Goal: Feedback & Contribution: Contribute content

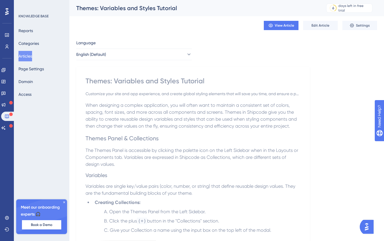
click at [63, 200] on icon at bounding box center [63, 201] width 3 height 3
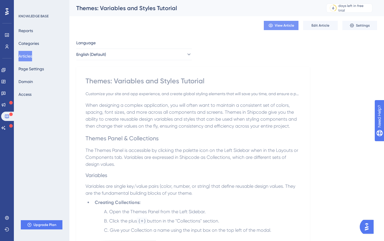
click at [281, 26] on span "View Article" at bounding box center [284, 25] width 19 height 5
click at [31, 56] on button "Articles" at bounding box center [25, 56] width 14 height 10
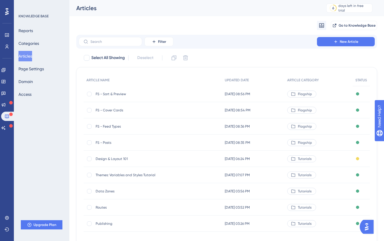
click at [118, 110] on span "FS - Cover Cards" at bounding box center [142, 110] width 92 height 5
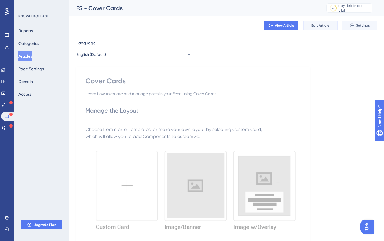
click at [308, 26] on button "Edit Article" at bounding box center [320, 25] width 35 height 9
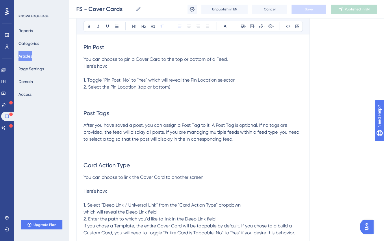
scroll to position [627, 0]
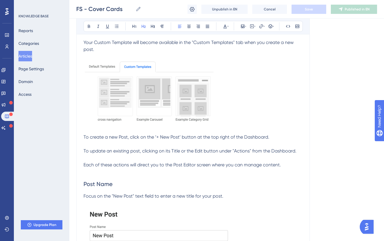
click at [84, 182] on span "Post Name" at bounding box center [97, 183] width 29 height 7
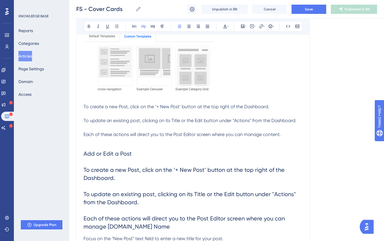
scroll to position [711, 0]
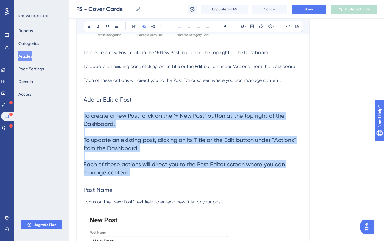
drag, startPoint x: 135, startPoint y: 166, endPoint x: 81, endPoint y: 112, distance: 76.6
copy span "To create a new Post, click on the ‘+ New Post’ button at the top right of the …"
drag, startPoint x: 169, startPoint y: 173, endPoint x: 67, endPoint y: 112, distance: 119.0
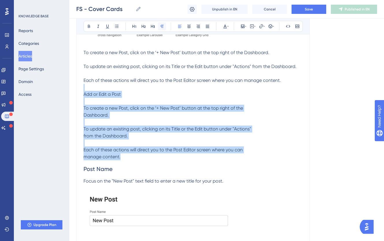
click at [164, 29] on button at bounding box center [162, 26] width 8 height 8
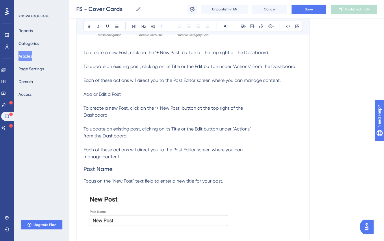
click at [110, 102] on p "Add or Edit a Post To create a new Post, click on the ‘+ New Post’ button at th…" at bounding box center [192, 125] width 219 height 69
drag, startPoint x: 116, startPoint y: 94, endPoint x: 67, endPoint y: 102, distance: 49.5
click at [107, 89] on p at bounding box center [192, 87] width 219 height 7
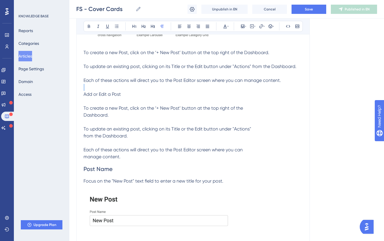
click at [107, 89] on p at bounding box center [192, 87] width 219 height 7
click at [108, 96] on span "Add or Edit a Post To create a new Post, click on the ‘+ New Post’ button at th…" at bounding box center [162, 100] width 159 height 19
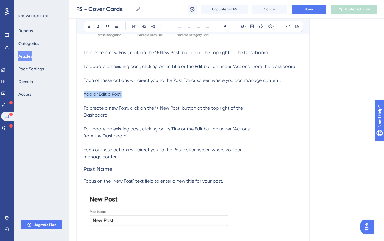
copy span "Add or Edit a Post"
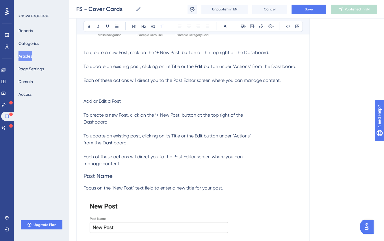
click at [113, 96] on p at bounding box center [192, 94] width 219 height 7
click at [113, 97] on p at bounding box center [192, 94] width 219 height 7
click at [113, 99] on span "Add or Edit a Post" at bounding box center [101, 100] width 37 height 5
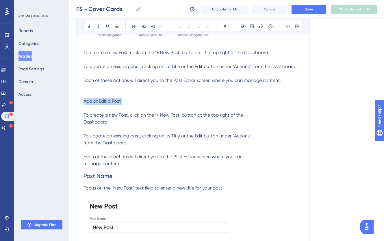
click at [113, 99] on span "Add or Edit a Post" at bounding box center [101, 100] width 37 height 5
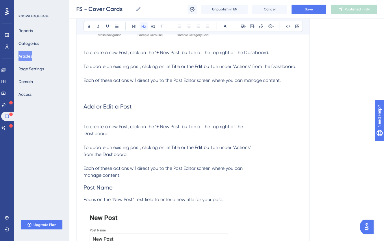
click at [142, 26] on icon at bounding box center [143, 26] width 5 height 5
click at [88, 129] on span "To create a new Post, click on the ‘+ New Post’ button at the top right of the" at bounding box center [162, 126] width 159 height 5
click at [89, 126] on p "To create a new Post, click on the ‘+ New Post’ button at the top right of the …" at bounding box center [192, 150] width 219 height 55
click at [83, 129] on span "To create a new Post, click on the ‘+ New Post’ button at the top right of the" at bounding box center [162, 126] width 159 height 5
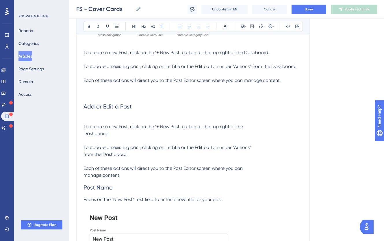
click at [84, 134] on span "Dashboard." at bounding box center [95, 133] width 25 height 5
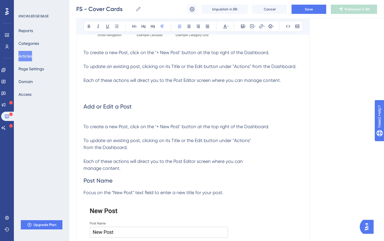
drag, startPoint x: 86, startPoint y: 148, endPoint x: 92, endPoint y: 148, distance: 5.8
click at [86, 148] on span "from the Dashboard." at bounding box center [105, 146] width 44 height 5
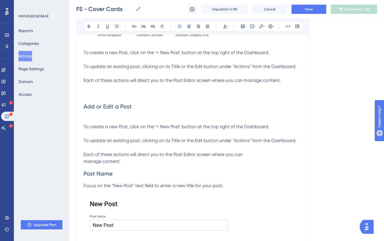
click at [84, 160] on span "manage content." at bounding box center [101, 160] width 37 height 5
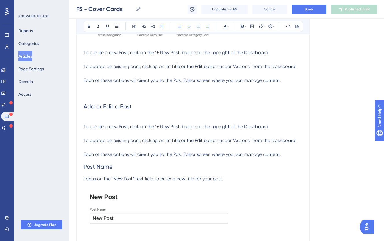
click at [84, 165] on span "Post Name" at bounding box center [97, 166] width 29 height 7
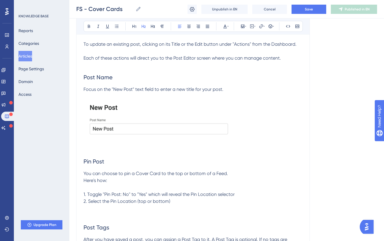
scroll to position [977, 0]
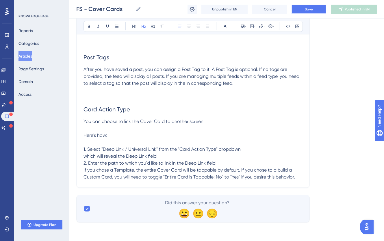
click at [309, 11] on span "Save" at bounding box center [309, 9] width 8 height 5
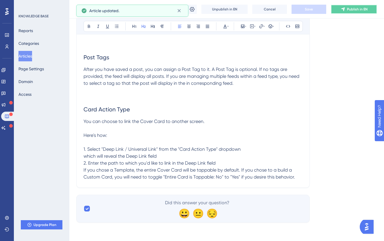
click at [366, 8] on span "Publish in EN" at bounding box center [357, 9] width 20 height 5
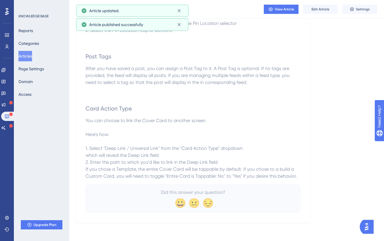
scroll to position [949, 0]
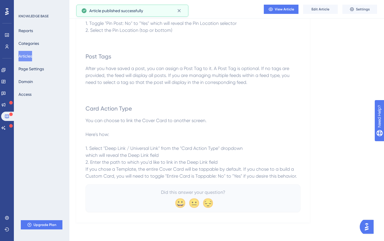
click at [32, 56] on button "Articles" at bounding box center [25, 56] width 14 height 10
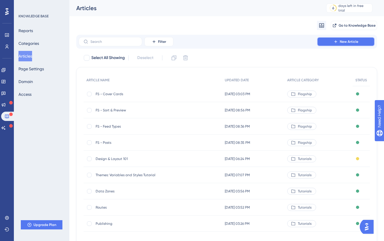
click at [355, 38] on button "New Article" at bounding box center [346, 41] width 58 height 9
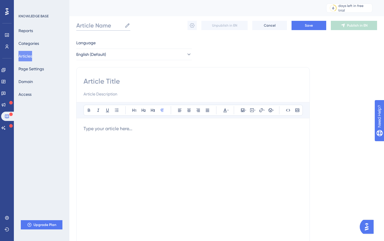
click at [101, 22] on input "Article Name" at bounding box center [99, 25] width 46 height 8
type input "FS - Stories"
click at [97, 83] on input at bounding box center [192, 81] width 219 height 9
type input "Stories"
click at [101, 92] on input at bounding box center [192, 93] width 219 height 7
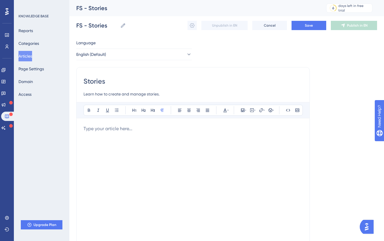
click at [128, 131] on p at bounding box center [192, 128] width 219 height 7
click at [242, 111] on icon at bounding box center [242, 109] width 3 height 3
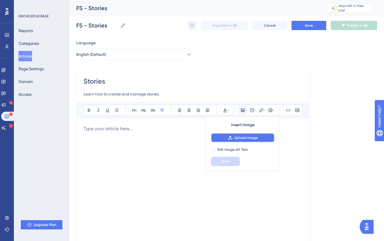
click at [243, 137] on span "Upload Image" at bounding box center [245, 137] width 23 height 5
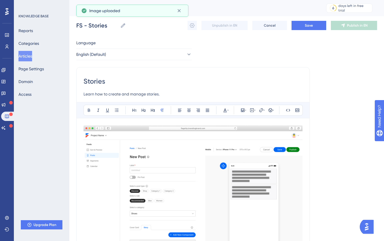
scroll to position [100, 0]
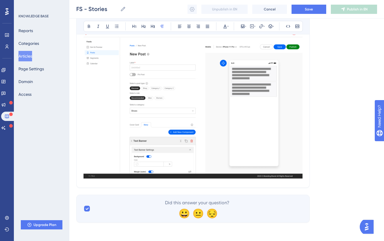
click at [184, 163] on img at bounding box center [192, 101] width 219 height 156
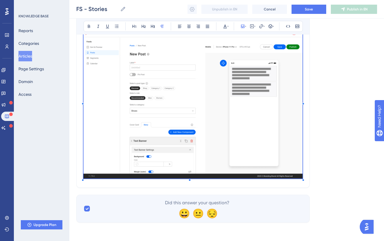
click at [307, 155] on div "Stories Learn how to create and manage stories. Bold Italic Underline Bullet Po…" at bounding box center [192, 75] width 233 height 223
click at [305, 160] on div "Stories Learn how to create and manage stories. Bold Italic Underline Bullet Po…" at bounding box center [192, 75] width 233 height 223
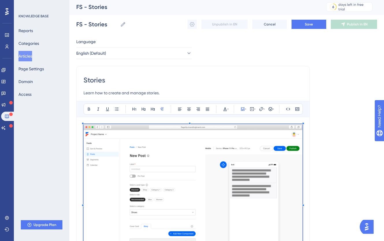
drag, startPoint x: 140, startPoint y: 118, endPoint x: 93, endPoint y: 127, distance: 47.3
click at [140, 118] on div "Bold Italic Underline Bullet Point Heading 1 Heading 2 Heading 3 Normal Align L…" at bounding box center [192, 191] width 219 height 181
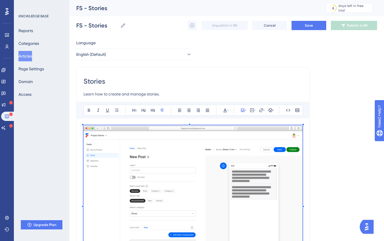
click at [104, 132] on img at bounding box center [192, 203] width 219 height 156
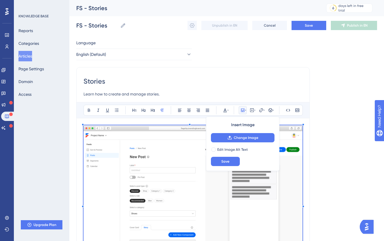
click at [78, 144] on div "Stories Learn how to create and manage stories. Bold Italic Underline Bullet Po…" at bounding box center [192, 178] width 233 height 223
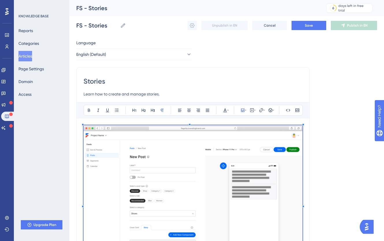
click at [78, 144] on div "Stories Learn how to create and manage stories. Bold Italic Underline Bullet Po…" at bounding box center [192, 178] width 233 height 223
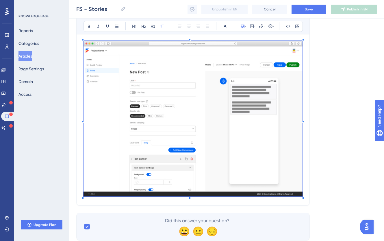
scroll to position [97, 0]
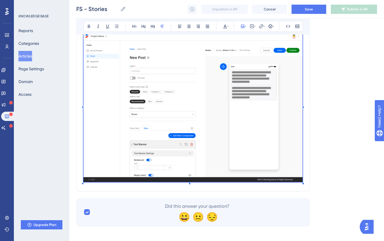
click at [98, 191] on div "Language English (Default) Stories Learn how to create and manage stories. Bold…" at bounding box center [226, 82] width 301 height 285
click at [101, 187] on div "Stories Learn how to create and manage stories. Bold Italic Underline Bullet Po…" at bounding box center [192, 79] width 233 height 223
click at [100, 213] on div "Did this answer your question? 😀 😐 😔" at bounding box center [197, 211] width 211 height 18
click at [36, 202] on div "KNOWLEDGE BASE Reports Categories Articles Page Settings Domain Access Upgrade …" at bounding box center [41, 120] width 55 height 241
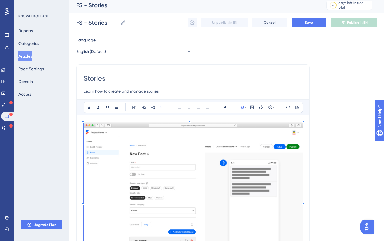
scroll to position [0, 0]
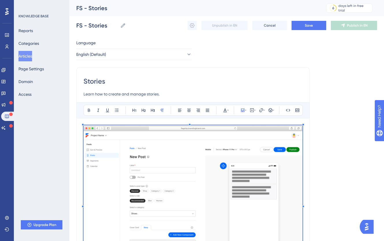
click at [139, 96] on input "Learn how to create and manage stories." at bounding box center [192, 93] width 219 height 7
click at [143, 94] on input "Learn how to create and manage stories." at bounding box center [192, 93] width 219 height 7
click at [187, 92] on input "Learn how to create and manage stories." at bounding box center [192, 93] width 219 height 7
type input "Learn how to create and manage stories."
click at [201, 122] on div "Bold Italic Underline Bullet Point Heading 1 Heading 2 Heading 3 Normal Align L…" at bounding box center [192, 192] width 219 height 181
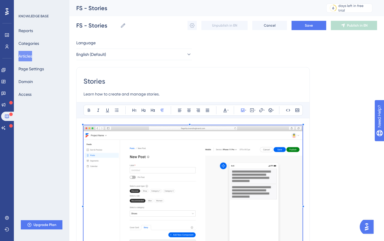
click at [201, 122] on div "Bold Italic Underline Bullet Point Heading 1 Heading 2 Heading 3 Normal Align L…" at bounding box center [192, 192] width 219 height 181
click at [200, 150] on img at bounding box center [192, 203] width 219 height 156
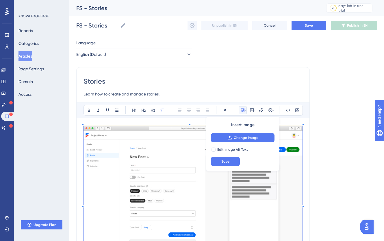
click at [200, 150] on img at bounding box center [192, 203] width 219 height 156
click at [226, 159] on span "Save" at bounding box center [225, 161] width 8 height 5
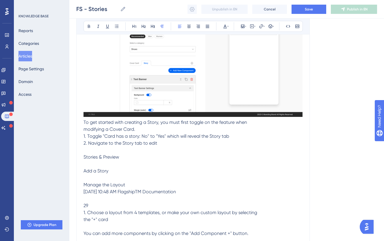
scroll to position [161, 0]
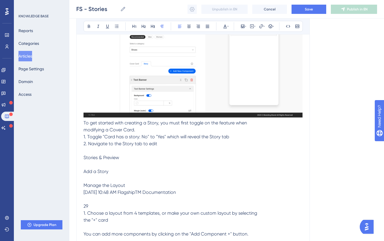
click at [86, 123] on span "To get started with creating a Story, you must first toggle on the feature when…" at bounding box center [170, 178] width 174 height 116
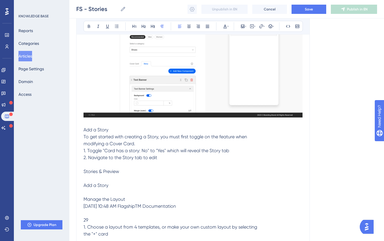
click at [105, 127] on span "Add a Story" at bounding box center [95, 129] width 25 height 5
click at [140, 28] on button at bounding box center [143, 26] width 8 height 8
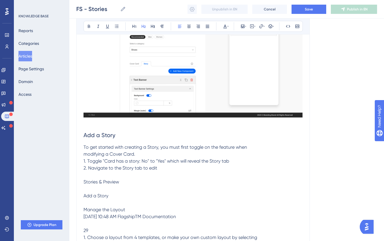
click at [128, 155] on span "To get started with creating a Story, you must first toggle on the feature when…" at bounding box center [170, 202] width 174 height 116
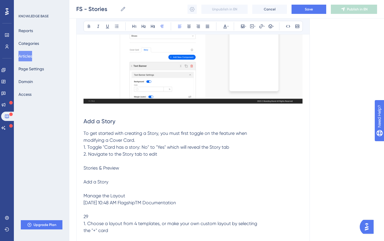
scroll to position [179, 0]
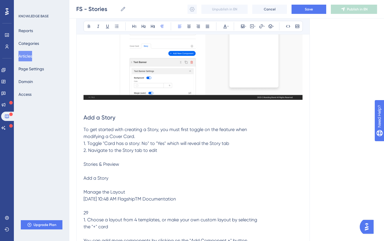
click at [84, 137] on span "To get started with creating a Story, you must first toggle on the feature when…" at bounding box center [170, 184] width 174 height 116
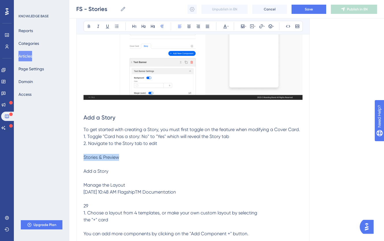
drag, startPoint x: 125, startPoint y: 156, endPoint x: 69, endPoint y: 155, distance: 55.5
click at [69, 155] on div "Performance Users Engagement Widgets Feedback Product Updates Knowledge Base AI…" at bounding box center [226, 54] width 314 height 467
drag, startPoint x: 109, startPoint y: 169, endPoint x: 79, endPoint y: 172, distance: 30.2
click at [79, 172] on div "Stories Learn how to create and manage stories. Bold Italic Underline Bullet Po…" at bounding box center [192, 65] width 233 height 358
click at [140, 25] on button at bounding box center [143, 26] width 8 height 8
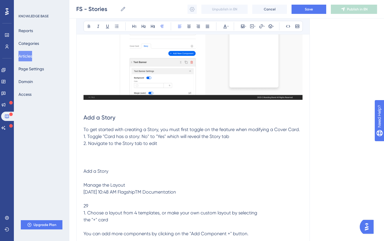
click at [123, 143] on span "To get started with creating a Story, you must first toggle on the feature when…" at bounding box center [191, 180] width 216 height 109
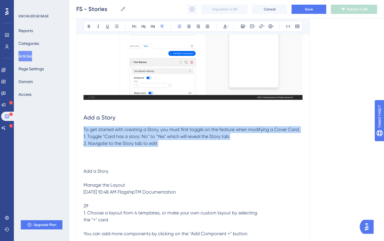
drag, startPoint x: 168, startPoint y: 147, endPoint x: 65, endPoint y: 129, distance: 105.2
click at [69, 129] on div "Performance Users Engagement Widgets Feedback Product Updates Knowledge Base AI…" at bounding box center [226, 54] width 314 height 467
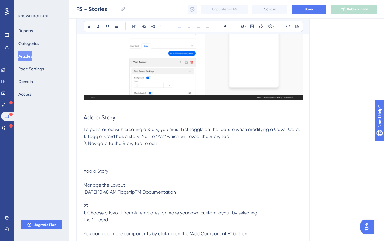
click at [99, 175] on p "To get started with creating a Story, you must first toggle on the feature when…" at bounding box center [192, 181] width 219 height 111
click at [99, 174] on p "To get started with creating a Story, you must first toggle on the feature when…" at bounding box center [192, 181] width 219 height 111
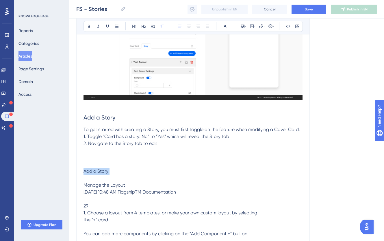
click at [99, 174] on p "To get started with creating a Story, you must first toggle on the feature when…" at bounding box center [192, 181] width 219 height 111
copy span "Add a Story"
click at [105, 165] on span "Add a Story" at bounding box center [95, 163] width 25 height 5
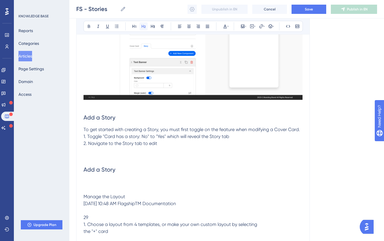
click at [142, 29] on button at bounding box center [143, 26] width 8 height 8
click at [89, 203] on span "Manage the Layout 9/24/25, 10:48 AM FlagshipTM Documentation 29 1. Choose a lay…" at bounding box center [170, 220] width 174 height 54
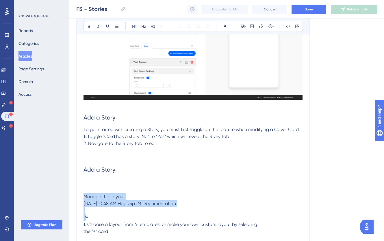
drag, startPoint x: 196, startPoint y: 212, endPoint x: 68, endPoint y: 198, distance: 128.7
click at [69, 198] on div "Performance Users Engagement Widgets Feedback Product Updates Knowledge Base AI…" at bounding box center [226, 60] width 314 height 478
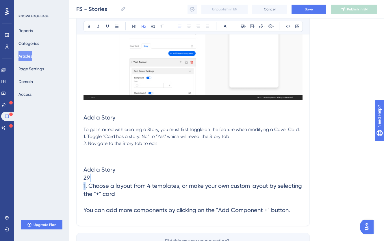
drag, startPoint x: 115, startPoint y: 197, endPoint x: 81, endPoint y: 193, distance: 34.2
click at [81, 193] on div "Stories Learn how to create and manage stories. Bold Italic Underline Bullet Po…" at bounding box center [192, 56] width 233 height 340
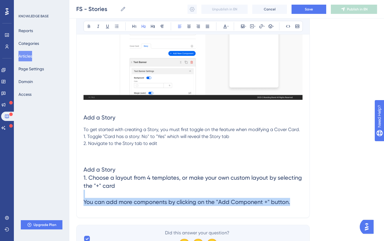
drag, startPoint x: 296, startPoint y: 208, endPoint x: 196, endPoint y: 190, distance: 101.6
click at [196, 190] on h2 "Add a Story 1. Choose a layout from 4 templates, or make your own custom layout…" at bounding box center [192, 186] width 219 height 50
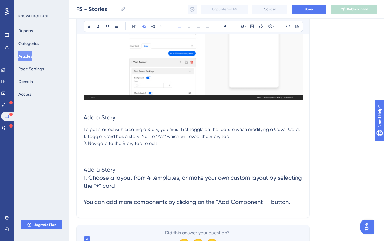
click at [263, 200] on span "Add a Story 1. Choose a layout from 4 templates, or make your own custom layout…" at bounding box center [192, 185] width 218 height 39
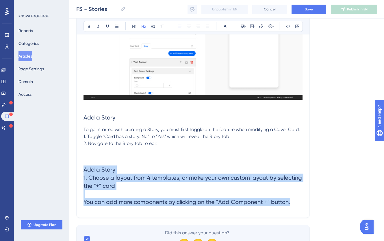
drag, startPoint x: 246, startPoint y: 198, endPoint x: 106, endPoint y: 179, distance: 141.4
click at [107, 179] on div "Stories Learn how to create and manage stories. Bold Italic Underline Bullet Po…" at bounding box center [192, 51] width 233 height 331
drag, startPoint x: 102, startPoint y: 182, endPoint x: 297, endPoint y: 205, distance: 196.5
click at [297, 205] on h2 "Add a Story 1. Choose a layout from 4 templates, or make your own custom layout…" at bounding box center [192, 186] width 219 height 50
copy span "1. Choose a layout from 4 templates, or make your own custom layout by selectin…"
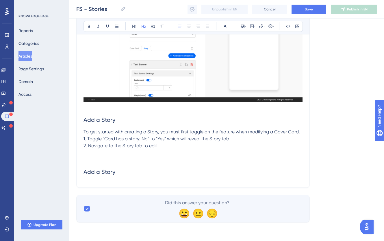
scroll to position [176, 0]
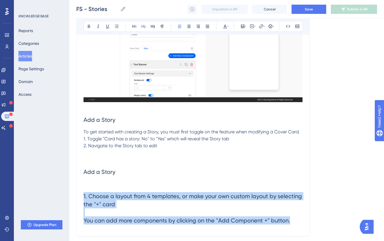
drag, startPoint x: 291, startPoint y: 221, endPoint x: 91, endPoint y: 183, distance: 203.9
click at [70, 197] on div "Performance Users Engagement Widgets Feedback Product Updates Knowledge Base AI…" at bounding box center [226, 52] width 314 height 456
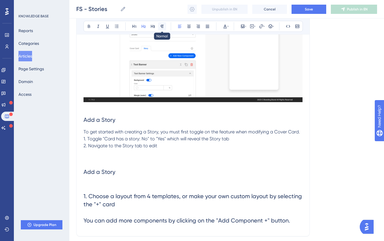
click at [161, 25] on icon at bounding box center [162, 26] width 3 height 3
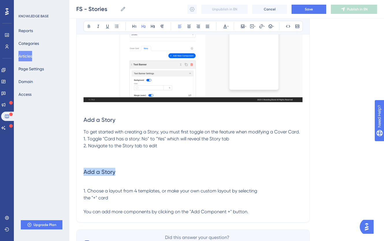
drag, startPoint x: 120, startPoint y: 173, endPoint x: 71, endPoint y: 171, distance: 49.1
click at [73, 171] on div "Performance Users Engagement Widgets Feedback Product Updates Knowledge Base AI…" at bounding box center [226, 45] width 314 height 442
click at [88, 181] on p at bounding box center [192, 183] width 219 height 7
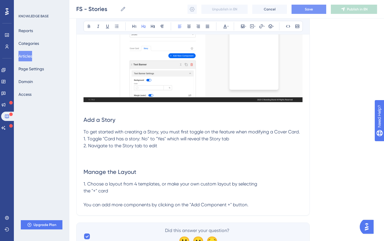
click at [306, 10] on span "Save" at bounding box center [309, 9] width 8 height 5
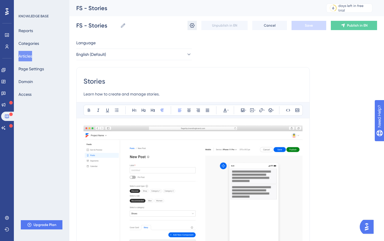
click at [192, 25] on icon at bounding box center [192, 26] width 6 height 6
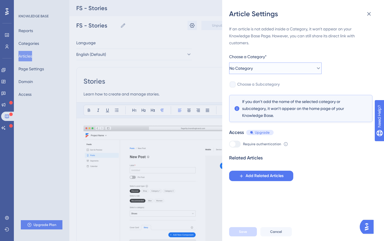
click at [271, 64] on button "No Category" at bounding box center [275, 68] width 92 height 12
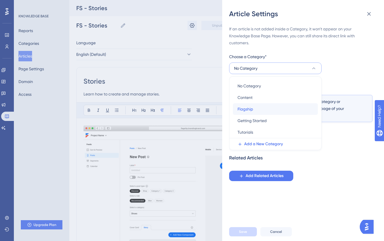
click at [268, 108] on div "Flagship Flagship" at bounding box center [275, 109] width 76 height 12
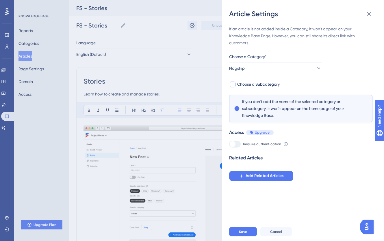
click at [267, 84] on span "Choose a Subcategory" at bounding box center [258, 84] width 42 height 7
checkbox input "true"
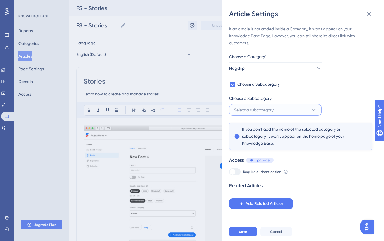
click at [251, 109] on span "Select a subcategory" at bounding box center [254, 109] width 40 height 7
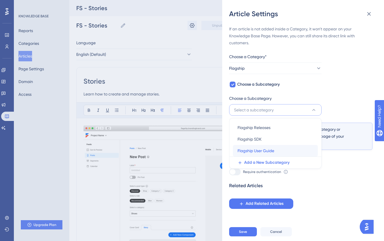
click at [274, 146] on div "Flagship User Guide Flagship User Guide" at bounding box center [275, 151] width 76 height 12
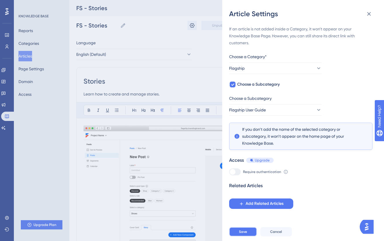
click at [246, 234] on span "Save" at bounding box center [243, 231] width 8 height 5
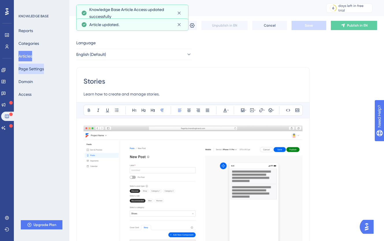
drag, startPoint x: 320, startPoint y: 77, endPoint x: 45, endPoint y: 69, distance: 274.7
click at [320, 77] on div "Language English (Default) Stories Learn how to create and manage stories. Bold…" at bounding box center [226, 233] width 301 height 389
click at [32, 55] on button "Articles" at bounding box center [25, 56] width 14 height 10
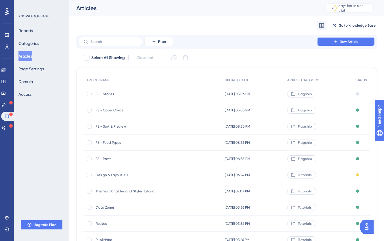
click at [348, 40] on span "New Article" at bounding box center [349, 41] width 18 height 5
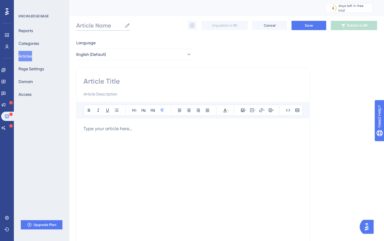
click at [102, 29] on input "Article Name" at bounding box center [99, 25] width 46 height 8
type input "FS - Components"
click at [102, 81] on input at bounding box center [192, 81] width 219 height 9
type input "c"
type input "Components"
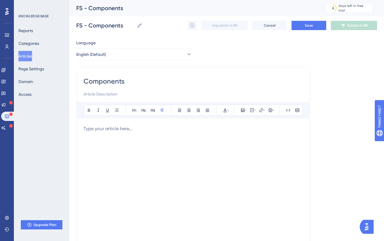
click at [115, 133] on div at bounding box center [192, 188] width 219 height 127
paste div
click at [84, 130] on span "Create the desired layout for both Custom Cover Cards and Stories by adding com…" at bounding box center [165, 132] width 165 height 12
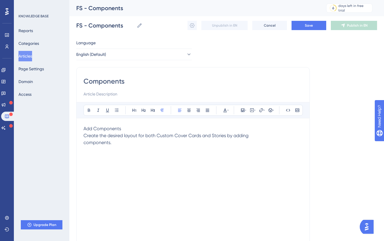
drag, startPoint x: 135, startPoint y: 129, endPoint x: 74, endPoint y: 128, distance: 60.9
click at [74, 128] on div "Performance Users Engagement Widgets Feedback Product Updates Knowledge Base AI…" at bounding box center [226, 151] width 314 height 303
click at [143, 109] on icon at bounding box center [143, 110] width 4 height 3
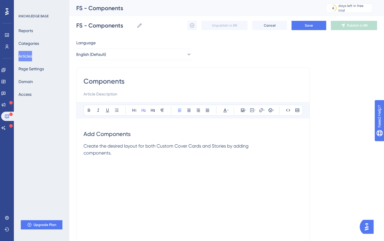
click at [141, 156] on p "Create the desired layout for both Custom Cover Cards and Stories by adding com…" at bounding box center [192, 149] width 219 height 14
click at [245, 112] on icon at bounding box center [245, 110] width 1 height 5
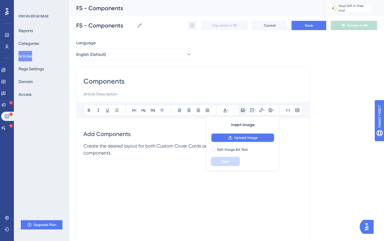
click at [245, 141] on button "Upload Image" at bounding box center [243, 137] width 64 height 9
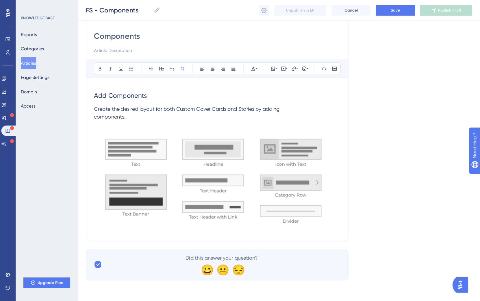
scroll to position [13, 0]
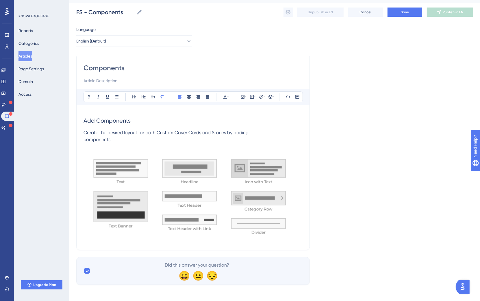
click at [242, 137] on p "Create the desired layout for both Custom Cover Cards and Stories by adding com…" at bounding box center [192, 136] width 219 height 14
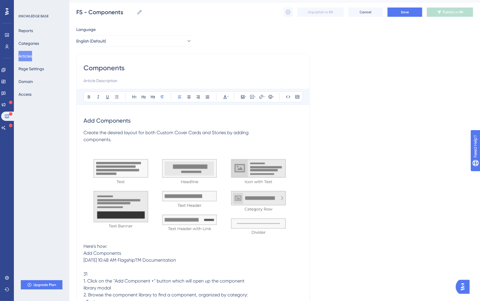
scroll to position [53, 0]
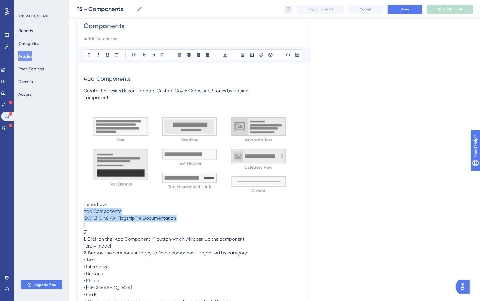
drag, startPoint x: 200, startPoint y: 218, endPoint x: 74, endPoint y: 210, distance: 125.9
click at [74, 210] on div "Performance Users Engagement Widgets Feedback Product Updates Knowledge Base AI…" at bounding box center [274, 151] width 410 height 409
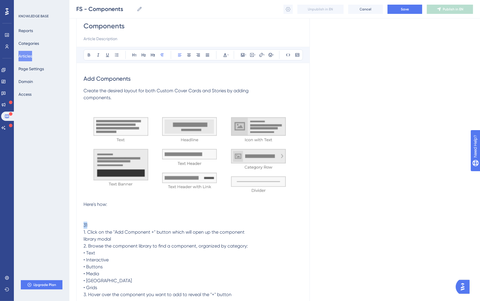
drag, startPoint x: 99, startPoint y: 223, endPoint x: 79, endPoint y: 223, distance: 19.6
click at [79, 223] on div "Components Bold Italic Underline Bullet Point Heading 1 Heading 2 Heading 3 Nor…" at bounding box center [192, 158] width 233 height 293
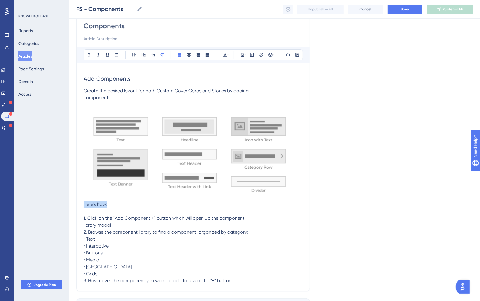
drag, startPoint x: 124, startPoint y: 204, endPoint x: 75, endPoint y: 206, distance: 49.7
click at [75, 206] on div "Performance Users Engagement Widgets Feedback Product Updates Knowledge Base AI…" at bounding box center [274, 141] width 410 height 388
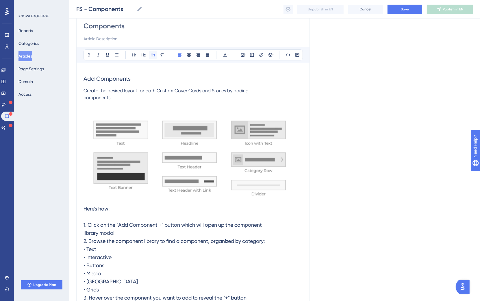
click at [151, 55] on div "Components Bold Italic Underline Bullet Point Heading 1 Heading 2 Heading 3 Nor…" at bounding box center [192, 162] width 233 height 300
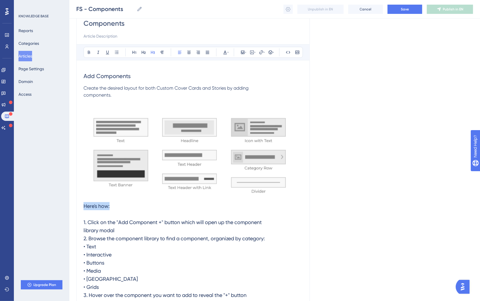
scroll to position [118, 0]
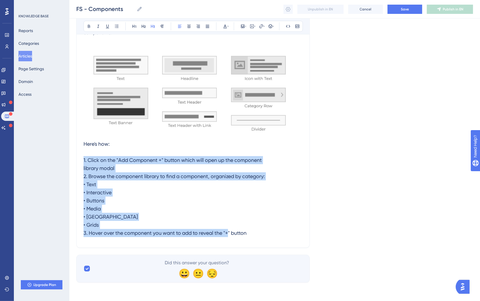
drag, startPoint x: 256, startPoint y: 235, endPoint x: 77, endPoint y: 157, distance: 194.2
click at [81, 158] on div "Components Bold Italic Underline Bullet Point Heading 1 Heading 2 Heading 3 Nor…" at bounding box center [192, 97] width 233 height 300
copy span "1. Click on the "Add Component +" button which will open up the component libra…"
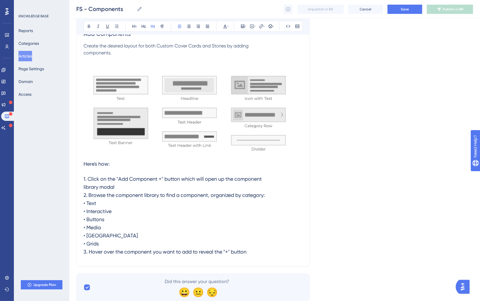
scroll to position [125, 0]
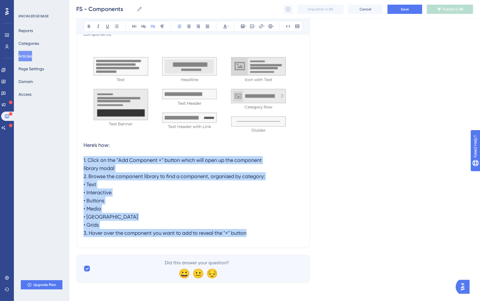
drag, startPoint x: 274, startPoint y: 236, endPoint x: 78, endPoint y: 162, distance: 209.7
click at [78, 162] on div "Components Bold Italic Underline Bullet Point Heading 1 Heading 2 Heading 3 Nor…" at bounding box center [192, 97] width 233 height 299
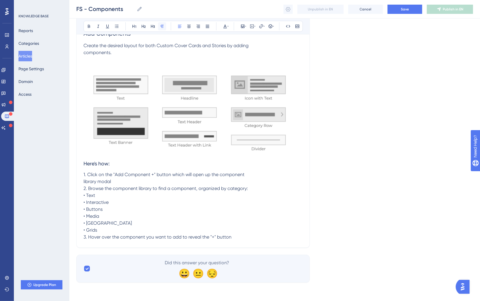
click at [165, 27] on button at bounding box center [162, 26] width 8 height 8
click at [93, 166] on h3 "Here's how:" at bounding box center [192, 117] width 219 height 108
click at [251, 235] on p "1. Click on the "Add Component +" button which will open up the component libra…" at bounding box center [192, 205] width 219 height 69
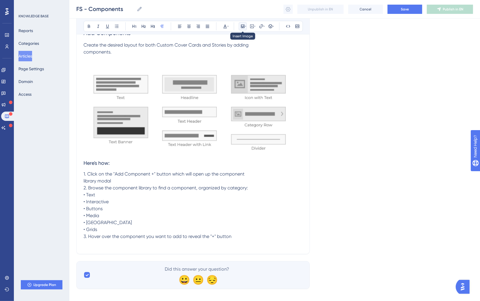
click at [241, 26] on icon at bounding box center [242, 26] width 5 height 5
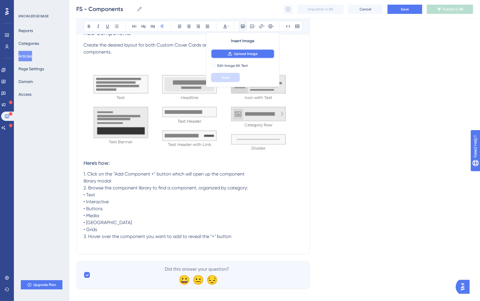
click at [256, 54] on span "Upload Image" at bounding box center [245, 53] width 23 height 5
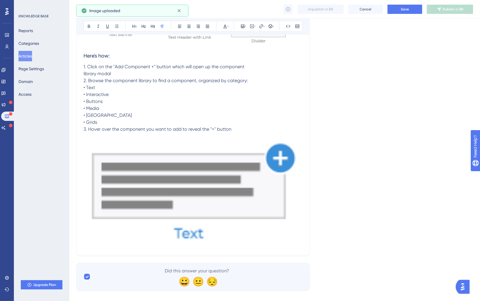
scroll to position [208, 0]
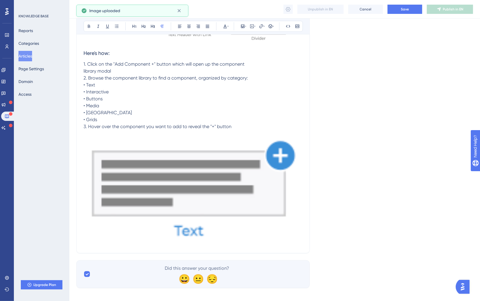
click at [274, 198] on img at bounding box center [192, 186] width 219 height 113
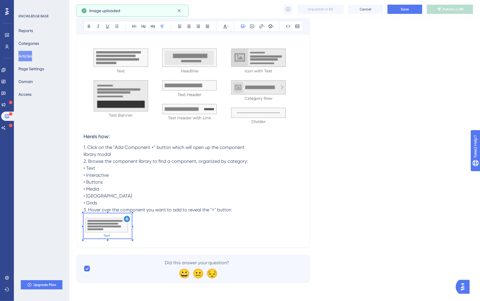
scroll to position [125, 0]
click at [133, 187] on div "Add Components Create the desired layout for both Custom Cover Cards and Storie…" at bounding box center [192, 119] width 219 height 243
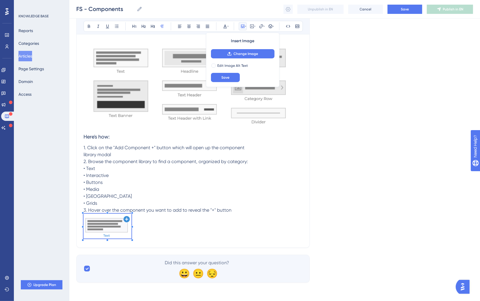
click at [236, 207] on p "1. Click on the "Add Component +" button which will open up the component libra…" at bounding box center [192, 178] width 219 height 69
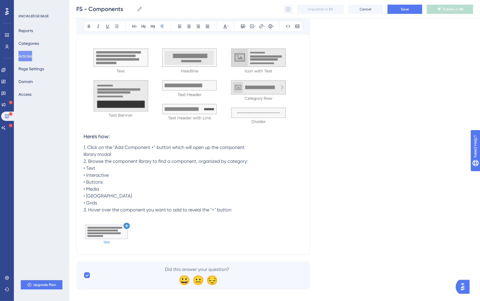
scroll to position [132, 0]
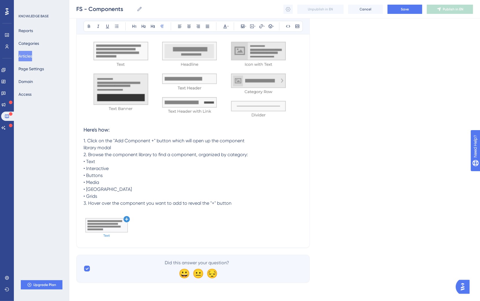
click at [216, 216] on p at bounding box center [192, 226] width 219 height 27
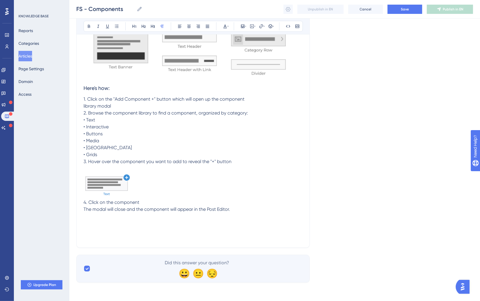
scroll to position [181, 0]
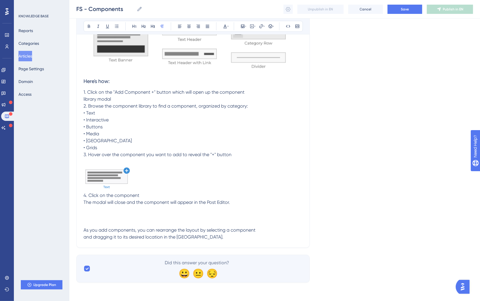
click at [98, 225] on p at bounding box center [192, 222] width 219 height 7
click at [94, 215] on p at bounding box center [192, 215] width 219 height 7
drag, startPoint x: 131, startPoint y: 218, endPoint x: 51, endPoint y: 209, distance: 80.2
click at [69, 214] on div "Performance Users Engagement Widgets Feedback Product Updates Knowledge Base AI…" at bounding box center [274, 55] width 410 height 471
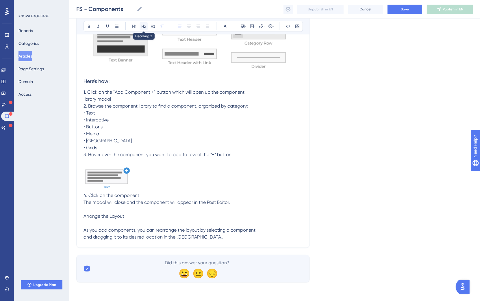
click at [142, 28] on icon at bounding box center [143, 26] width 5 height 5
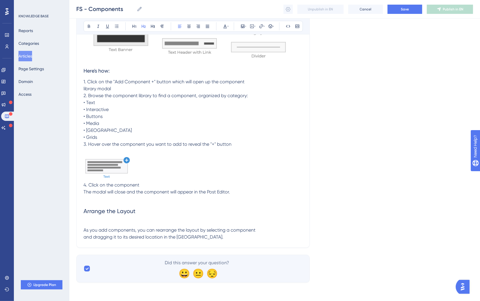
click at [94, 224] on p at bounding box center [192, 222] width 219 height 7
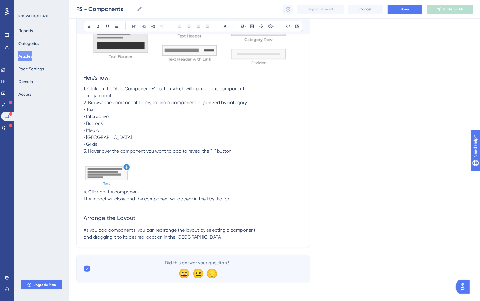
click at [244, 199] on p "4. Click on the component The modal will close and the component will appear in…" at bounding box center [192, 195] width 219 height 14
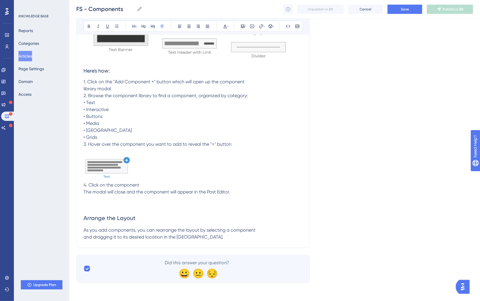
click at [210, 235] on p "As you add components, you can rearrange the layout by selecting a component an…" at bounding box center [192, 233] width 219 height 14
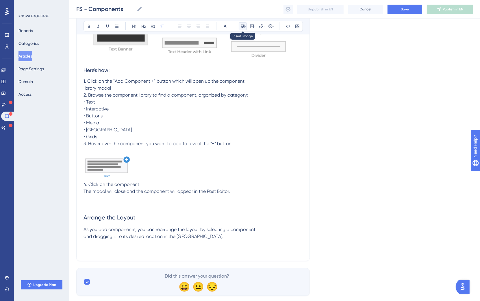
click at [245, 27] on icon at bounding box center [245, 26] width 1 height 5
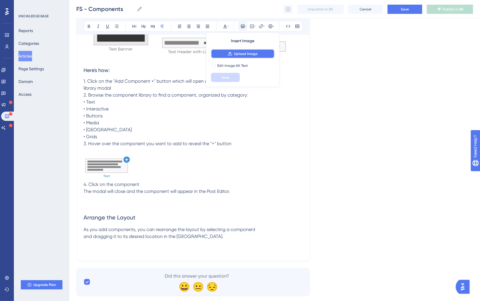
click at [238, 54] on span "Upload Image" at bounding box center [245, 53] width 23 height 5
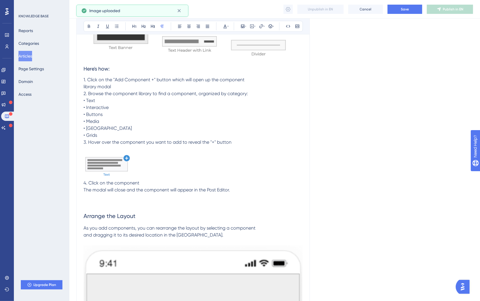
scroll to position [330, 0]
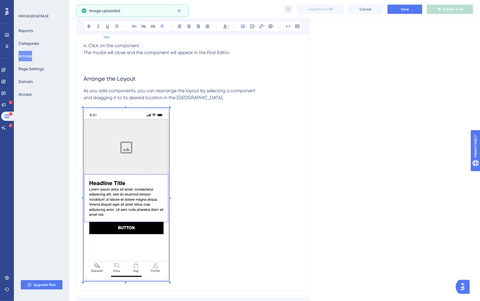
click at [169, 141] on p at bounding box center [192, 195] width 219 height 175
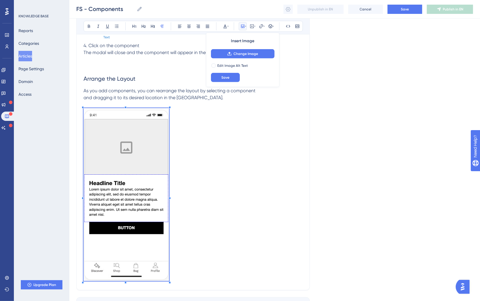
click at [223, 183] on p at bounding box center [192, 195] width 219 height 175
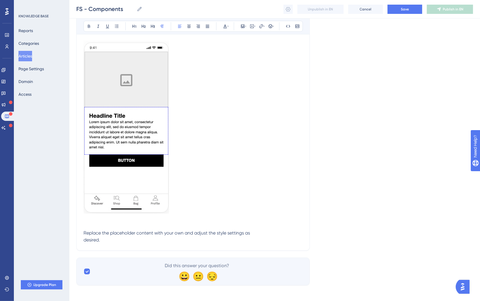
scroll to position [400, 0]
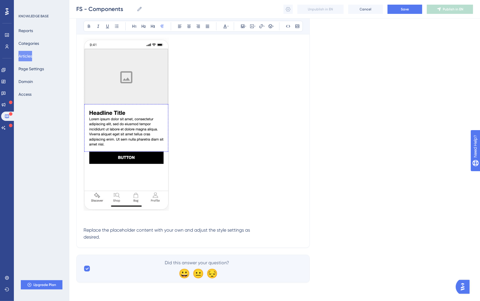
click at [120, 220] on p at bounding box center [192, 222] width 219 height 7
drag, startPoint x: 137, startPoint y: 222, endPoint x: 99, endPoint y: 168, distance: 66.1
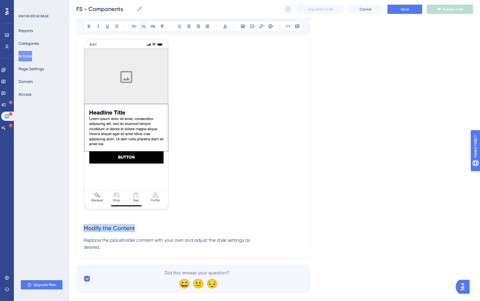
click at [140, 23] on button at bounding box center [143, 26] width 8 height 8
click at [85, 235] on span "Replace the placeholder content with your own and adjust the style settings as …" at bounding box center [166, 243] width 166 height 12
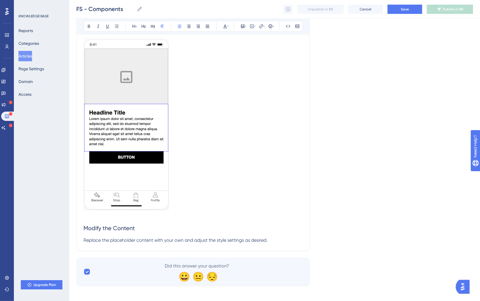
click at [297, 234] on h2 "Modify the Content" at bounding box center [192, 227] width 219 height 17
click at [296, 235] on p "Replace the placeholder content with your own and adjust the style settings as …" at bounding box center [192, 239] width 219 height 7
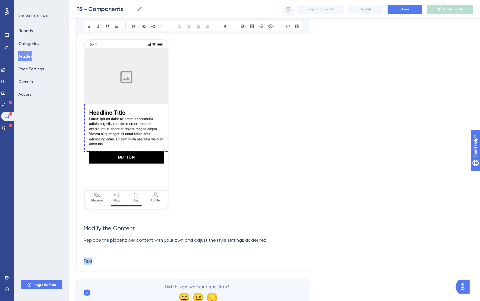
drag, startPoint x: 126, startPoint y: 260, endPoint x: 74, endPoint y: 258, distance: 51.4
drag, startPoint x: 98, startPoint y: 254, endPoint x: 79, endPoint y: 252, distance: 18.9
click at [106, 235] on p "Text" at bounding box center [192, 253] width 219 height 7
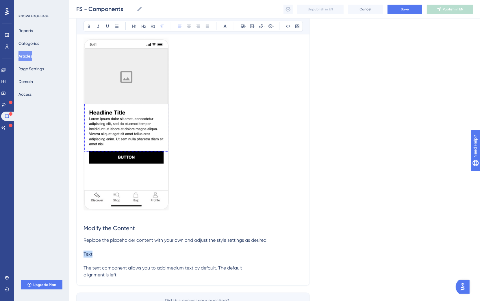
drag, startPoint x: 84, startPoint y: 255, endPoint x: 103, endPoint y: 254, distance: 19.7
click at [103, 235] on p "Text" at bounding box center [192, 253] width 219 height 7
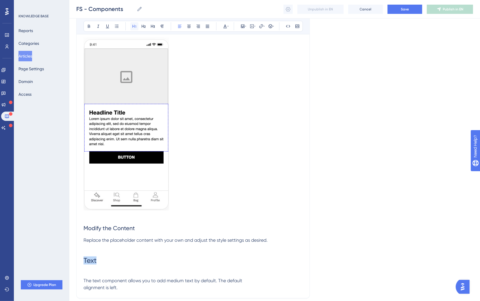
click at [132, 26] on icon at bounding box center [134, 26] width 5 height 5
click at [142, 28] on icon at bounding box center [143, 26] width 5 height 5
click at [87, 235] on p at bounding box center [192, 271] width 219 height 7
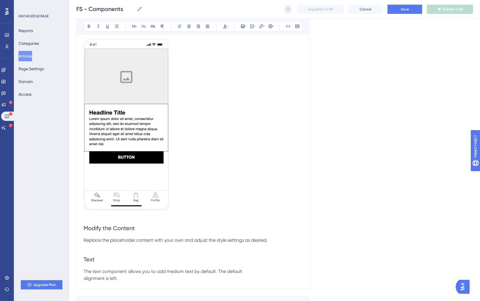
click at [85, 235] on span "Text" at bounding box center [88, 259] width 11 height 7
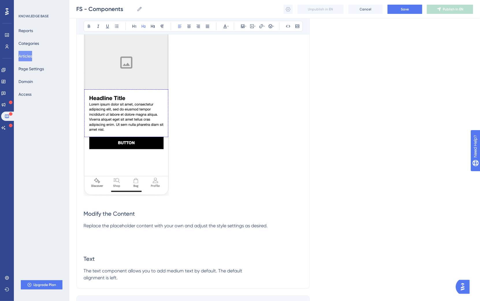
scroll to position [416, 0]
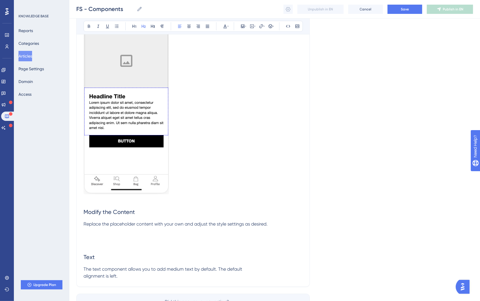
click at [139, 235] on p "The text component allows you to add medium text by default. The default alignm…" at bounding box center [192, 272] width 219 height 14
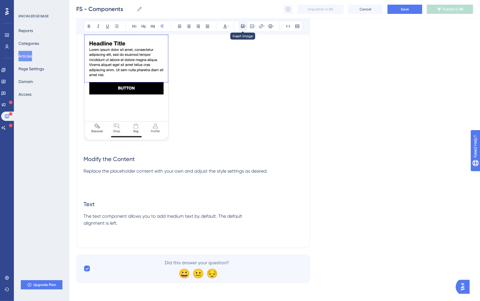
click at [240, 25] on button at bounding box center [242, 26] width 8 height 8
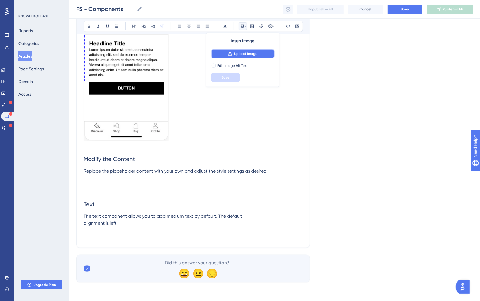
click at [247, 55] on span "Upload Image" at bounding box center [245, 53] width 23 height 5
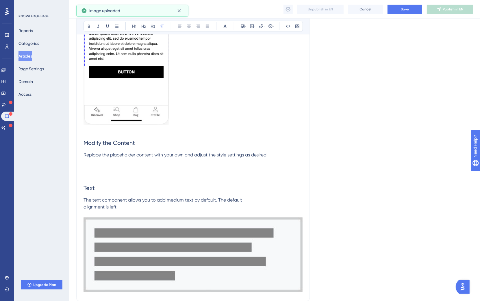
scroll to position [510, 0]
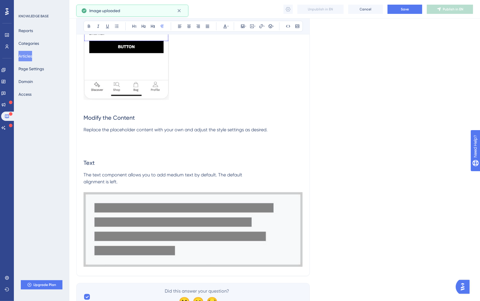
click at [293, 228] on img at bounding box center [192, 229] width 219 height 74
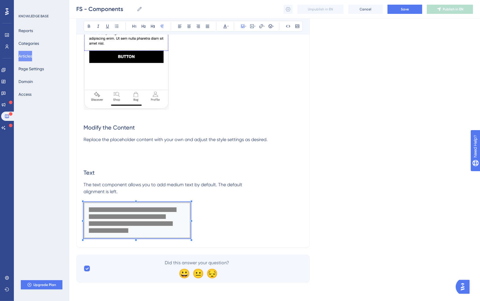
scroll to position [501, 0]
click at [191, 229] on p at bounding box center [192, 221] width 219 height 38
click at [210, 230] on p at bounding box center [192, 221] width 219 height 38
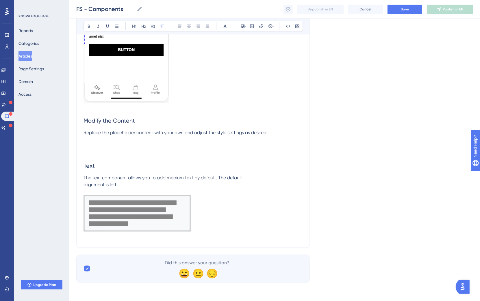
scroll to position [510, 0]
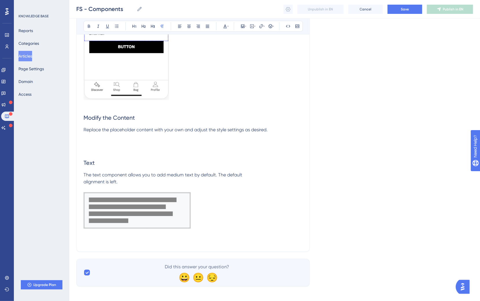
click at [173, 183] on p "The text component allows you to add medium text by default. The default alignm…" at bounding box center [192, 178] width 219 height 14
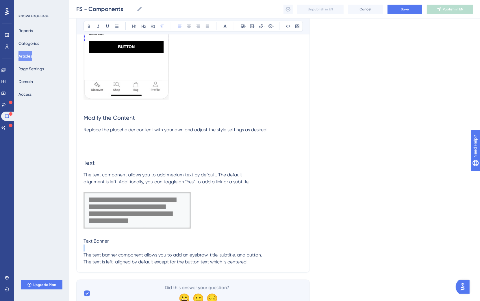
drag, startPoint x: 124, startPoint y: 242, endPoint x: 57, endPoint y: 245, distance: 66.5
drag, startPoint x: 124, startPoint y: 240, endPoint x: 78, endPoint y: 241, distance: 46.5
click at [133, 28] on icon at bounding box center [134, 26] width 5 height 5
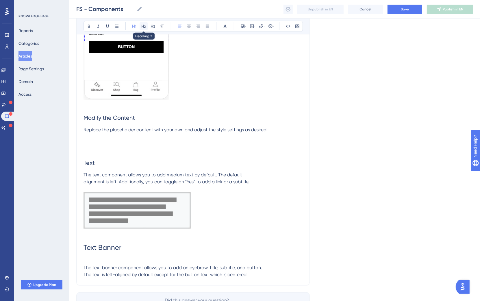
click at [141, 26] on icon at bounding box center [143, 26] width 5 height 5
click at [102, 235] on p at bounding box center [192, 258] width 219 height 7
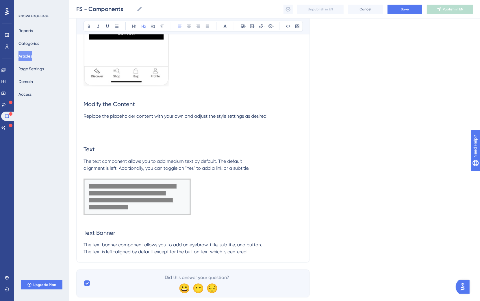
scroll to position [539, 0]
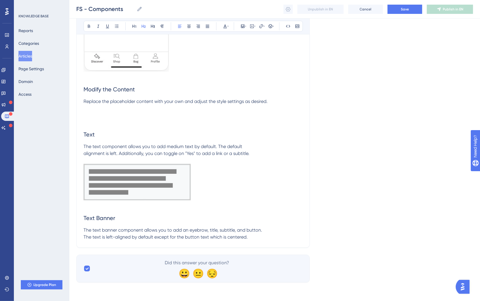
click at [85, 154] on span "The text component allows you to add medium text by default. The default alignm…" at bounding box center [166, 149] width 166 height 12
drag, startPoint x: 84, startPoint y: 236, endPoint x: 93, endPoint y: 234, distance: 9.2
click at [85, 235] on span "The text banner component allows you to add an eyebrow, title, subtitle, and bu…" at bounding box center [172, 233] width 178 height 12
click at [233, 235] on p "The text banner component allows you to add an eyebrow, title, subtitle, and bu…" at bounding box center [192, 233] width 219 height 14
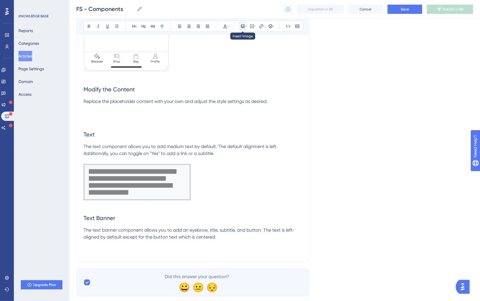
click at [240, 27] on icon at bounding box center [242, 26] width 5 height 5
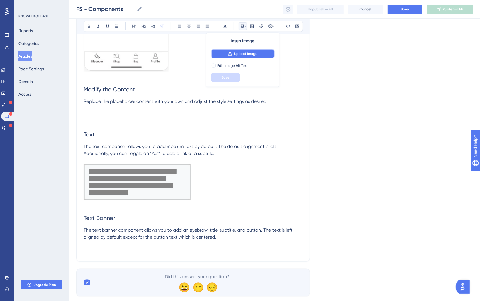
click at [244, 51] on span "Upload Image" at bounding box center [245, 53] width 23 height 5
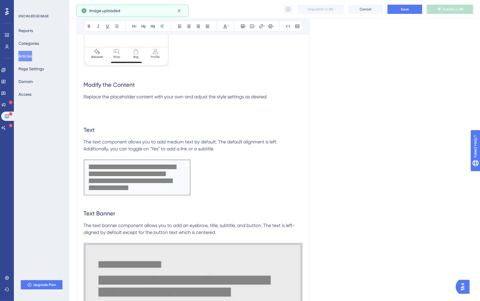
scroll to position [555, 0]
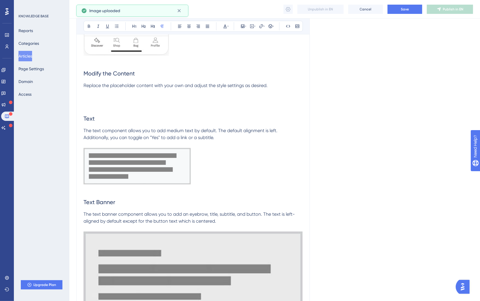
click at [278, 235] on img at bounding box center [192, 293] width 219 height 125
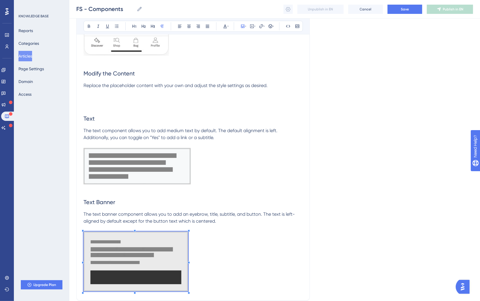
click at [189, 235] on p at bounding box center [192, 262] width 219 height 62
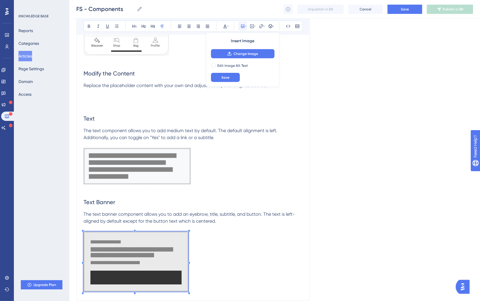
click at [211, 235] on p at bounding box center [192, 262] width 219 height 62
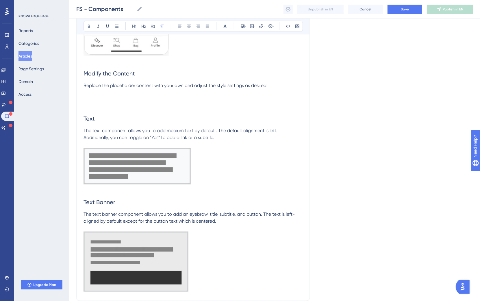
click at [222, 224] on p at bounding box center [192, 227] width 219 height 7
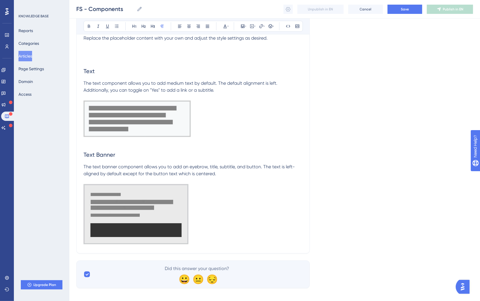
scroll to position [605, 0]
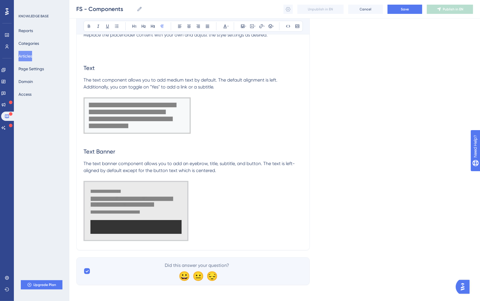
click at [207, 235] on p at bounding box center [192, 212] width 219 height 62
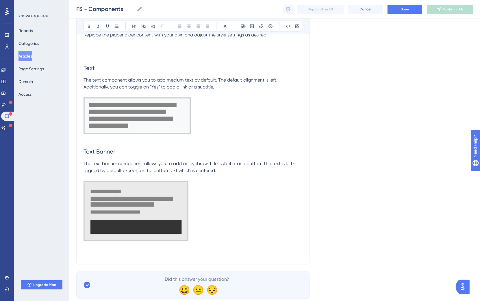
click at [140, 235] on div at bounding box center [135, 212] width 105 height 62
click at [134, 235] on p at bounding box center [192, 253] width 219 height 7
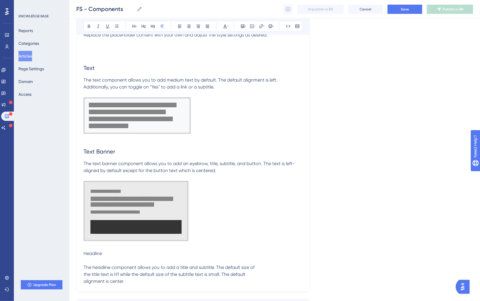
drag, startPoint x: 123, startPoint y: 260, endPoint x: 89, endPoint y: 258, distance: 34.4
click at [90, 235] on p at bounding box center [192, 260] width 219 height 7
click at [93, 235] on span "Headline" at bounding box center [92, 252] width 18 height 5
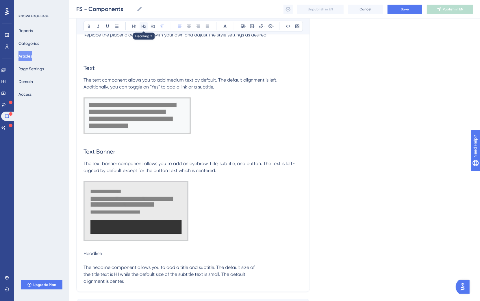
click at [146, 29] on button at bounding box center [143, 26] width 8 height 8
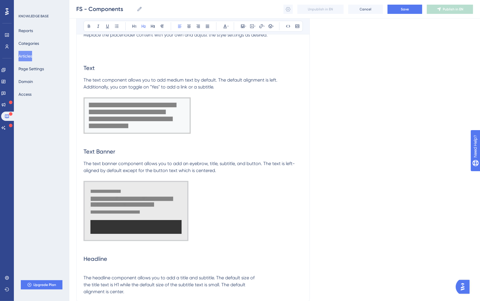
click at [95, 235] on p at bounding box center [192, 270] width 219 height 7
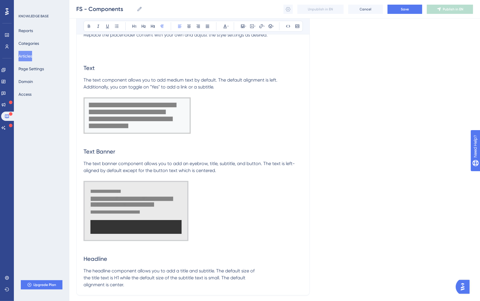
click at [145, 235] on p "The headline component allows you to add a title and subtitle. The default size…" at bounding box center [192, 277] width 219 height 21
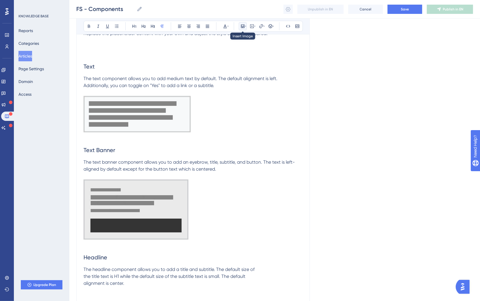
click at [243, 27] on icon at bounding box center [242, 26] width 3 height 3
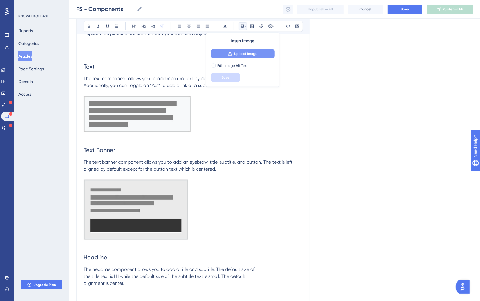
click at [249, 56] on span "Upload Image" at bounding box center [245, 53] width 23 height 5
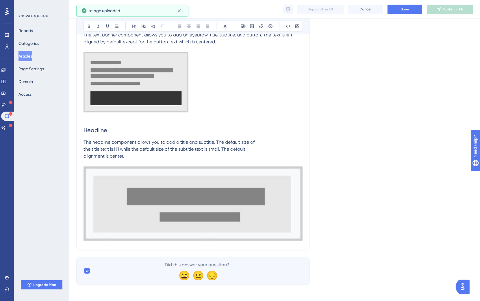
scroll to position [736, 0]
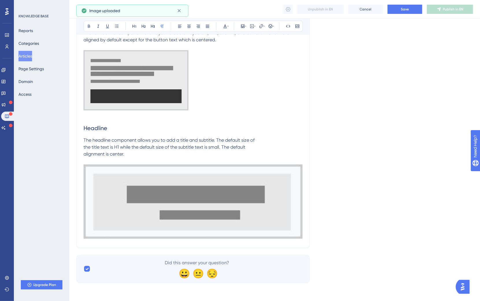
click at [278, 217] on img at bounding box center [192, 201] width 219 height 74
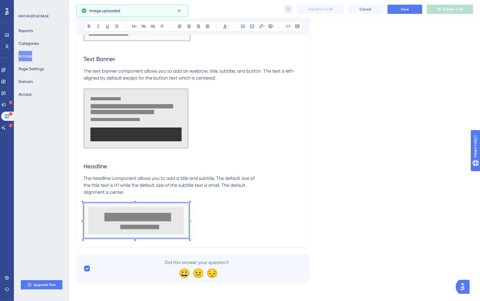
scroll to position [697, 0]
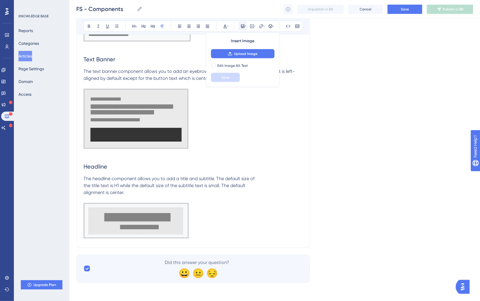
click at [199, 196] on p at bounding box center [192, 199] width 219 height 7
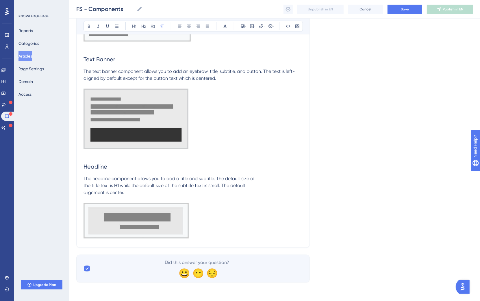
click at [223, 234] on p at bounding box center [192, 222] width 219 height 38
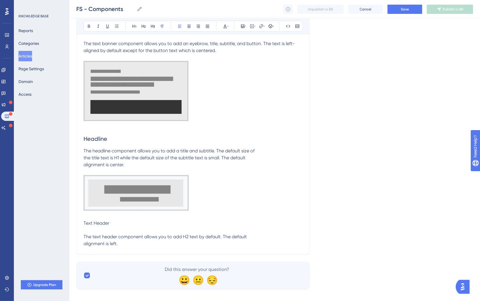
scroll to position [732, 0]
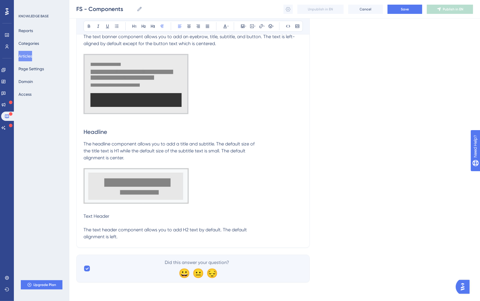
click at [135, 191] on img at bounding box center [135, 186] width 105 height 36
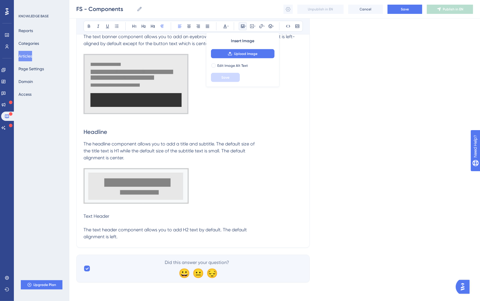
click at [111, 218] on p "Text Header" at bounding box center [192, 215] width 219 height 7
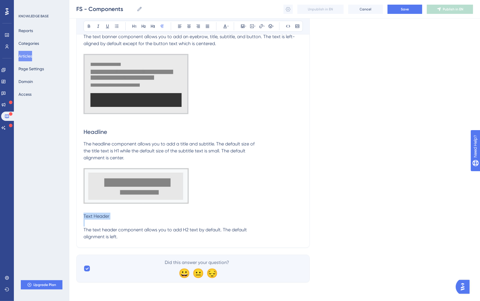
click at [111, 218] on p "Text Header" at bounding box center [192, 215] width 219 height 7
click at [143, 27] on icon at bounding box center [143, 26] width 4 height 3
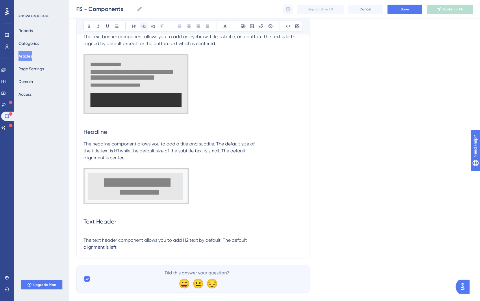
scroll to position [736, 0]
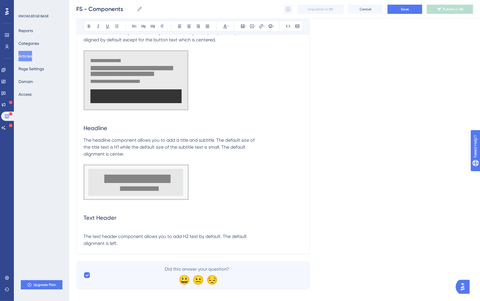
click at [87, 232] on p at bounding box center [192, 229] width 219 height 7
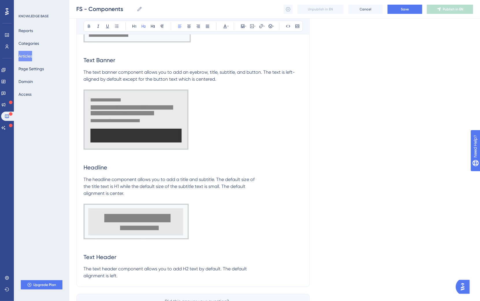
scroll to position [698, 0]
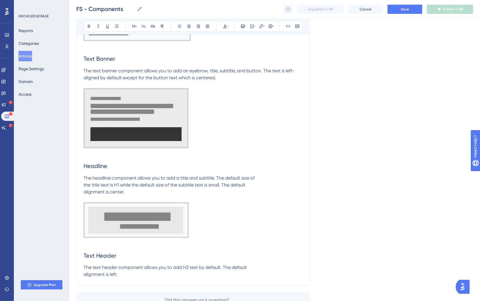
click at [85, 167] on span "Headline" at bounding box center [95, 165] width 24 height 7
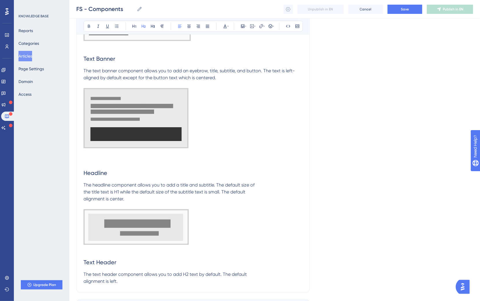
click at [85, 235] on span "Text Header" at bounding box center [99, 262] width 33 height 7
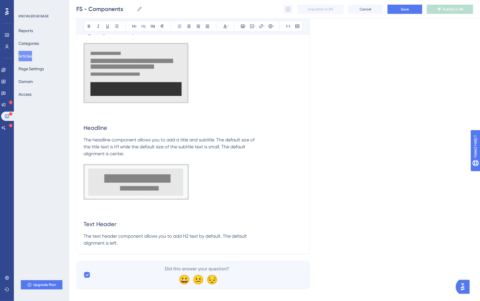
scroll to position [749, 0]
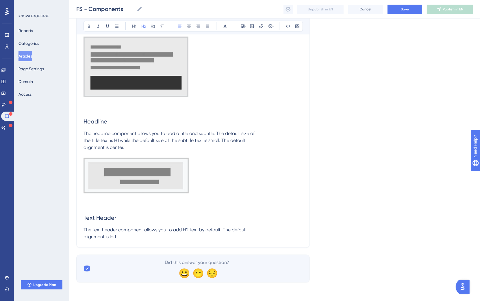
click at [141, 235] on p "The text header component allows you to add H2 text by default. The default ali…" at bounding box center [192, 233] width 219 height 14
click at [84, 235] on span "The text header component allows you to add H2 text by default. The default ali…" at bounding box center [164, 233] width 163 height 12
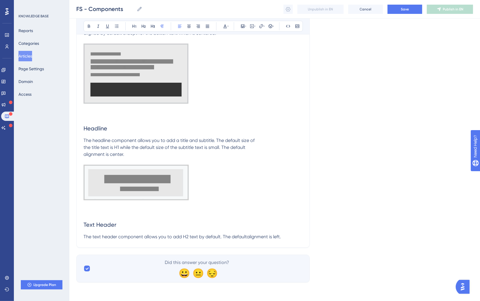
scroll to position [742, 0]
click at [84, 148] on span "The headline component allows you to add a title and subtitle. The default size…" at bounding box center [168, 146] width 171 height 19
click at [84, 155] on span "The headline component allows you to add a title and subtitle. The default size…" at bounding box center [193, 146] width 220 height 19
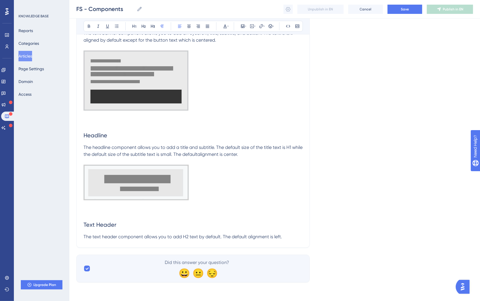
scroll to position [735, 0]
click at [287, 235] on p "The text header component allows you to add H2 text by default. The default ali…" at bounding box center [192, 236] width 219 height 7
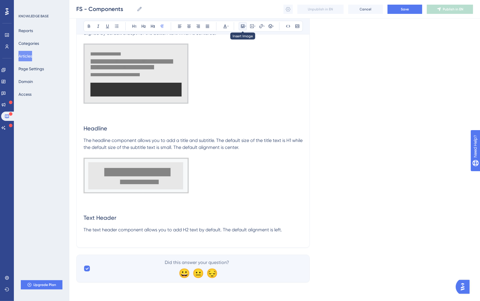
click at [239, 26] on button at bounding box center [242, 26] width 8 height 8
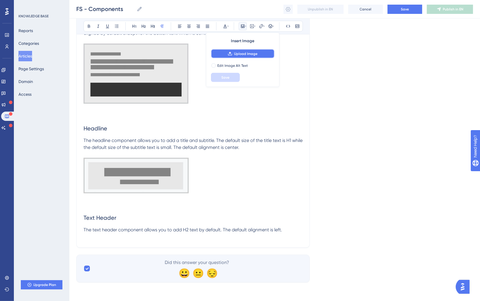
click at [241, 53] on span "Upload Image" at bounding box center [245, 53] width 23 height 5
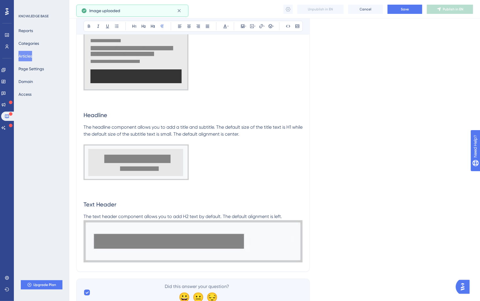
scroll to position [767, 0]
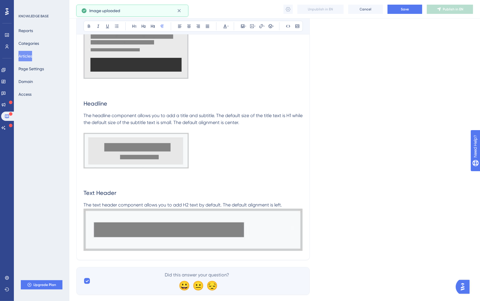
click at [290, 235] on img at bounding box center [192, 229] width 219 height 42
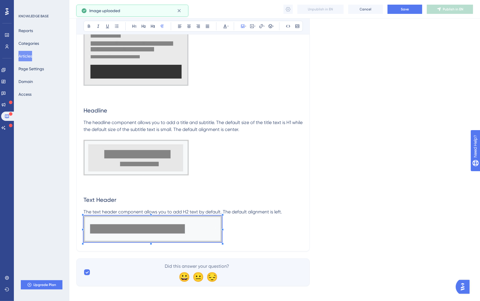
scroll to position [758, 0]
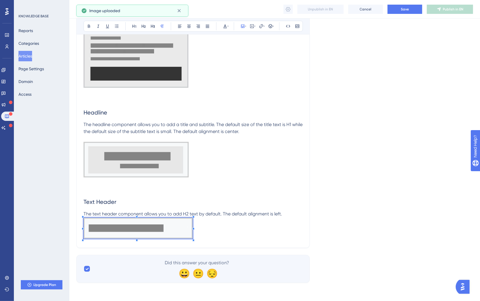
click at [192, 224] on p at bounding box center [192, 228] width 219 height 23
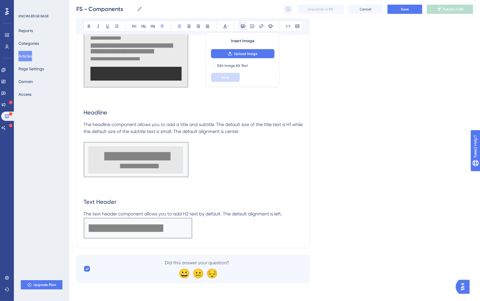
click at [293, 213] on p "The text header component allows you to add H2 text by default. The default ali…" at bounding box center [192, 213] width 219 height 7
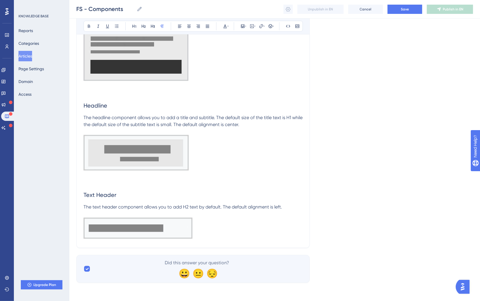
click at [224, 235] on p at bounding box center [192, 228] width 219 height 23
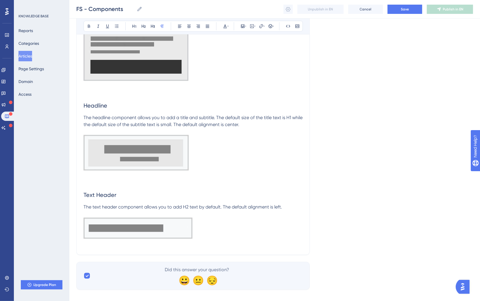
scroll to position [767, 0]
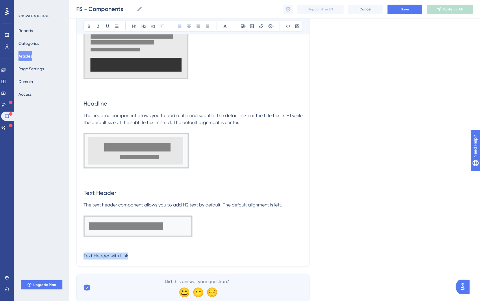
drag, startPoint x: 163, startPoint y: 257, endPoint x: 79, endPoint y: 241, distance: 85.6
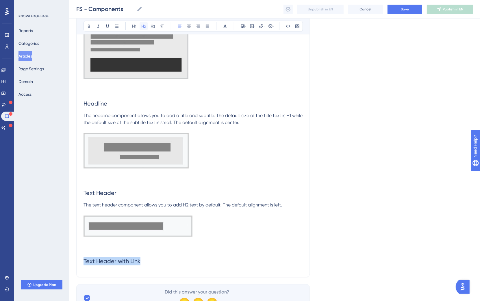
click at [146, 27] on icon at bounding box center [143, 26] width 5 height 5
click at [167, 235] on h2 "Text Header with Link" at bounding box center [192, 260] width 219 height 17
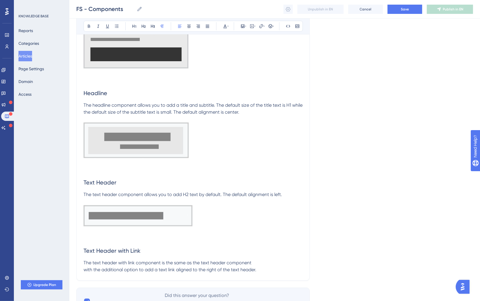
scroll to position [787, 0]
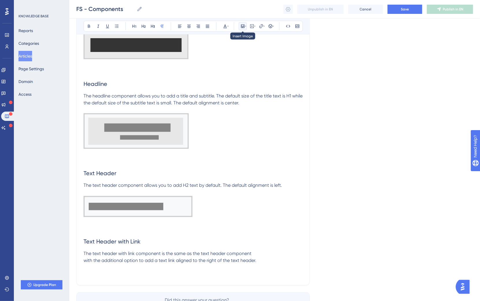
click at [242, 27] on icon at bounding box center [242, 26] width 3 height 3
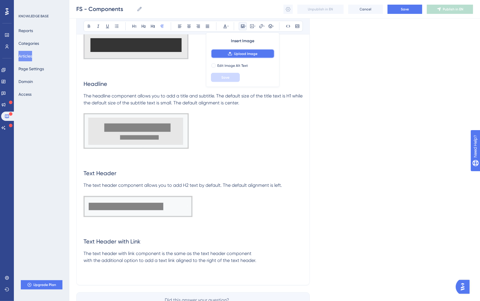
click at [246, 52] on span "Upload Image" at bounding box center [245, 53] width 23 height 5
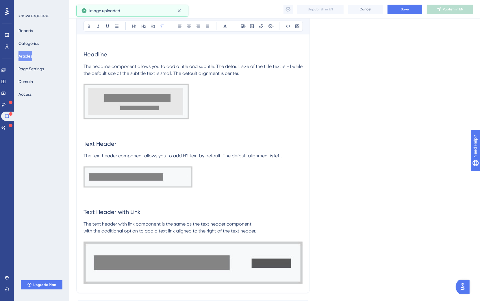
scroll to position [861, 0]
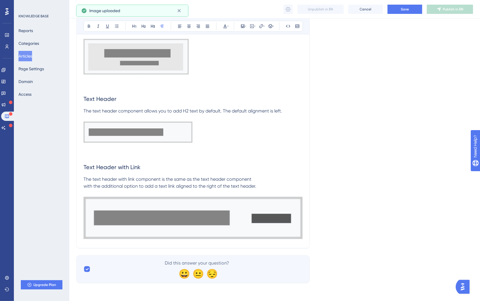
click at [271, 213] on img at bounding box center [192, 218] width 219 height 42
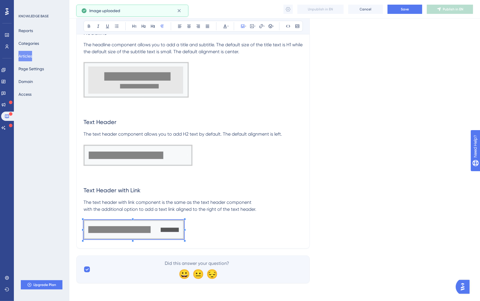
scroll to position [840, 0]
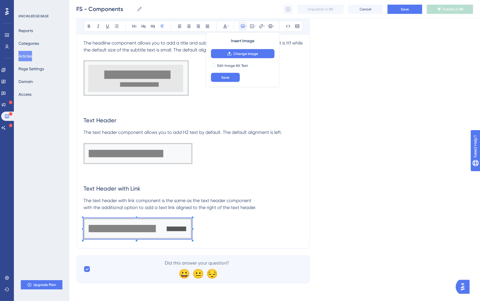
click at [215, 216] on p at bounding box center [192, 214] width 219 height 7
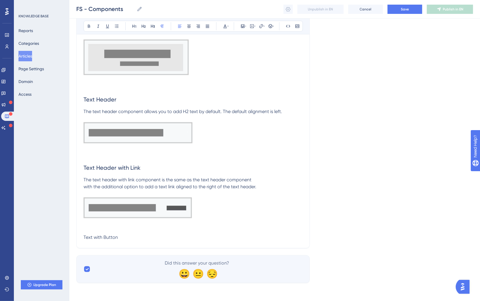
scroll to position [861, 0]
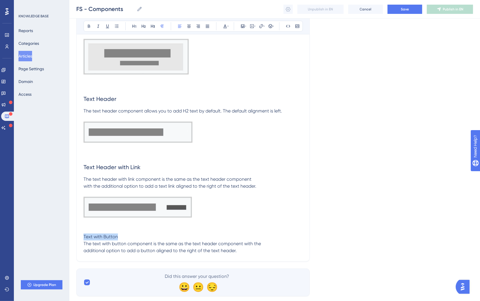
drag, startPoint x: 132, startPoint y: 235, endPoint x: 73, endPoint y: 222, distance: 60.4
click at [142, 25] on icon at bounding box center [143, 26] width 5 height 5
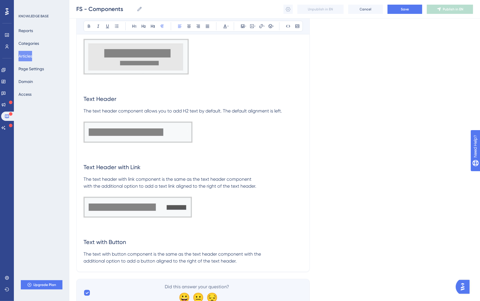
click at [242, 235] on p "The text with button component is the same as the text header component with th…" at bounding box center [192, 258] width 219 height 14
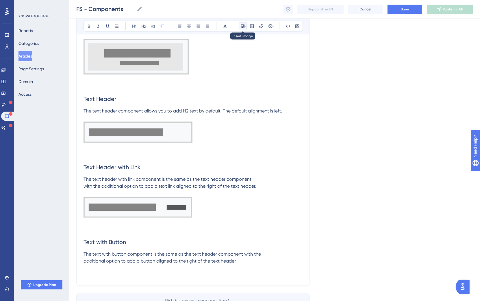
click at [238, 26] on button at bounding box center [242, 26] width 8 height 8
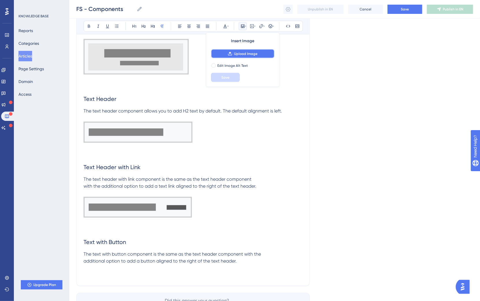
click at [243, 54] on span "Upload Image" at bounding box center [245, 53] width 23 height 5
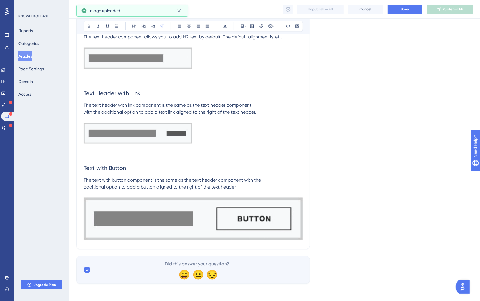
scroll to position [934, 0]
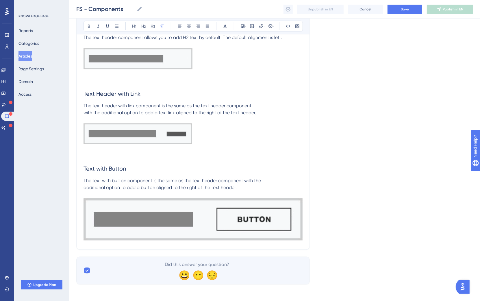
click at [276, 221] on img at bounding box center [192, 219] width 219 height 42
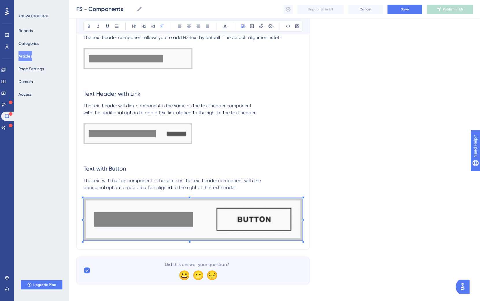
click at [302, 198] on img at bounding box center [192, 219] width 219 height 42
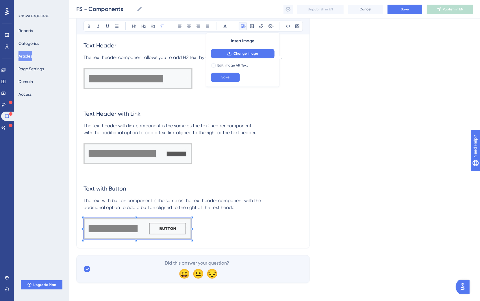
scroll to position [914, 0]
click at [191, 220] on p at bounding box center [192, 229] width 219 height 23
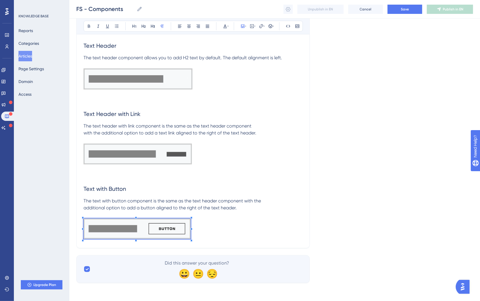
click at [241, 209] on p "The text with button component is the same as the text header component with th…" at bounding box center [192, 204] width 219 height 14
click at [227, 225] on p at bounding box center [192, 229] width 219 height 23
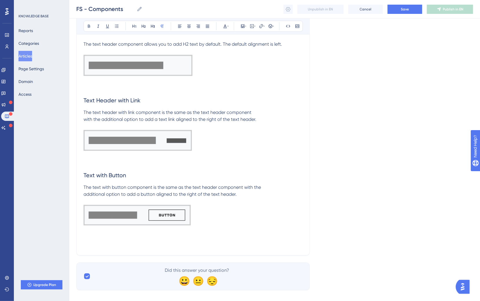
scroll to position [934, 0]
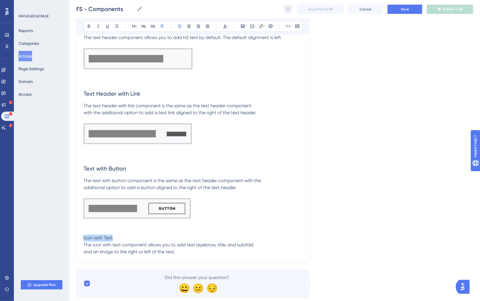
drag, startPoint x: 136, startPoint y: 234, endPoint x: 77, endPoint y: 240, distance: 59.5
click at [144, 28] on icon at bounding box center [143, 26] width 4 height 3
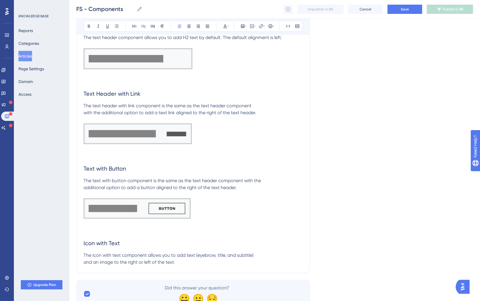
drag, startPoint x: 176, startPoint y: 257, endPoint x: 181, endPoint y: 260, distance: 5.9
click at [176, 235] on p "The icon with text component allows you to add text (eyebrow, title, and subtit…" at bounding box center [192, 259] width 219 height 14
click at [182, 235] on p "The icon with text component allows you to add text (eyebrow, title, and subtit…" at bounding box center [192, 259] width 219 height 14
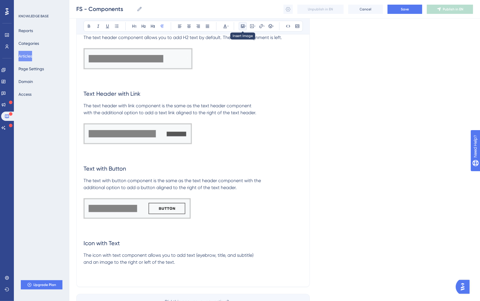
click at [244, 28] on icon at bounding box center [242, 26] width 5 height 5
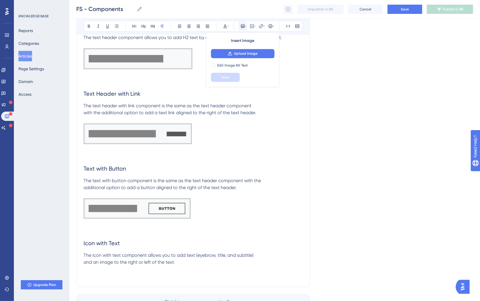
click at [240, 49] on div "Insert Image Upload Image Edit Image Alt Text Save" at bounding box center [242, 60] width 73 height 54
click at [240, 50] on button "Upload Image" at bounding box center [243, 53] width 64 height 9
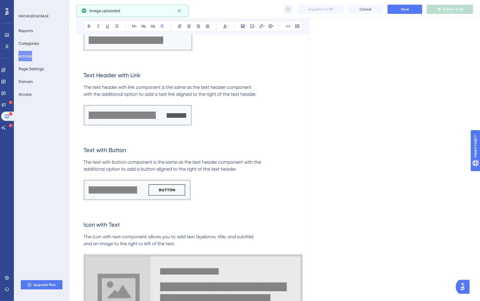
scroll to position [953, 0]
click at [294, 235] on img at bounding box center [192, 291] width 219 height 74
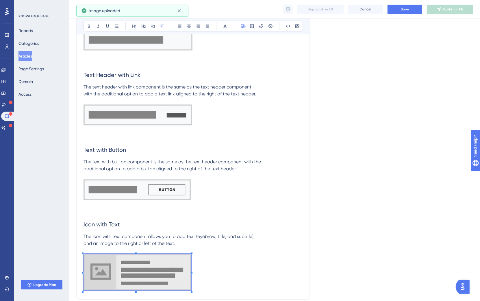
click at [191, 235] on p at bounding box center [192, 273] width 219 height 38
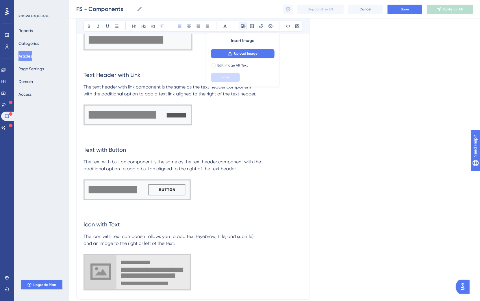
click at [84, 235] on span "The icon with text component allows you to add text (eyebrow, title, and subtit…" at bounding box center [168, 240] width 170 height 12
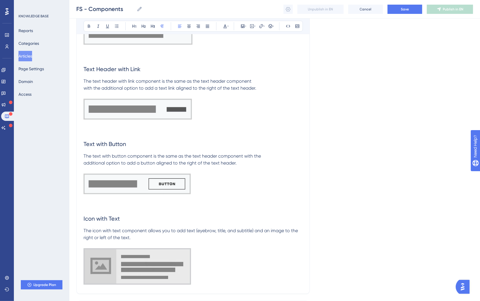
scroll to position [968, 0]
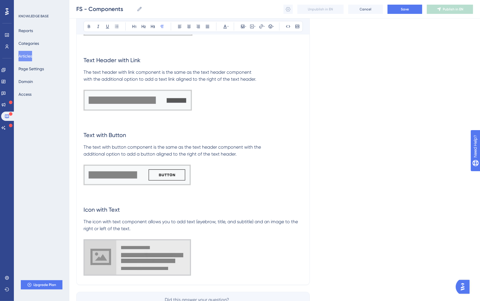
click at [226, 235] on p at bounding box center [192, 258] width 219 height 38
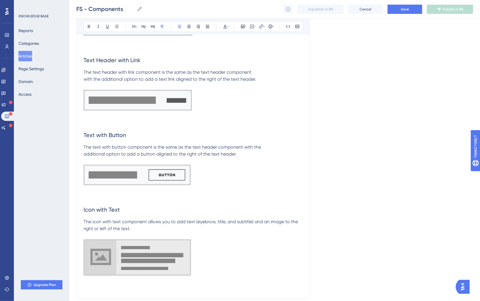
click at [156, 229] on p "The icon with text component allows you to add text (eyebrow, title, and subtit…" at bounding box center [192, 225] width 219 height 14
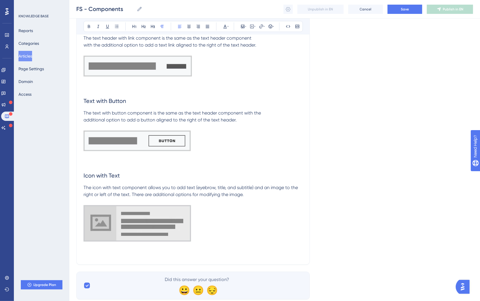
scroll to position [1009, 0]
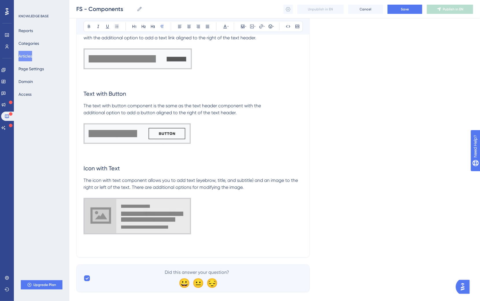
click at [227, 234] on p at bounding box center [192, 216] width 219 height 38
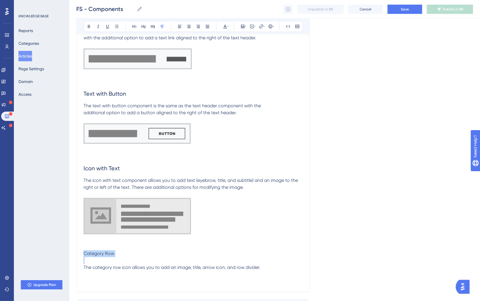
drag, startPoint x: 122, startPoint y: 256, endPoint x: 75, endPoint y: 249, distance: 47.8
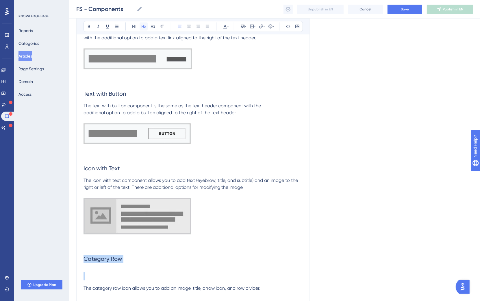
click at [142, 26] on icon at bounding box center [143, 26] width 4 height 3
click at [106, 235] on h2 at bounding box center [192, 275] width 219 height 17
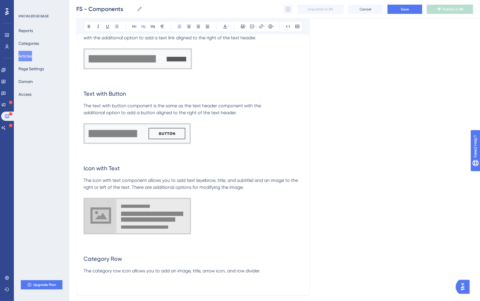
click at [276, 235] on p "The category row icon allows you to add an image, title, arrow icon, and row di…" at bounding box center [192, 270] width 219 height 7
click at [242, 30] on button at bounding box center [242, 26] width 8 height 8
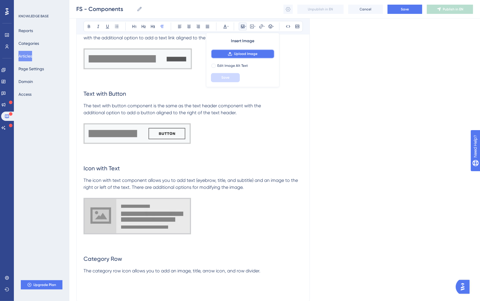
click at [244, 56] on button "Upload Image" at bounding box center [243, 53] width 64 height 9
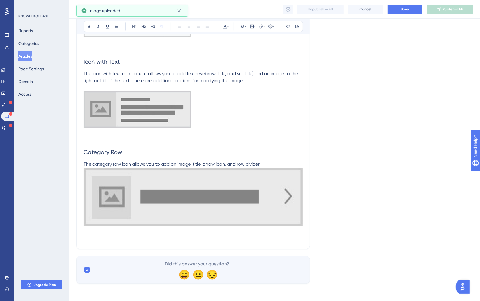
scroll to position [1115, 0]
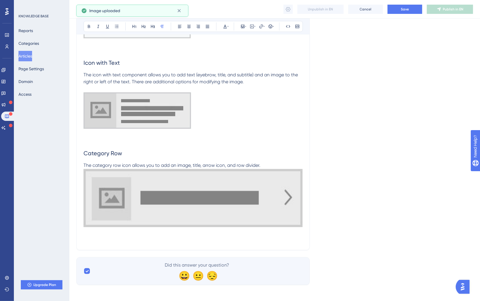
click at [253, 206] on img at bounding box center [192, 198] width 219 height 58
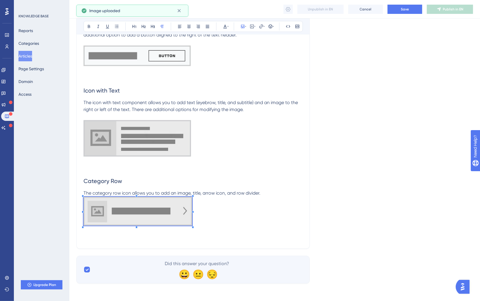
click at [193, 195] on div at bounding box center [193, 196] width 2 height 2
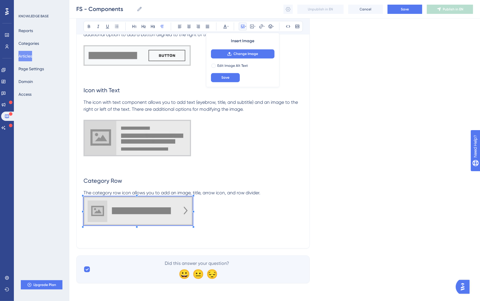
click at [284, 192] on p "The category row icon allows you to add an image, title, arrow icon, and row di…" at bounding box center [192, 192] width 219 height 7
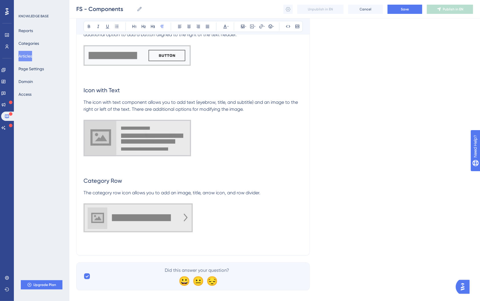
scroll to position [1094, 0]
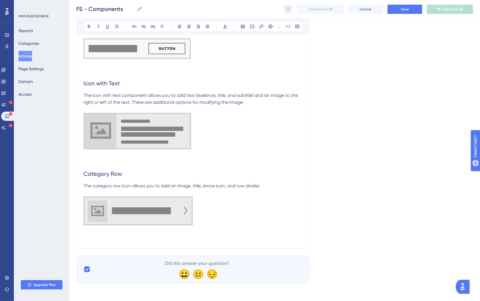
click at [221, 218] on p at bounding box center [192, 211] width 219 height 31
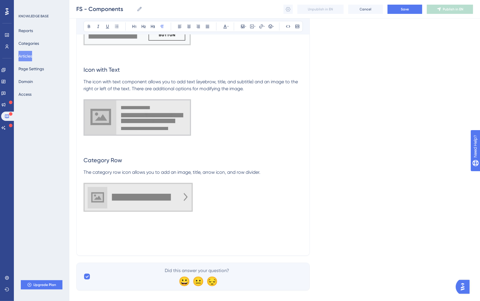
scroll to position [1115, 0]
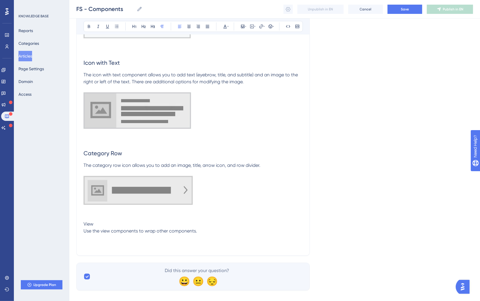
drag, startPoint x: 105, startPoint y: 225, endPoint x: 72, endPoint y: 205, distance: 38.4
drag, startPoint x: 101, startPoint y: 223, endPoint x: 82, endPoint y: 224, distance: 19.6
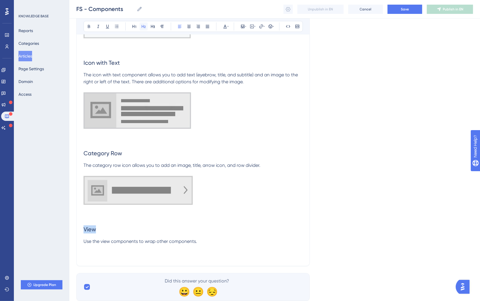
click at [144, 25] on icon at bounding box center [143, 26] width 5 height 5
click at [243, 234] on h2 "View" at bounding box center [192, 228] width 219 height 17
click at [236, 235] on p at bounding box center [192, 248] width 219 height 7
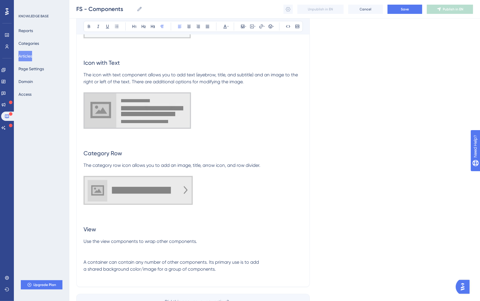
click at [85, 235] on span "A container can contain any number of other components. Its primary use is to a…" at bounding box center [170, 265] width 175 height 12
click at [100, 235] on p at bounding box center [192, 254] width 219 height 7
drag, startPoint x: 126, startPoint y: 259, endPoint x: 75, endPoint y: 256, distance: 50.3
drag, startPoint x: 89, startPoint y: 256, endPoint x: 123, endPoint y: 252, distance: 34.0
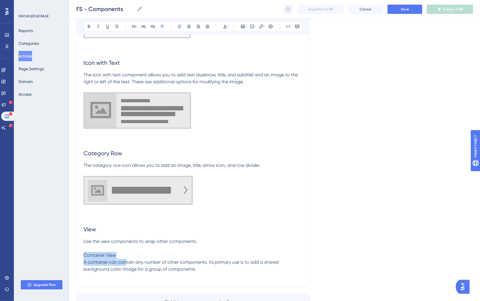
click at [90, 235] on span "Container View" at bounding box center [99, 254] width 32 height 5
drag, startPoint x: 123, startPoint y: 252, endPoint x: 57, endPoint y: 250, distance: 65.9
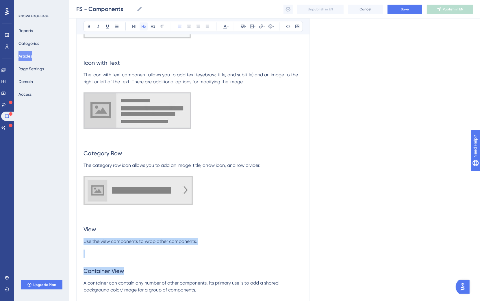
click at [143, 28] on icon at bounding box center [143, 26] width 5 height 5
click at [118, 235] on h2 at bounding box center [192, 253] width 219 height 17
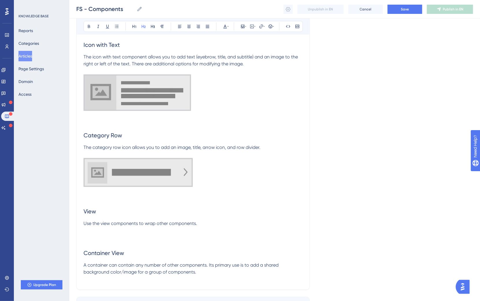
scroll to position [1134, 0]
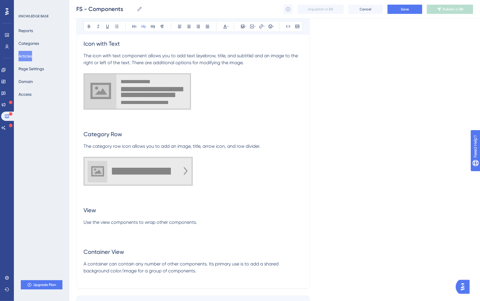
click at [205, 235] on p at bounding box center [192, 277] width 219 height 7
click at [207, 235] on p at bounding box center [192, 277] width 219 height 7
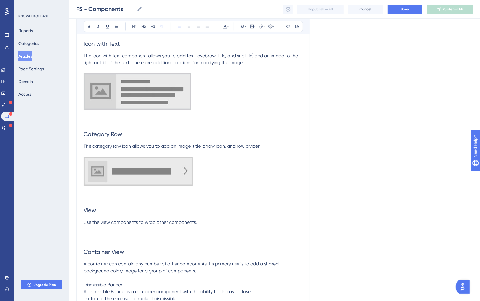
click at [84, 235] on span "A dismissible Banner is a container component with the ability to display a clo…" at bounding box center [166, 294] width 167 height 12
drag, startPoint x: 108, startPoint y: 281, endPoint x: 65, endPoint y: 283, distance: 43.7
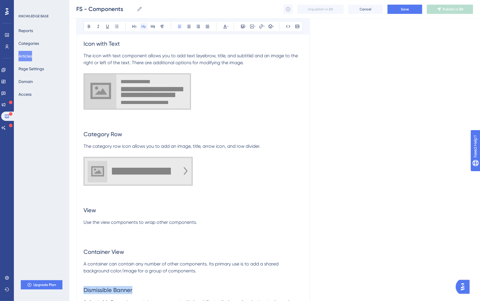
click at [142, 29] on icon at bounding box center [143, 26] width 5 height 5
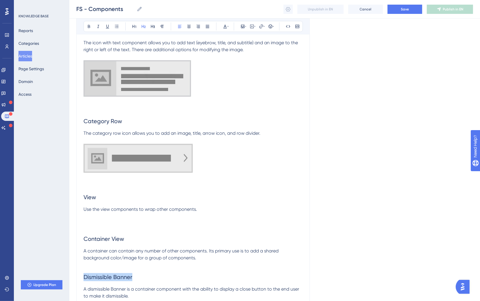
scroll to position [1205, 0]
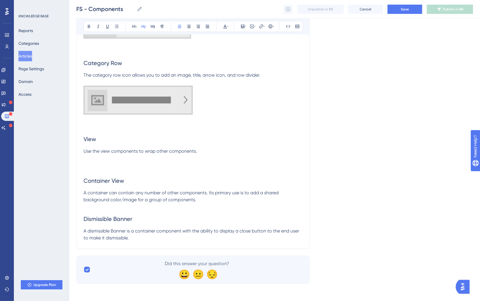
click at [148, 235] on p "A dismissible Banner is a container component with the ability to display a clo…" at bounding box center [192, 234] width 219 height 14
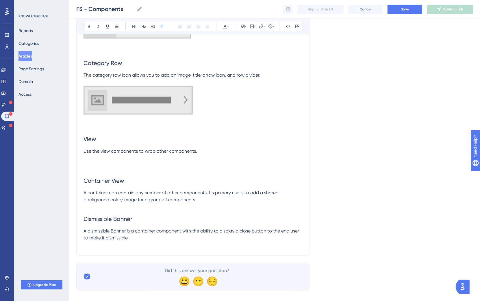
click at [224, 203] on p at bounding box center [192, 206] width 219 height 7
click at [225, 196] on p "A container can contain any number of other components. Its primary use is to a…" at bounding box center [192, 196] width 219 height 14
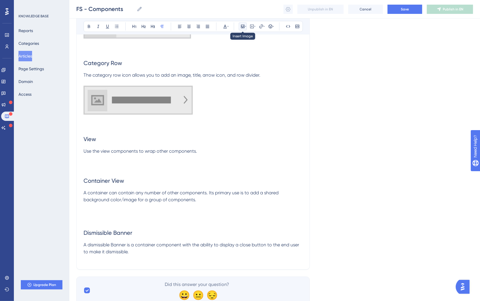
click at [245, 27] on icon at bounding box center [245, 26] width 1 height 5
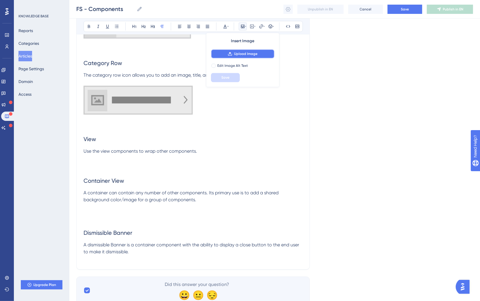
click at [240, 55] on span "Upload Image" at bounding box center [245, 53] width 23 height 5
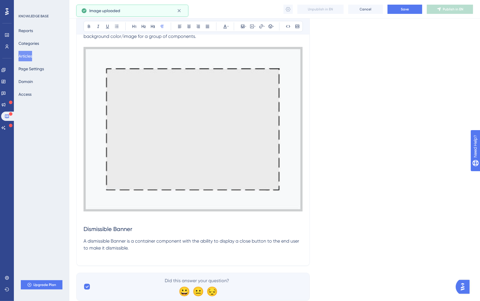
scroll to position [1367, 0]
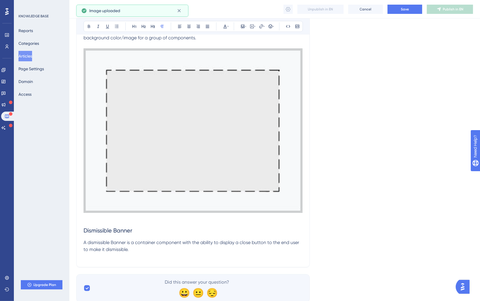
click at [260, 191] on img at bounding box center [192, 130] width 219 height 164
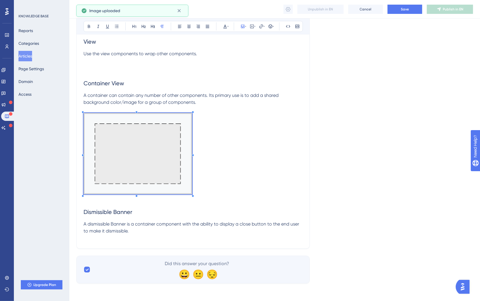
click at [192, 167] on p at bounding box center [192, 154] width 219 height 83
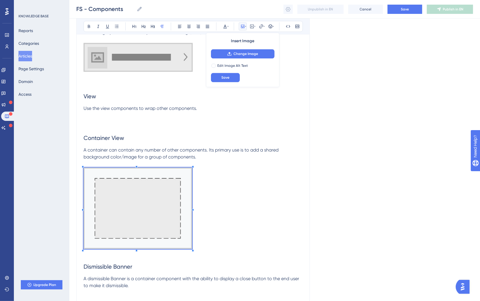
scroll to position [1302, 0]
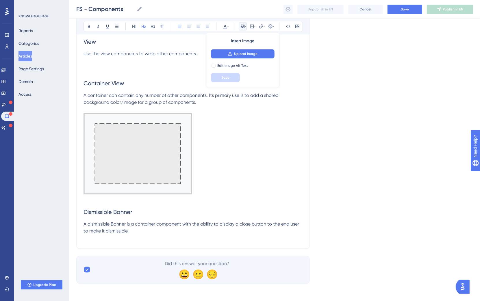
click at [98, 208] on span "Dismissible Banner" at bounding box center [107, 211] width 49 height 7
click at [84, 210] on span "Dismissible Banner" at bounding box center [107, 211] width 49 height 7
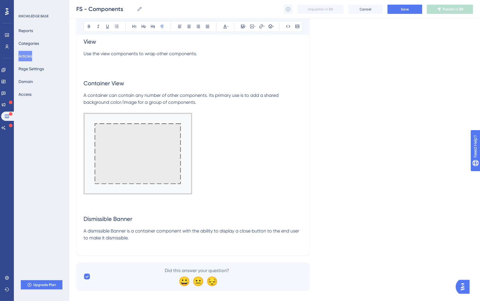
click at [170, 235] on p at bounding box center [192, 244] width 219 height 7
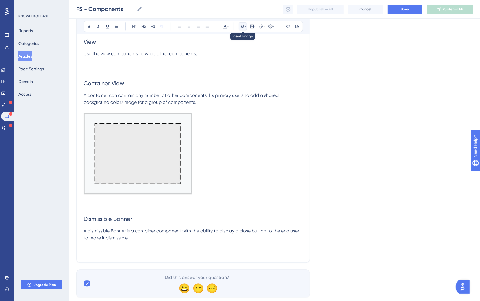
click at [242, 23] on button at bounding box center [242, 26] width 8 height 8
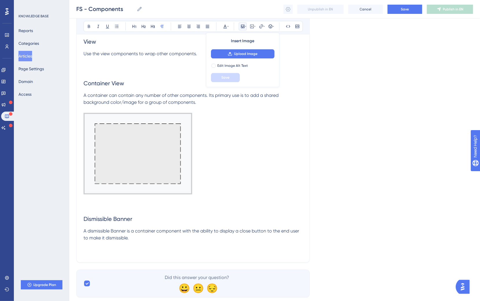
click at [248, 49] on div "Insert Image Upload Image Edit Image Alt Text Save" at bounding box center [242, 60] width 73 height 54
click at [249, 53] on span "Upload Image" at bounding box center [245, 53] width 23 height 5
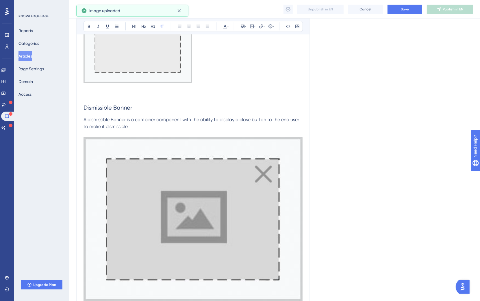
scroll to position [1444, 0]
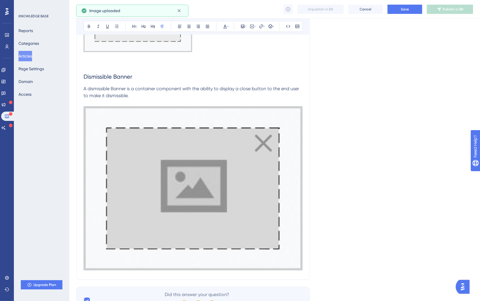
click at [283, 218] on img at bounding box center [192, 188] width 219 height 164
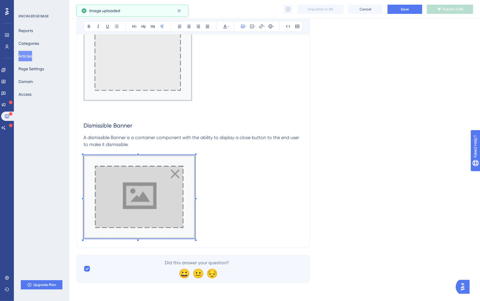
scroll to position [1392, 0]
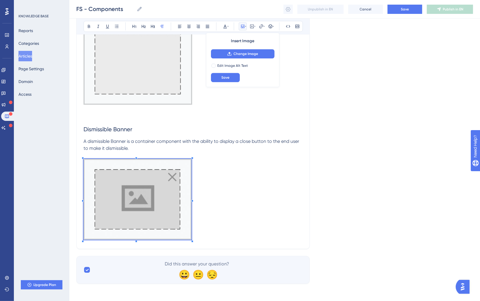
click at [244, 176] on p at bounding box center [192, 200] width 219 height 83
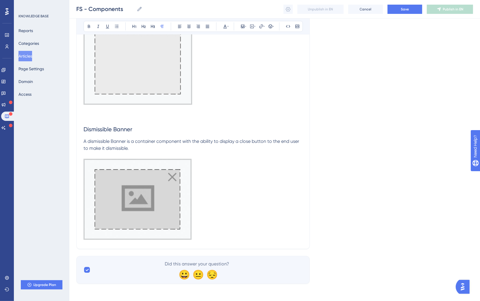
click at [239, 217] on p at bounding box center [192, 200] width 219 height 83
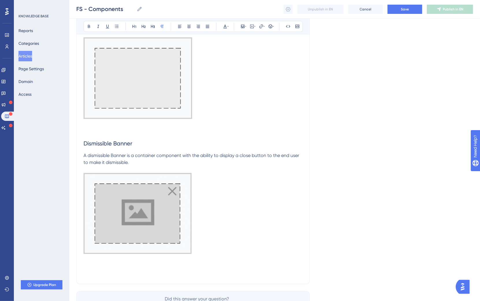
scroll to position [1293, 0]
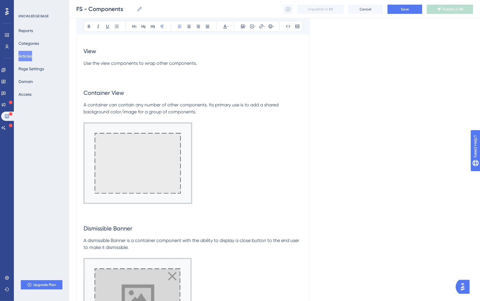
click at [151, 235] on p "A dismissible Banner is a container component with the ability to display a clo…" at bounding box center [192, 244] width 219 height 14
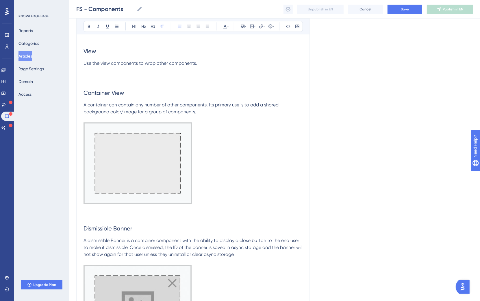
click at [85, 235] on p "A dismissible Banner is a container component with the ability to display a clo…" at bounding box center [192, 247] width 219 height 21
click at [84, 235] on span "A dismissible Banner is a container component with the ability to display a clo…" at bounding box center [192, 246] width 219 height 19
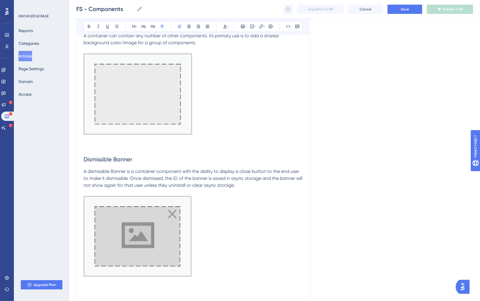
scroll to position [1419, 0]
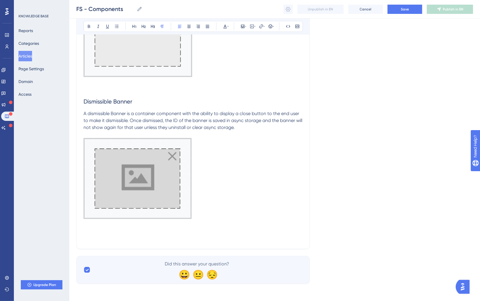
click at [212, 199] on p at bounding box center [192, 179] width 219 height 83
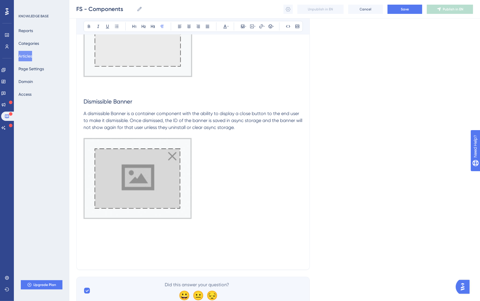
click at [128, 235] on p at bounding box center [192, 251] width 219 height 7
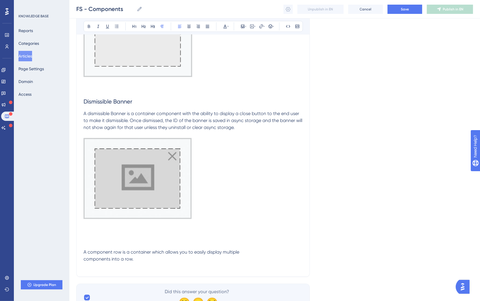
click at [95, 235] on p at bounding box center [192, 244] width 219 height 7
drag, startPoint x: 127, startPoint y: 245, endPoint x: 77, endPoint y: 244, distance: 50.0
click at [145, 28] on icon at bounding box center [143, 26] width 5 height 5
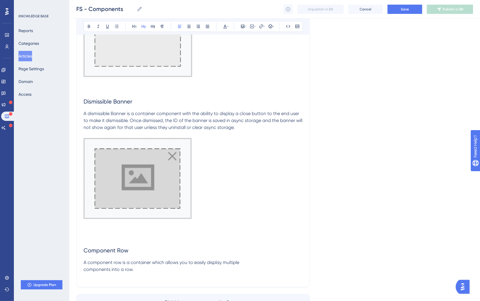
click at [173, 235] on p "A component row is a container which allows you to easily display multiple comp…" at bounding box center [192, 266] width 219 height 14
click at [84, 235] on span "A component row is a container which allows you to easily display multiple comp…" at bounding box center [161, 265] width 156 height 12
click at [288, 235] on span "A component row is a container which allows you to easily display multiple comp…" at bounding box center [186, 261] width 207 height 5
click at [290, 235] on p "A component row is a container which allows you to easily display multiple comp…" at bounding box center [192, 262] width 219 height 7
click at [244, 29] on button at bounding box center [242, 26] width 8 height 8
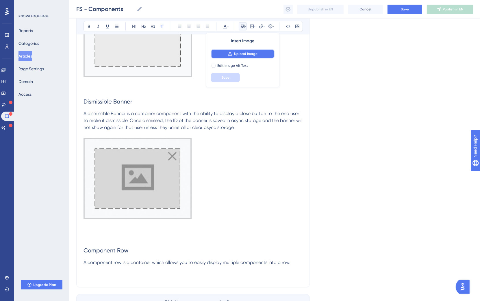
click at [252, 55] on span "Upload Image" at bounding box center [245, 53] width 23 height 5
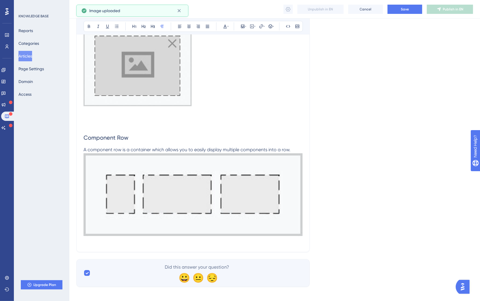
click at [228, 205] on img at bounding box center [192, 194] width 219 height 83
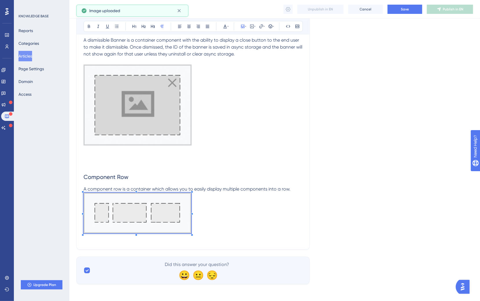
scroll to position [1493, 0]
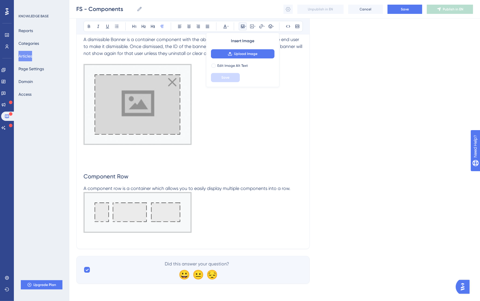
click at [298, 192] on p at bounding box center [192, 213] width 219 height 43
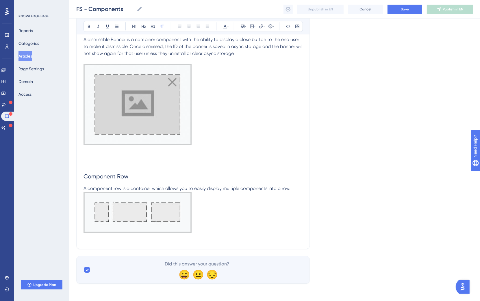
click at [297, 192] on p at bounding box center [192, 213] width 219 height 43
click at [297, 189] on p "A component row is a container which allows you to easily display multiple comp…" at bounding box center [192, 188] width 219 height 7
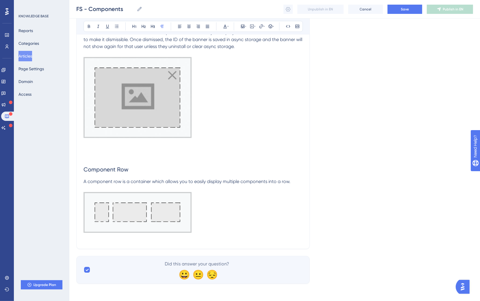
click at [225, 216] on p at bounding box center [192, 213] width 219 height 43
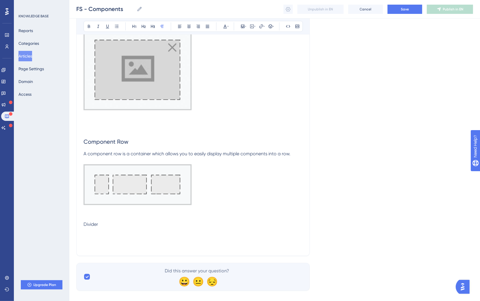
scroll to position [1532, 0]
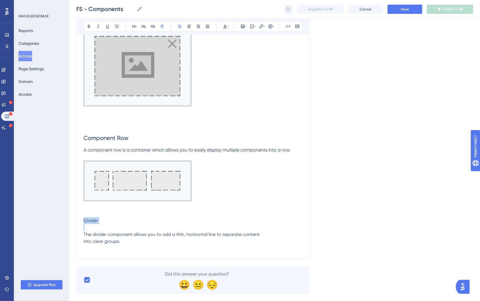
drag, startPoint x: 126, startPoint y: 223, endPoint x: 89, endPoint y: 180, distance: 56.5
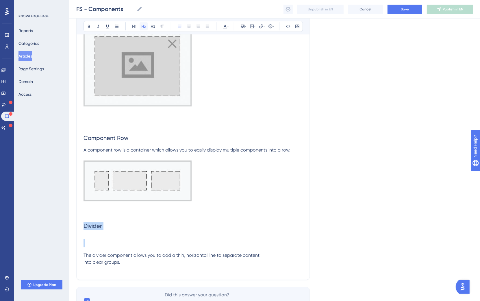
click at [146, 25] on icon at bounding box center [143, 26] width 5 height 5
click at [101, 235] on h2 at bounding box center [192, 242] width 219 height 17
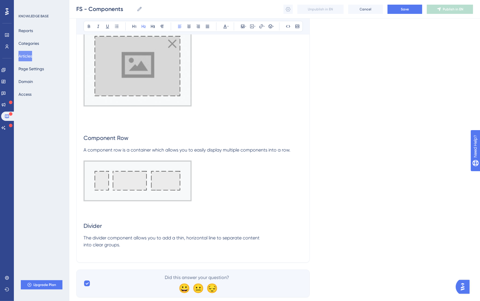
click at [155, 235] on p "The divider component allows you to add a thin, horizontal line to separate con…" at bounding box center [192, 241] width 219 height 14
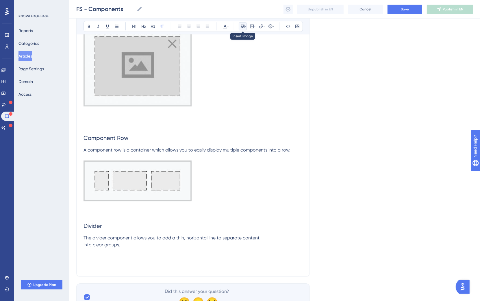
click at [245, 27] on icon at bounding box center [245, 26] width 1 height 5
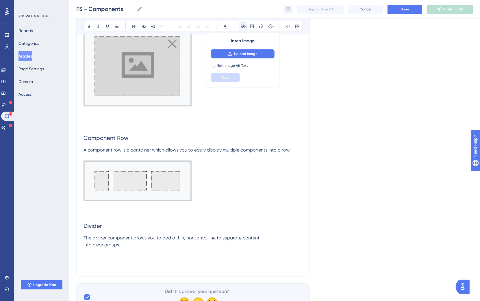
click at [247, 48] on div "Insert Image Upload Image Edit Image Alt Text Save" at bounding box center [242, 60] width 73 height 54
click at [249, 49] on button "Upload Image" at bounding box center [243, 53] width 64 height 9
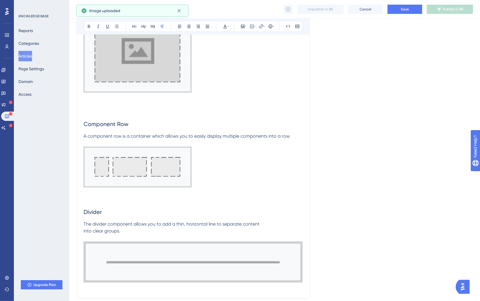
scroll to position [1557, 0]
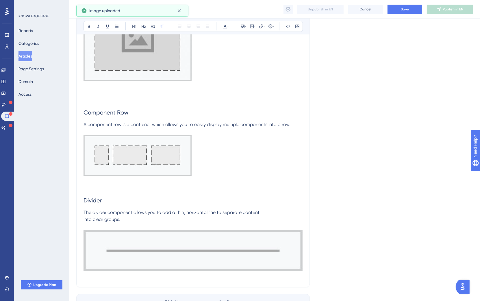
click at [280, 235] on img at bounding box center [192, 250] width 219 height 41
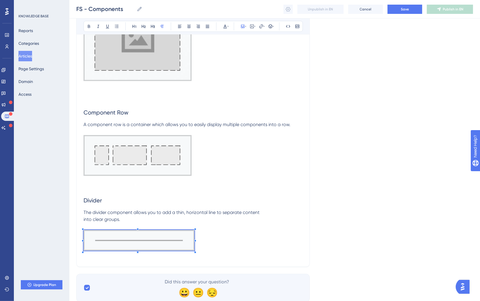
click at [195, 228] on div at bounding box center [195, 229] width 2 height 2
click at [141, 210] on span "The divider component allows you to add a thin, horizontal line to separate con…" at bounding box center [171, 215] width 176 height 12
click at [213, 235] on p at bounding box center [192, 241] width 219 height 23
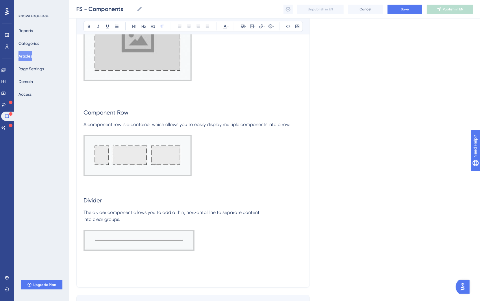
click at [86, 217] on span "The divider component allows you to add a thin, horizontal line to separate con…" at bounding box center [171, 215] width 176 height 12
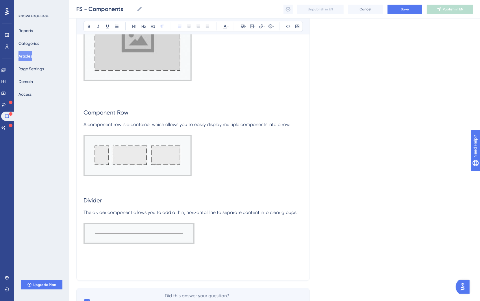
click at [301, 212] on p "The divider component allows you to add a thin, horizontal line to separate con…" at bounding box center [192, 212] width 219 height 7
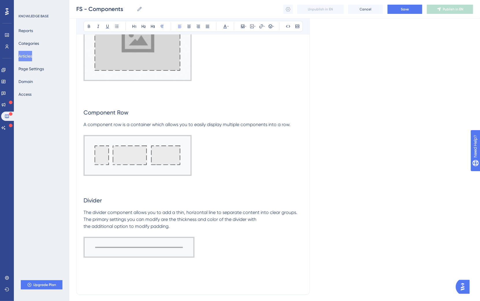
click at [86, 225] on span "The divider component allows you to add a thin, horizontal line to separate con…" at bounding box center [190, 218] width 215 height 19
click at [226, 234] on p at bounding box center [192, 233] width 219 height 7
click at [217, 235] on p at bounding box center [192, 247] width 219 height 23
click at [122, 235] on span "Create Component" at bounding box center [104, 283] width 42 height 5
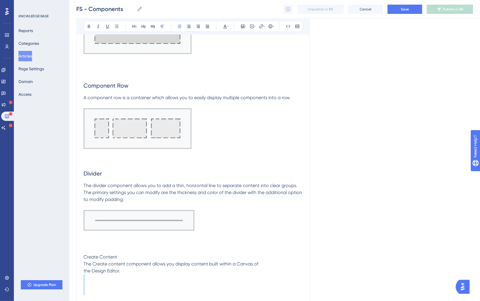
scroll to position [1636, 0]
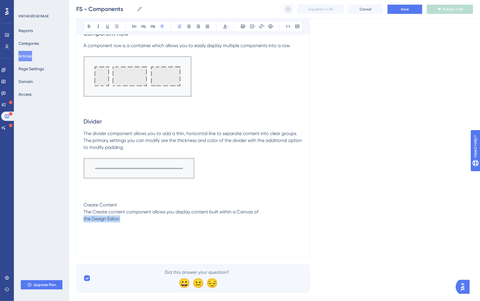
drag, startPoint x: 147, startPoint y: 295, endPoint x: 75, endPoint y: 219, distance: 105.0
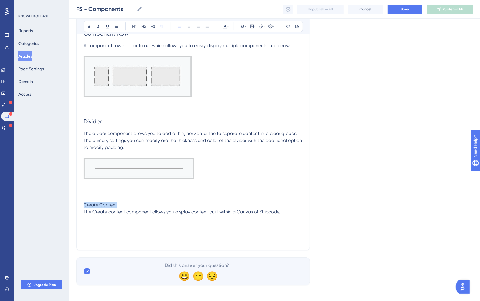
drag, startPoint x: 124, startPoint y: 202, endPoint x: 75, endPoint y: 203, distance: 48.2
click at [140, 26] on button at bounding box center [143, 26] width 8 height 8
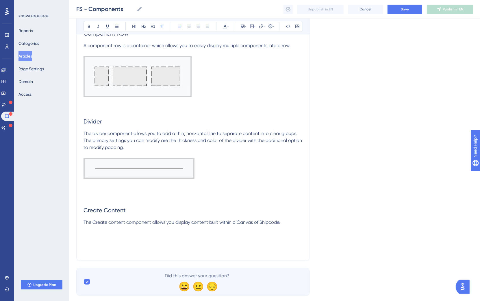
click at [299, 222] on p "The Create content component allows you display content built within a Canvas o…" at bounding box center [192, 222] width 219 height 7
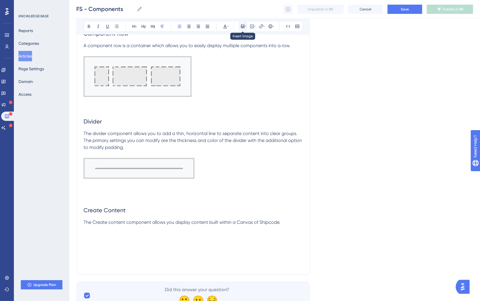
click at [241, 27] on icon at bounding box center [242, 26] width 5 height 5
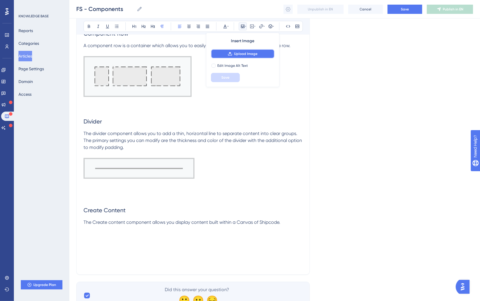
click at [236, 52] on span "Upload Image" at bounding box center [245, 53] width 23 height 5
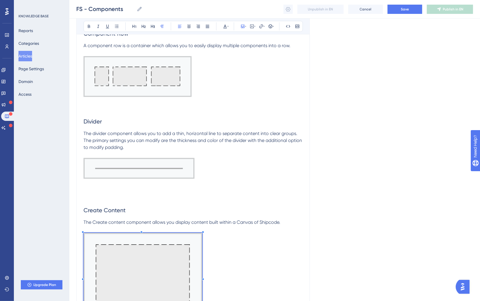
click at [203, 232] on p at bounding box center [192, 277] width 219 height 91
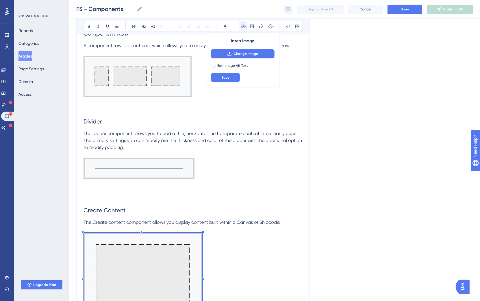
click at [245, 235] on p at bounding box center [192, 277] width 219 height 91
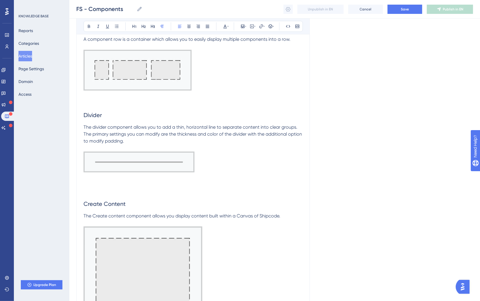
scroll to position [1652, 0]
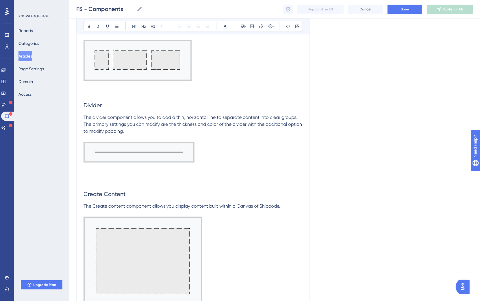
click at [232, 235] on p at bounding box center [192, 261] width 219 height 91
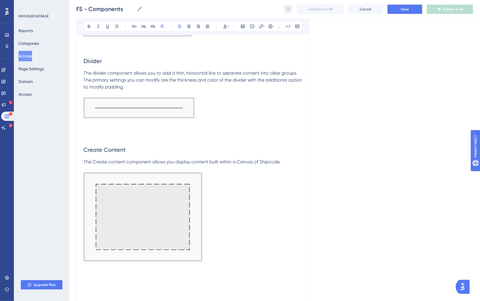
scroll to position [1705, 0]
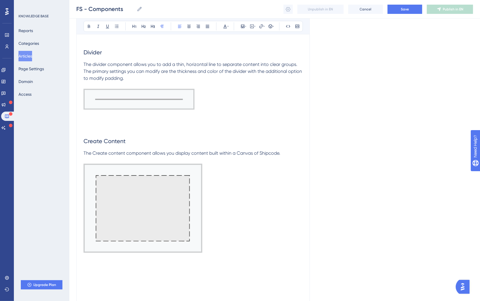
click at [287, 150] on p "The Create content component allows you display content built within a Canvas o…" at bounding box center [192, 153] width 219 height 7
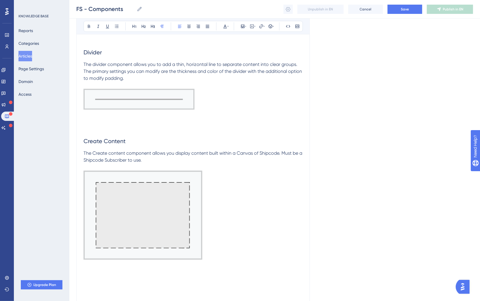
click at [241, 235] on p at bounding box center [192, 215] width 219 height 91
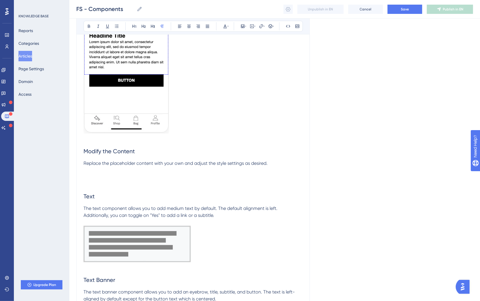
scroll to position [476, 0]
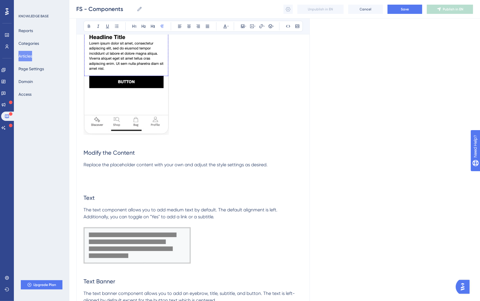
click at [92, 182] on p at bounding box center [192, 178] width 219 height 7
drag, startPoint x: 135, startPoint y: 178, endPoint x: 66, endPoint y: 173, distance: 69.2
click at [135, 27] on icon at bounding box center [134, 26] width 5 height 5
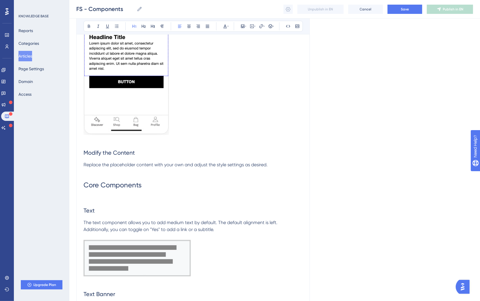
click at [92, 199] on p at bounding box center [192, 198] width 219 height 7
click at [85, 187] on span "Core Components" at bounding box center [112, 185] width 58 height 8
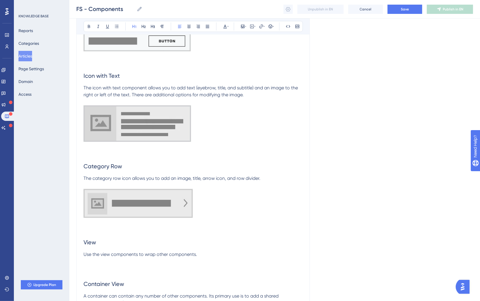
scroll to position [1813, 0]
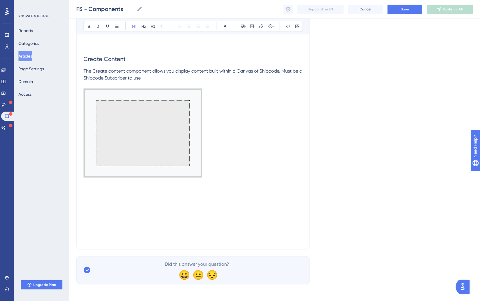
click at [130, 201] on p at bounding box center [192, 203] width 219 height 7
drag, startPoint x: 151, startPoint y: 200, endPoint x: 87, endPoint y: 171, distance: 71.2
click at [134, 27] on icon at bounding box center [134, 26] width 4 height 3
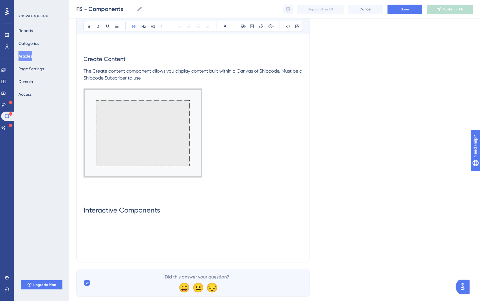
click at [197, 205] on h1 "Interactive Components" at bounding box center [192, 210] width 219 height 20
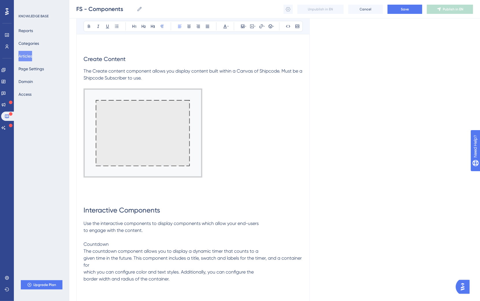
click at [85, 235] on span "The countdown component allows you to display a dynamic timer that counts to a …" at bounding box center [192, 264] width 219 height 33
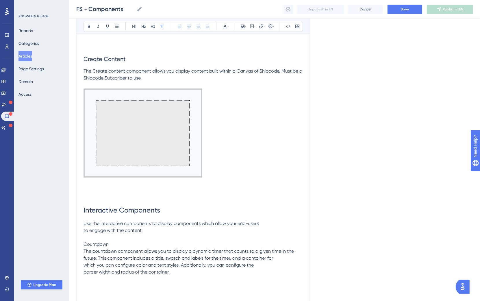
click at [84, 235] on span "The countdown component allows you to display a dynamic timer that counts to a …" at bounding box center [188, 261] width 211 height 26
click at [83, 235] on span "The countdown component allows you to display a dynamic timer that counts to a …" at bounding box center [189, 261] width 213 height 26
drag, startPoint x: 125, startPoint y: 244, endPoint x: 47, endPoint y: 241, distance: 78.3
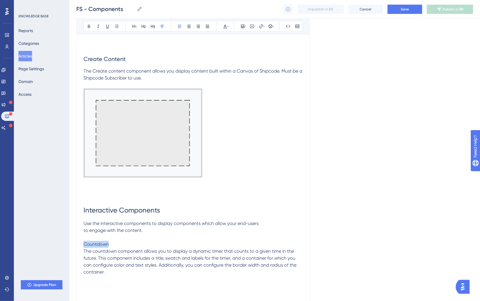
drag, startPoint x: 116, startPoint y: 241, endPoint x: 52, endPoint y: 241, distance: 63.8
click at [144, 28] on icon at bounding box center [143, 26] width 5 height 5
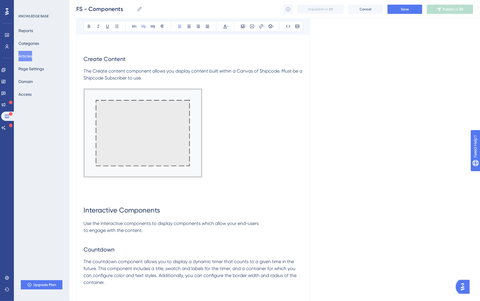
click at [136, 235] on p at bounding box center [192, 289] width 219 height 7
click at [85, 235] on span "Countdown" at bounding box center [98, 249] width 31 height 7
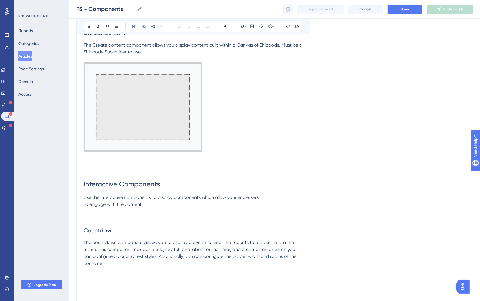
scroll to position [1899, 0]
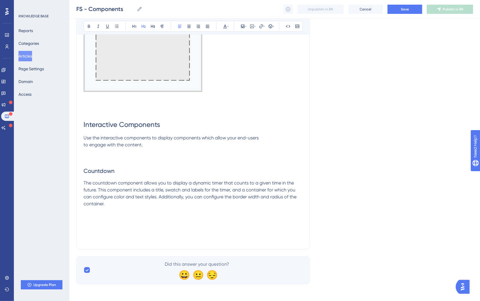
click at [130, 197] on span "The countdown component allows you to display a dynamic timer that counts to a …" at bounding box center [190, 193] width 214 height 26
click at [129, 203] on p "The countdown component allows you to display a dynamic timer that counts to a …" at bounding box center [192, 193] width 219 height 28
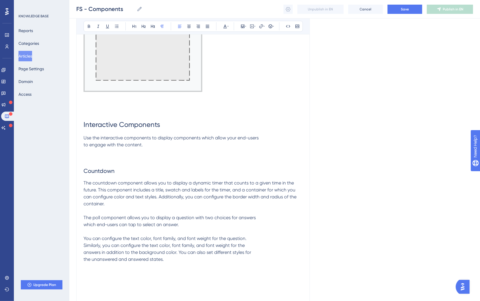
drag, startPoint x: 84, startPoint y: 222, endPoint x: 126, endPoint y: 219, distance: 42.6
click at [84, 222] on span "The poll component allows you to display a question with two choices for answer…" at bounding box center [169, 238] width 172 height 47
click at [84, 235] on span "The poll component allows you to display a question with two choices for answer…" at bounding box center [192, 238] width 218 height 47
click at [85, 235] on span "The poll component allows you to display a question with two choices for answer…" at bounding box center [192, 238] width 218 height 47
click at [83, 235] on span "The poll component allows you to display a question with two choices for answer…" at bounding box center [192, 238] width 218 height 47
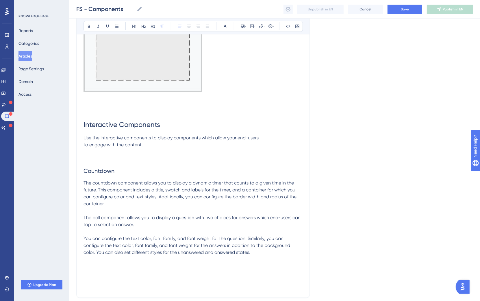
drag, startPoint x: 84, startPoint y: 216, endPoint x: 120, endPoint y: 222, distance: 36.3
click at [84, 216] on span "The poll component allows you to display a question with two choices for answer…" at bounding box center [192, 235] width 218 height 40
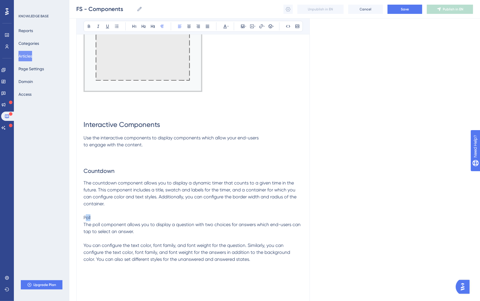
drag, startPoint x: 110, startPoint y: 217, endPoint x: 85, endPoint y: 216, distance: 24.3
click at [85, 216] on p "Poll" at bounding box center [192, 217] width 219 height 7
click at [100, 214] on p "Poll" at bounding box center [192, 217] width 219 height 7
drag, startPoint x: 107, startPoint y: 215, endPoint x: 66, endPoint y: 218, distance: 40.8
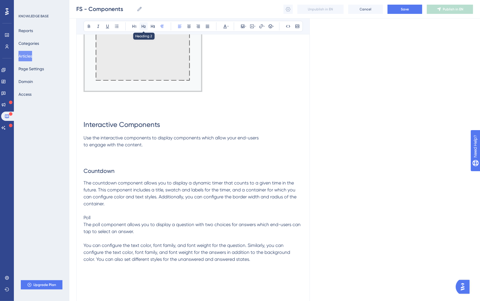
click at [143, 24] on icon at bounding box center [143, 26] width 5 height 5
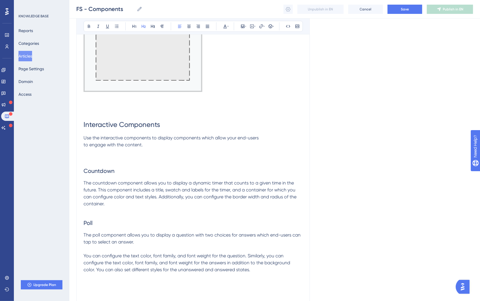
click at [94, 235] on p "The poll component allows you to display a question with two choices for answer…" at bounding box center [192, 252] width 219 height 42
click at [96, 211] on p at bounding box center [192, 210] width 219 height 7
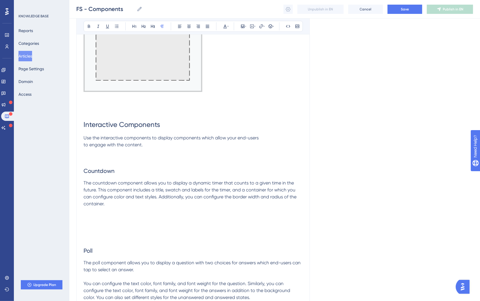
click at [98, 215] on p at bounding box center [192, 217] width 219 height 7
click at [242, 25] on icon at bounding box center [242, 26] width 3 height 3
click at [243, 53] on span "Upload Image" at bounding box center [245, 53] width 23 height 5
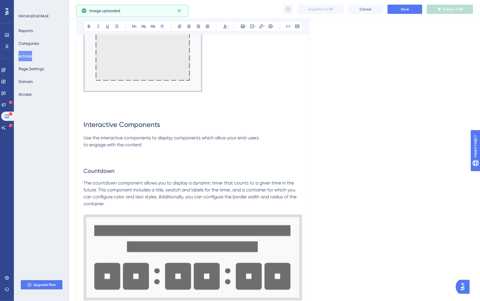
click at [255, 235] on img at bounding box center [192, 257] width 219 height 86
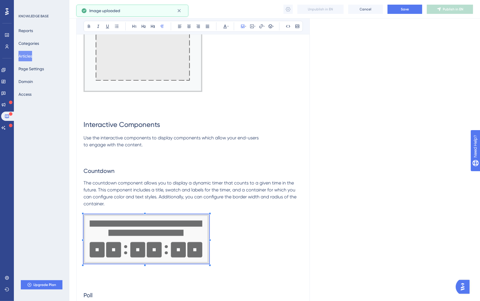
click at [209, 214] on p at bounding box center [192, 239] width 219 height 51
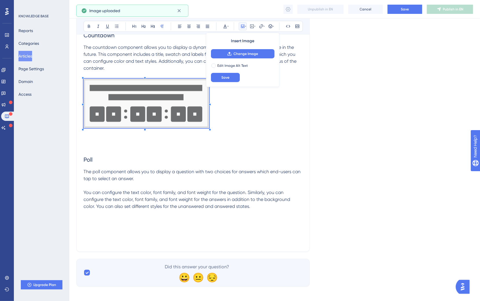
scroll to position [2037, 0]
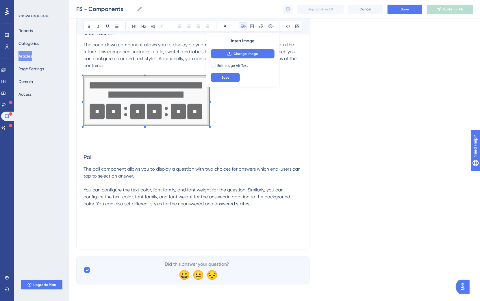
click at [248, 208] on p at bounding box center [192, 210] width 219 height 7
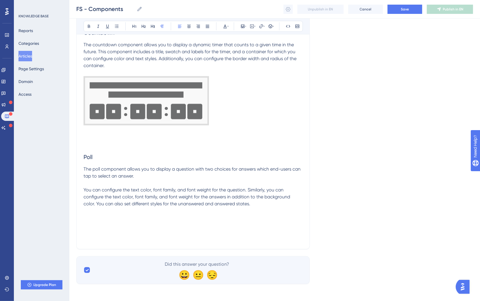
click at [250, 207] on p at bounding box center [192, 210] width 219 height 7
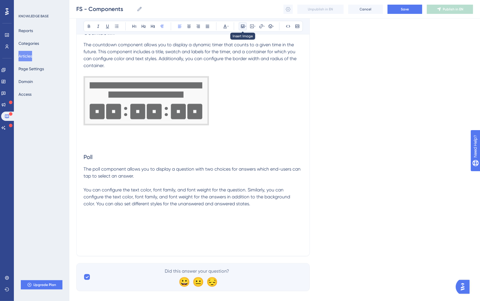
click at [241, 29] on button at bounding box center [242, 26] width 8 height 8
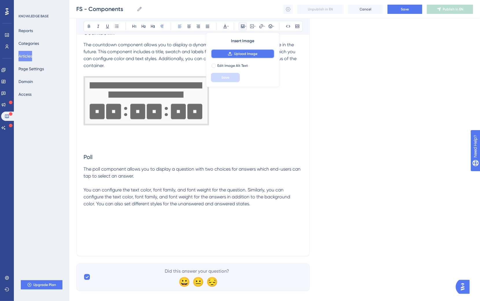
click at [245, 51] on button "Upload Image" at bounding box center [243, 53] width 64 height 9
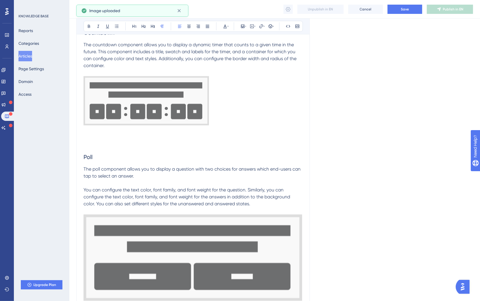
click at [288, 215] on img at bounding box center [192, 257] width 219 height 86
drag, startPoint x: 303, startPoint y: 213, endPoint x: 262, endPoint y: 222, distance: 42.5
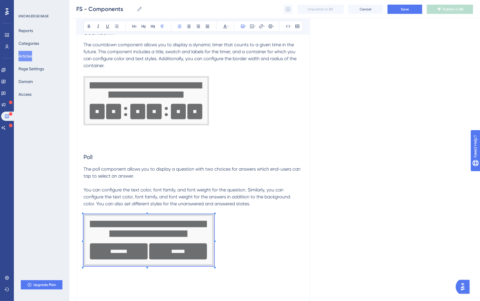
click at [214, 230] on span at bounding box center [148, 240] width 131 height 53
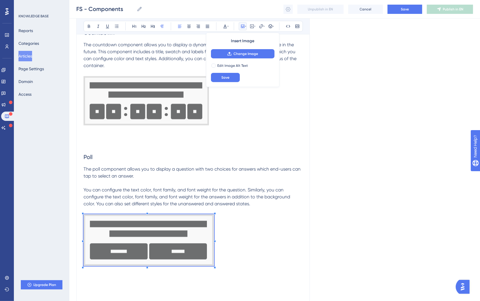
click at [234, 202] on span "The poll component allows you to display a question with two choices for answer…" at bounding box center [192, 186] width 218 height 40
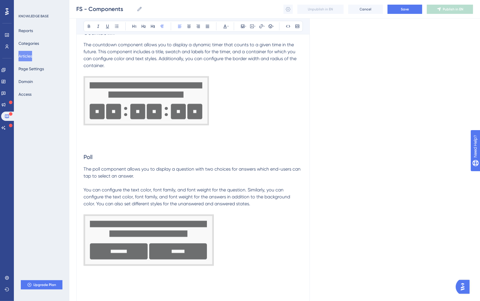
click at [249, 207] on p at bounding box center [192, 210] width 219 height 7
click at [84, 195] on span "The poll component allows you to display a question with two choices for answer…" at bounding box center [192, 186] width 218 height 40
click at [249, 235] on p at bounding box center [192, 240] width 219 height 53
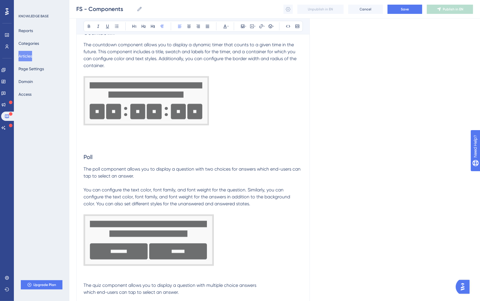
scroll to position [2051, 0]
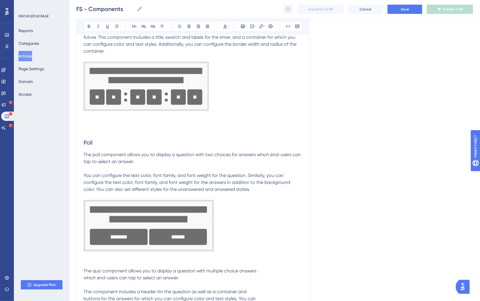
click at [84, 235] on span "The quiz component allows you to display a question with multiple choice answer…" at bounding box center [169, 288] width 173 height 40
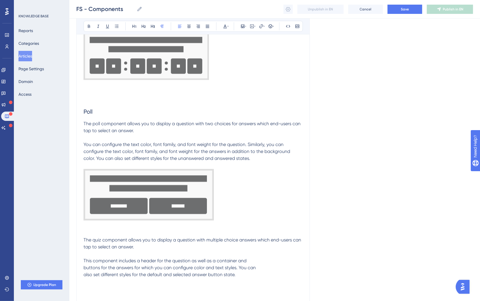
scroll to position [2099, 0]
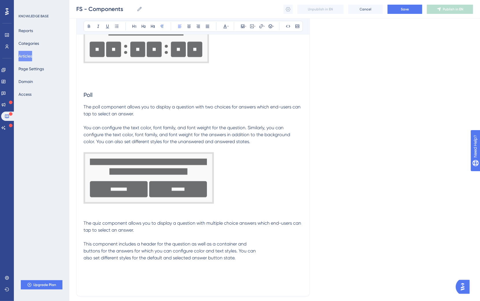
click at [85, 235] on span "The quiz component allows you to display a question with multiple choice answer…" at bounding box center [192, 240] width 219 height 40
click at [90, 215] on p at bounding box center [192, 215] width 219 height 7
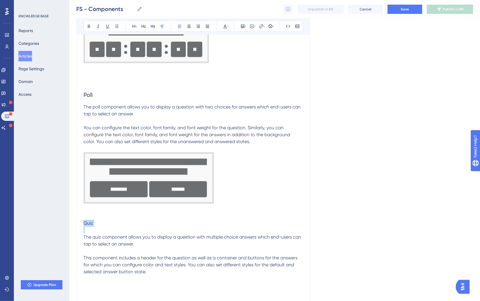
drag, startPoint x: 155, startPoint y: 226, endPoint x: 76, endPoint y: 222, distance: 79.2
click at [142, 26] on icon at bounding box center [143, 26] width 4 height 3
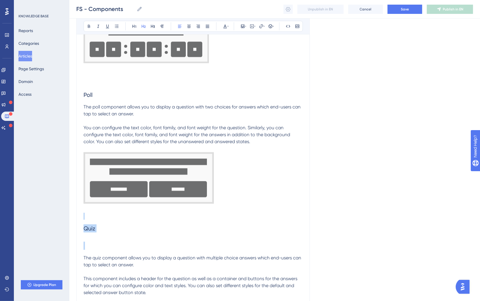
click at [94, 235] on h2 at bounding box center [192, 245] width 219 height 17
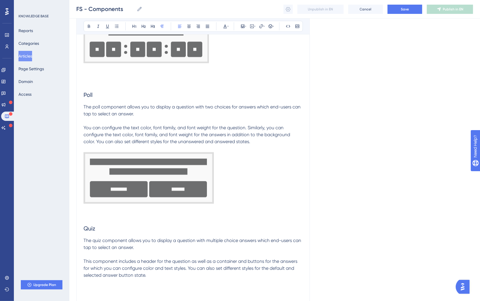
click at [159, 235] on p "The quiz component allows you to display a question with multiple choice answer…" at bounding box center [192, 258] width 219 height 42
click at [243, 24] on icon at bounding box center [242, 26] width 5 height 5
click at [241, 53] on span "Upload Image" at bounding box center [245, 53] width 23 height 5
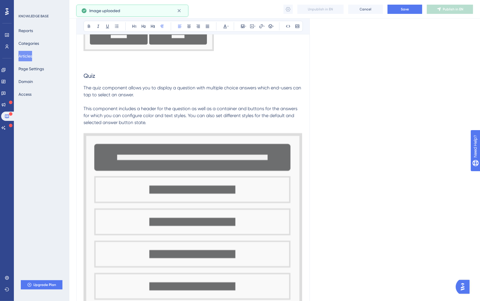
scroll to position [2349, 0]
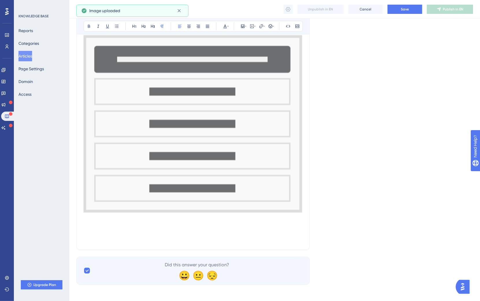
click at [264, 162] on img at bounding box center [192, 124] width 219 height 178
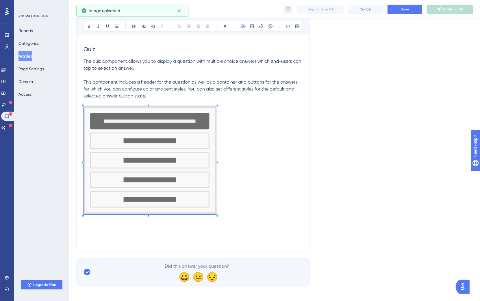
click at [215, 170] on p at bounding box center [192, 161] width 219 height 110
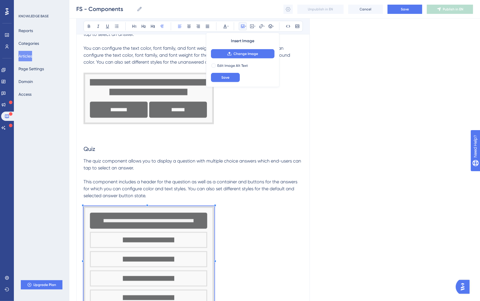
scroll to position [2178, 0]
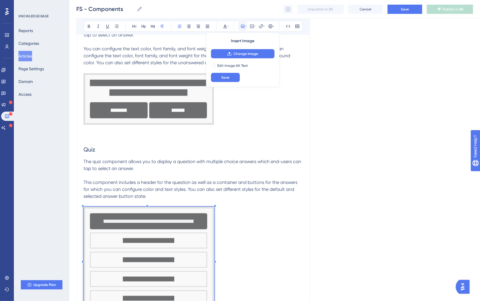
click at [155, 193] on p "The quiz component allows you to display a question with multiple choice answer…" at bounding box center [192, 179] width 219 height 42
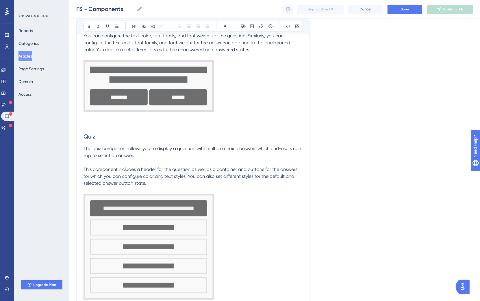
scroll to position [2200, 0]
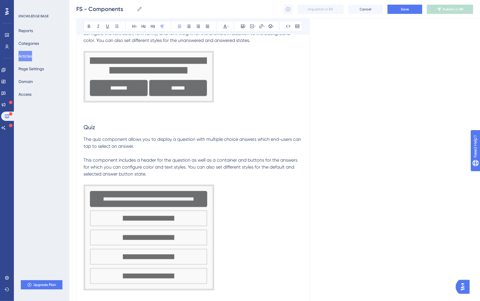
click at [225, 235] on p at bounding box center [192, 238] width 219 height 108
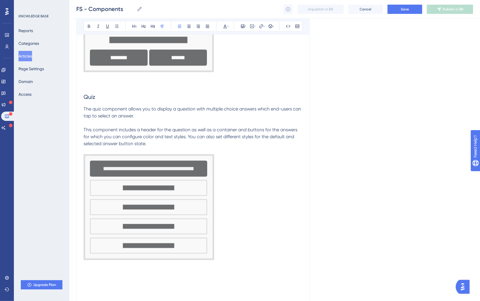
scroll to position [2298, 0]
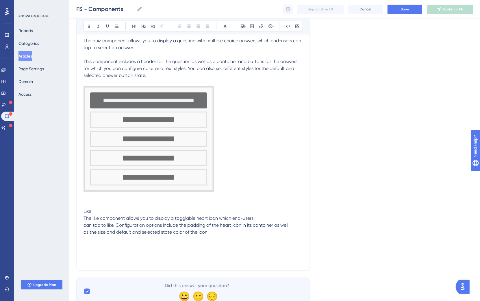
click at [84, 221] on span "The like component allows you to display a togglable heart icon which end-users…" at bounding box center [185, 224] width 204 height 19
click at [85, 232] on span "The like component allows you to display a togglable heart icon which end-users…" at bounding box center [184, 224] width 203 height 19
click at [186, 217] on span "The like component allows you to display a togglable heart icon which end-users…" at bounding box center [186, 224] width 206 height 19
click at [188, 215] on span "The like component allows you to display a togglable heart icon which end-users…" at bounding box center [186, 224] width 206 height 19
click at [213, 235] on p at bounding box center [192, 245] width 219 height 7
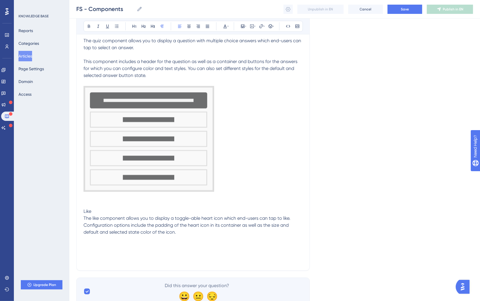
click at [196, 231] on p "The like component allows you to display a toggle-able heart icon which end-use…" at bounding box center [192, 225] width 219 height 21
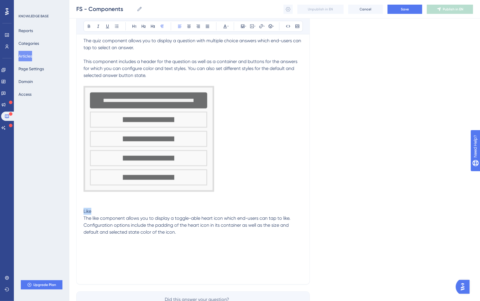
drag, startPoint x: 99, startPoint y: 209, endPoint x: 81, endPoint y: 206, distance: 18.5
click at [144, 28] on icon at bounding box center [143, 26] width 5 height 5
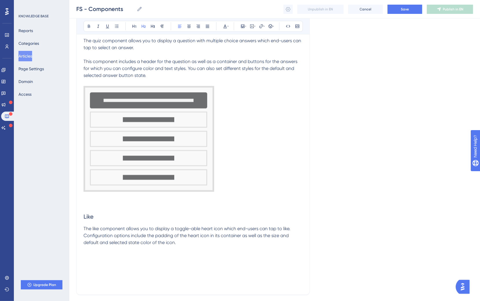
click at [152, 232] on span "The like component allows you to display a toggle-able heart icon which end-use…" at bounding box center [187, 234] width 208 height 19
click at [196, 235] on p "The like component allows you to display a toggle-able heart icon which end-use…" at bounding box center [192, 235] width 219 height 21
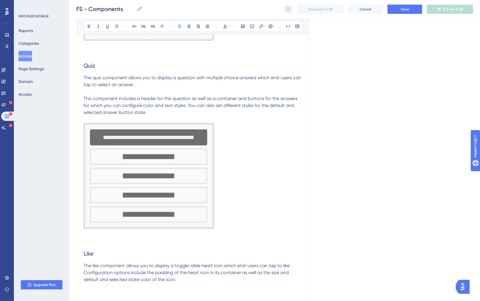
scroll to position [2344, 0]
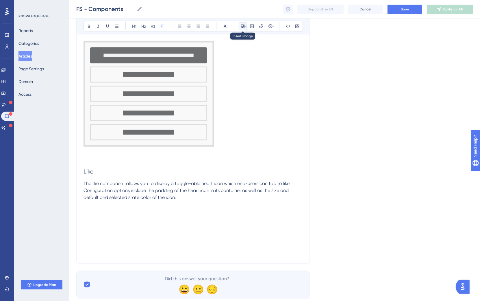
click at [244, 28] on div at bounding box center [242, 26] width 5 height 5
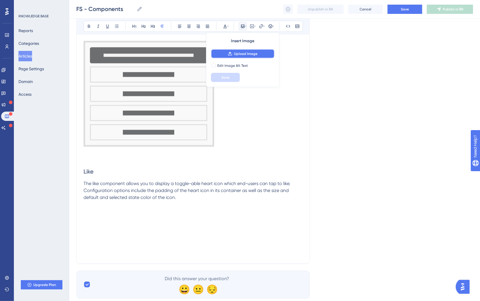
click at [251, 50] on button "Upload Image" at bounding box center [243, 53] width 64 height 9
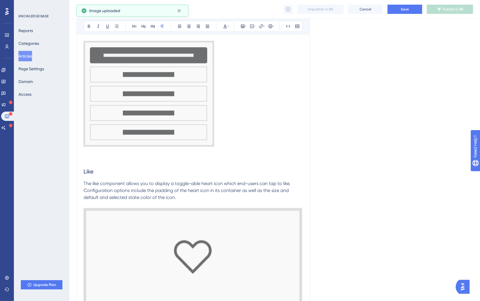
click at [240, 235] on img at bounding box center [192, 256] width 219 height 97
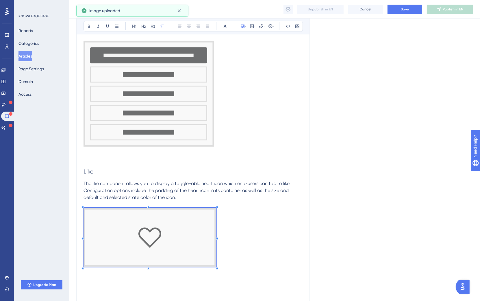
click at [217, 215] on p at bounding box center [192, 238] width 219 height 61
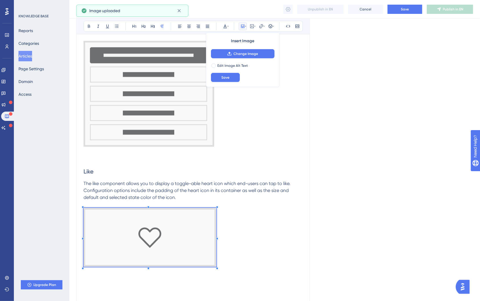
click at [194, 195] on p "The like component allows you to display a toggle-able heart icon which end-use…" at bounding box center [192, 190] width 219 height 21
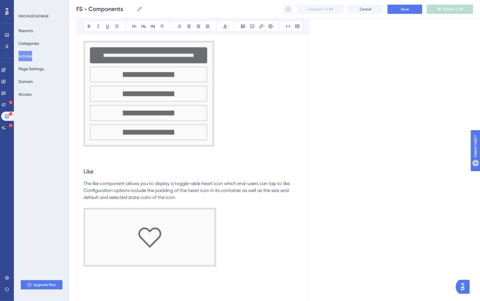
click at [245, 235] on p at bounding box center [192, 238] width 219 height 61
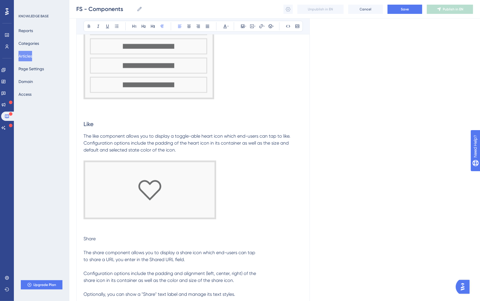
scroll to position [2402, 0]
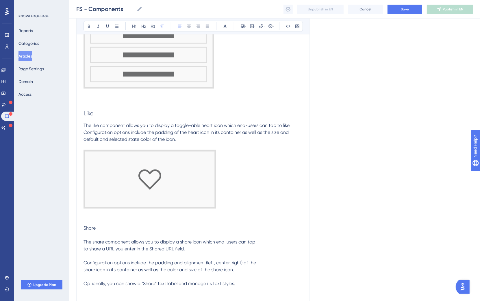
click at [106, 234] on p at bounding box center [192, 234] width 219 height 7
drag, startPoint x: 109, startPoint y: 227, endPoint x: 71, endPoint y: 227, distance: 37.8
click at [140, 27] on button at bounding box center [143, 26] width 8 height 8
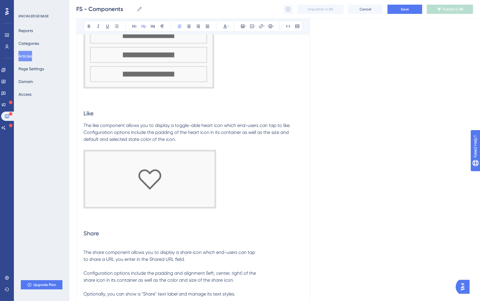
click at [136, 235] on p "The share component allows you to display a share icon which end-users can tap …" at bounding box center [192, 273] width 219 height 49
click at [84, 235] on span "The share component allows you to display a share icon which end-users can tap …" at bounding box center [169, 272] width 172 height 47
click at [84, 235] on span "The share component allows you to display a share icon which end-users can tap …" at bounding box center [190, 272] width 214 height 47
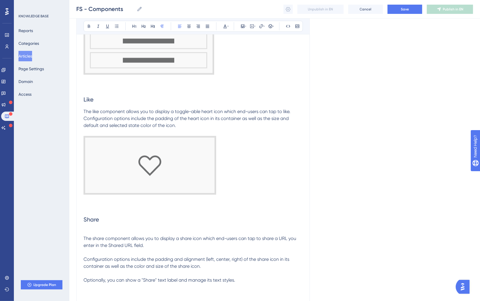
scroll to position [2424, 0]
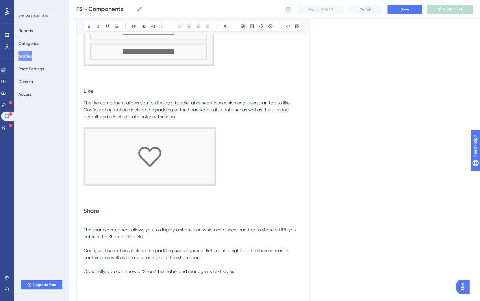
click at [249, 235] on p "The share component allows you to display a share icon which end-users can tap …" at bounding box center [192, 250] width 219 height 49
click at [244, 28] on icon at bounding box center [242, 26] width 5 height 5
click at [247, 51] on button "Upload Image" at bounding box center [243, 53] width 64 height 9
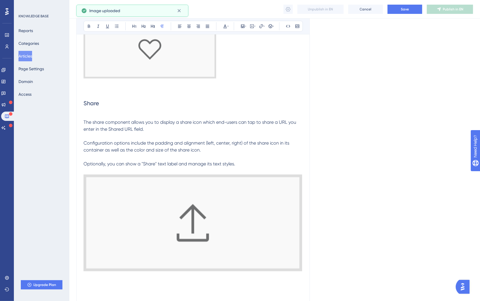
scroll to position [2534, 0]
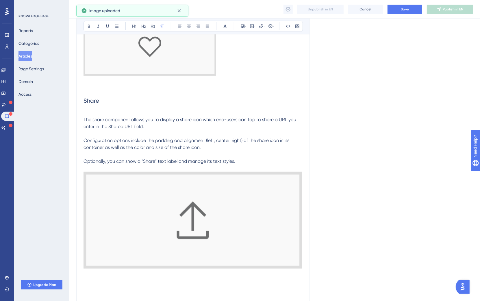
click at [295, 197] on img at bounding box center [192, 219] width 219 height 97
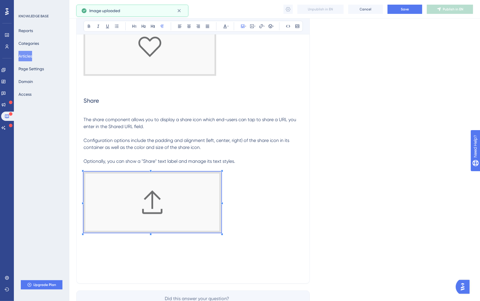
click at [221, 174] on p at bounding box center [192, 202] width 219 height 63
click at [265, 198] on p at bounding box center [192, 202] width 219 height 63
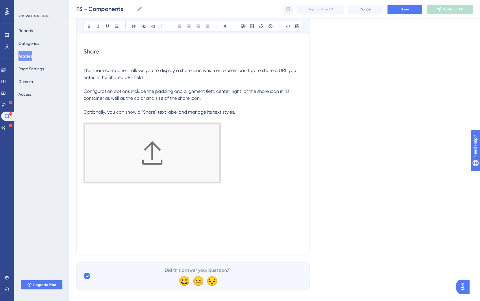
scroll to position [2589, 0]
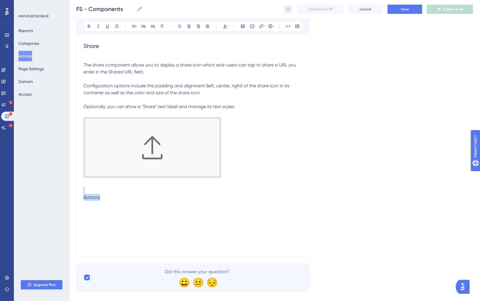
drag, startPoint x: 106, startPoint y: 195, endPoint x: 77, endPoint y: 191, distance: 28.6
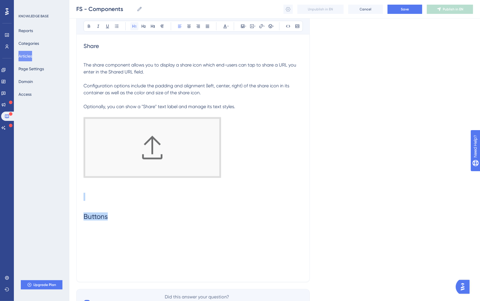
click at [134, 28] on icon at bounding box center [134, 26] width 5 height 5
click at [134, 210] on h1 "Buttons" at bounding box center [192, 216] width 219 height 20
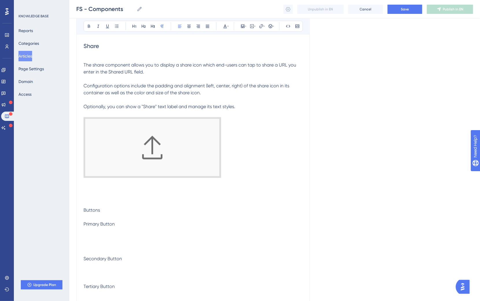
click at [107, 230] on p at bounding box center [192, 230] width 219 height 7
click at [96, 235] on p at bounding box center [192, 265] width 219 height 7
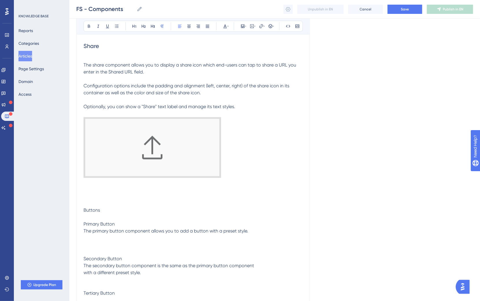
click at [127, 235] on p "Tertiary Button" at bounding box center [192, 293] width 219 height 7
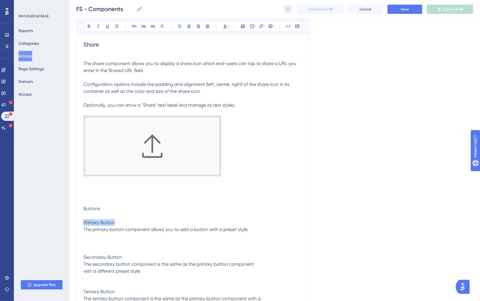
drag, startPoint x: 132, startPoint y: 222, endPoint x: 69, endPoint y: 222, distance: 62.7
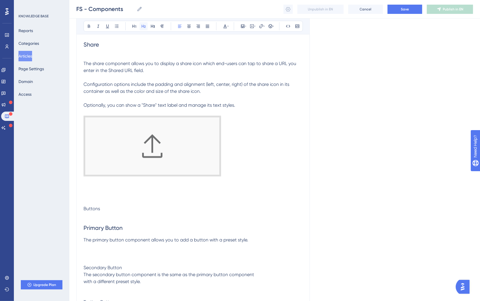
click at [142, 28] on icon at bounding box center [143, 26] width 5 height 5
drag, startPoint x: 133, startPoint y: 266, endPoint x: 61, endPoint y: 263, distance: 71.9
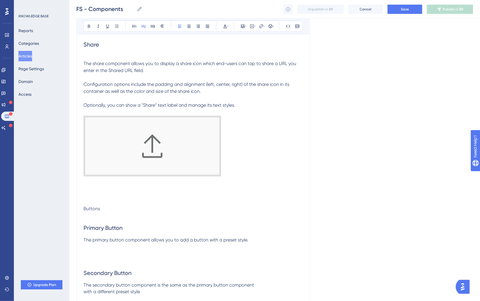
drag, startPoint x: 141, startPoint y: 29, endPoint x: 136, endPoint y: 89, distance: 60.0
click at [141, 29] on button at bounding box center [143, 26] width 8 height 8
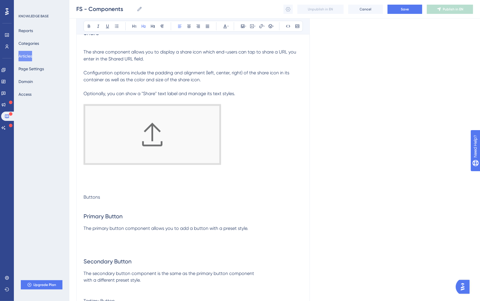
scroll to position [2612, 0]
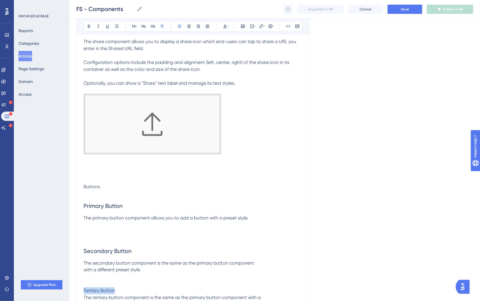
drag, startPoint x: 126, startPoint y: 290, endPoint x: 66, endPoint y: 286, distance: 59.3
click at [144, 23] on button at bounding box center [143, 26] width 8 height 8
drag, startPoint x: 112, startPoint y: 187, endPoint x: 69, endPoint y: 176, distance: 44.7
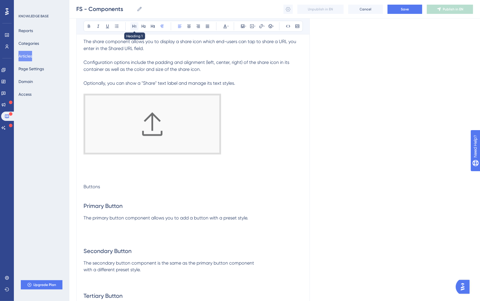
click at [135, 27] on icon at bounding box center [134, 26] width 5 height 5
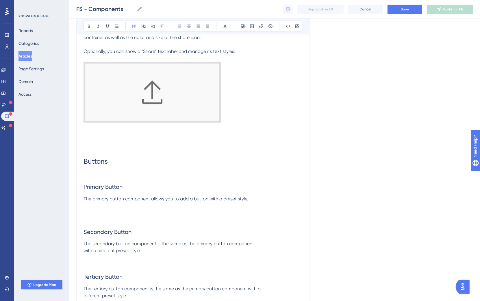
scroll to position [2716, 0]
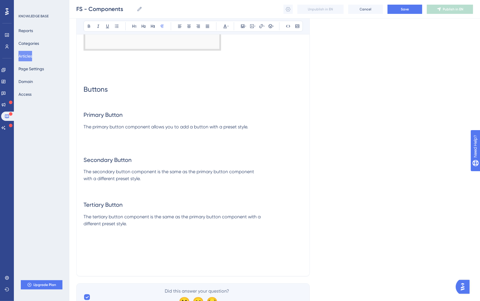
click at [102, 135] on p at bounding box center [192, 133] width 219 height 7
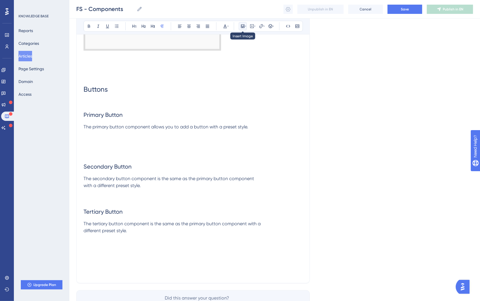
click at [239, 27] on button at bounding box center [242, 26] width 8 height 8
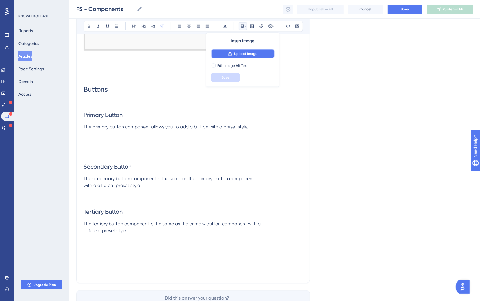
click at [240, 55] on span "Upload Image" at bounding box center [245, 53] width 23 height 5
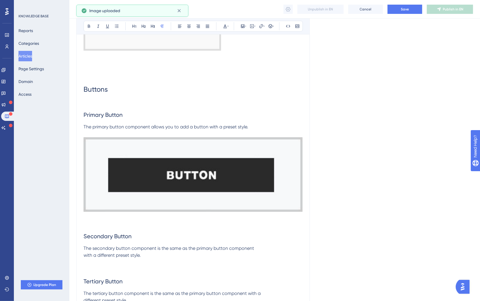
click at [235, 159] on img at bounding box center [192, 174] width 219 height 74
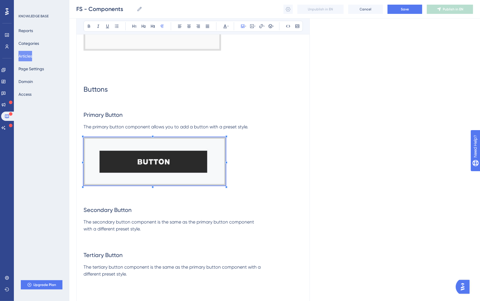
click at [225, 178] on span at bounding box center [154, 162] width 142 height 50
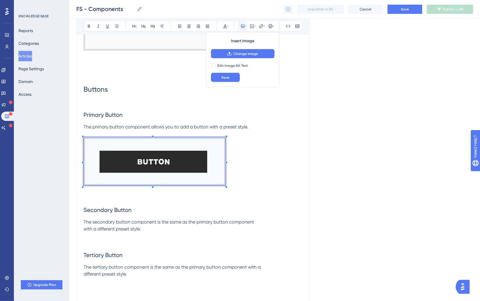
click at [169, 228] on p "The secondary button component is the same as the primary button component with…" at bounding box center [192, 226] width 219 height 14
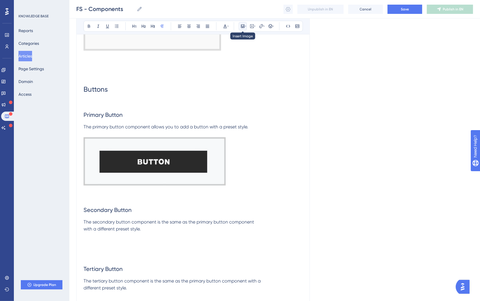
click at [240, 25] on button at bounding box center [242, 26] width 8 height 8
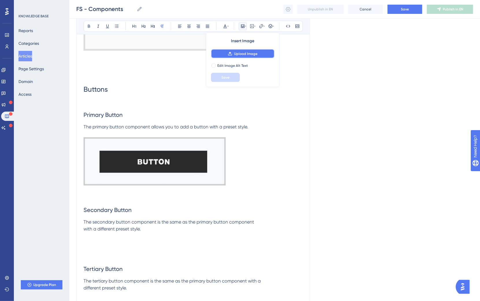
click at [247, 51] on button "Upload Image" at bounding box center [243, 53] width 64 height 9
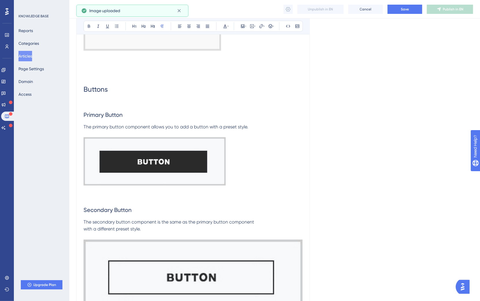
click at [301, 235] on img at bounding box center [192, 276] width 219 height 74
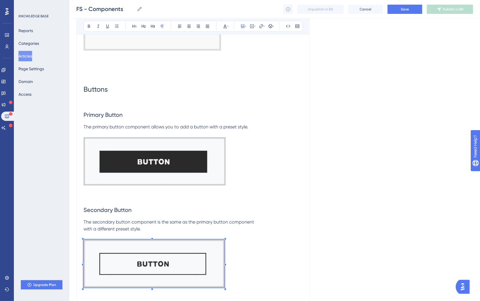
click at [225, 235] on p at bounding box center [192, 264] width 219 height 50
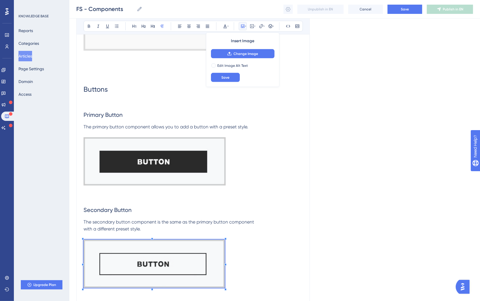
click at [238, 235] on p at bounding box center [192, 264] width 219 height 50
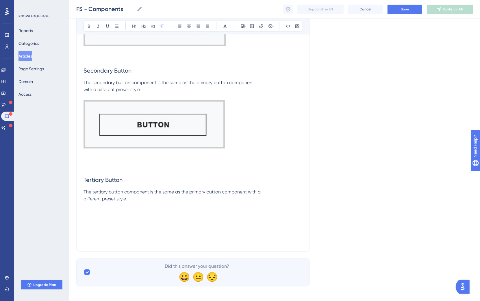
scroll to position [2855, 0]
click at [143, 199] on p "The tertiary button component is the same as the primary button component with …" at bounding box center [192, 196] width 219 height 14
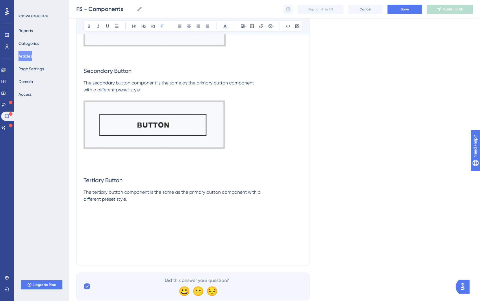
click at [247, 28] on div "Bold Italic Underline Bullet Point Heading 1 Heading 2 Heading 3 Normal Align L…" at bounding box center [192, 26] width 219 height 11
click at [246, 27] on icon at bounding box center [245, 26] width 1 height 5
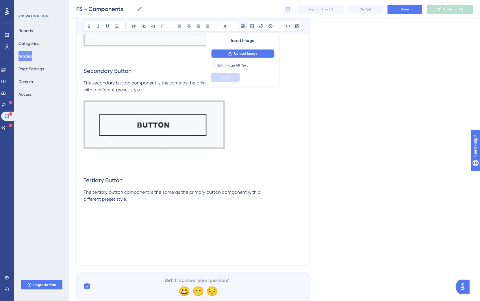
click at [241, 57] on button "Upload Image" at bounding box center [243, 53] width 64 height 9
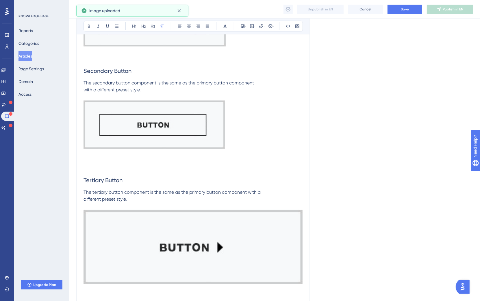
click at [199, 229] on img at bounding box center [192, 247] width 219 height 74
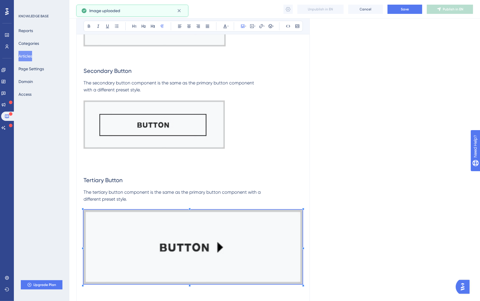
click at [84, 198] on span "The tertiary button component is the same as the primary button component with …" at bounding box center [171, 195] width 177 height 12
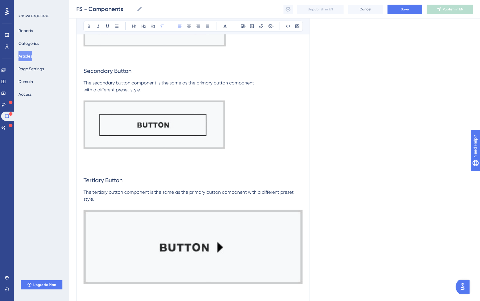
click at [85, 89] on span "The secondary button component is the same as the primary button component with…" at bounding box center [168, 86] width 170 height 12
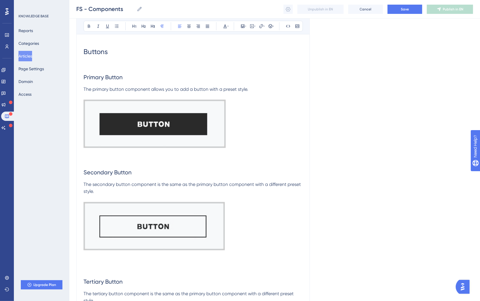
scroll to position [2875, 0]
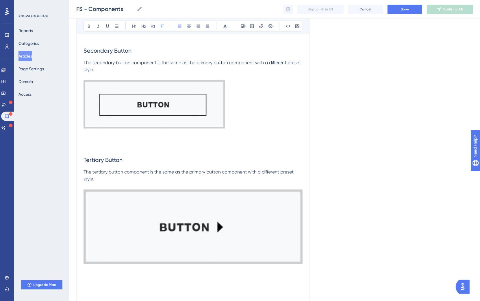
drag, startPoint x: 270, startPoint y: 224, endPoint x: 289, endPoint y: 243, distance: 26.3
click at [270, 224] on img at bounding box center [192, 226] width 219 height 74
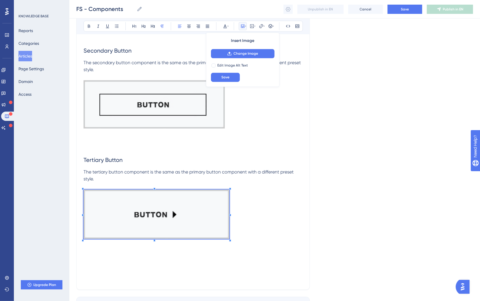
click at [229, 229] on p at bounding box center [192, 215] width 219 height 52
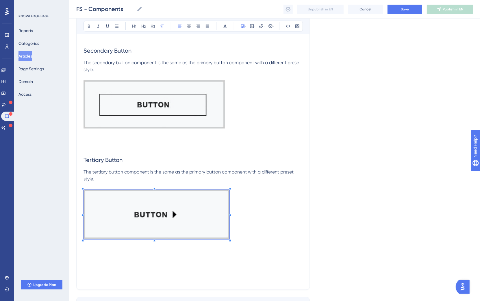
click at [258, 201] on p at bounding box center [192, 215] width 219 height 52
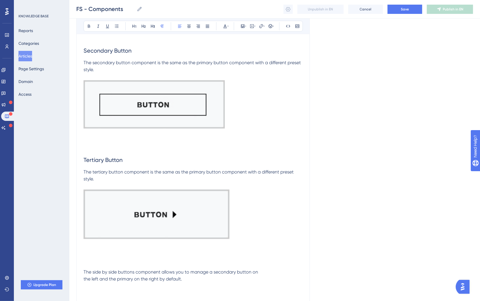
click at [94, 235] on p at bounding box center [192, 258] width 219 height 7
drag, startPoint x: 133, startPoint y: 257, endPoint x: 82, endPoint y: 257, distance: 51.4
click at [144, 25] on icon at bounding box center [143, 26] width 5 height 5
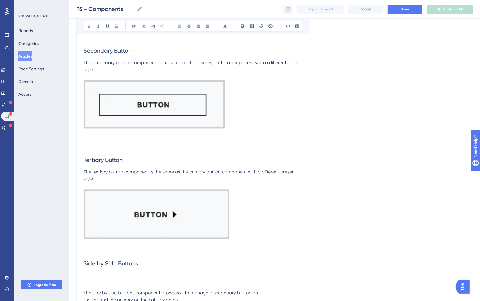
click at [95, 235] on span "The side by side buttons component allows you to manage a secondary button on t…" at bounding box center [170, 296] width 174 height 12
click at [103, 235] on h2 at bounding box center [192, 280] width 219 height 17
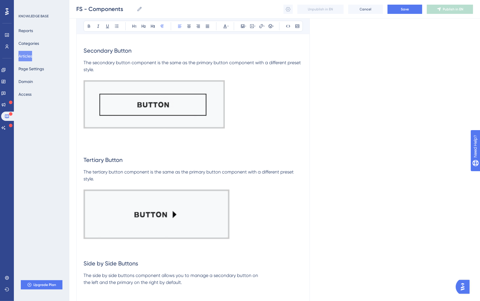
click at [85, 235] on span "The side by side buttons component allows you to manage a secondary button on t…" at bounding box center [170, 279] width 174 height 12
drag, startPoint x: 179, startPoint y: 284, endPoint x: 178, endPoint y: 280, distance: 4.5
click at [179, 235] on p at bounding box center [192, 289] width 219 height 7
click at [178, 235] on p "The side by side buttons component allows you to manage a secondary button on t…" at bounding box center [192, 279] width 219 height 14
click at [242, 21] on div "Bold Italic Underline Bullet Point Heading 1 Heading 2 Heading 3 Normal Align L…" at bounding box center [192, 26] width 219 height 11
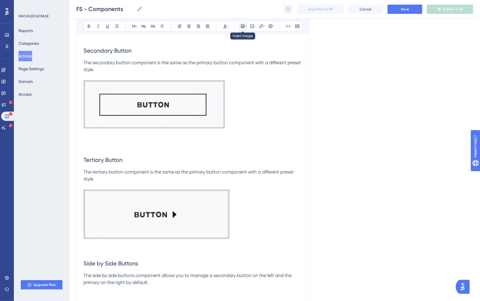
click at [242, 25] on icon at bounding box center [242, 26] width 5 height 5
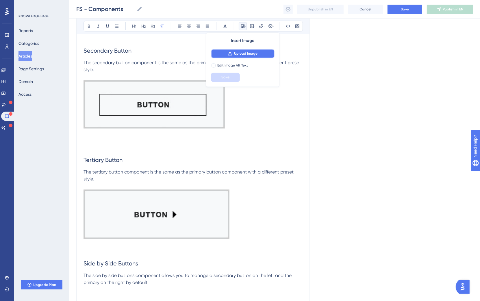
click at [256, 52] on span "Upload Image" at bounding box center [245, 53] width 23 height 5
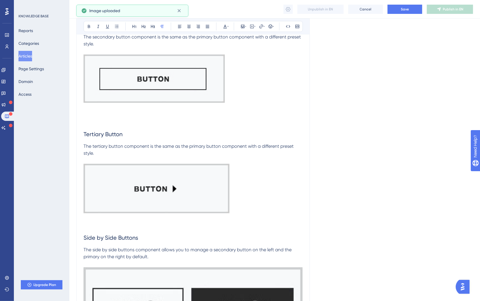
scroll to position [2973, 0]
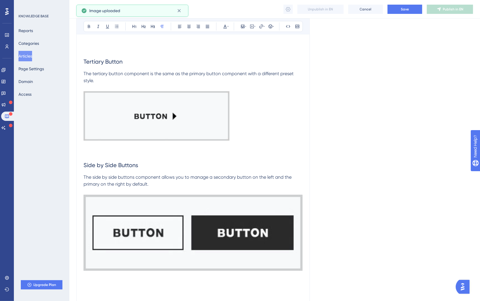
click at [294, 210] on img at bounding box center [192, 232] width 219 height 76
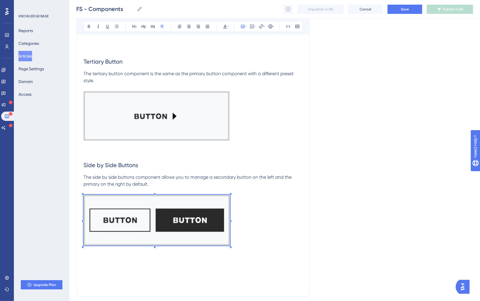
click at [231, 194] on p at bounding box center [192, 220] width 219 height 53
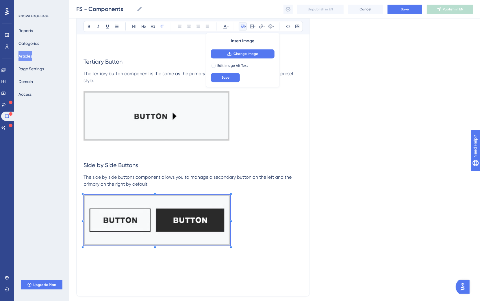
click at [266, 225] on p at bounding box center [192, 220] width 219 height 53
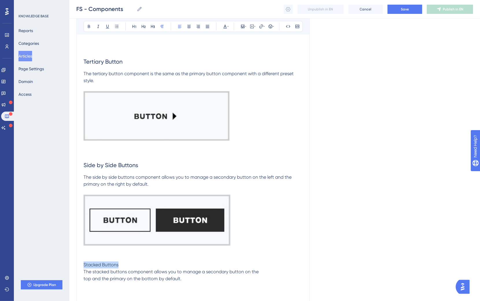
drag, startPoint x: 148, startPoint y: 258, endPoint x: 72, endPoint y: 264, distance: 76.4
click at [142, 24] on icon at bounding box center [143, 26] width 5 height 5
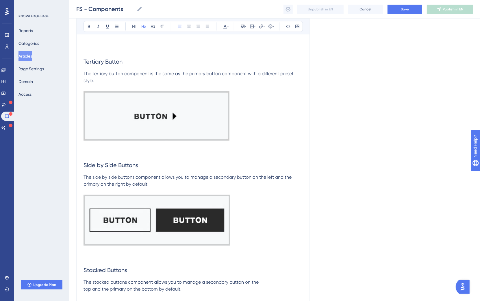
click at [187, 235] on p "The stacked buttons component allows you to manage a secondary button on the to…" at bounding box center [192, 285] width 219 height 14
click at [85, 235] on span "The stacked buttons component allows you to manage a secondary button on the to…" at bounding box center [170, 285] width 175 height 12
click at [172, 235] on p at bounding box center [192, 295] width 219 height 7
click at [243, 28] on icon at bounding box center [242, 26] width 3 height 3
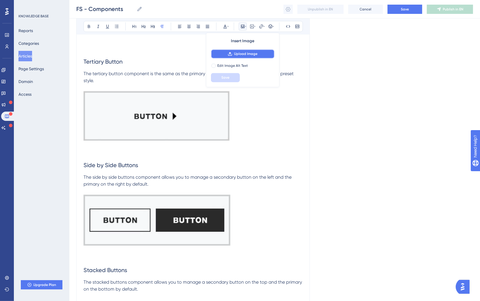
click at [246, 53] on span "Upload Image" at bounding box center [245, 53] width 23 height 5
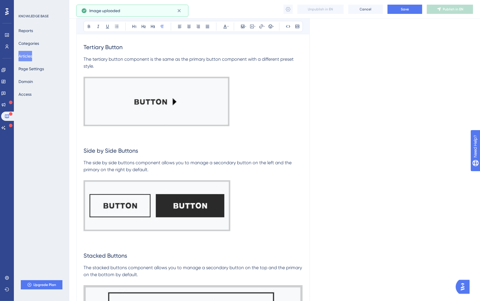
scroll to position [3068, 0]
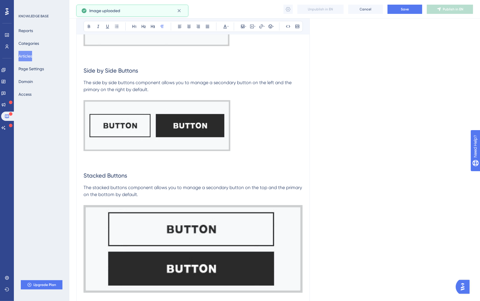
click at [277, 235] on img at bounding box center [192, 248] width 219 height 87
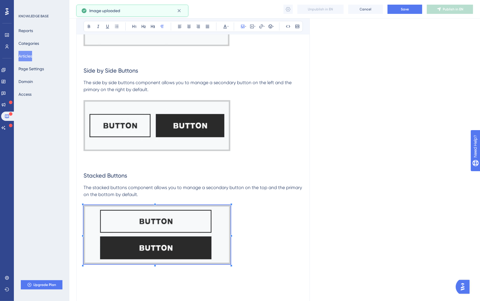
click at [230, 209] on p at bounding box center [192, 235] width 219 height 61
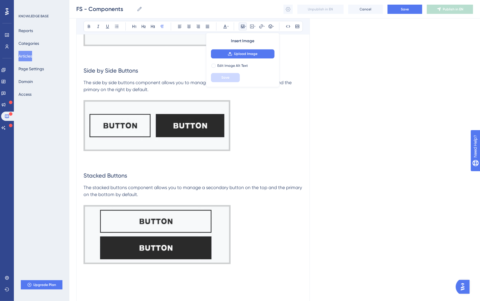
click at [256, 235] on p at bounding box center [192, 235] width 219 height 61
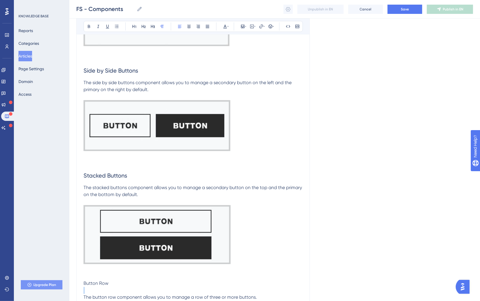
drag, startPoint x: 133, startPoint y: 281, endPoint x: 54, endPoint y: 283, distance: 79.1
click at [146, 26] on button at bounding box center [143, 26] width 8 height 8
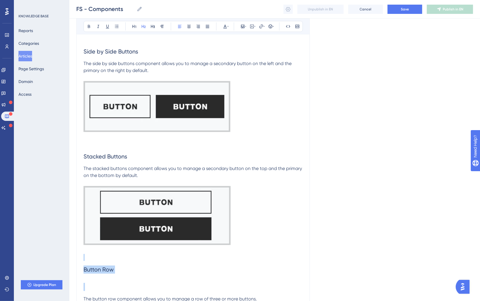
scroll to position [3097, 0]
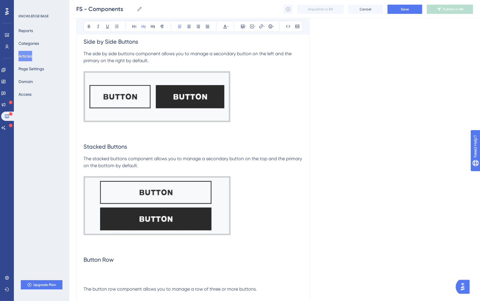
click at [98, 235] on h2 at bounding box center [192, 276] width 219 height 17
click at [271, 235] on p "The button row component allows you to manage a row of three or more buttons." at bounding box center [192, 271] width 219 height 7
click at [243, 23] on button at bounding box center [242, 26] width 8 height 8
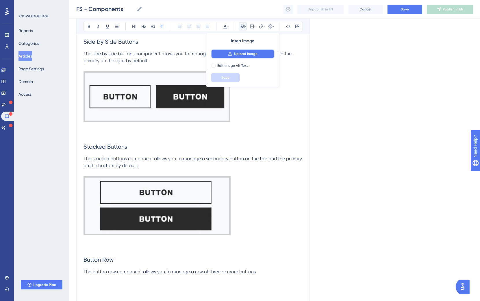
click at [241, 56] on span "Upload Image" at bounding box center [245, 53] width 23 height 5
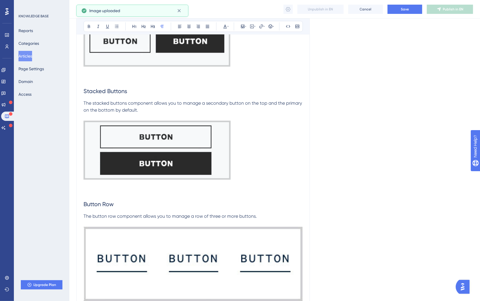
scroll to position [3176, 0]
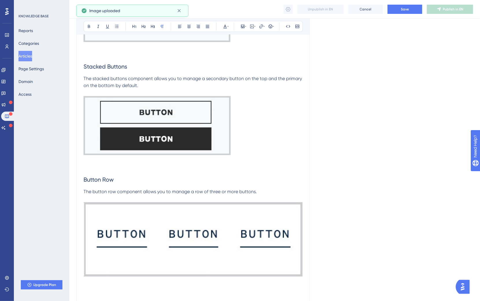
click at [224, 213] on img at bounding box center [192, 239] width 219 height 74
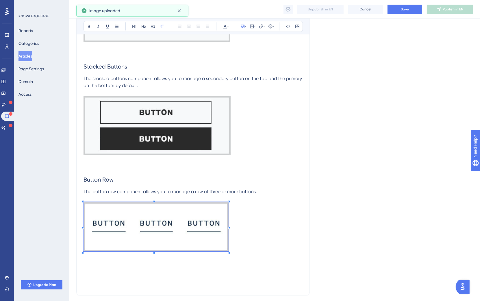
click at [228, 203] on p at bounding box center [192, 227] width 219 height 51
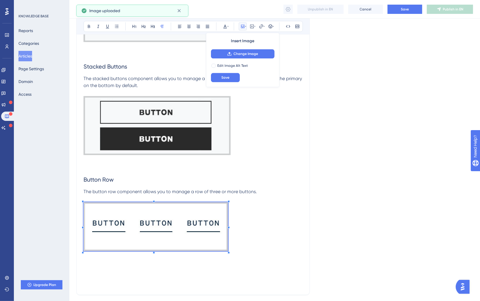
click at [255, 235] on p at bounding box center [192, 256] width 219 height 7
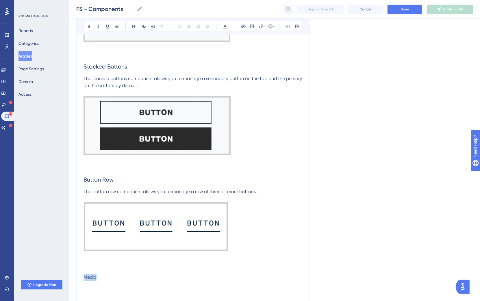
drag, startPoint x: 114, startPoint y: 271, endPoint x: 80, endPoint y: 272, distance: 33.8
drag, startPoint x: 144, startPoint y: 27, endPoint x: 157, endPoint y: 107, distance: 80.7
click at [144, 27] on icon at bounding box center [143, 26] width 5 height 5
click at [133, 26] on icon at bounding box center [134, 26] width 5 height 5
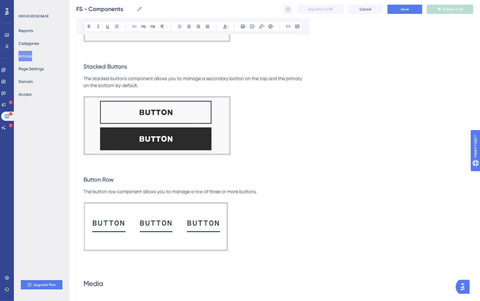
click at [141, 235] on h1 "Media" at bounding box center [192, 283] width 219 height 20
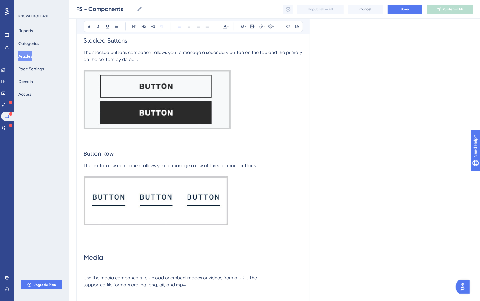
scroll to position [3203, 0]
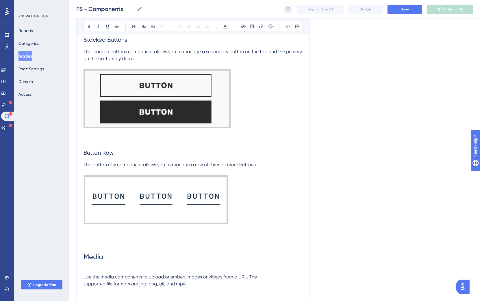
click at [86, 235] on span "Use the media components to upload or embed images or videos from a URL. The su…" at bounding box center [169, 280] width 173 height 12
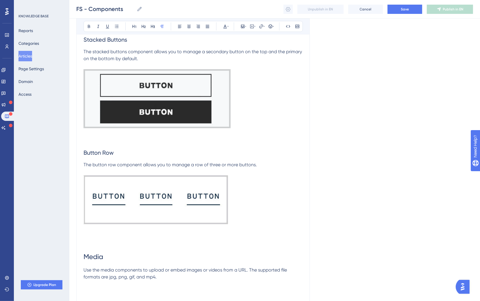
click at [167, 235] on p at bounding box center [192, 283] width 219 height 7
click at [169, 235] on p "Use the media components to upload or embed images or videos from a URL. The su…" at bounding box center [192, 273] width 219 height 14
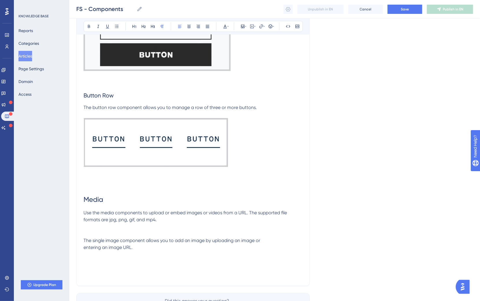
scroll to position [3296, 0]
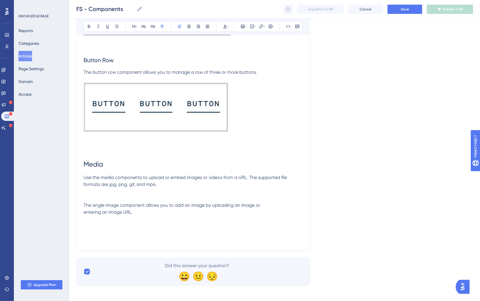
click at [85, 210] on span "The single image component allows you to add an image by uploading an image or …" at bounding box center [171, 208] width 176 height 12
click at [102, 197] on p at bounding box center [192, 198] width 219 height 7
drag, startPoint x: 113, startPoint y: 192, endPoint x: 82, endPoint y: 171, distance: 37.1
click at [145, 25] on icon at bounding box center [143, 26] width 5 height 5
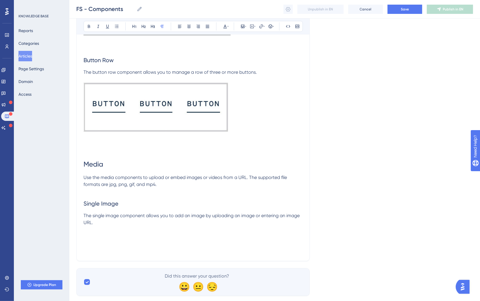
click at [126, 226] on p at bounding box center [192, 229] width 219 height 7
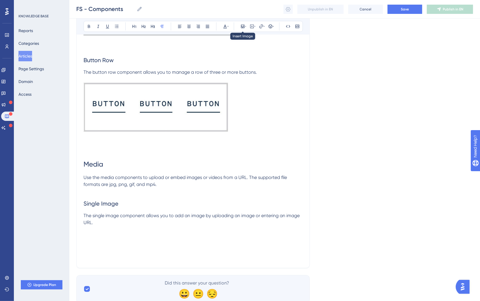
click at [240, 30] on div at bounding box center [242, 26] width 8 height 8
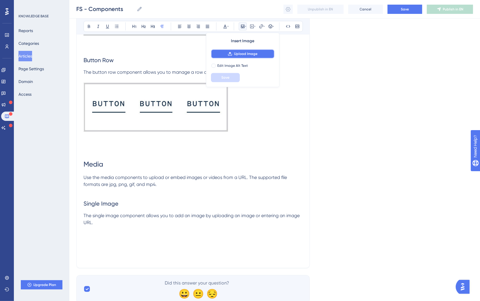
click at [241, 51] on button "Upload Image" at bounding box center [243, 53] width 64 height 9
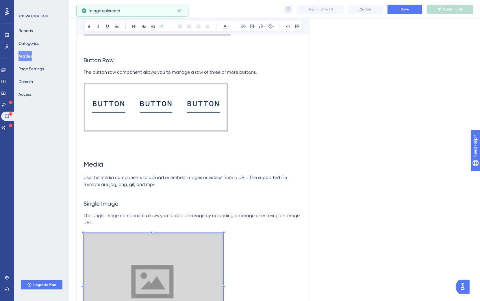
click at [223, 234] on p at bounding box center [192, 285] width 219 height 104
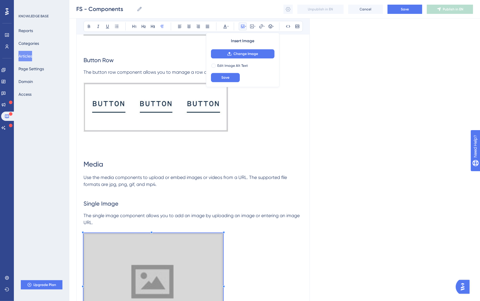
click at [167, 220] on p "The single image component allows you to add an image by uploading an image or …" at bounding box center [192, 219] width 219 height 14
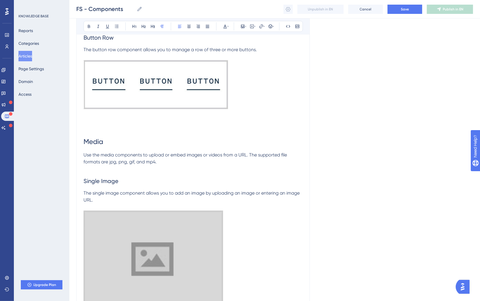
scroll to position [3410, 0]
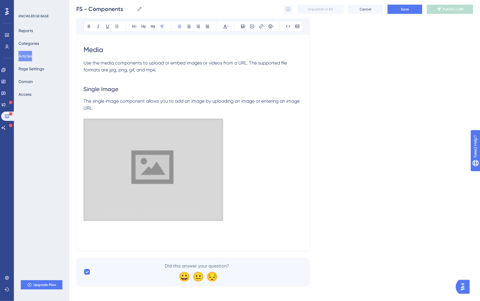
click at [243, 223] on p at bounding box center [192, 226] width 219 height 7
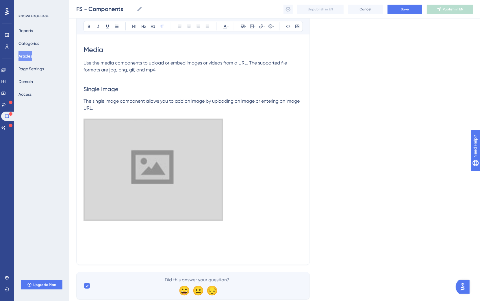
click at [130, 111] on p at bounding box center [192, 114] width 219 height 7
click at [125, 100] on span "The single image component allows you to add an image by uploading an image or …" at bounding box center [191, 104] width 217 height 12
click at [124, 103] on p "The single image component allows you to add an image by uploading an image or …" at bounding box center [192, 105] width 219 height 14
click at [236, 204] on p at bounding box center [192, 170] width 219 height 104
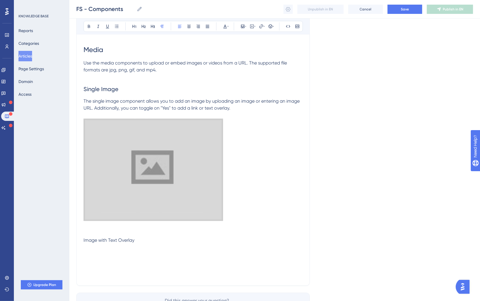
click at [124, 235] on p at bounding box center [192, 246] width 219 height 7
click at [84, 235] on span "The image with text overlay component allows you to add an image with text over…" at bounding box center [164, 250] width 163 height 12
drag, startPoint x: 160, startPoint y: 240, endPoint x: 76, endPoint y: 124, distance: 143.2
click at [145, 28] on icon at bounding box center [143, 26] width 5 height 5
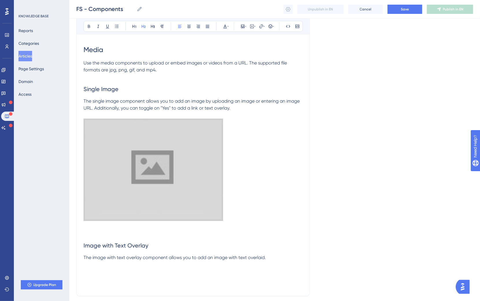
click at [287, 235] on p "The image with text overlay component allows you to add an image with text over…" at bounding box center [192, 257] width 219 height 7
click at [239, 24] on button at bounding box center [242, 26] width 8 height 8
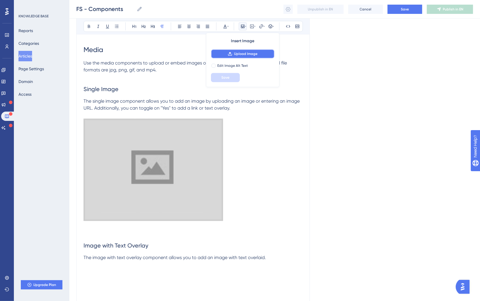
click at [241, 54] on span "Upload Image" at bounding box center [245, 53] width 23 height 5
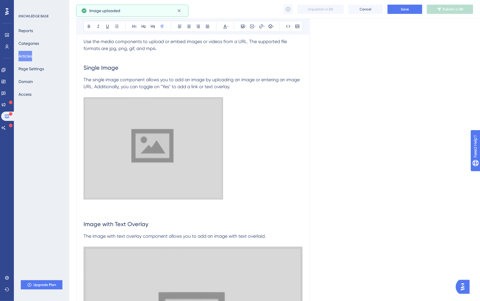
scroll to position [3494, 0]
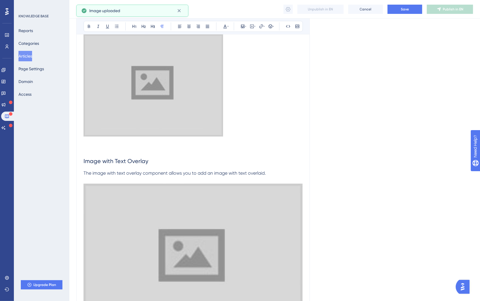
click at [265, 235] on img at bounding box center [192, 296] width 219 height 226
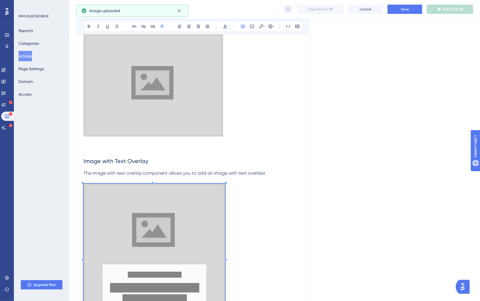
click at [226, 194] on p at bounding box center [192, 257] width 219 height 148
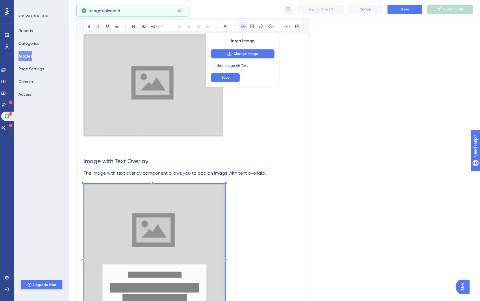
click at [282, 169] on p "The image with text overlay component allows you to add an image with text over…" at bounding box center [192, 172] width 219 height 7
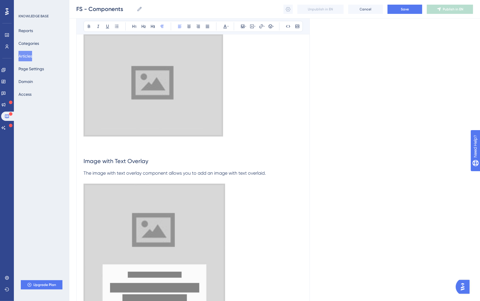
click at [272, 235] on p at bounding box center [192, 257] width 219 height 148
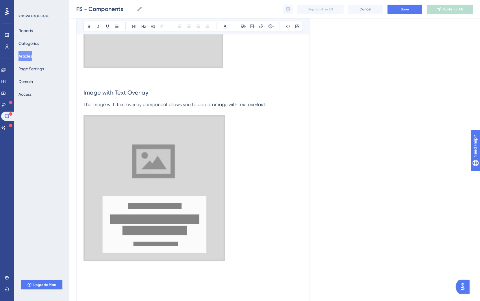
scroll to position [3631, 0]
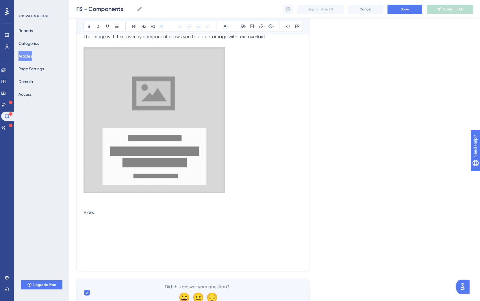
click at [95, 217] on p at bounding box center [192, 219] width 219 height 7
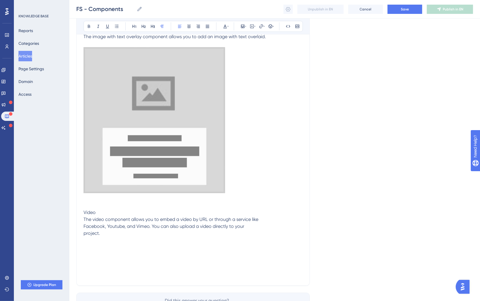
click at [84, 225] on p "The video component allows you to embed a video by URL or through a service lik…" at bounding box center [192, 226] width 219 height 21
click at [84, 228] on span "The video component allows you to embed a video by URL or through a service lik…" at bounding box center [192, 225] width 219 height 19
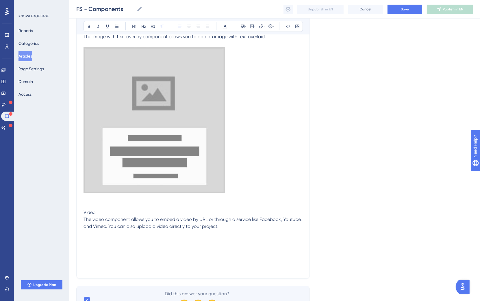
click at [237, 223] on p "The video component allows you to embed a video by URL or through a service lik…" at bounding box center [192, 223] width 219 height 14
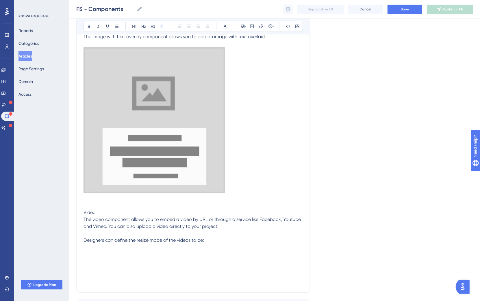
click at [131, 235] on p at bounding box center [192, 253] width 219 height 7
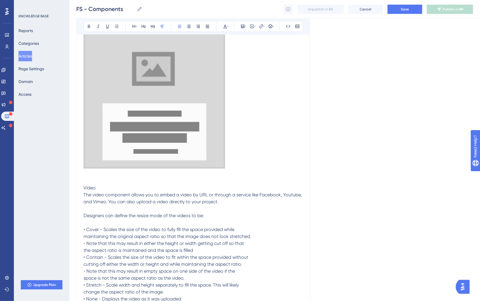
scroll to position [3666, 0]
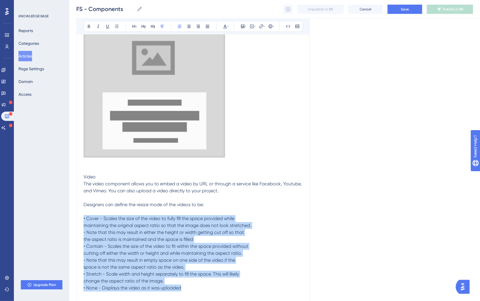
drag, startPoint x: 210, startPoint y: 287, endPoint x: 70, endPoint y: 215, distance: 157.4
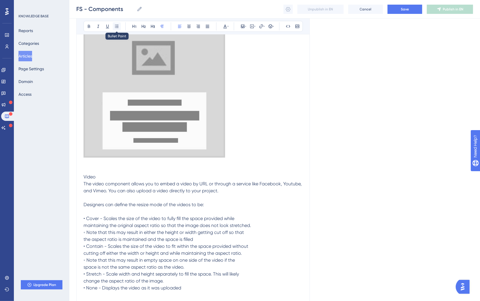
click at [118, 25] on icon at bounding box center [116, 26] width 5 height 5
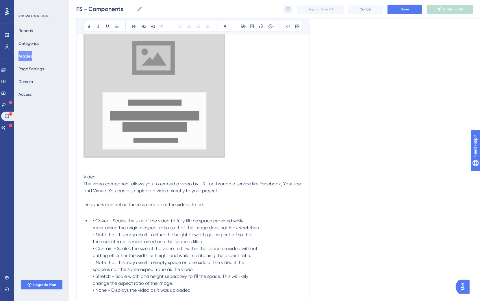
click at [96, 218] on span "• Cover - Scales the size of the video to fully fill the space provided while m…" at bounding box center [176, 255] width 167 height 75
click at [96, 232] on span "Cover - Scales the size of the video to fully fill the space provided while mai…" at bounding box center [176, 255] width 167 height 75
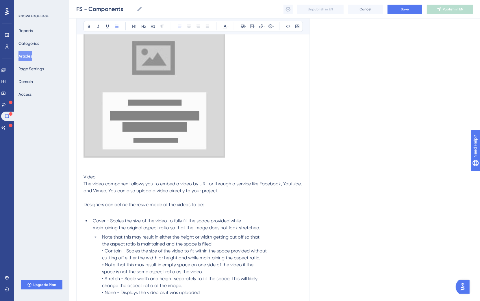
drag, startPoint x: 104, startPoint y: 246, endPoint x: 128, endPoint y: 242, distance: 24.3
click at [104, 235] on span "Note that this may result in either the height or width getting cut off so that…" at bounding box center [184, 264] width 165 height 61
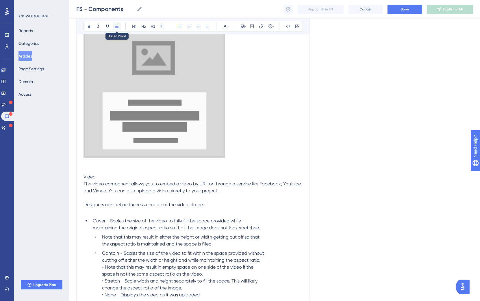
click at [114, 26] on button at bounding box center [117, 26] width 8 height 8
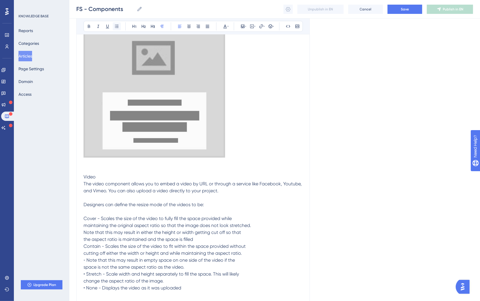
click at [114, 26] on icon at bounding box center [116, 26] width 5 height 5
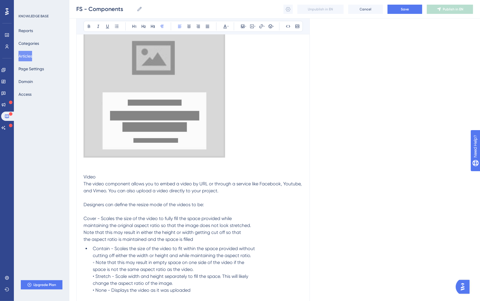
click at [84, 215] on span "Cover - Scales the size of the video to fully fill the space provided while mai…" at bounding box center [166, 221] width 167 height 12
click at [118, 25] on icon at bounding box center [116, 26] width 5 height 5
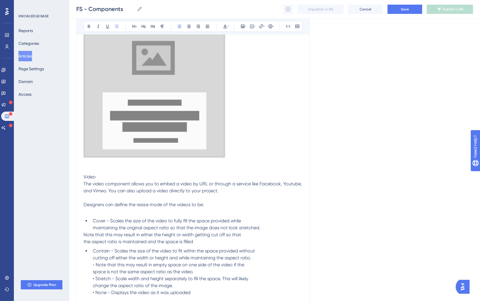
click at [84, 232] on span "Note that this may result in either the height or width getting cut off so that…" at bounding box center [161, 238] width 157 height 12
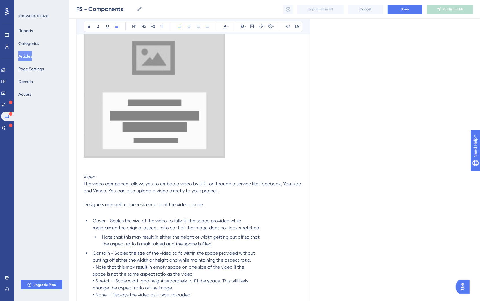
click at [97, 235] on span "Contain - Scales the size of the video to fit within the space provided without…" at bounding box center [174, 273] width 162 height 47
click at [106, 235] on span "Note that this may result in empty space on one side of the video if the space …" at bounding box center [179, 282] width 155 height 33
click at [105, 235] on span "Note that this may result in empty space on one side of the video if the space …" at bounding box center [179, 282] width 155 height 33
click at [121, 28] on div "Bold Italic Underline Bullet Point Heading 1 Heading 2 Heading 3 Normal Align L…" at bounding box center [192, 26] width 219 height 11
click at [104, 235] on span "Note that this may result in empty space on one side of the video if the space …" at bounding box center [179, 282] width 155 height 33
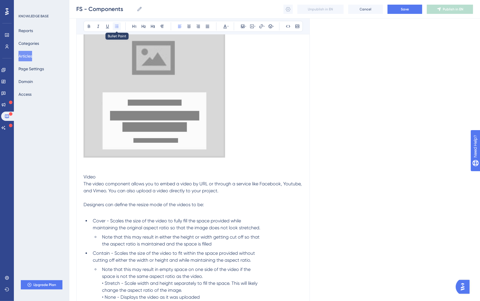
click at [115, 27] on icon at bounding box center [116, 26] width 5 height 5
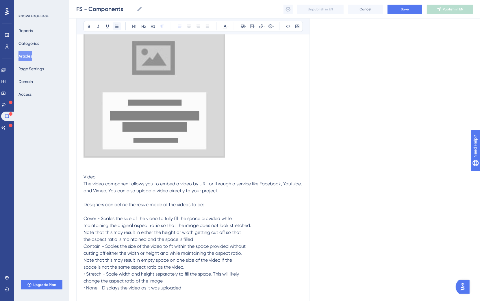
click at [116, 25] on icon at bounding box center [116, 26] width 5 height 5
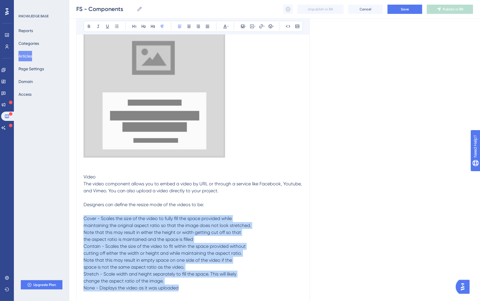
drag, startPoint x: 194, startPoint y: 284, endPoint x: 74, endPoint y: 213, distance: 139.2
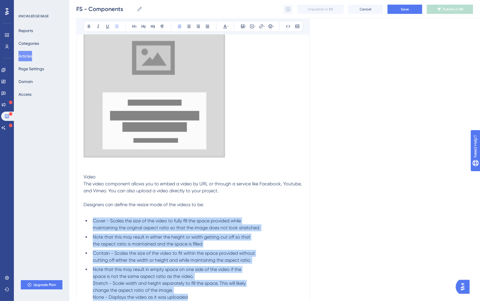
drag, startPoint x: 120, startPoint y: 28, endPoint x: 115, endPoint y: 49, distance: 21.4
click at [120, 28] on button at bounding box center [117, 26] width 8 height 8
click at [90, 232] on ul "Cover - Scales the size of the video to fully fill the space provided while mai…" at bounding box center [192, 258] width 219 height 83
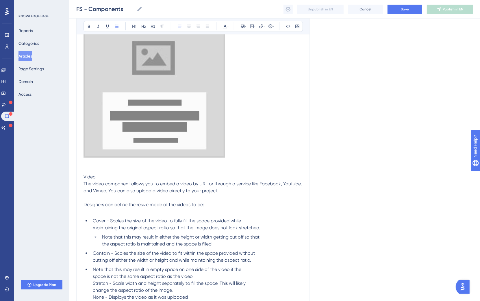
click at [93, 235] on span "Note that this may result in empty space on one side of the video if the space …" at bounding box center [169, 282] width 153 height 33
click at [87, 235] on ul "Cover - Scales the size of the video to fully fill the space provided while mai…" at bounding box center [192, 258] width 219 height 83
click at [90, 235] on ul "Cover - Scales the size of the video to fully fill the space provided while mai…" at bounding box center [192, 259] width 219 height 85
click at [93, 235] on span "Stretch - Scale width and height separately to fill the space. This will likely…" at bounding box center [169, 291] width 153 height 19
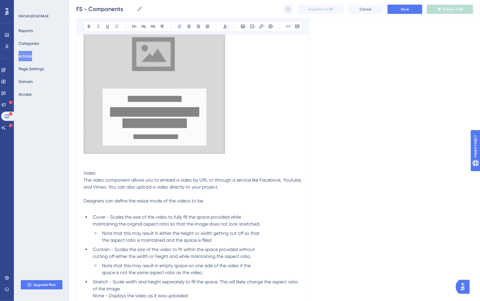
scroll to position [3677, 0]
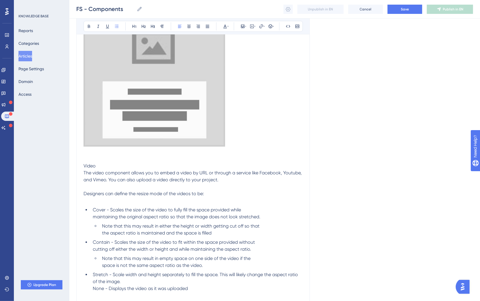
click at [87, 214] on ul "Cover - Scales the size of the video to fully fill the space provided while mai…" at bounding box center [192, 248] width 219 height 85
click at [103, 231] on span "Note that this may result in either the height or width getting cut off so that…" at bounding box center [180, 229] width 157 height 12
click at [87, 235] on ul "Cover - Scales the size of the video to fully fill the space provided while mai…" at bounding box center [192, 248] width 219 height 85
click at [101, 235] on li "Note that this may result in empty space on one side of the video if the space …" at bounding box center [201, 262] width 203 height 14
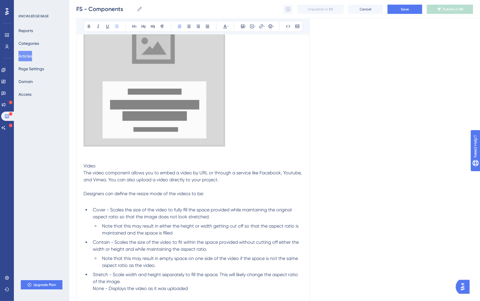
click at [93, 235] on span "Stretch - Scale width and height separately to fill the space. This will likely…" at bounding box center [196, 280] width 206 height 19
click at [92, 235] on li "Stretch - Scale width and height separately to fill the space. This will likely…" at bounding box center [196, 281] width 212 height 21
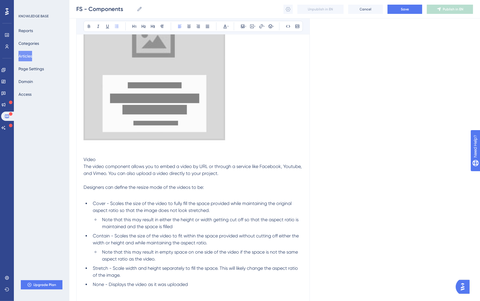
scroll to position [3699, 0]
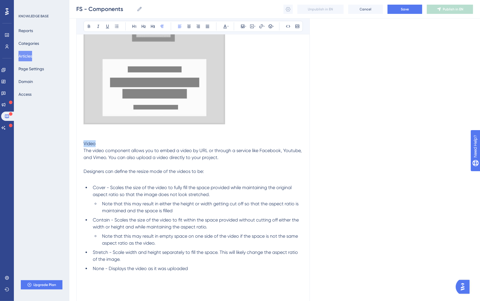
drag, startPoint x: 105, startPoint y: 137, endPoint x: 76, endPoint y: 140, distance: 29.0
click at [142, 24] on icon at bounding box center [143, 26] width 5 height 5
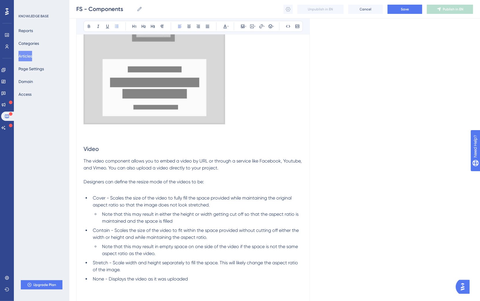
click at [205, 235] on li "None - Displays the video as it was uploaded" at bounding box center [196, 278] width 212 height 7
click at [241, 27] on icon at bounding box center [242, 26] width 5 height 5
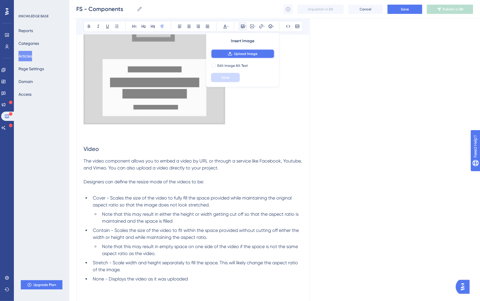
click at [241, 57] on button "Upload Image" at bounding box center [243, 53] width 64 height 9
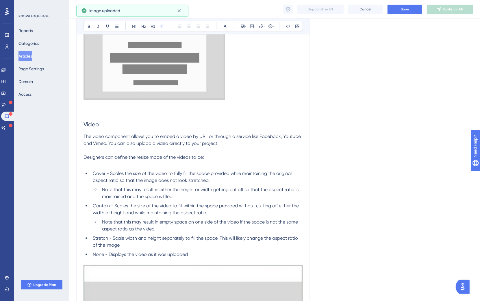
scroll to position [3780, 0]
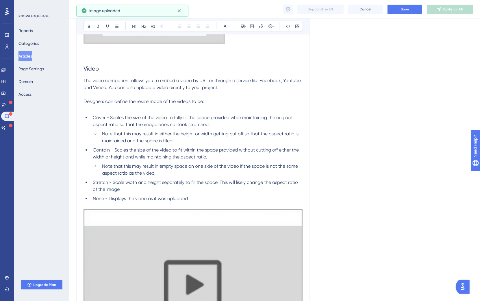
click at [290, 235] on img at bounding box center [192, 288] width 219 height 159
drag, startPoint x: 303, startPoint y: 206, endPoint x: 253, endPoint y: 210, distance: 49.5
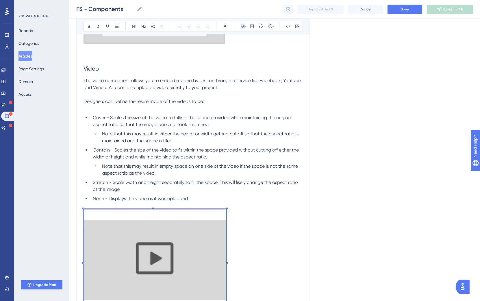
click at [227, 210] on p at bounding box center [192, 262] width 219 height 106
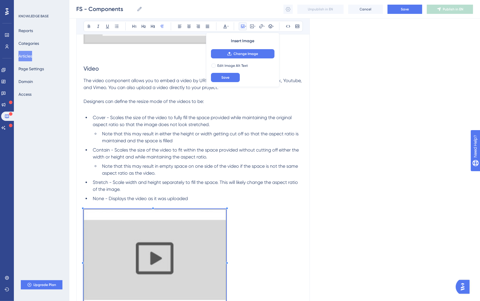
click at [183, 195] on li "None - Displays the video as it was uploaded" at bounding box center [196, 198] width 212 height 7
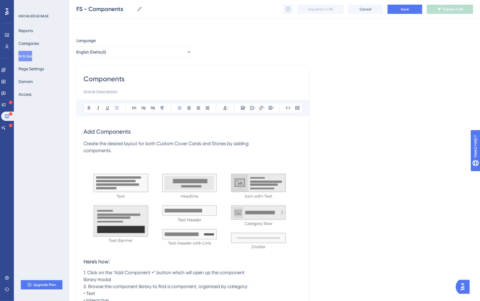
scroll to position [1723, 0]
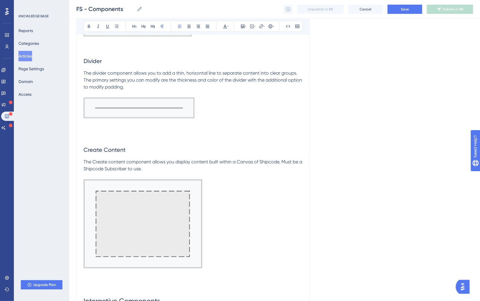
click at [271, 159] on span "The Create content component allows you display content built within a Canvas o…" at bounding box center [193, 165] width 220 height 12
click at [276, 159] on span "The Create content component allows you display content built within a Canvas o…" at bounding box center [193, 165] width 220 height 12
click at [274, 159] on span "The Create content component allows you display content built within a Canvas o…" at bounding box center [193, 165] width 220 height 12
drag, startPoint x: 187, startPoint y: 168, endPoint x: 72, endPoint y: 168, distance: 114.3
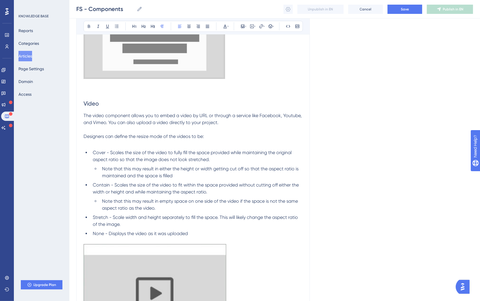
scroll to position [3871, 0]
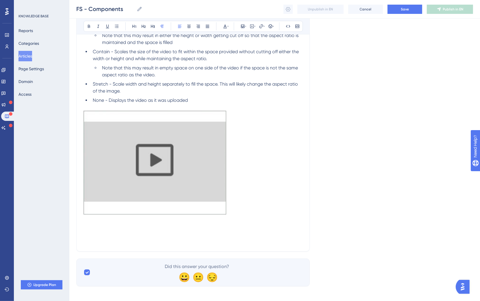
click at [258, 199] on p at bounding box center [192, 164] width 219 height 106
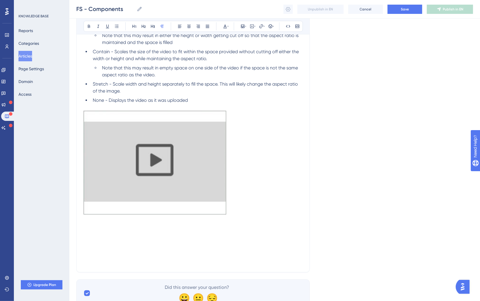
click at [205, 104] on p at bounding box center [192, 107] width 219 height 7
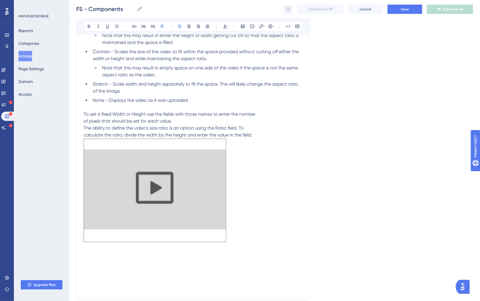
click at [84, 116] on span "To set a fixed Width or Height use the fields with those names to enter the num…" at bounding box center [169, 124] width 172 height 26
click at [85, 132] on span "To set a fixed Width or Height use the fields with those names to enter the num…" at bounding box center [191, 124] width 216 height 26
click at [202, 131] on p "To set a fixed Width or Height use the fields with those names to enter the num…" at bounding box center [192, 125] width 219 height 28
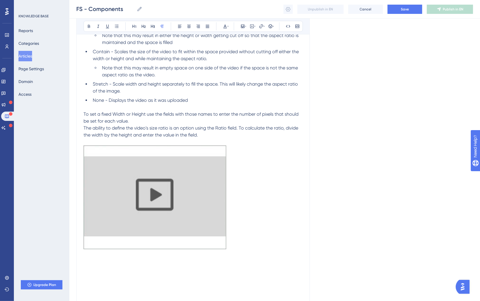
click at [149, 115] on p "To set a fixed Width or Height use the fields with those names to enter the num…" at bounding box center [192, 125] width 219 height 28
click at [247, 235] on p at bounding box center [192, 261] width 219 height 7
drag, startPoint x: 156, startPoint y: 267, endPoint x: 152, endPoint y: 275, distance: 9.2
click at [142, 27] on icon at bounding box center [143, 26] width 5 height 5
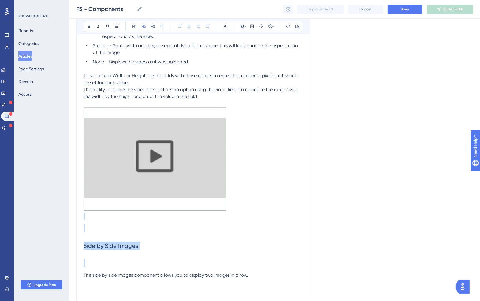
scroll to position [3985, 0]
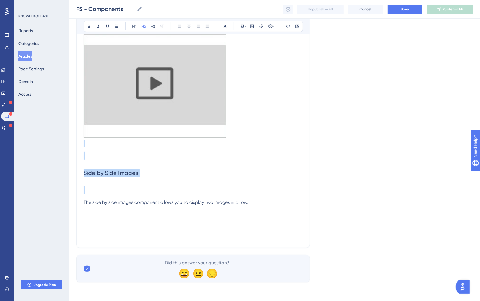
click at [134, 186] on h2 at bounding box center [192, 189] width 219 height 17
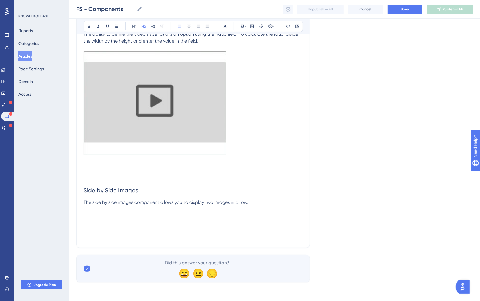
scroll to position [3968, 0]
click at [262, 200] on p "The side by side images component allows you to display two images in a row." at bounding box center [192, 202] width 219 height 7
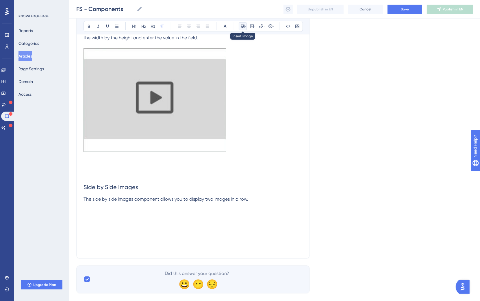
click at [245, 28] on icon at bounding box center [245, 26] width 1 height 5
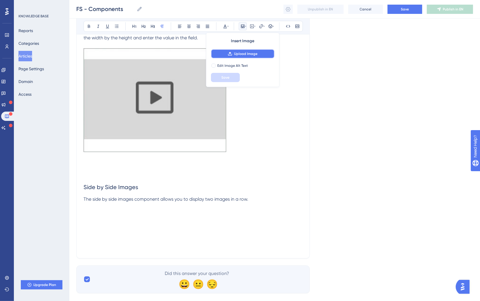
click at [242, 53] on span "Upload Image" at bounding box center [245, 53] width 23 height 5
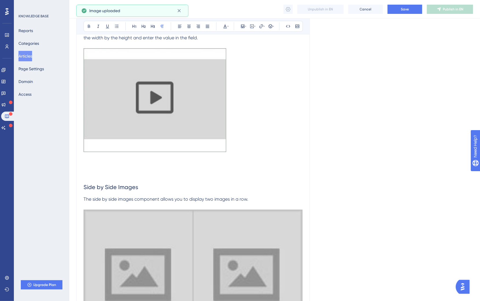
click at [214, 235] on img at bounding box center [192, 278] width 219 height 138
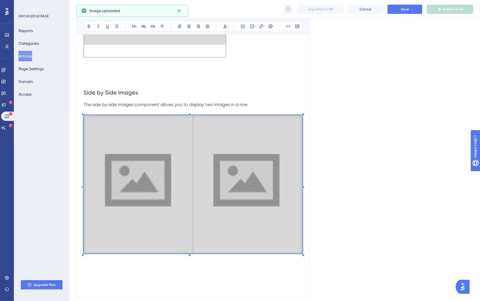
scroll to position [4061, 0]
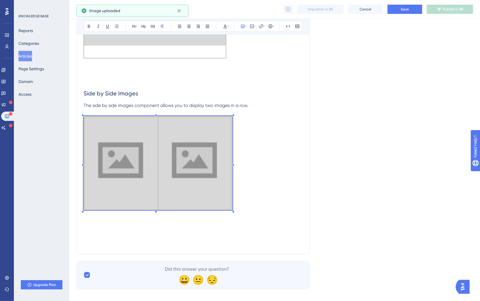
click at [234, 135] on p at bounding box center [192, 164] width 219 height 96
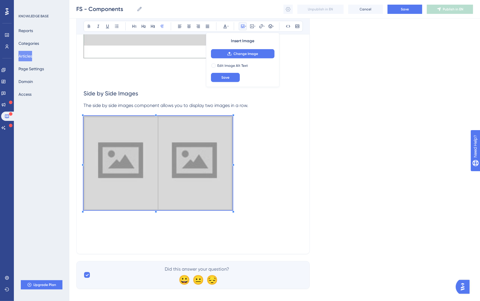
click at [253, 171] on p at bounding box center [192, 164] width 219 height 96
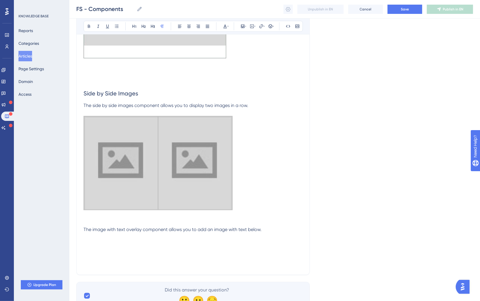
click at [114, 226] on p at bounding box center [192, 222] width 219 height 7
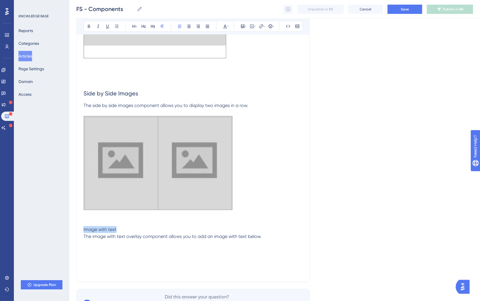
drag, startPoint x: 134, startPoint y: 230, endPoint x: 87, endPoint y: 186, distance: 64.3
drag, startPoint x: 145, startPoint y: 25, endPoint x: 146, endPoint y: 79, distance: 54.3
click at [145, 25] on icon at bounding box center [143, 26] width 5 height 5
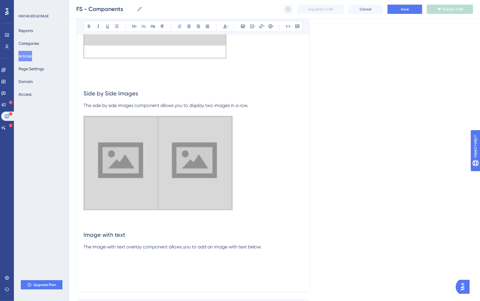
click at [210, 235] on p "The image with text overlay component allows you to add an image with text belo…" at bounding box center [192, 246] width 219 height 7
click at [293, 235] on p "The image with text overlay component allows you to add an image with text belo…" at bounding box center [192, 246] width 219 height 7
click at [287, 235] on p at bounding box center [192, 253] width 219 height 7
click at [286, 235] on p at bounding box center [192, 253] width 219 height 7
click at [282, 235] on p "The image with text overlay component allows you to add an image with text belo…" at bounding box center [192, 246] width 219 height 7
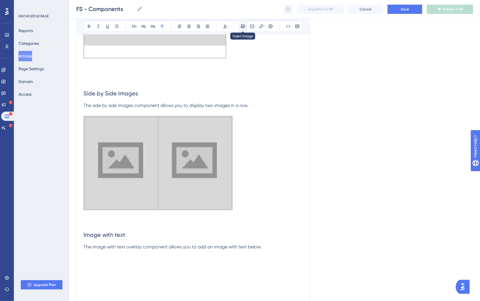
click at [242, 25] on icon at bounding box center [242, 26] width 5 height 5
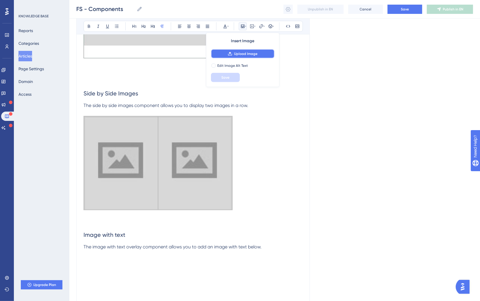
click at [239, 51] on button "Upload Image" at bounding box center [243, 53] width 64 height 9
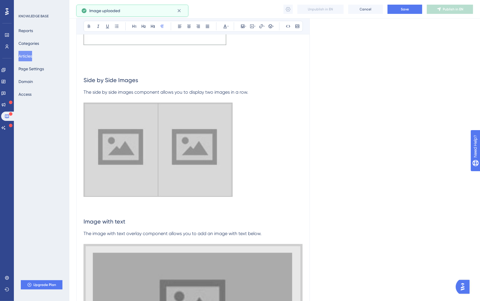
scroll to position [4083, 0]
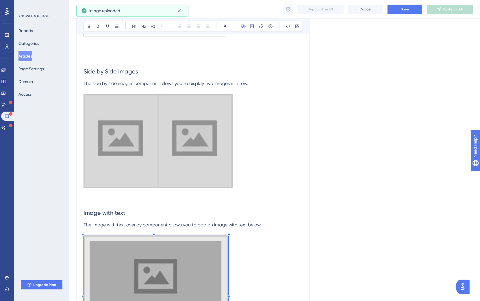
click at [228, 235] on p at bounding box center [192, 295] width 219 height 120
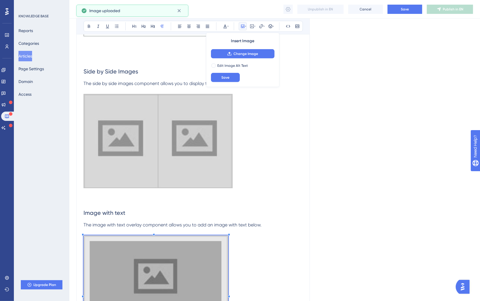
scroll to position [4134, 0]
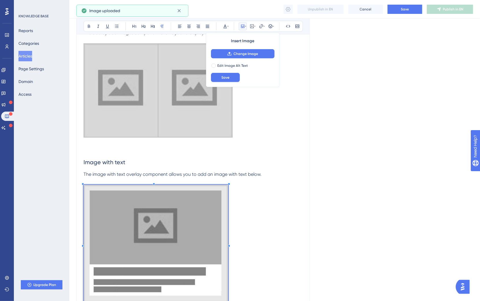
click at [258, 235] on p at bounding box center [192, 244] width 219 height 120
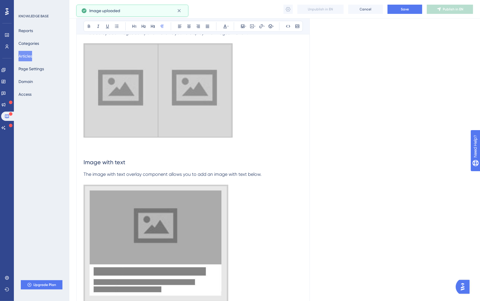
click at [263, 235] on p at bounding box center [192, 244] width 219 height 120
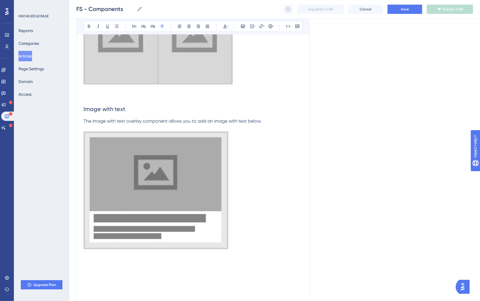
scroll to position [4187, 0]
click at [126, 235] on p "Imahe Carousel" at bounding box center [192, 274] width 219 height 7
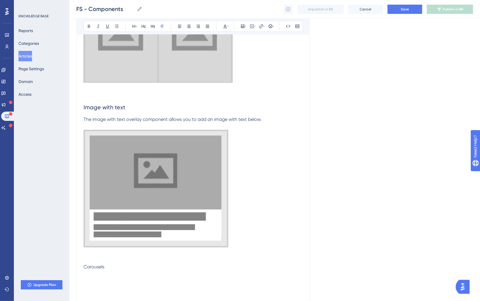
click at [105, 235] on p "Carousels" at bounding box center [192, 266] width 219 height 7
drag, startPoint x: 134, startPoint y: 27, endPoint x: 135, endPoint y: 34, distance: 6.7
click at [134, 27] on icon at bounding box center [134, 26] width 5 height 5
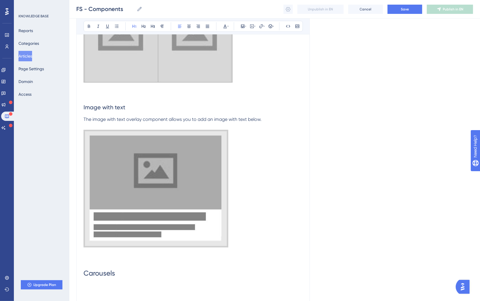
drag, startPoint x: 127, startPoint y: 266, endPoint x: 126, endPoint y: 269, distance: 3.8
click at [127, 235] on p at bounding box center [192, 259] width 219 height 7
click at [127, 235] on h1 "Carousels" at bounding box center [192, 273] width 219 height 20
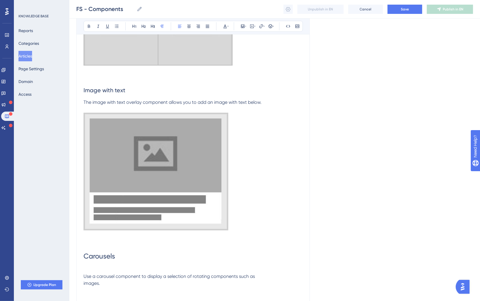
scroll to position [4214, 0]
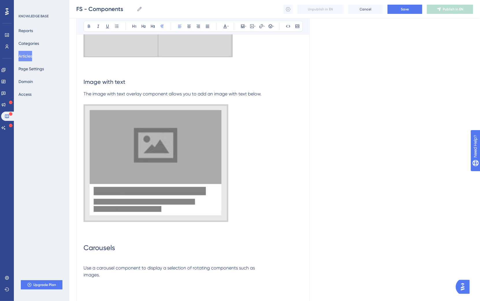
click at [83, 235] on span "Use a carousel component to display a selection of rotating components such as …" at bounding box center [168, 271] width 171 height 12
drag, startPoint x: 85, startPoint y: 271, endPoint x: 135, endPoint y: 269, distance: 50.0
click at [86, 235] on span "Use a carousel component to display a selection of rotating components such as …" at bounding box center [177, 267] width 189 height 5
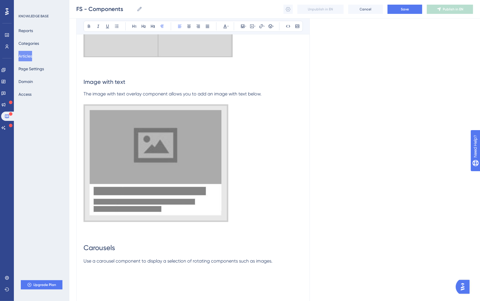
click at [283, 235] on p at bounding box center [192, 267] width 219 height 7
click at [283, 235] on p "Use a carousel component to display a selection of rotating components such as …" at bounding box center [192, 260] width 219 height 7
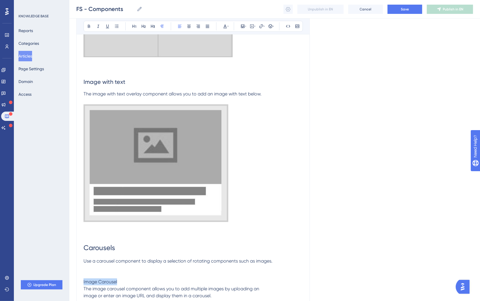
drag, startPoint x: 135, startPoint y: 285, endPoint x: 72, endPoint y: 286, distance: 62.7
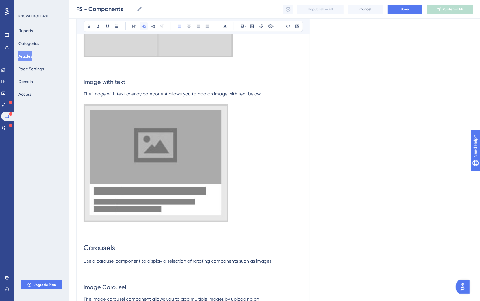
click at [145, 28] on icon at bounding box center [143, 26] width 5 height 5
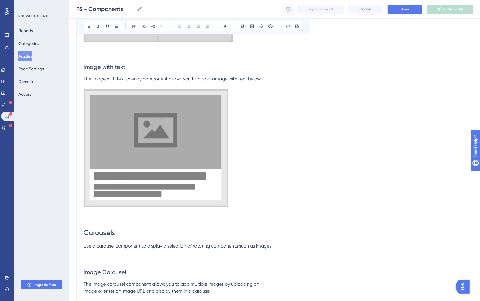
scroll to position [4309, 0]
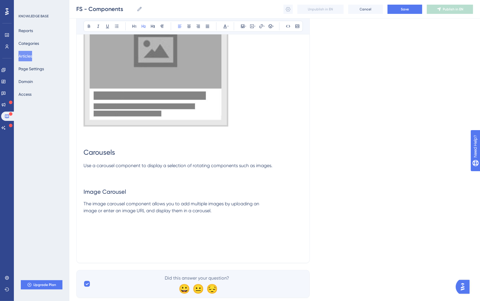
click at [90, 212] on span "The image carousel component allows you to add multiple images by uploading an …" at bounding box center [171, 207] width 176 height 12
click at [191, 214] on p "The image carousel component allows you to add multiple images by uploading an …" at bounding box center [192, 207] width 219 height 14
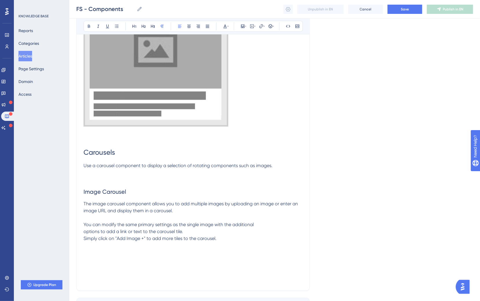
click at [86, 234] on span "You can modify the same primary settings as the single image with the additiona…" at bounding box center [168, 230] width 170 height 19
click at [85, 232] on span "You can modify the same primary settings as the single image with the additiona…" at bounding box center [168, 230] width 170 height 19
click at [84, 235] on span "You can modify the same primary settings as the single image with the additiona…" at bounding box center [191, 230] width 216 height 19
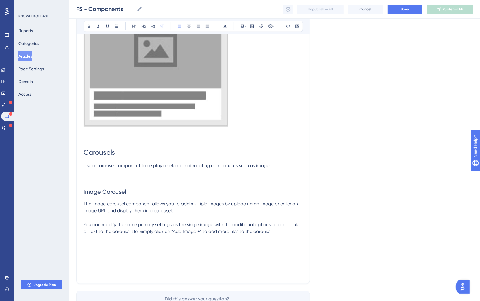
click at [294, 235] on p "You can modify the same primary settings as the single image with the additiona…" at bounding box center [192, 228] width 219 height 14
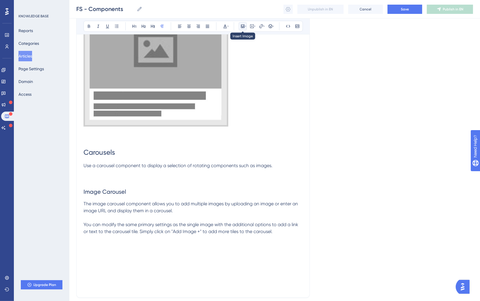
click at [240, 26] on icon at bounding box center [242, 26] width 5 height 5
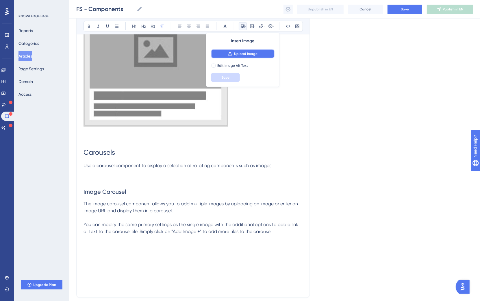
click at [262, 51] on button "Upload Image" at bounding box center [243, 53] width 64 height 9
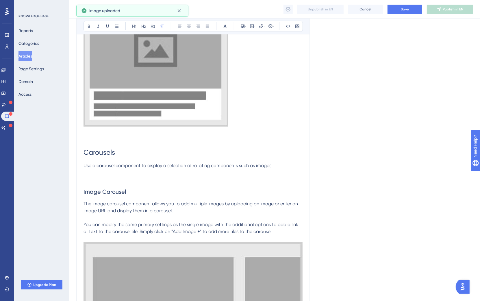
scroll to position [4454, 0]
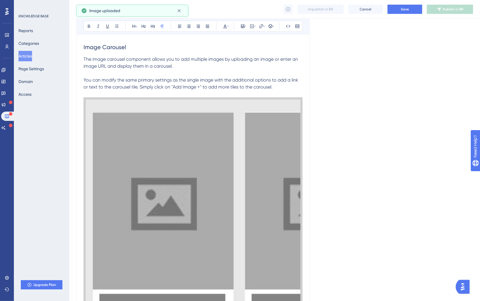
click at [247, 202] on img at bounding box center [192, 225] width 219 height 256
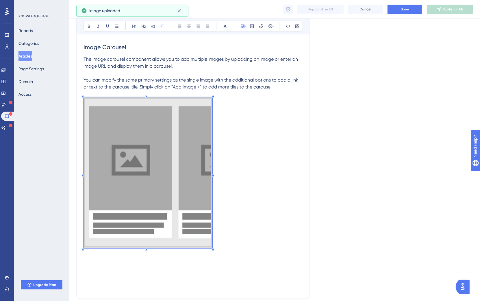
click at [210, 107] on span at bounding box center [147, 173] width 129 height 152
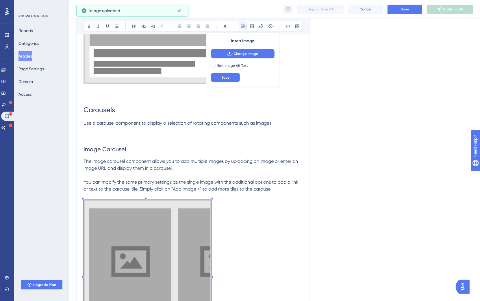
scroll to position [4306, 0]
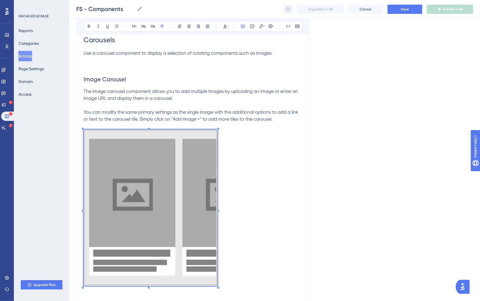
scroll to position [4507, 0]
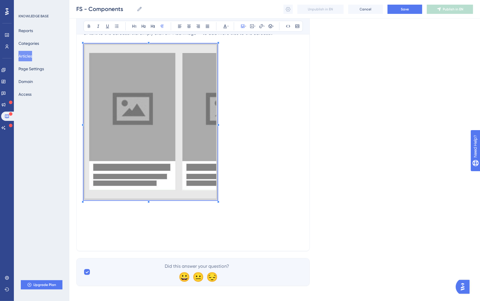
click at [259, 192] on p at bounding box center [192, 123] width 219 height 159
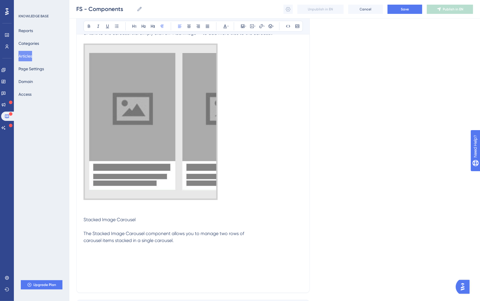
click at [85, 235] on span "The Stacked Image Carousel component allows you to manage two rows of carousel …" at bounding box center [163, 236] width 161 height 12
drag, startPoint x: 143, startPoint y: 224, endPoint x: 76, endPoint y: 223, distance: 67.3
click at [139, 24] on div "Bold Italic Underline Bullet Point Heading 1 Heading 2 Heading 3 Normal Align L…" at bounding box center [192, 26] width 219 height 11
drag, startPoint x: 162, startPoint y: 221, endPoint x: 61, endPoint y: 220, distance: 100.8
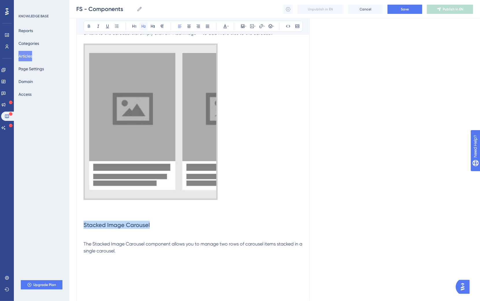
click at [141, 25] on button at bounding box center [143, 26] width 8 height 8
click at [93, 235] on p at bounding box center [192, 236] width 219 height 7
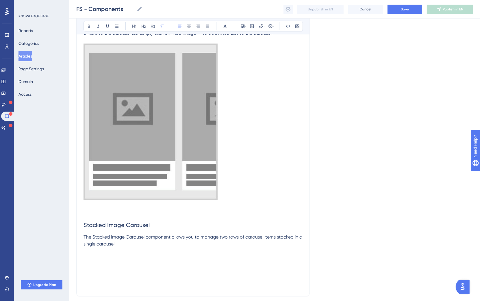
click at [158, 235] on p "The Stacked Image Carousel component allows you to manage two rows of carousel …" at bounding box center [192, 240] width 219 height 14
click at [244, 27] on icon at bounding box center [242, 26] width 3 height 3
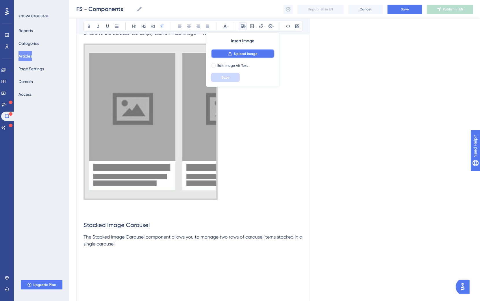
click at [245, 52] on span "Upload Image" at bounding box center [245, 53] width 23 height 5
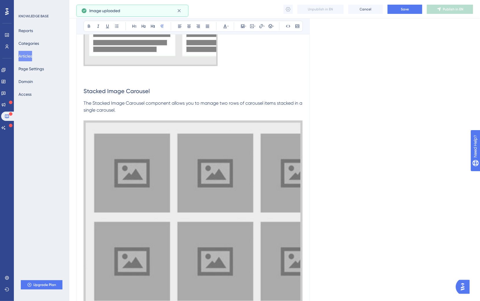
scroll to position [4640, 0]
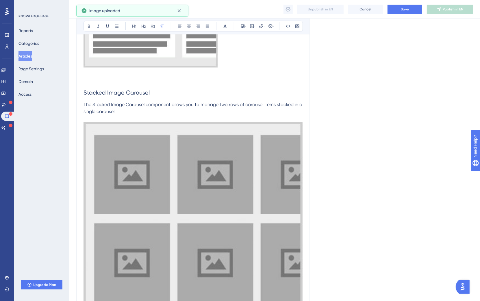
click at [239, 231] on img at bounding box center [192, 221] width 219 height 199
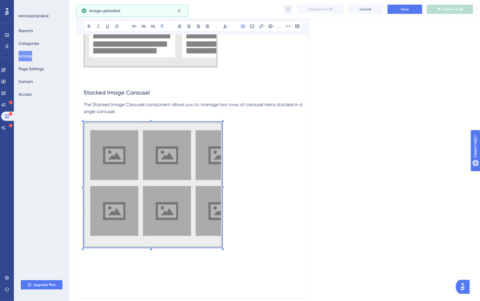
click at [223, 122] on div at bounding box center [223, 121] width 2 height 2
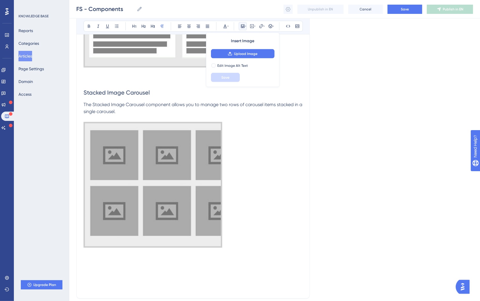
click at [150, 120] on p at bounding box center [192, 118] width 219 height 7
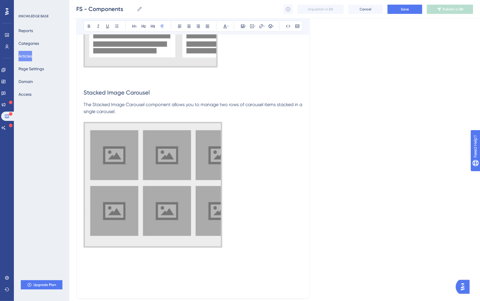
click at [249, 223] on p at bounding box center [192, 186] width 219 height 128
click at [114, 235] on span "Video Modal carousel" at bounding box center [106, 266] width 46 height 5
click at [128, 235] on span "Video Modal Carousel" at bounding box center [106, 266] width 46 height 5
click at [149, 235] on p "Video Modal Carousel" at bounding box center [192, 266] width 219 height 7
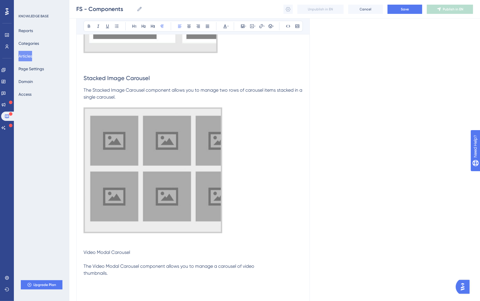
scroll to position [4656, 0]
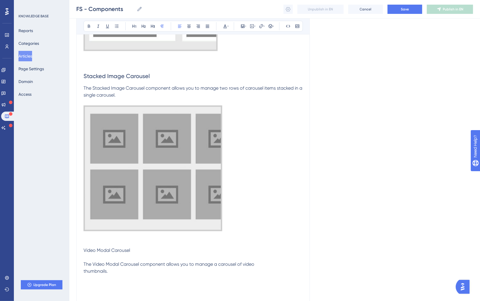
click at [85, 235] on span "The Video Modal Carousel component allows you to manage a carousel of video thu…" at bounding box center [168, 267] width 171 height 12
drag, startPoint x: 144, startPoint y: 251, endPoint x: 70, endPoint y: 249, distance: 73.9
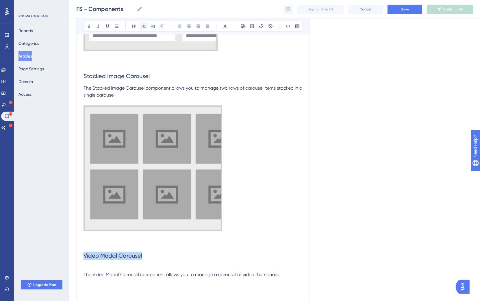
click at [144, 26] on icon at bounding box center [143, 26] width 4 height 3
click at [189, 235] on h2 "Video Modal Carousel" at bounding box center [192, 255] width 219 height 17
click at [99, 235] on p at bounding box center [192, 267] width 219 height 7
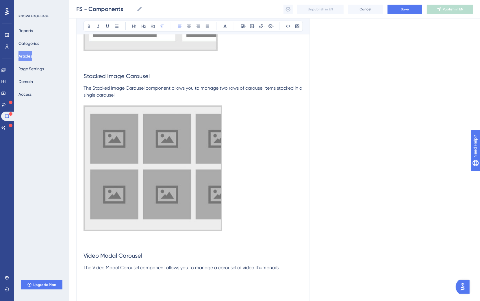
click at [299, 235] on p "The Video Modal Carousel component allows you to manage a carousel of video thu…" at bounding box center [192, 267] width 219 height 7
click at [241, 28] on icon at bounding box center [242, 26] width 3 height 3
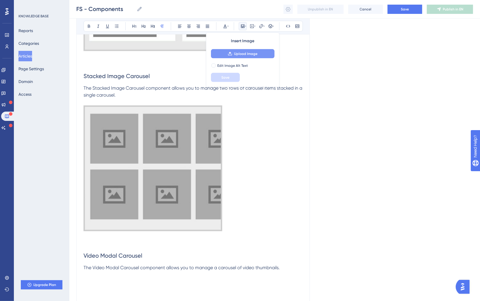
click at [241, 54] on span "Upload Image" at bounding box center [245, 53] width 23 height 5
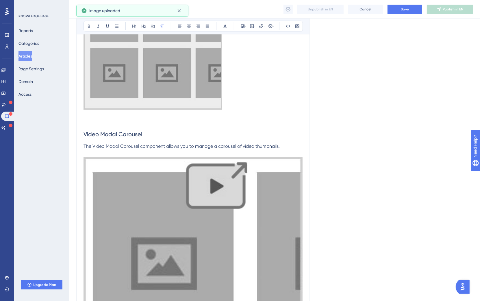
scroll to position [4776, 0]
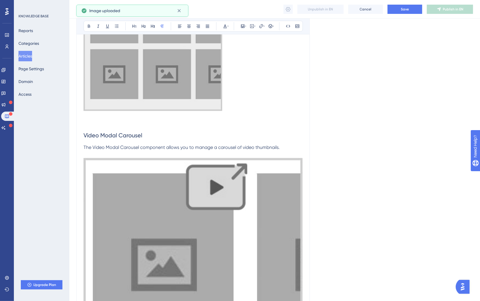
click at [249, 227] on img at bounding box center [192, 270] width 219 height 225
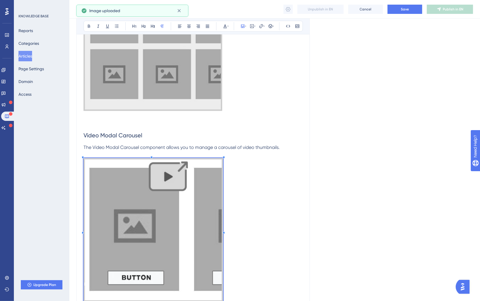
click at [223, 170] on p at bounding box center [192, 231] width 219 height 146
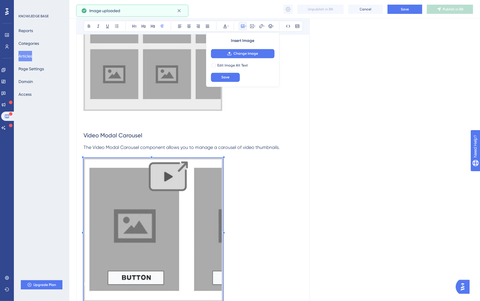
click at [277, 182] on p at bounding box center [192, 231] width 219 height 146
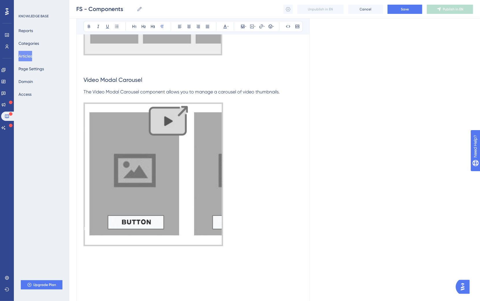
scroll to position [4890, 0]
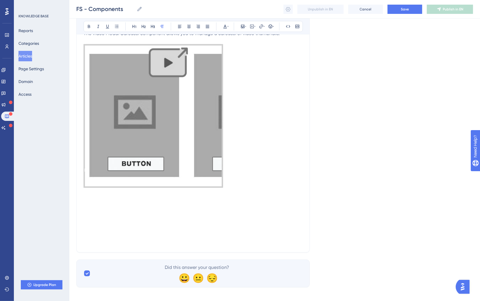
click at [243, 235] on p at bounding box center [192, 241] width 219 height 7
click at [241, 179] on p at bounding box center [192, 117] width 219 height 146
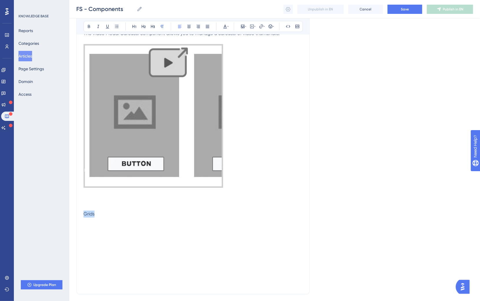
drag, startPoint x: 98, startPoint y: 219, endPoint x: 79, endPoint y: 213, distance: 20.8
drag, startPoint x: 135, startPoint y: 26, endPoint x: 130, endPoint y: 57, distance: 30.6
click at [135, 26] on icon at bounding box center [134, 26] width 5 height 5
click at [131, 219] on h1 "Grids" at bounding box center [192, 220] width 219 height 20
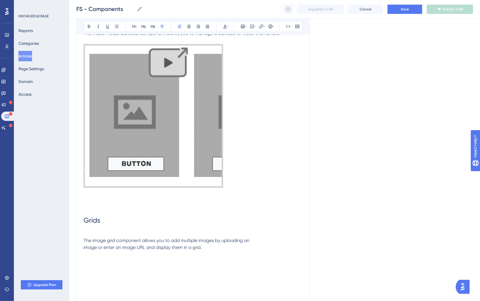
click at [85, 235] on p at bounding box center [192, 233] width 219 height 7
drag, startPoint x: 145, startPoint y: 233, endPoint x: 53, endPoint y: 233, distance: 91.5
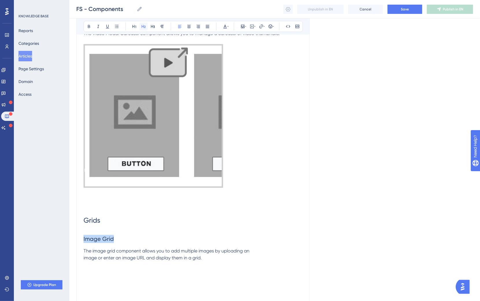
click at [143, 27] on icon at bounding box center [143, 26] width 4 height 3
click at [219, 235] on span "The image grid component allows you to add multiple images by uploading an imag…" at bounding box center [166, 254] width 166 height 12
click at [220, 235] on p at bounding box center [192, 264] width 219 height 7
click at [85, 235] on span "The image grid component allows you to add multiple images by uploading an imag…" at bounding box center [166, 254] width 166 height 12
click at [213, 235] on p at bounding box center [192, 264] width 219 height 7
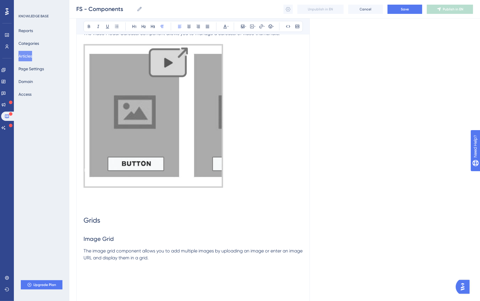
click at [217, 235] on p "The image grid component allows you to add multiple images by uploading an imag…" at bounding box center [192, 254] width 219 height 14
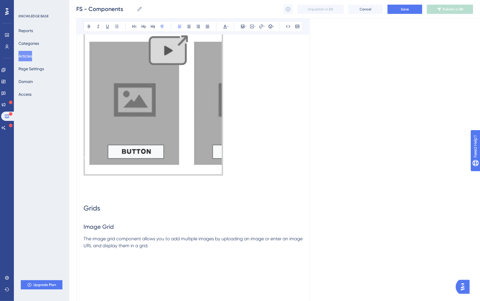
scroll to position [4911, 0]
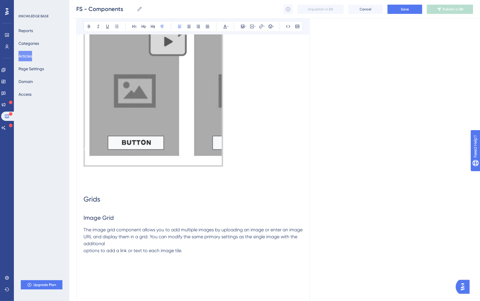
drag, startPoint x: 85, startPoint y: 253, endPoint x: 131, endPoint y: 248, distance: 46.3
click at [85, 235] on span "The image grid component allows you to add multiple images by uploading an imag…" at bounding box center [193, 240] width 220 height 26
click at [256, 235] on p "The image grid component allows you to add multiple images by uploading an imag…" at bounding box center [192, 236] width 219 height 21
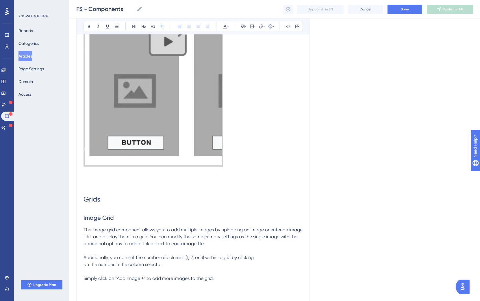
click at [84, 235] on span "Additionally, you can set the number of columns (1, 2, or 3) within a grid by c…" at bounding box center [168, 267] width 170 height 26
click at [85, 235] on span "Additionally, you can set the number of columns (1, 2, or 3) within a grid by c…" at bounding box center [191, 267] width 216 height 26
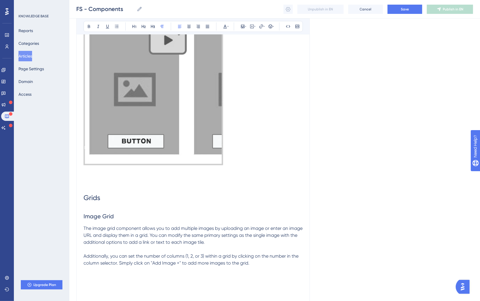
click at [272, 235] on p "Additionally, you can set the number of columns (1, 2, or 3) within a grid by c…" at bounding box center [192, 259] width 219 height 14
click at [243, 29] on icon at bounding box center [242, 26] width 5 height 5
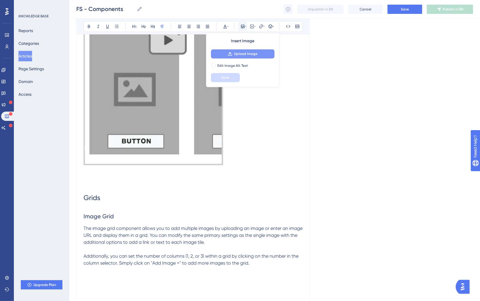
click at [247, 54] on span "Upload Image" at bounding box center [245, 53] width 23 height 5
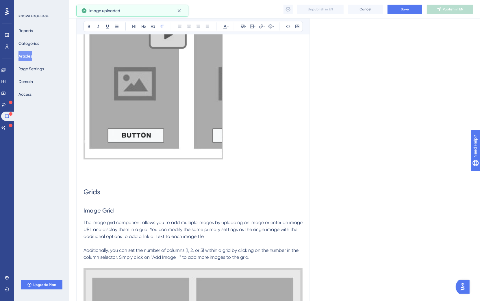
scroll to position [4981, 0]
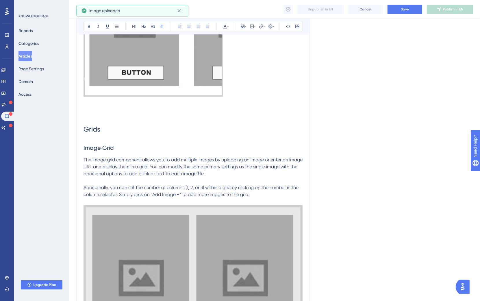
drag, startPoint x: 303, startPoint y: 208, endPoint x: 229, endPoint y: 204, distance: 73.4
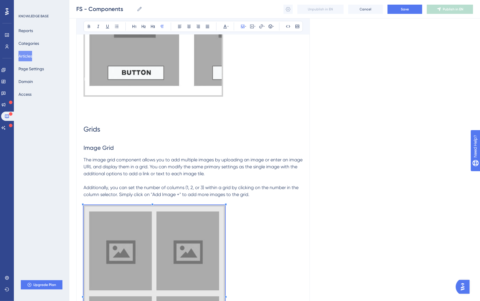
click at [225, 205] on div at bounding box center [226, 204] width 2 height 2
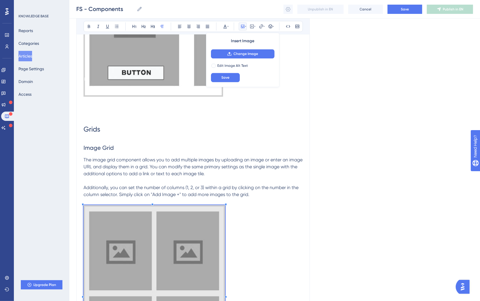
click at [272, 229] on p at bounding box center [192, 294] width 219 height 178
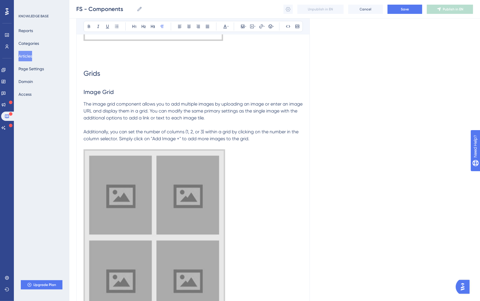
scroll to position [5065, 0]
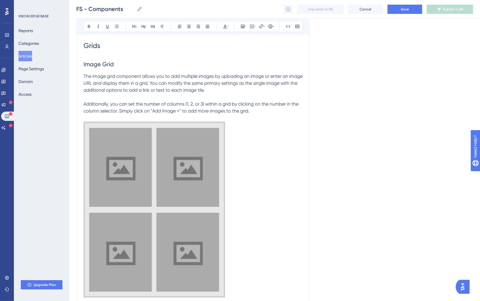
click at [262, 218] on p at bounding box center [192, 210] width 219 height 178
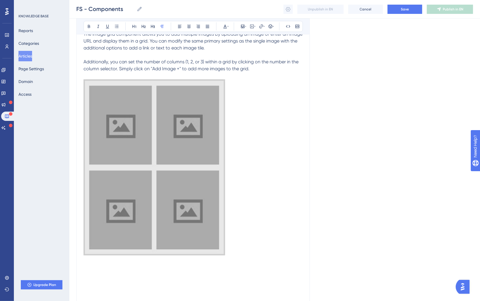
scroll to position [5186, 0]
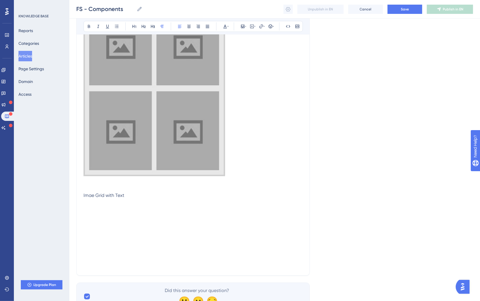
click at [88, 196] on span "Imae Grid with Text" at bounding box center [103, 194] width 41 height 5
drag, startPoint x: 145, startPoint y: 202, endPoint x: 71, endPoint y: 173, distance: 79.1
click at [143, 27] on icon at bounding box center [143, 26] width 4 height 3
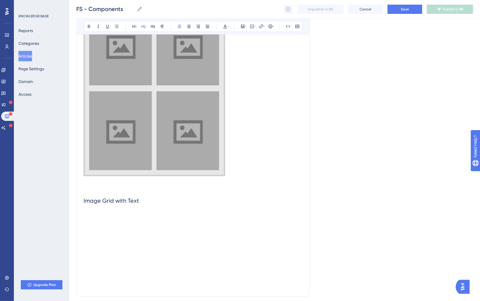
click at [159, 201] on h2 "Image Grid with Text" at bounding box center [192, 200] width 219 height 17
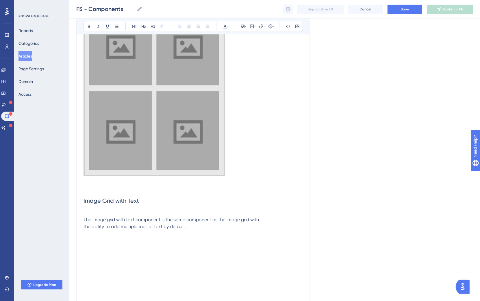
click at [84, 229] on span "The image grid with text component is the same component as the image grid with…" at bounding box center [170, 223] width 175 height 12
click at [128, 209] on h2 "Image Grid with Text" at bounding box center [192, 200] width 219 height 17
click at [126, 211] on p at bounding box center [192, 212] width 219 height 7
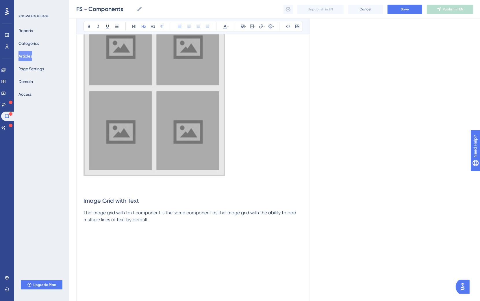
click at [156, 223] on p "The image grid with text component is the same component as the image grid with…" at bounding box center [192, 216] width 219 height 14
click at [244, 27] on icon at bounding box center [242, 26] width 5 height 5
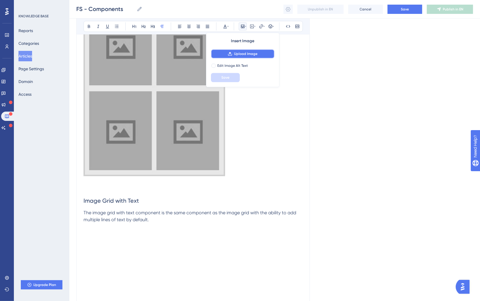
click at [245, 54] on span "Upload Image" at bounding box center [245, 53] width 23 height 5
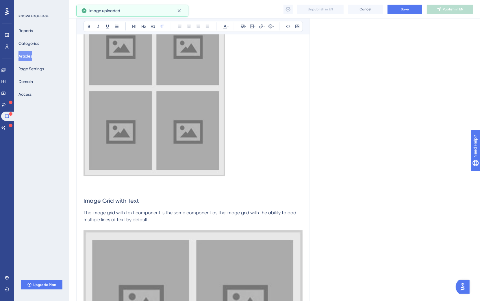
drag, startPoint x: 288, startPoint y: 261, endPoint x: 300, endPoint y: 246, distance: 19.5
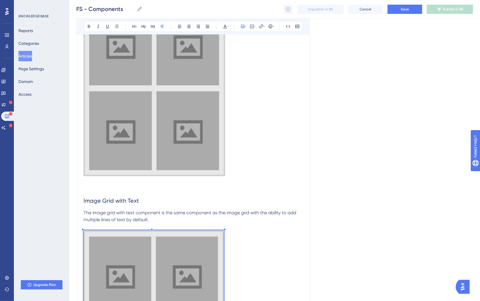
click at [224, 230] on div at bounding box center [224, 229] width 2 height 2
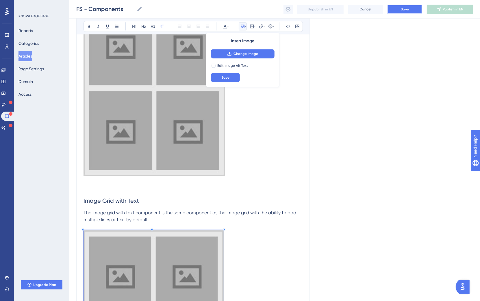
click at [414, 10] on button "Save" at bounding box center [404, 9] width 35 height 9
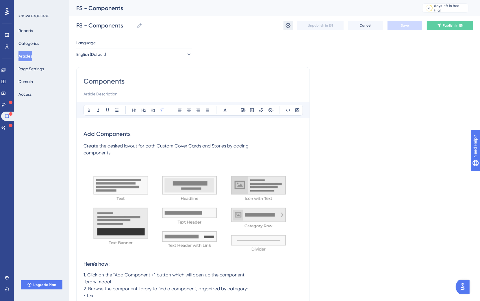
click at [286, 23] on icon at bounding box center [288, 26] width 6 height 6
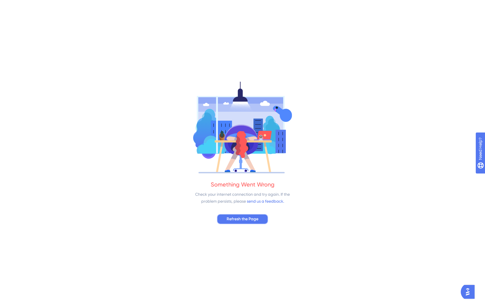
click at [258, 218] on span "Refresh the Page" at bounding box center [243, 219] width 32 height 7
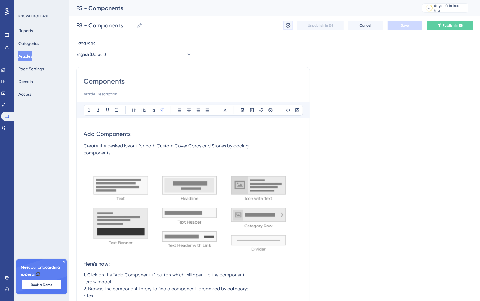
click at [288, 23] on icon at bounding box center [288, 26] width 6 height 6
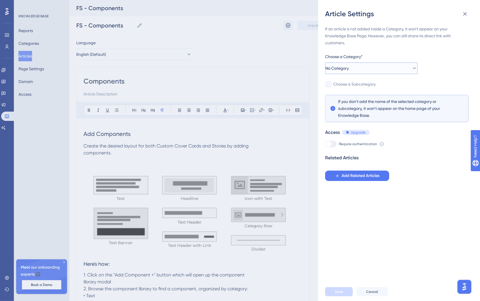
click at [357, 66] on button "No Category" at bounding box center [371, 68] width 92 height 12
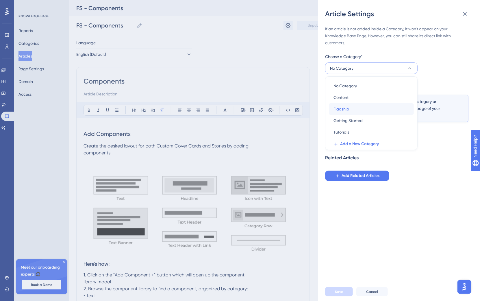
click at [353, 109] on div "Flagship Flagship" at bounding box center [371, 109] width 76 height 12
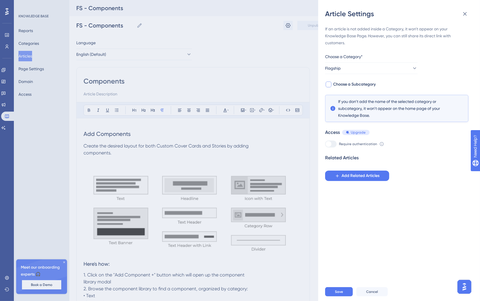
click at [371, 82] on span "Choose a Subcategory" at bounding box center [354, 84] width 42 height 7
checkbox input "true"
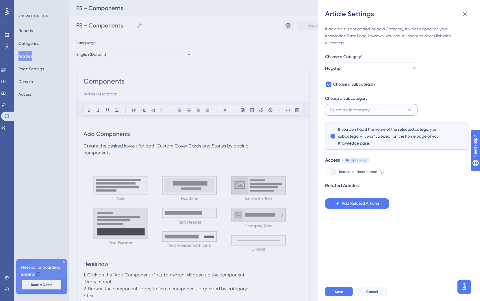
click at [381, 113] on button "Select a subcategory" at bounding box center [371, 110] width 92 height 12
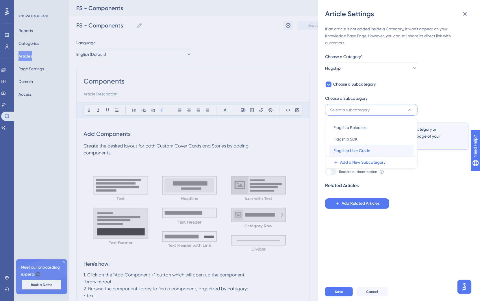
click at [372, 147] on div "Flagship User Guide Flagship User Guide" at bounding box center [371, 151] width 76 height 12
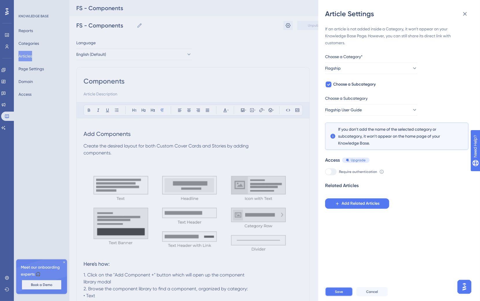
click at [342, 294] on span "Save" at bounding box center [339, 291] width 8 height 5
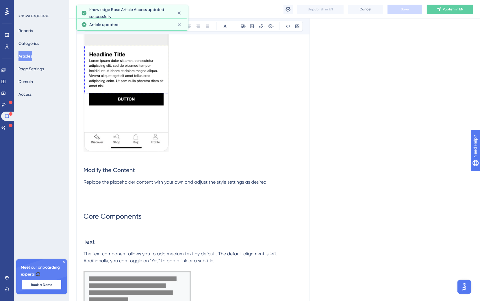
scroll to position [484, 0]
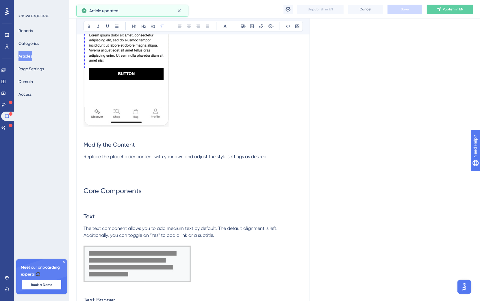
click at [92, 210] on h2 "Text" at bounding box center [192, 215] width 219 height 17
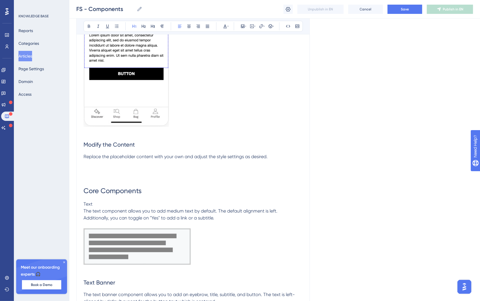
click at [109, 184] on h1 "Core Components" at bounding box center [192, 191] width 219 height 20
click at [95, 174] on p at bounding box center [192, 177] width 219 height 7
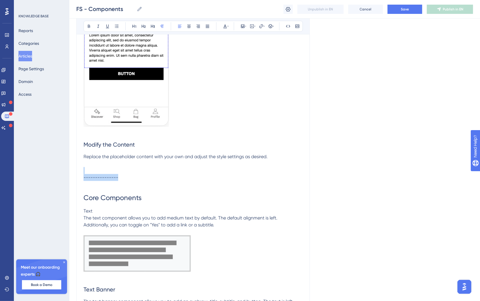
drag, startPoint x: 143, startPoint y: 176, endPoint x: 43, endPoint y: 172, distance: 100.6
click at [406, 10] on span "Save" at bounding box center [404, 9] width 8 height 5
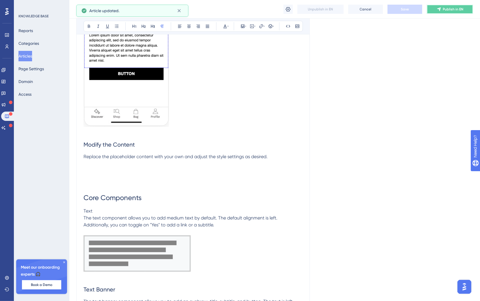
click at [443, 11] on span "Publish in EN" at bounding box center [453, 9] width 20 height 5
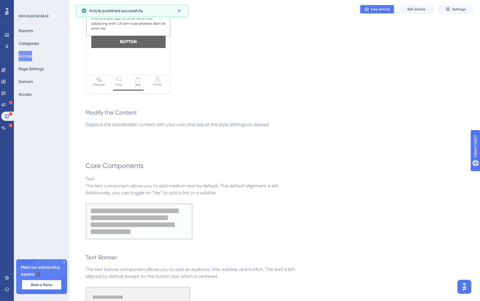
click at [384, 8] on span "View Article" at bounding box center [379, 9] width 19 height 5
click at [32, 53] on button "Articles" at bounding box center [25, 56] width 14 height 10
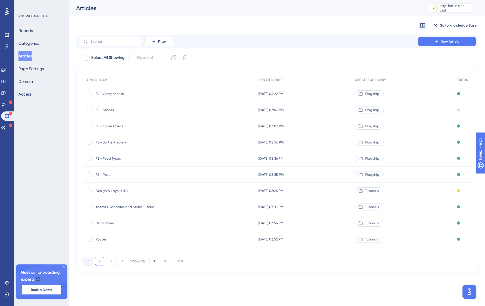
click at [125, 142] on span "FS - Sort & Preview" at bounding box center [142, 142] width 92 height 5
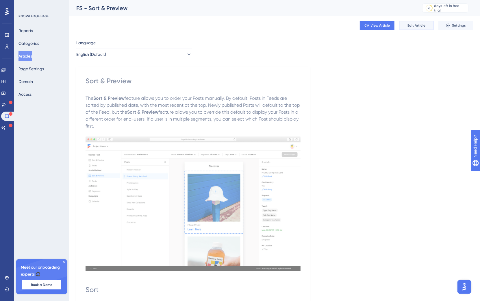
click at [419, 22] on button "Edit Article" at bounding box center [416, 25] width 35 height 9
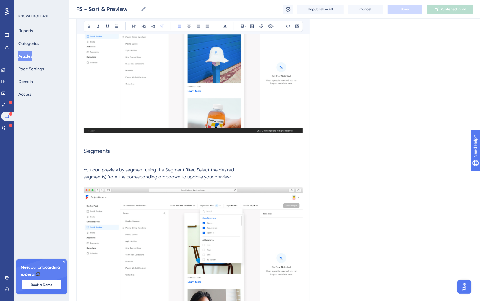
click at [85, 179] on span "You can preview by segment using the Segment filter. Select the desired segment…" at bounding box center [158, 173] width 150 height 12
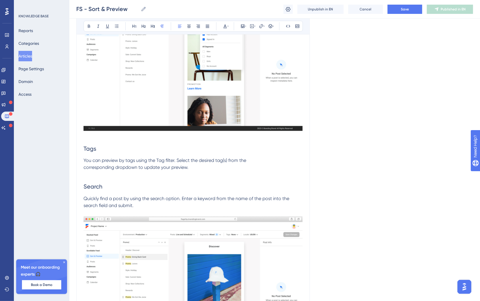
scroll to position [809, 0]
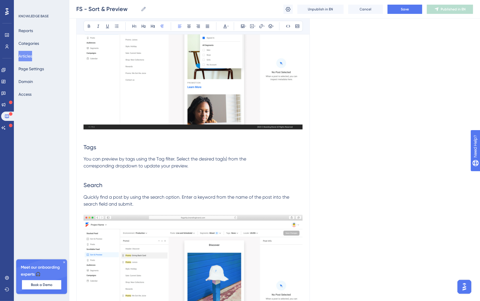
click at [85, 169] on span "You can preview by tags using the Tag filter. Select the desired tag(s) from th…" at bounding box center [164, 162] width 163 height 12
drag, startPoint x: 84, startPoint y: 209, endPoint x: 218, endPoint y: 202, distance: 133.9
click at [84, 207] on span "Quickly find a post by using the search option. Enter a keyword from the name o…" at bounding box center [186, 200] width 207 height 12
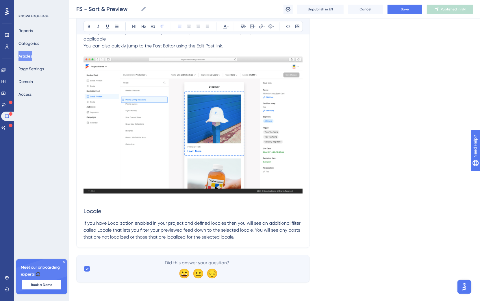
scroll to position [1205, 0]
click at [409, 6] on button "Save" at bounding box center [404, 9] width 35 height 9
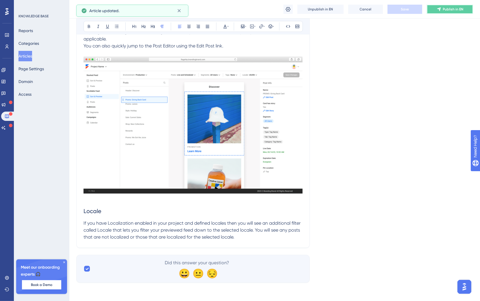
click at [464, 5] on button "Publish in EN" at bounding box center [449, 9] width 46 height 9
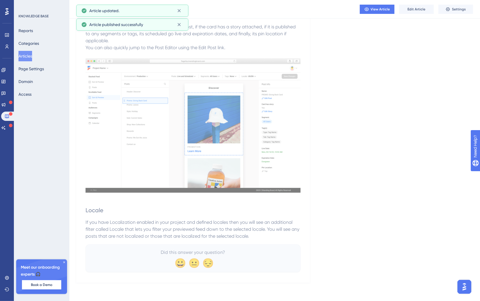
scroll to position [1161, 0]
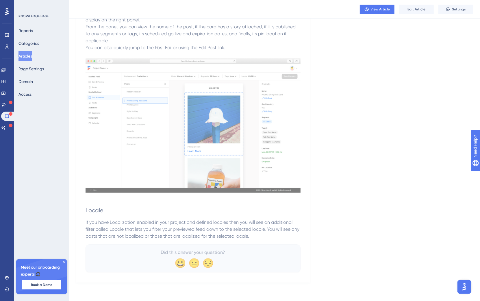
click at [32, 56] on button "Articles" at bounding box center [25, 56] width 14 height 10
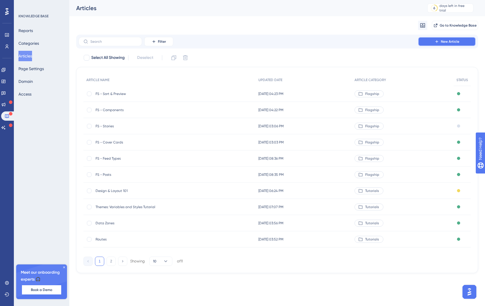
click at [456, 43] on span "New Article" at bounding box center [450, 41] width 18 height 5
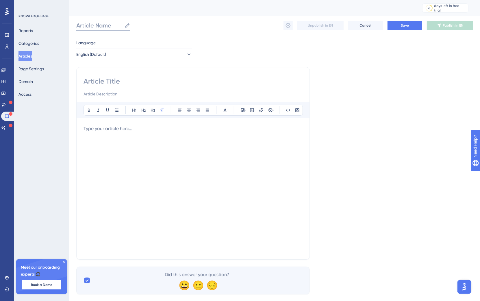
click at [96, 26] on input "Article Name" at bounding box center [99, 25] width 46 height 8
type input "FS - Settings"
click at [100, 83] on input at bounding box center [192, 81] width 219 height 9
type input "Settings"
click at [110, 128] on p at bounding box center [192, 128] width 219 height 7
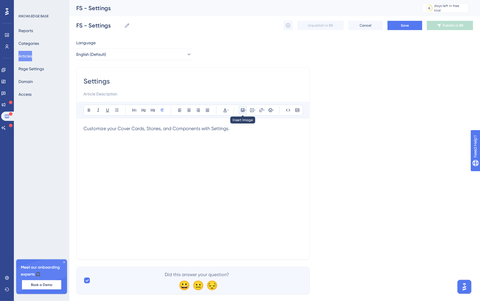
click at [244, 111] on icon at bounding box center [242, 109] width 3 height 3
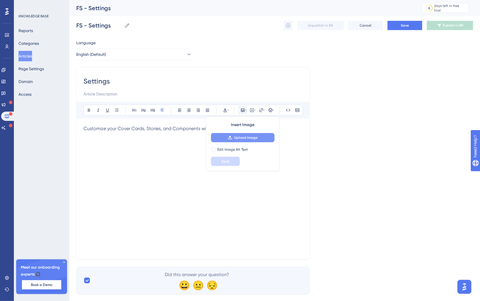
click at [250, 138] on span "Upload Image" at bounding box center [245, 137] width 23 height 5
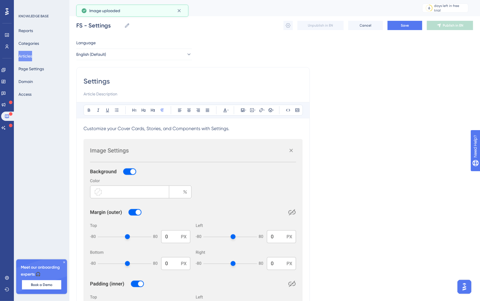
click at [210, 215] on img at bounding box center [192, 271] width 219 height 265
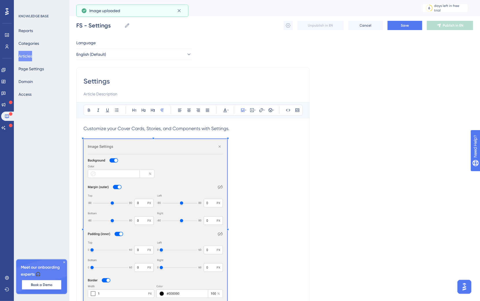
click at [227, 146] on p at bounding box center [192, 227] width 219 height 176
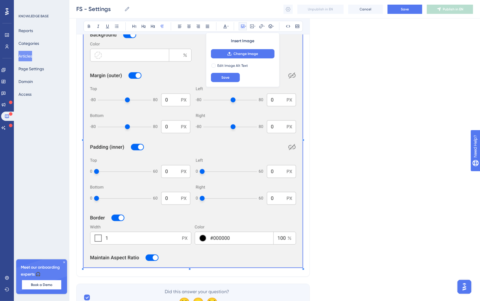
scroll to position [3, 0]
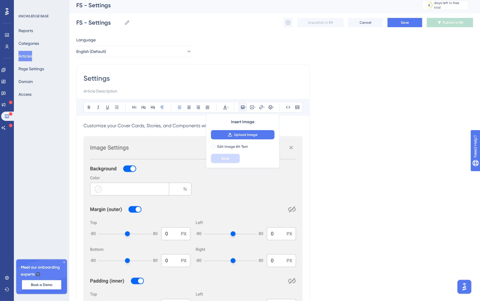
click at [296, 125] on p "Customize your Cover Cards, Stories, and Components with Settings." at bounding box center [192, 125] width 219 height 7
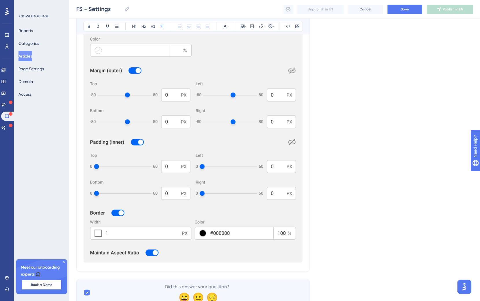
scroll to position [163, 0]
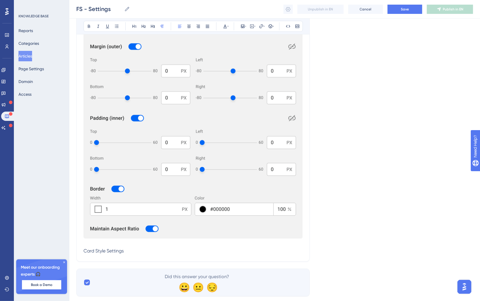
click at [140, 246] on p at bounding box center [192, 243] width 219 height 7
drag, startPoint x: 135, startPoint y: 252, endPoint x: 104, endPoint y: 129, distance: 127.6
click at [76, 253] on div "Settings Bold Italic Underline Bullet Point Heading 1 Heading 2 Heading 3 Norma…" at bounding box center [192, 82] width 233 height 360
click at [133, 29] on button at bounding box center [134, 26] width 8 height 8
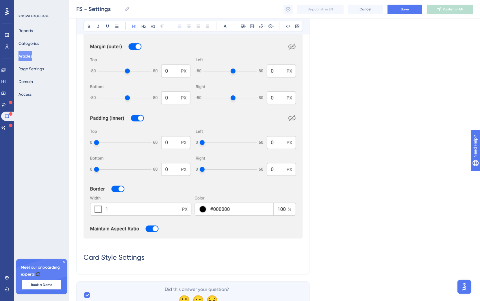
click at [159, 259] on h1 "Card Style Settings" at bounding box center [192, 257] width 219 height 20
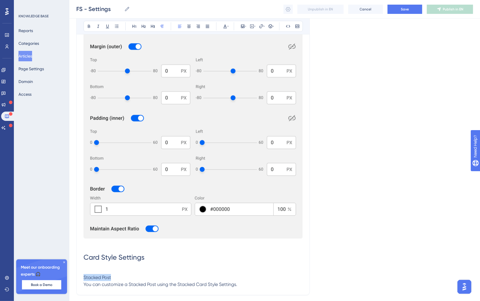
drag, startPoint x: 124, startPoint y: 279, endPoint x: 69, endPoint y: 278, distance: 54.3
click at [70, 278] on div "Performance Users Engagement Widgets Feedback Product Updates Knowledge Base AI…" at bounding box center [274, 88] width 410 height 502
click at [144, 28] on icon at bounding box center [143, 26] width 5 height 5
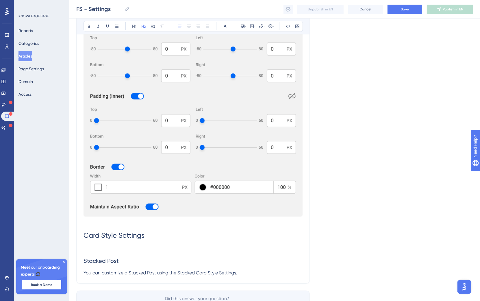
scroll to position [188, 0]
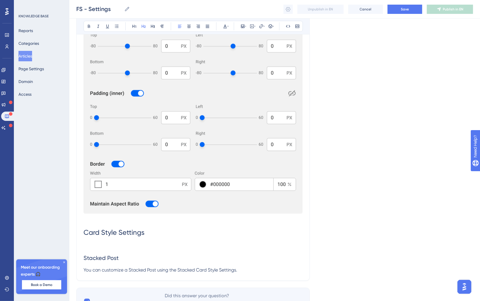
click at [246, 268] on p "You can customize a Stacked Post using the Stacked Card Style Settings." at bounding box center [192, 269] width 219 height 7
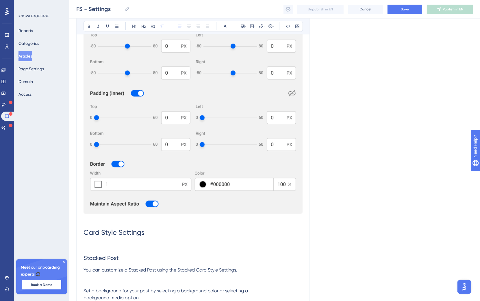
scroll to position [199, 0]
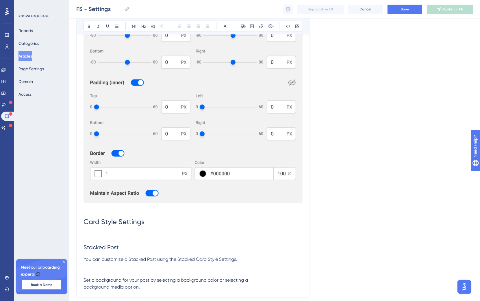
click at [96, 273] on p at bounding box center [192, 272] width 219 height 7
drag, startPoint x: 125, startPoint y: 270, endPoint x: 84, endPoint y: 268, distance: 41.0
click at [84, 268] on div "Customize your Cover Cards, Stories, and Components with Settings. Card Style S…" at bounding box center [192, 107] width 219 height 366
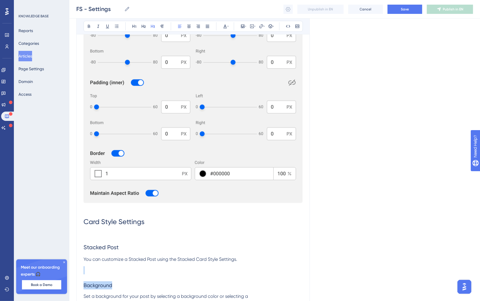
drag, startPoint x: 150, startPoint y: 27, endPoint x: 165, endPoint y: 120, distance: 94.3
click at [150, 27] on button at bounding box center [153, 26] width 8 height 8
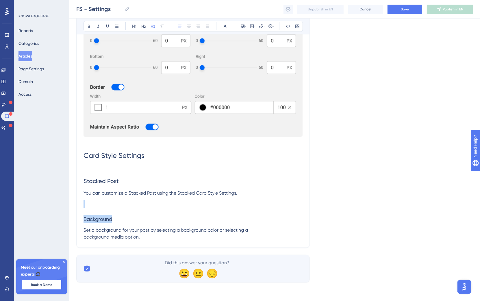
drag, startPoint x: 132, startPoint y: 221, endPoint x: 136, endPoint y: 226, distance: 7.2
click at [132, 221] on h3 "Background" at bounding box center [192, 218] width 219 height 15
click at [83, 235] on span "Set a background for your post by selecting a background color or selecting a b…" at bounding box center [165, 233] width 164 height 12
click at [114, 237] on p "Set a background for your post by selecting a background color or selecting a b…" at bounding box center [192, 233] width 219 height 14
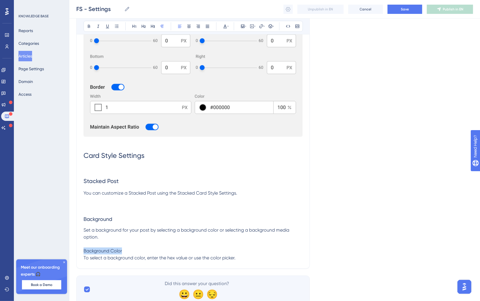
drag, startPoint x: 135, startPoint y: 253, endPoint x: 57, endPoint y: 251, distance: 77.4
click at [69, 251] on div "Performance Users Engagement Widgets Feedback Product Updates Knowledge Base AI…" at bounding box center [274, 23] width 410 height 577
drag, startPoint x: 151, startPoint y: 25, endPoint x: 155, endPoint y: 73, distance: 48.1
click at [151, 25] on icon at bounding box center [153, 26] width 4 height 3
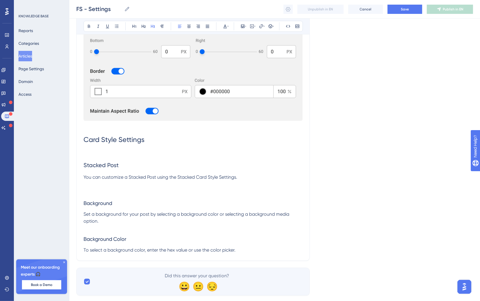
scroll to position [294, 0]
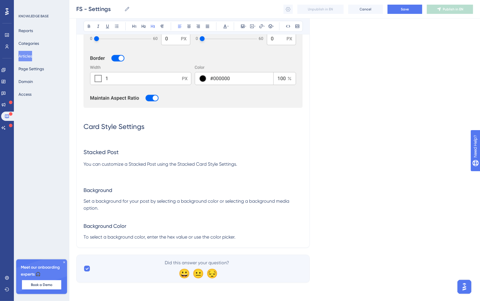
click at [248, 237] on p "To select a background color, enter the hex value or use the color picker." at bounding box center [192, 236] width 219 height 7
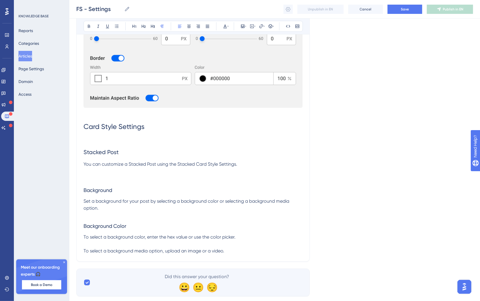
click at [83, 249] on span "To select a background media option, upload an image or a video." at bounding box center [153, 250] width 141 height 5
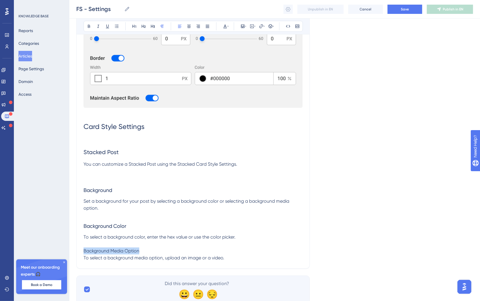
drag, startPoint x: 86, startPoint y: 240, endPoint x: 57, endPoint y: 251, distance: 30.7
click at [69, 251] on div "Performance Users Engagement Widgets Feedback Product Updates Knowledge Base AI…" at bounding box center [274, 9] width 410 height 606
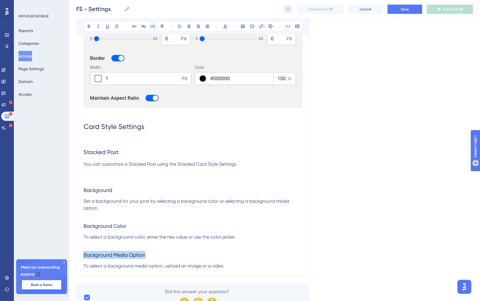
click at [151, 26] on icon at bounding box center [153, 26] width 4 height 3
drag, startPoint x: 240, startPoint y: 264, endPoint x: 244, endPoint y: 300, distance: 36.1
click at [240, 264] on p "To select a background media option, upload an image or a video." at bounding box center [192, 265] width 219 height 7
drag, startPoint x: 234, startPoint y: 265, endPoint x: 256, endPoint y: 264, distance: 22.6
click at [234, 265] on p "To select a background media option, upload an image or a video." at bounding box center [192, 265] width 219 height 7
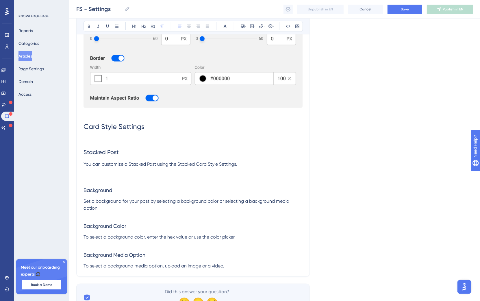
click at [231, 266] on p "To select a background media option, upload an image or a video." at bounding box center [192, 265] width 219 height 7
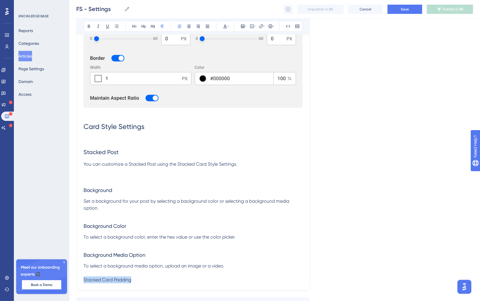
drag, startPoint x: 133, startPoint y: 281, endPoint x: 63, endPoint y: 278, distance: 69.6
click at [69, 278] on div "Performance Users Engagement Widgets Feedback Product Updates Knowledge Base AI…" at bounding box center [274, 20] width 410 height 628
drag, startPoint x: 116, startPoint y: 153, endPoint x: 73, endPoint y: 156, distance: 42.5
click at [73, 156] on div "Performance Users Engagement Widgets Feedback Product Updates Knowledge Base AI…" at bounding box center [274, 20] width 410 height 628
drag, startPoint x: 127, startPoint y: 151, endPoint x: 71, endPoint y: 152, distance: 56.0
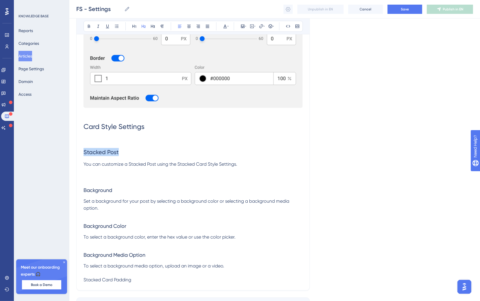
click at [71, 152] on div "Performance Users Engagement Widgets Feedback Product Updates Knowledge Base AI…" at bounding box center [274, 20] width 410 height 628
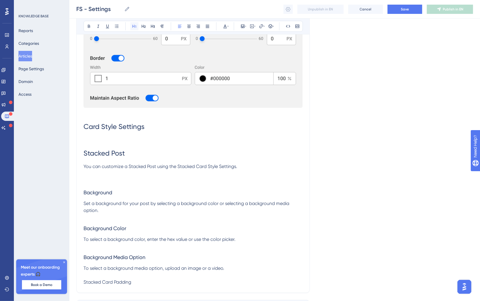
click at [133, 30] on button at bounding box center [134, 26] width 8 height 8
drag, startPoint x: 122, startPoint y: 194, endPoint x: 52, endPoint y: 191, distance: 70.5
click at [69, 191] on div "Performance Users Engagement Widgets Feedback Product Updates Knowledge Base AI…" at bounding box center [274, 21] width 410 height 630
click at [141, 26] on button at bounding box center [143, 26] width 8 height 8
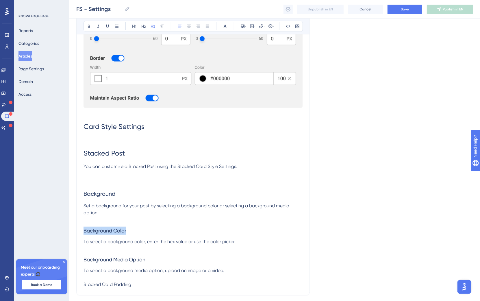
drag, startPoint x: 135, startPoint y: 230, endPoint x: 52, endPoint y: 230, distance: 82.6
click at [69, 230] on div "Performance Users Engagement Widgets Feedback Product Updates Knowledge Base AI…" at bounding box center [274, 22] width 410 height 632
click at [142, 28] on icon at bounding box center [143, 26] width 5 height 5
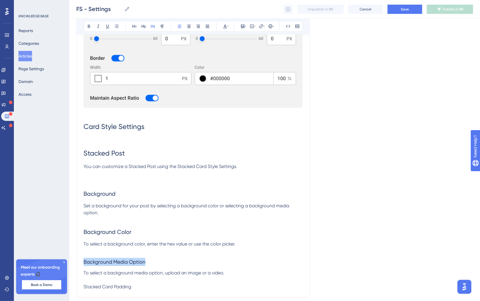
drag, startPoint x: 158, startPoint y: 261, endPoint x: 67, endPoint y: 211, distance: 103.9
click at [69, 258] on div "Performance Users Engagement Widgets Feedback Product Updates Knowledge Base AI…" at bounding box center [274, 23] width 410 height 635
click at [145, 28] on icon at bounding box center [143, 26] width 5 height 5
drag, startPoint x: 163, startPoint y: 290, endPoint x: 53, endPoint y: 290, distance: 109.4
click at [69, 290] on div "Performance Users Engagement Widgets Feedback Product Updates Knowledge Base AI…" at bounding box center [274, 24] width 410 height 637
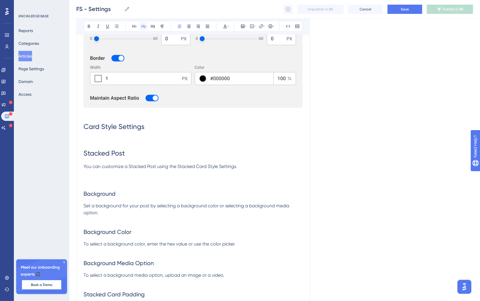
click at [147, 26] on button at bounding box center [143, 26] width 8 height 8
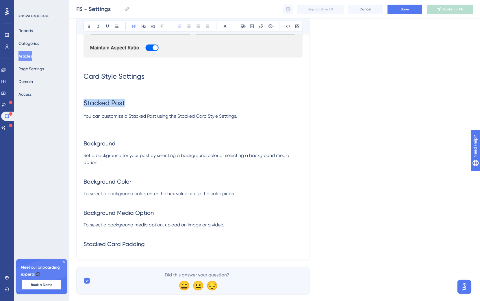
drag, startPoint x: 129, startPoint y: 104, endPoint x: 59, endPoint y: 99, distance: 70.1
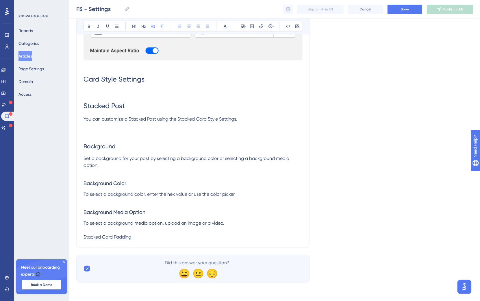
scroll to position [338, 0]
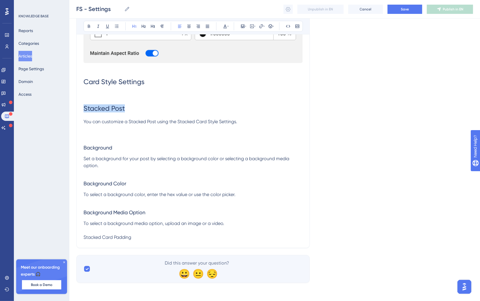
drag, startPoint x: 128, startPoint y: 107, endPoint x: 69, endPoint y: 109, distance: 59.8
drag, startPoint x: 136, startPoint y: 238, endPoint x: 128, endPoint y: 138, distance: 100.2
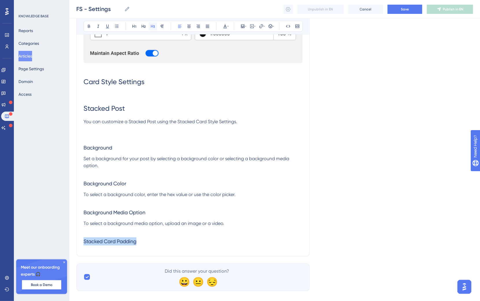
click at [152, 28] on icon at bounding box center [152, 26] width 5 height 5
click at [164, 238] on h3 "Stacked Card Padding" at bounding box center [192, 241] width 219 height 15
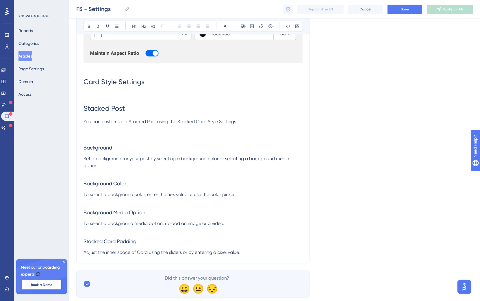
click at [256, 253] on p "Adjust the inner space of Card using the sliders or by entering a pixel value." at bounding box center [192, 252] width 219 height 7
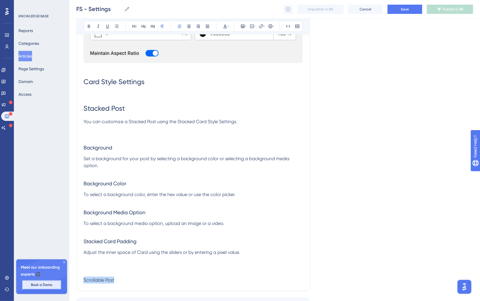
drag, startPoint x: 121, startPoint y: 280, endPoint x: 26, endPoint y: 281, distance: 95.6
click at [146, 26] on button at bounding box center [143, 26] width 8 height 8
click at [150, 27] on icon at bounding box center [152, 26] width 5 height 5
click at [144, 25] on icon at bounding box center [143, 26] width 5 height 5
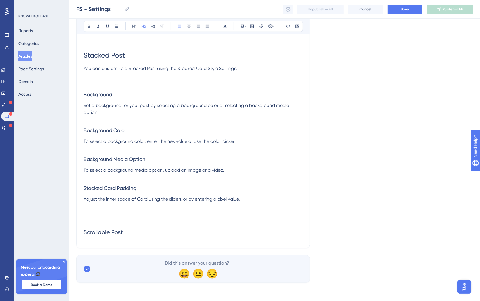
scroll to position [392, 0]
click at [141, 237] on h2 "Scrollable Post" at bounding box center [192, 231] width 219 height 17
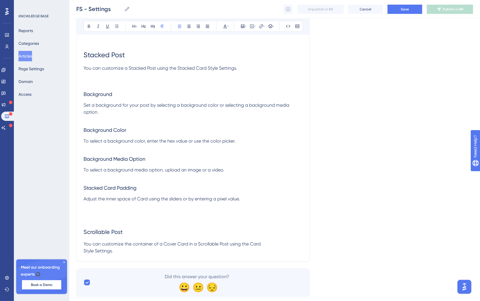
click at [86, 251] on span "You can customize the container of a Cover Card in a Scrollable Post using the …" at bounding box center [171, 247] width 177 height 12
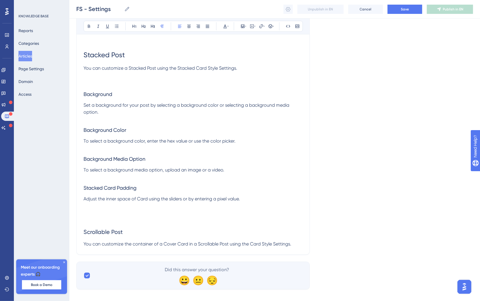
drag, startPoint x: 307, startPoint y: 240, endPoint x: 305, endPoint y: 241, distance: 3.0
click at [299, 246] on p "You can customize the container of a Cover Card in a Scrollable Post using the …" at bounding box center [192, 243] width 219 height 7
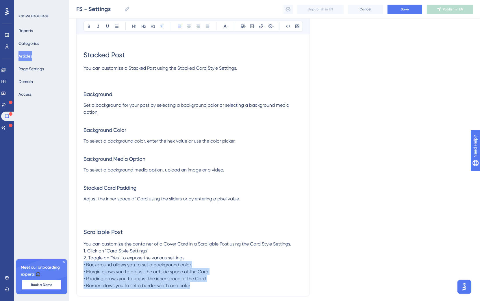
drag, startPoint x: 208, startPoint y: 286, endPoint x: 83, endPoint y: 246, distance: 131.0
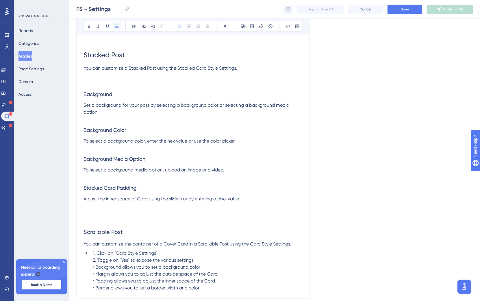
click at [116, 25] on icon at bounding box center [116, 26] width 5 height 5
click at [87, 263] on span "1. Click on "Card Style Settings" 2. Toggle on "Yes" to expose the various sett…" at bounding box center [145, 268] width 125 height 40
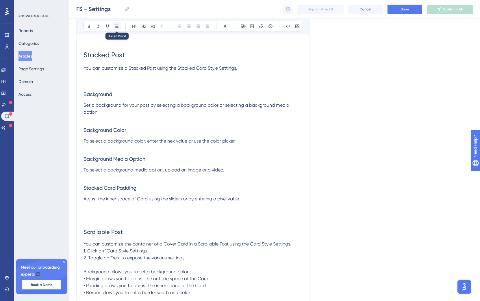
click at [118, 28] on icon at bounding box center [116, 26] width 5 height 5
click at [95, 280] on span "Background allows you to set a background color • Margin allows you to adjust t…" at bounding box center [155, 284] width 125 height 26
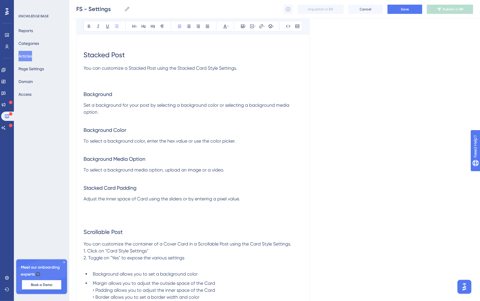
click at [95, 291] on span "Margin allows you to adjust the outside space of the Card • Padding allows you …" at bounding box center [154, 289] width 122 height 19
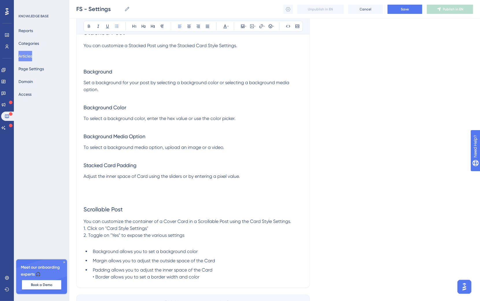
click at [95, 276] on span "Padding allows you to adjust the inner space of the Card • Border allows you to…" at bounding box center [153, 273] width 120 height 12
click at [104, 245] on p at bounding box center [192, 241] width 219 height 7
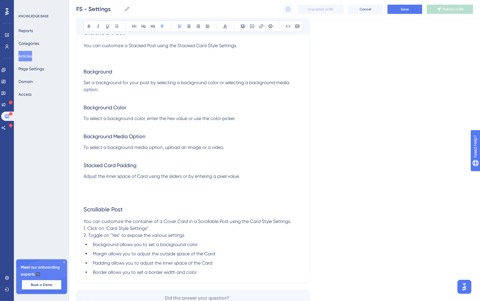
click at [161, 231] on p "1. Click on "Card Style Settings" 2. Toggle on "Yes" to expose the various sett…" at bounding box center [192, 232] width 219 height 14
click at [300, 220] on p "You can customize the container of a Cover Card in a Scrollable Post using the …" at bounding box center [192, 221] width 219 height 7
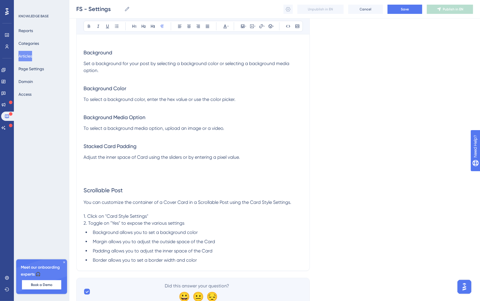
scroll to position [452, 0]
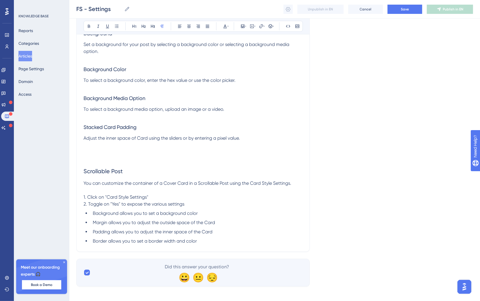
click at [216, 244] on li "Border allows you to set a border width and color" at bounding box center [196, 240] width 212 height 7
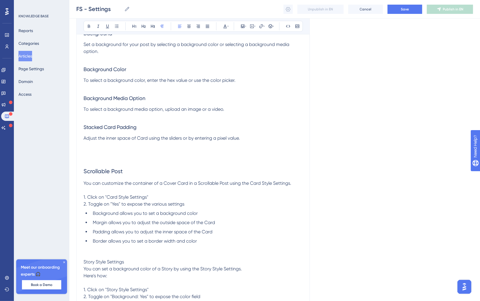
click at [84, 282] on span "You can set a background color of a Story by using the Story Style Settings. He…" at bounding box center [162, 282] width 158 height 33
drag, startPoint x: 137, startPoint y: 269, endPoint x: 104, endPoint y: 103, distance: 169.8
drag, startPoint x: 132, startPoint y: 269, endPoint x: 81, endPoint y: 266, distance: 51.5
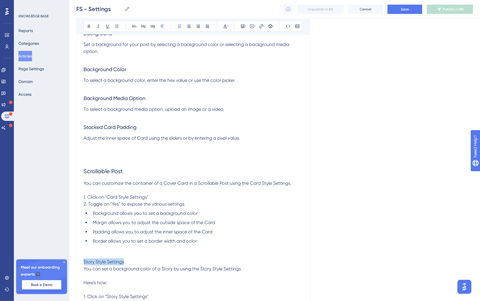
click at [137, 25] on button at bounding box center [134, 26] width 8 height 8
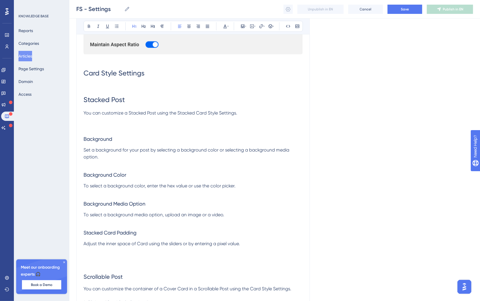
scroll to position [345, 0]
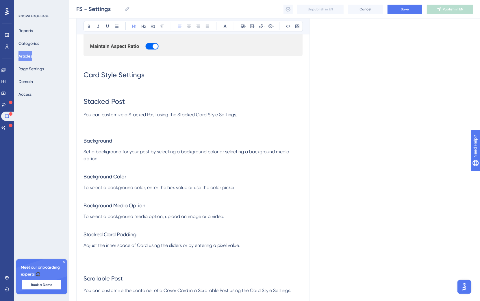
click at [133, 79] on h1 "Card Style Settings" at bounding box center [192, 75] width 219 height 20
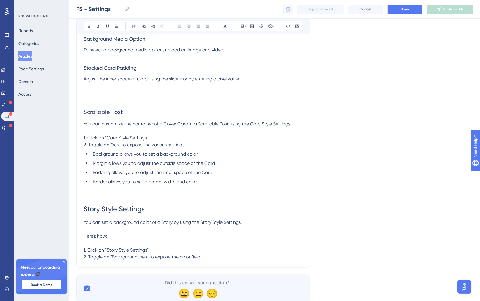
scroll to position [513, 0]
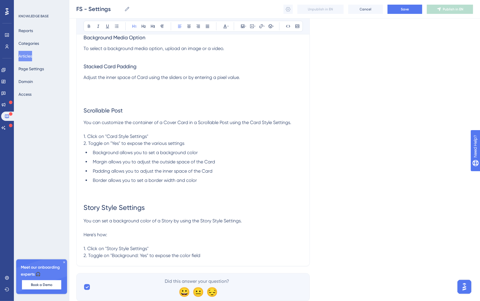
click at [134, 211] on span "Story Style Settings" at bounding box center [113, 207] width 61 height 8
click at [215, 259] on p "Here's how: 1. Click on "Story Style Settings" 2. Toggle on "Background: Yes" t…" at bounding box center [192, 245] width 219 height 28
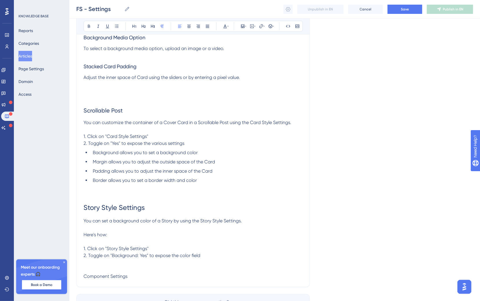
click at [178, 279] on p "Component Settings" at bounding box center [192, 276] width 219 height 7
click at [137, 27] on button at bounding box center [134, 26] width 8 height 8
click at [169, 292] on h1 "Component Settings" at bounding box center [192, 283] width 219 height 20
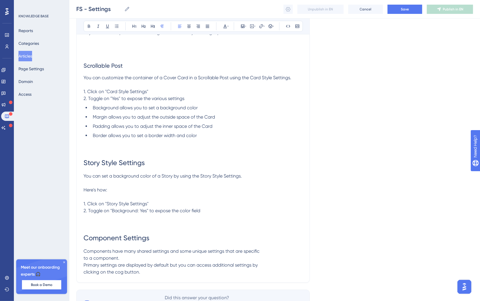
scroll to position [600, 0]
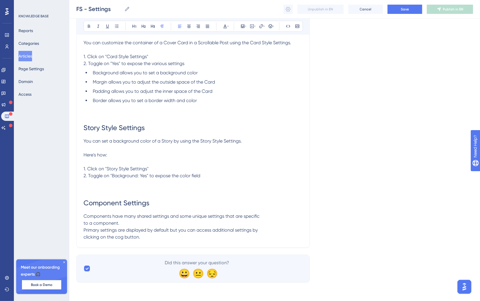
click at [85, 235] on span "Components have many shared settings and some unique settings that are specific…" at bounding box center [171, 226] width 176 height 26
drag, startPoint x: 83, startPoint y: 223, endPoint x: 169, endPoint y: 211, distance: 86.8
click at [84, 223] on span "Components have many shared settings and some unique settings that are specific…" at bounding box center [191, 226] width 216 height 26
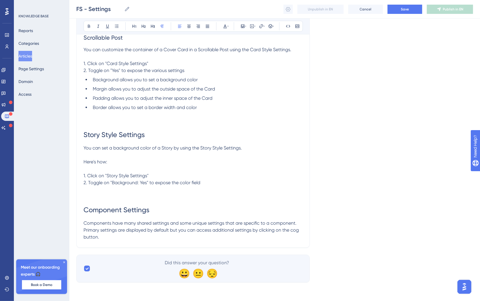
click at [142, 234] on p "Components have many shared settings and some unique settings that are specific…" at bounding box center [192, 229] width 219 height 21
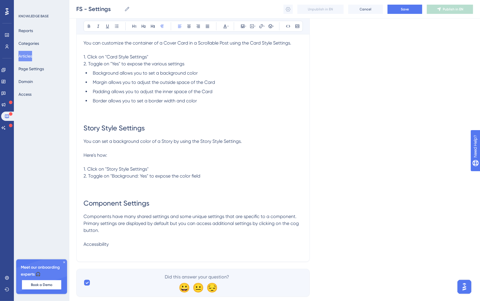
click at [125, 247] on p "Accessibility" at bounding box center [192, 244] width 219 height 7
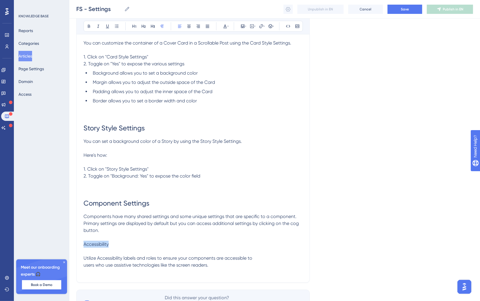
drag, startPoint x: 120, startPoint y: 252, endPoint x: 73, endPoint y: 248, distance: 47.2
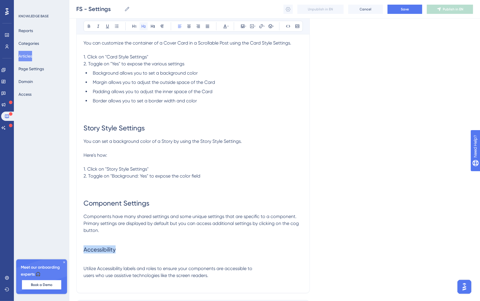
click at [145, 29] on icon at bounding box center [143, 26] width 5 height 5
click at [100, 265] on p at bounding box center [192, 261] width 219 height 7
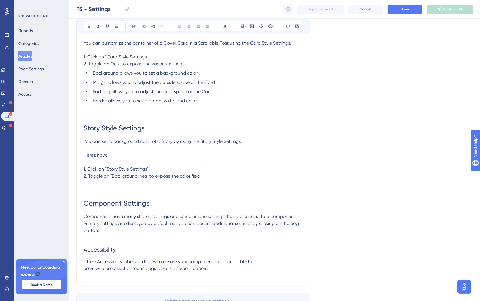
click at [86, 271] on span "Utilize Accessibility labels and roles to ensure your components are accessible…" at bounding box center [167, 264] width 169 height 12
click at [175, 271] on p "Utilize Accessibility labels and roles to ensure your components are accessible…" at bounding box center [192, 265] width 219 height 14
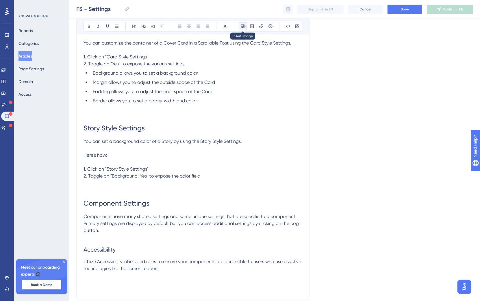
click at [245, 25] on icon at bounding box center [245, 26] width 1 height 5
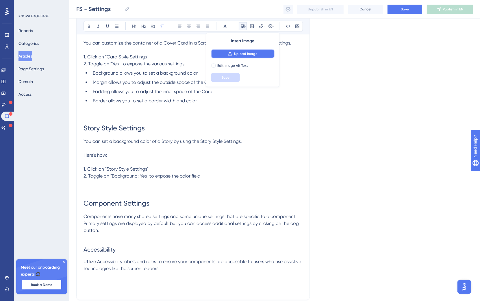
click at [247, 49] on button "Upload Image" at bounding box center [243, 53] width 64 height 9
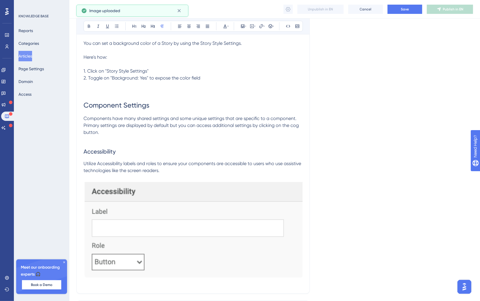
scroll to position [726, 0]
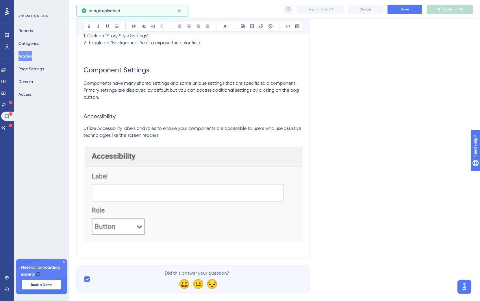
click at [228, 189] on img at bounding box center [192, 194] width 219 height 96
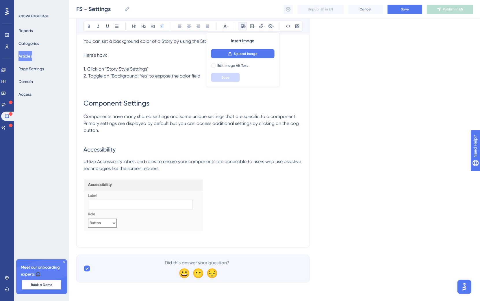
click at [198, 178] on p at bounding box center [192, 175] width 219 height 7
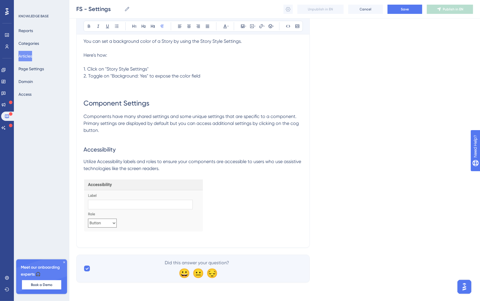
click at [195, 174] on p at bounding box center [192, 175] width 219 height 7
click at [245, 228] on p at bounding box center [192, 206] width 219 height 55
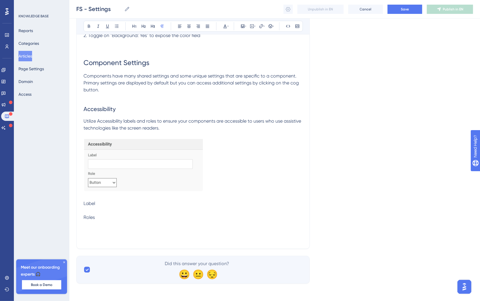
scroll to position [741, 0]
click at [101, 220] on p at bounding box center [192, 222] width 219 height 7
click at [101, 207] on p at bounding box center [192, 209] width 219 height 7
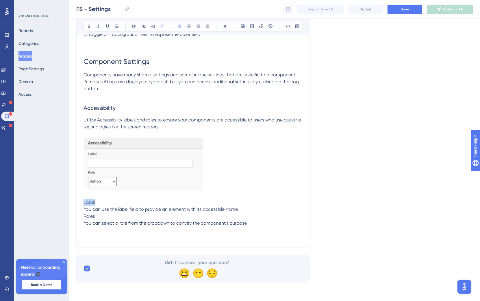
drag, startPoint x: 103, startPoint y: 204, endPoint x: 73, endPoint y: 201, distance: 30.7
click at [146, 27] on icon at bounding box center [143, 26] width 5 height 5
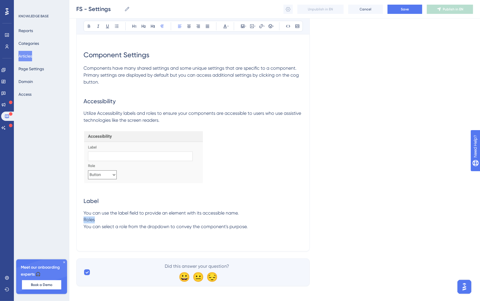
drag, startPoint x: 99, startPoint y: 229, endPoint x: 66, endPoint y: 228, distance: 32.6
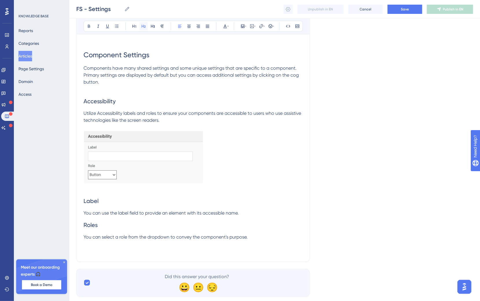
click at [140, 27] on button at bounding box center [143, 26] width 8 height 8
drag, startPoint x: 118, startPoint y: 108, endPoint x: 94, endPoint y: 107, distance: 23.4
click at [94, 107] on h2 "Accessibility" at bounding box center [192, 100] width 219 height 17
click at [167, 228] on h2 "Roles" at bounding box center [192, 224] width 219 height 17
click at [83, 228] on span "Roles" at bounding box center [90, 224] width 14 height 7
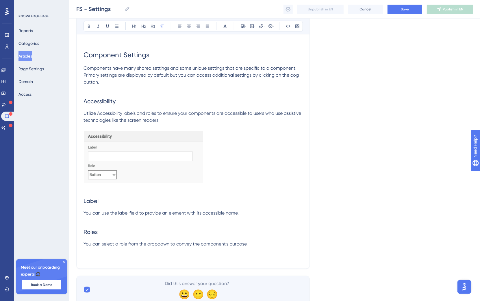
click at [269, 254] on p at bounding box center [192, 250] width 219 height 7
click at [266, 241] on h2 "Roles" at bounding box center [192, 231] width 219 height 17
click at [267, 247] on p "You can select a role from the dropdown to convey the component's purpose." at bounding box center [192, 244] width 219 height 7
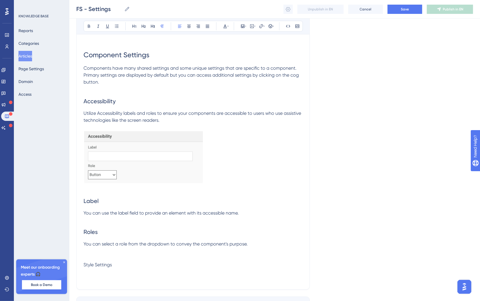
drag, startPoint x: 112, startPoint y: 276, endPoint x: 122, endPoint y: 275, distance: 10.3
click at [112, 275] on p at bounding box center [192, 271] width 219 height 7
drag, startPoint x: 138, startPoint y: 272, endPoint x: 74, endPoint y: 229, distance: 76.3
click at [135, 27] on icon at bounding box center [134, 26] width 5 height 5
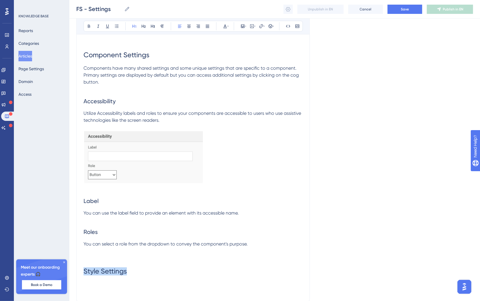
click at [154, 281] on h1 "Style Settings" at bounding box center [192, 271] width 219 height 20
click at [156, 278] on h1 "Style Settings" at bounding box center [192, 271] width 219 height 20
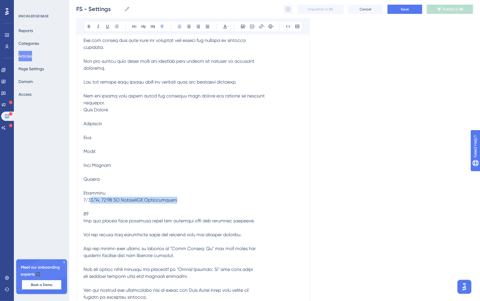
drag, startPoint x: 210, startPoint y: 206, endPoint x: 230, endPoint y: 180, distance: 32.8
click at [91, 206] on p at bounding box center [192, 158] width 219 height 284
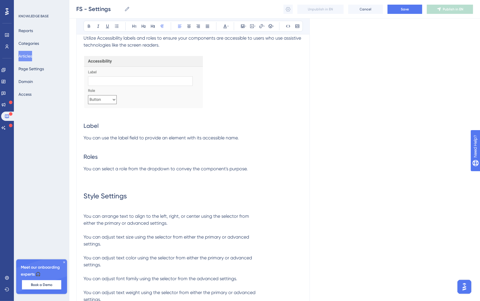
scroll to position [899, 0]
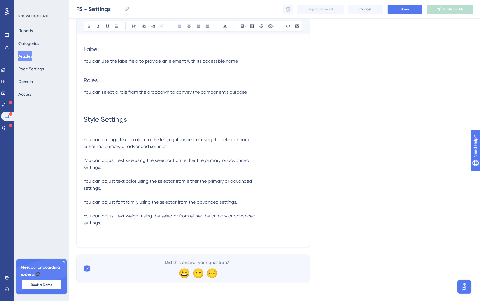
click at [85, 139] on span "You can arrange text to align to the left, right, or center using the selector …" at bounding box center [169, 181] width 172 height 89
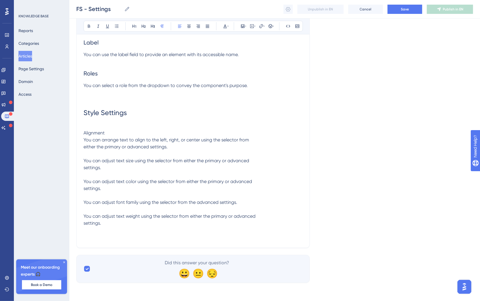
scroll to position [906, 0]
drag, startPoint x: 114, startPoint y: 135, endPoint x: 66, endPoint y: 132, distance: 48.6
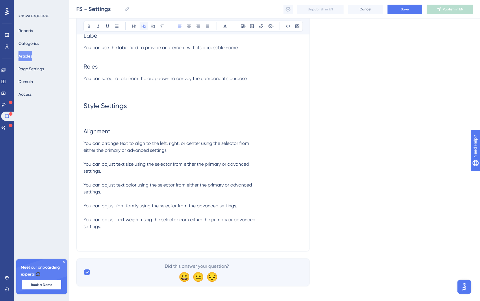
scroll to position [916, 0]
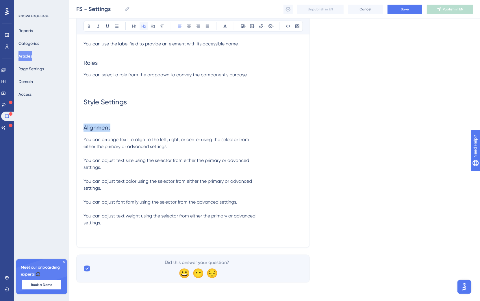
click at [143, 26] on icon at bounding box center [143, 26] width 5 height 5
click at [113, 103] on span "Style Settings" at bounding box center [104, 102] width 43 height 8
click at [84, 159] on span "You can arrange text to align to the left, right, or center using the selector …" at bounding box center [169, 181] width 172 height 89
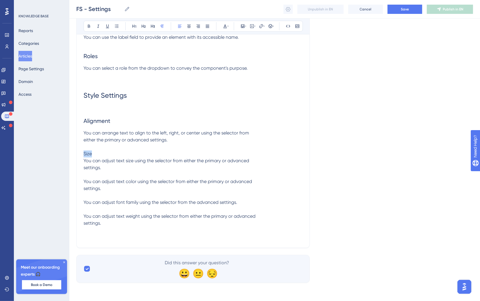
drag, startPoint x: 97, startPoint y: 162, endPoint x: 73, endPoint y: 163, distance: 23.4
click at [139, 27] on div at bounding box center [143, 26] width 8 height 8
drag, startPoint x: 95, startPoint y: 165, endPoint x: 80, endPoint y: 159, distance: 15.7
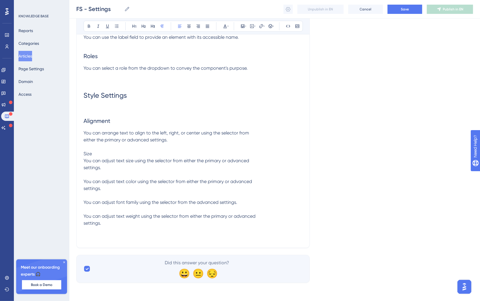
click at [98, 154] on p "You can arrange text to align to the left, right, or center using the selector …" at bounding box center [192, 144] width 219 height 28
drag, startPoint x: 98, startPoint y: 160, endPoint x: 74, endPoint y: 163, distance: 23.6
click at [142, 30] on button at bounding box center [143, 26] width 8 height 8
click at [86, 156] on span "You can arrange text to align to the left, right, or center using the selector …" at bounding box center [165, 143] width 165 height 26
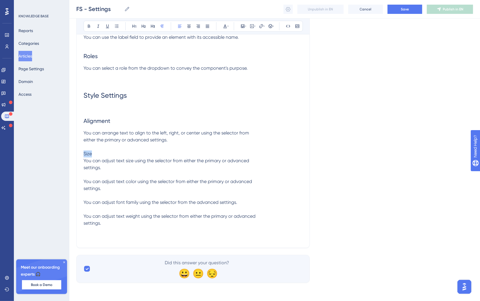
drag, startPoint x: 96, startPoint y: 167, endPoint x: 81, endPoint y: 156, distance: 17.8
click at [138, 27] on div "Bold Italic Underline Bullet Point Heading 1 Heading 2 Heading 3 Normal Align L…" at bounding box center [192, 26] width 219 height 11
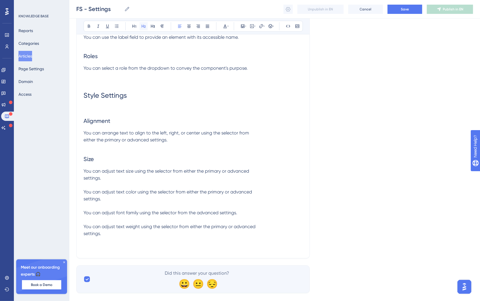
click at [146, 25] on icon at bounding box center [143, 26] width 5 height 5
click at [90, 202] on span "You can adjust text size using the selector from either the primary or advanced…" at bounding box center [169, 202] width 172 height 68
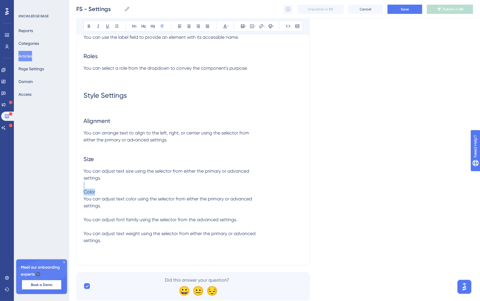
drag, startPoint x: 126, startPoint y: 207, endPoint x: 107, endPoint y: 215, distance: 20.9
click at [107, 195] on p "Color" at bounding box center [192, 192] width 219 height 7
drag, startPoint x: 112, startPoint y: 214, endPoint x: 68, endPoint y: 215, distance: 43.6
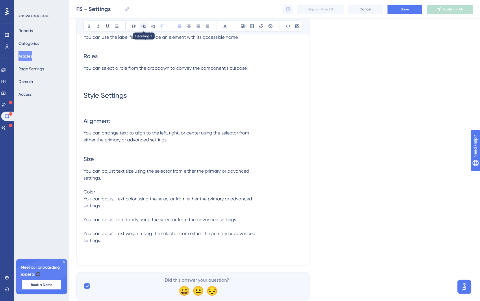
click at [142, 28] on button at bounding box center [143, 26] width 8 height 8
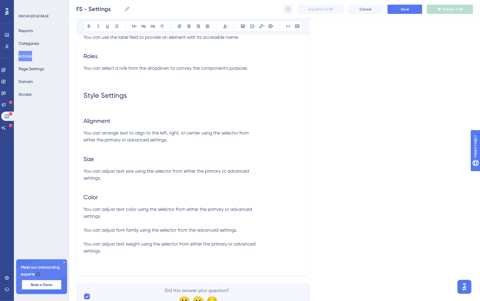
click at [90, 189] on p at bounding box center [192, 185] width 219 height 7
click at [89, 165] on h2 "Size" at bounding box center [192, 158] width 219 height 17
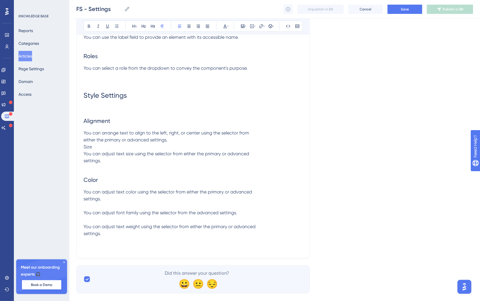
click at [96, 189] on h2 "Color" at bounding box center [192, 179] width 219 height 17
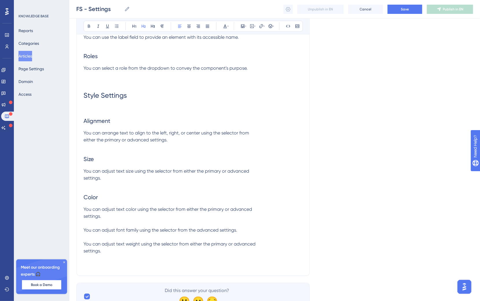
click at [90, 206] on h2 "Color" at bounding box center [192, 197] width 219 height 17
click at [84, 249] on span "You can adjust text color using the selector from either the primary or advance…" at bounding box center [169, 229] width 172 height 47
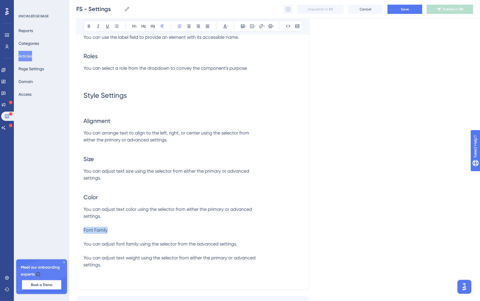
drag, startPoint x: 94, startPoint y: 250, endPoint x: 78, endPoint y: 250, distance: 15.3
click at [143, 27] on icon at bounding box center [143, 26] width 4 height 3
click at [83, 233] on span "You can adjust text color using the selector from either the primary or advance…" at bounding box center [167, 219] width 168 height 26
drag, startPoint x: 115, startPoint y: 253, endPoint x: 115, endPoint y: 258, distance: 5.5
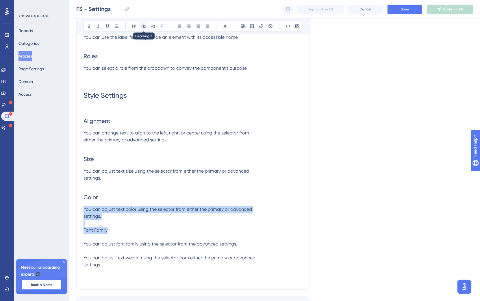
click at [143, 27] on icon at bounding box center [143, 26] width 5 height 5
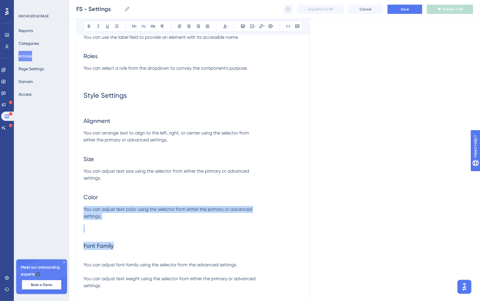
click at [97, 237] on h2 at bounding box center [192, 228] width 219 height 17
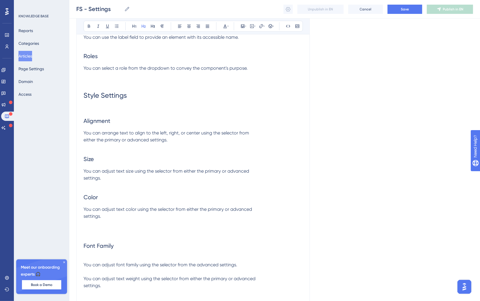
click at [90, 254] on h2 "Font Family" at bounding box center [192, 245] width 219 height 17
click at [87, 261] on p at bounding box center [192, 257] width 219 height 7
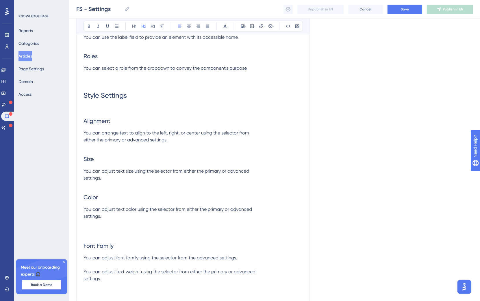
click at [107, 220] on p "You can adjust text color using the selector from either the primary or advance…" at bounding box center [192, 213] width 219 height 14
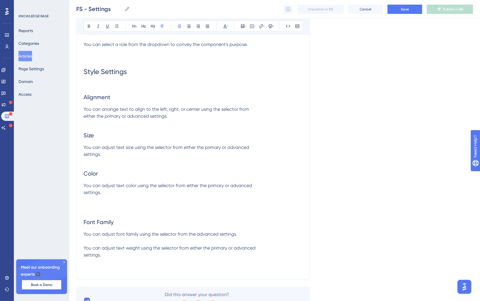
scroll to position [941, 0]
click at [100, 258] on p "You can adjust font family using the selector from the advanced settings. You c…" at bounding box center [192, 244] width 219 height 28
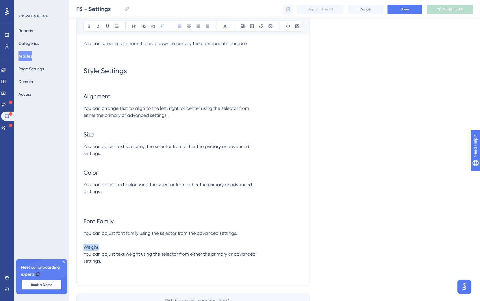
drag, startPoint x: 110, startPoint y: 264, endPoint x: 80, endPoint y: 269, distance: 30.9
click at [141, 23] on button at bounding box center [143, 26] width 8 height 8
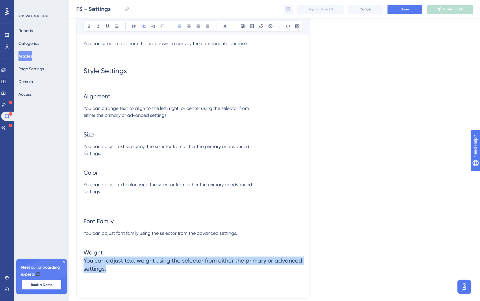
drag, startPoint x: 102, startPoint y: 287, endPoint x: 83, endPoint y: 280, distance: 19.9
copy span "You can adjust text weight using the selector from either the primary or advanc…"
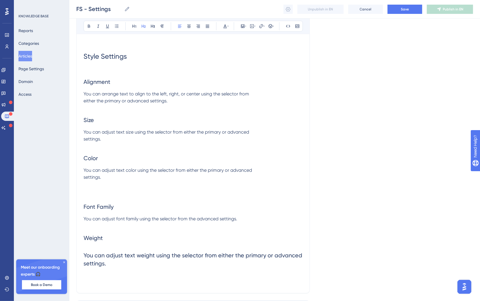
scroll to position [963, 0]
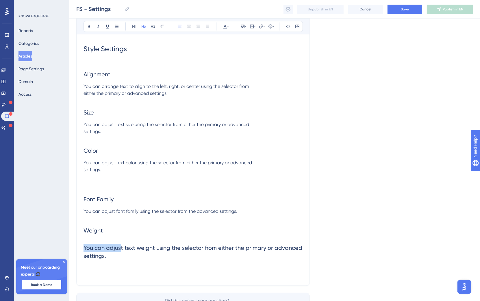
drag, startPoint x: 121, startPoint y: 270, endPoint x: 93, endPoint y: 273, distance: 28.5
click at [87, 264] on h2 "You can adjust text weight using the selector from either the primary or advanc…" at bounding box center [192, 251] width 219 height 25
drag, startPoint x: 78, startPoint y: 274, endPoint x: 66, endPoint y: 273, distance: 11.9
click at [112, 264] on h2 "You can adjust text weight using the selector from either the primary or advanc…" at bounding box center [192, 251] width 219 height 25
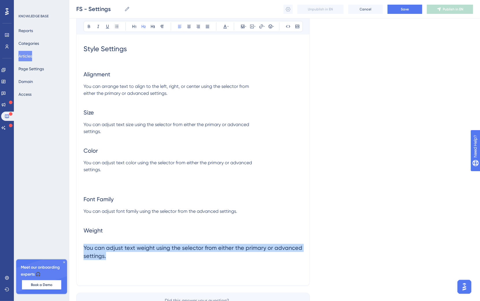
drag, startPoint x: 124, startPoint y: 278, endPoint x: 75, endPoint y: 271, distance: 49.4
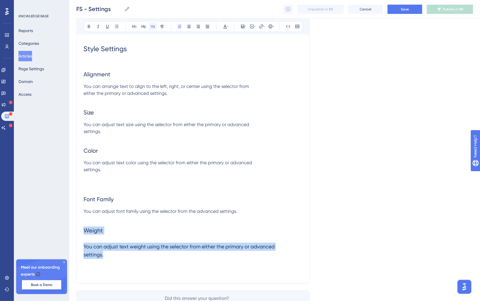
click at [154, 28] on icon at bounding box center [152, 26] width 5 height 5
click at [97, 262] on h3 "You can adjust text weight using the selector from either the primary or advanc…" at bounding box center [192, 250] width 219 height 23
drag, startPoint x: 119, startPoint y: 274, endPoint x: 79, endPoint y: 269, distance: 39.9
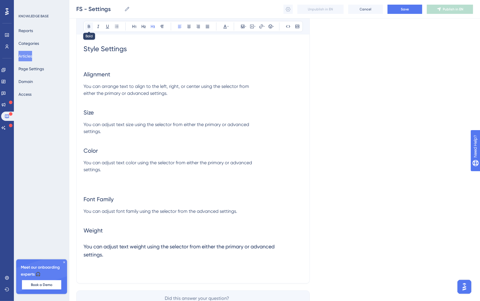
click at [93, 27] on button at bounding box center [89, 26] width 8 height 8
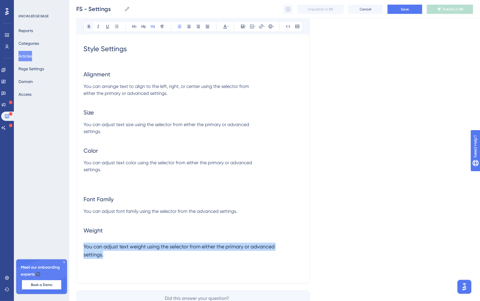
click at [93, 27] on button at bounding box center [89, 26] width 8 height 8
click at [165, 27] on button at bounding box center [162, 26] width 8 height 8
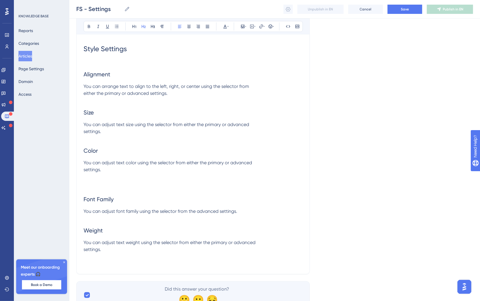
click at [136, 239] on h2 "Weight" at bounding box center [192, 229] width 219 height 17
click at [96, 190] on h2 at bounding box center [192, 181] width 219 height 17
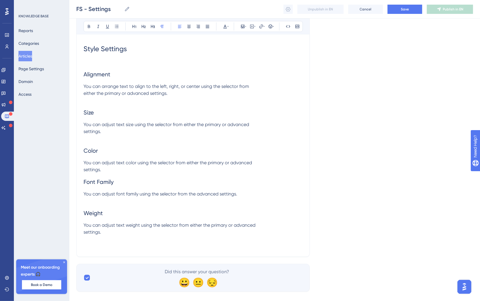
click at [98, 135] on p "You can adjust text size using the selector from either the primary or advanced…" at bounding box center [192, 128] width 219 height 14
click at [105, 97] on p "You can arrange text to align to the left, right, or center using the selector …" at bounding box center [192, 90] width 219 height 14
click at [84, 185] on span "Font Family" at bounding box center [98, 181] width 30 height 7
click at [88, 212] on h2 "Weight" at bounding box center [192, 212] width 219 height 17
click at [121, 173] on p "You can adjust text color using the selector from either the primary or advance…" at bounding box center [192, 166] width 219 height 14
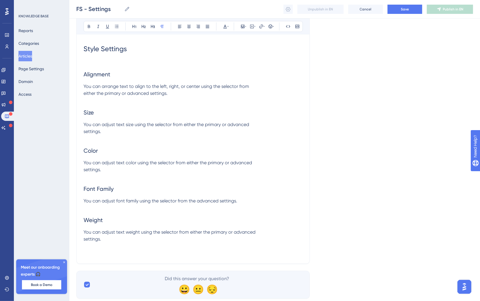
click at [113, 242] on p "You can adjust text weight using the selector from either the primary or advanc…" at bounding box center [192, 235] width 219 height 14
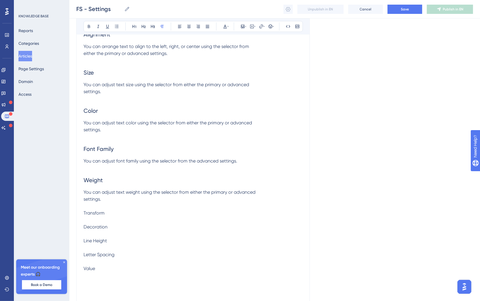
scroll to position [1013, 0]
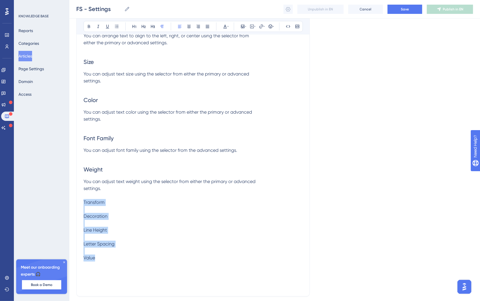
drag, startPoint x: 110, startPoint y: 266, endPoint x: 68, endPoint y: 206, distance: 73.5
click at [141, 24] on icon at bounding box center [143, 26] width 5 height 5
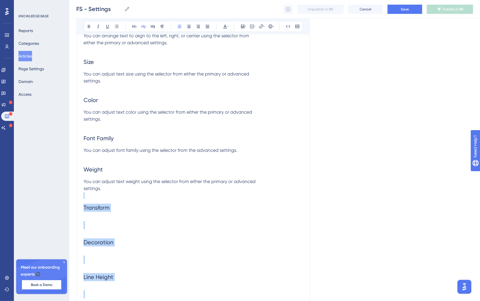
click at [136, 224] on h2 at bounding box center [192, 224] width 219 height 17
click at [106, 216] on h2 "Transform" at bounding box center [192, 207] width 219 height 17
click at [122, 216] on h2 "Transform" at bounding box center [192, 207] width 219 height 17
click at [161, 25] on icon at bounding box center [162, 26] width 5 height 5
drag, startPoint x: 98, startPoint y: 229, endPoint x: 101, endPoint y: 222, distance: 8.3
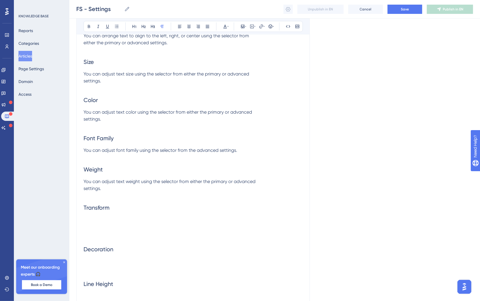
click at [98, 223] on p at bounding box center [192, 219] width 219 height 7
click at [96, 264] on h2 at bounding box center [192, 266] width 219 height 17
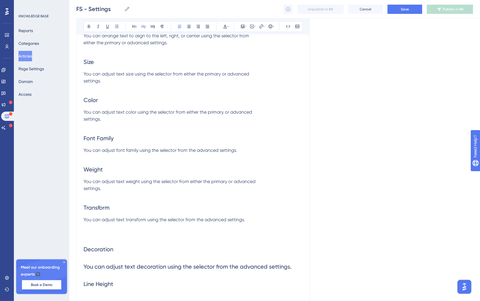
click at [194, 282] on h2 "Line Height" at bounding box center [192, 283] width 219 height 17
click at [194, 270] on span "You can adjust text decoration using the selector from the advanced settings." at bounding box center [187, 266] width 208 height 7
click at [162, 29] on button at bounding box center [162, 26] width 8 height 8
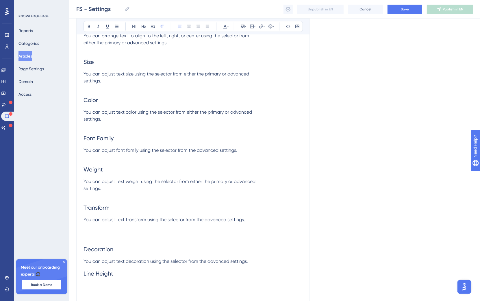
click at [98, 240] on h2 at bounding box center [192, 231] width 219 height 17
click at [101, 247] on h2 "Decoration" at bounding box center [192, 248] width 219 height 17
click at [126, 282] on h2 "Line Height" at bounding box center [192, 272] width 219 height 17
click at [84, 277] on span "Line Height" at bounding box center [98, 273] width 30 height 7
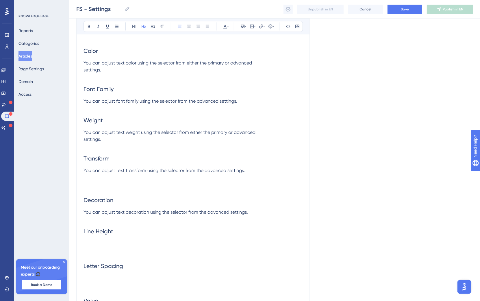
scroll to position [1095, 0]
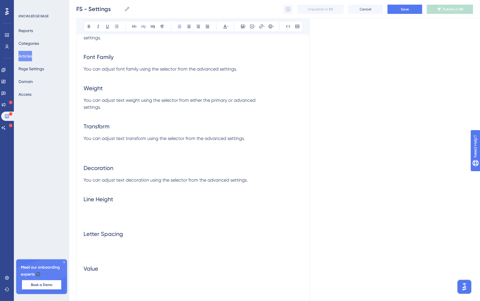
click at [114, 167] on h2 "Decoration" at bounding box center [192, 167] width 219 height 17
click at [110, 218] on h2 at bounding box center [192, 216] width 219 height 17
click at [96, 216] on h2 at bounding box center [192, 216] width 219 height 17
click at [96, 217] on h2 at bounding box center [192, 216] width 219 height 17
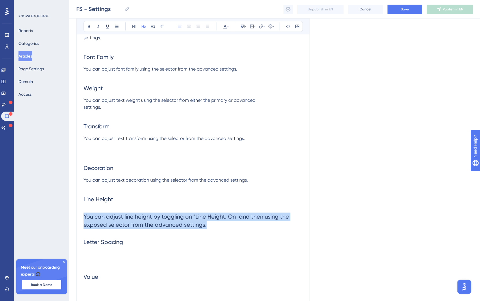
drag, startPoint x: 189, startPoint y: 231, endPoint x: 68, endPoint y: 224, distance: 120.3
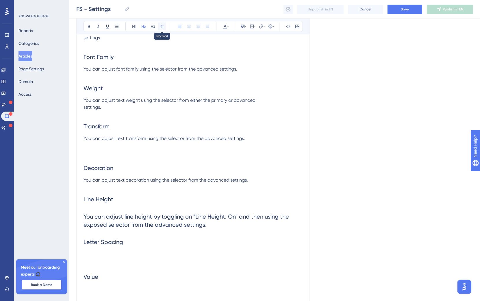
click at [165, 25] on button at bounding box center [162, 26] width 8 height 8
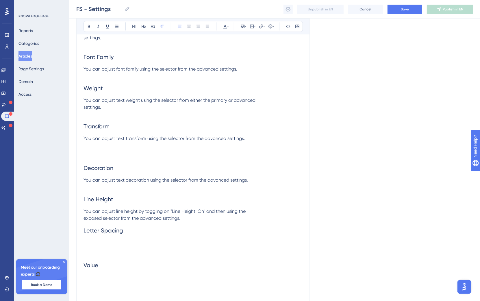
click at [103, 249] on h2 at bounding box center [192, 247] width 219 height 17
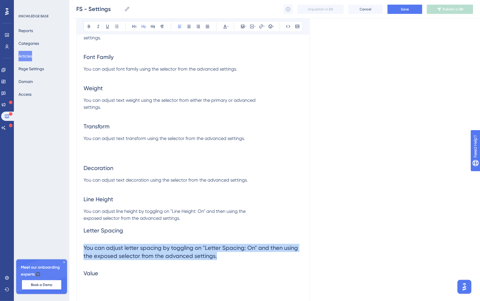
drag, startPoint x: 216, startPoint y: 265, endPoint x: 72, endPoint y: 258, distance: 144.2
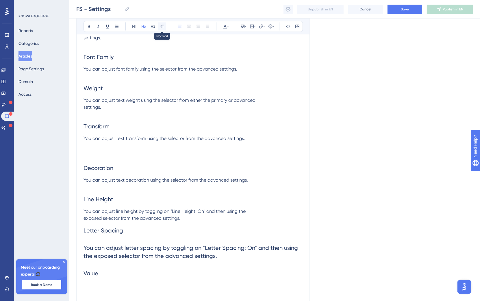
click at [161, 24] on icon at bounding box center [162, 26] width 5 height 5
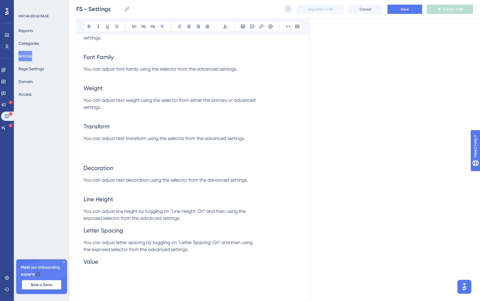
click at [98, 277] on p at bounding box center [192, 273] width 219 height 7
click at [84, 265] on span "Value" at bounding box center [90, 261] width 15 height 7
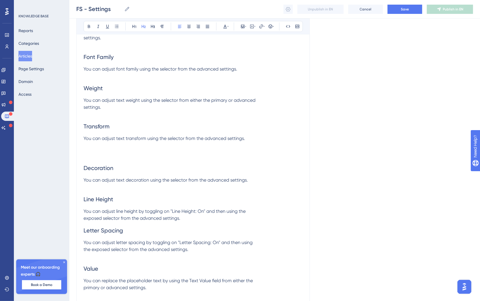
click at [86, 234] on span "Letter Spacing" at bounding box center [103, 230] width 40 height 7
click at [84, 234] on span "Letter Spacing" at bounding box center [103, 230] width 40 height 7
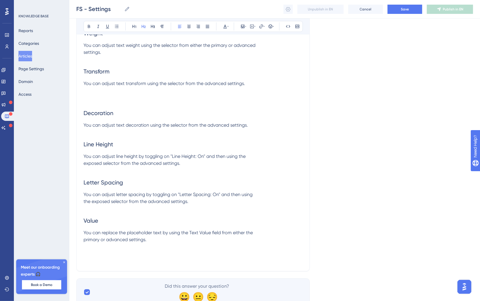
scroll to position [1152, 0]
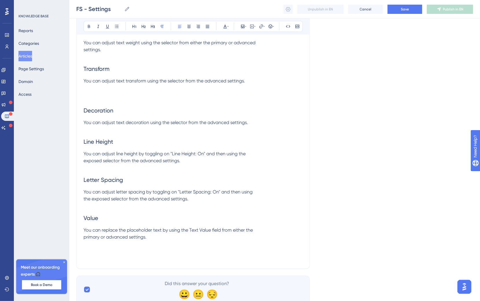
click at [168, 240] on p "You can replace the placeholder text by using the Text Value field from either …" at bounding box center [192, 233] width 219 height 14
click at [84, 163] on span "You can adjust line height by toggling on "Line Height: On" and then using the …" at bounding box center [164, 157] width 162 height 12
click at [86, 201] on span "You can adjust letter spacing by toggling on "Letter Spacing: On" and then usin…" at bounding box center [167, 195] width 169 height 12
click at [83, 239] on span "You can replace the placeholder text by using the Text Value field from either …" at bounding box center [167, 233] width 169 height 12
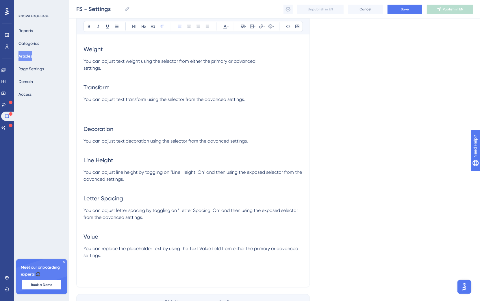
scroll to position [1079, 0]
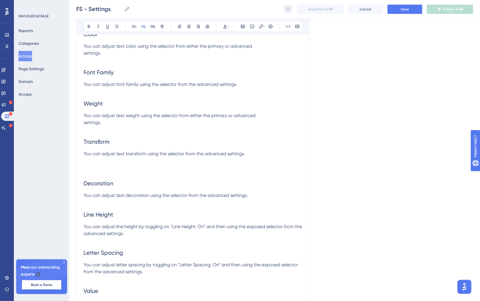
click at [123, 174] on h2 at bounding box center [192, 165] width 219 height 17
click at [165, 191] on h2 "Decoration" at bounding box center [192, 182] width 219 height 17
drag, startPoint x: 146, startPoint y: 176, endPoint x: 84, endPoint y: 179, distance: 62.4
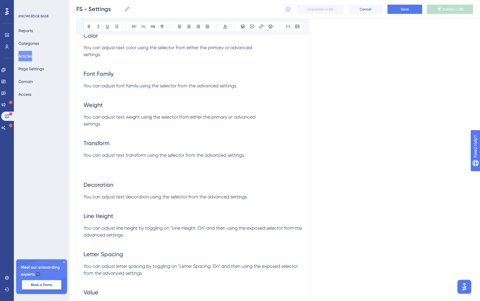
click at [84, 176] on h2 at bounding box center [192, 167] width 219 height 17
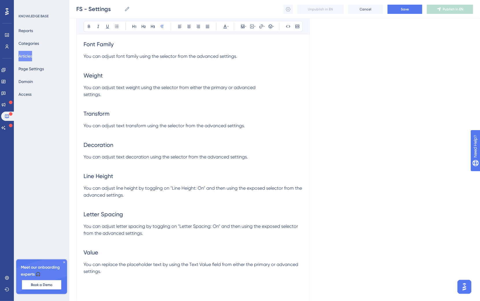
scroll to position [1169, 0]
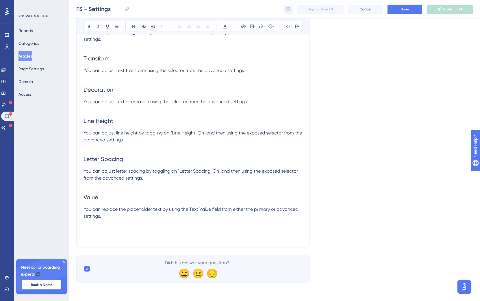
click at [139, 217] on p "You can replace the placeholder text by using the Text Value field from either …" at bounding box center [192, 213] width 219 height 14
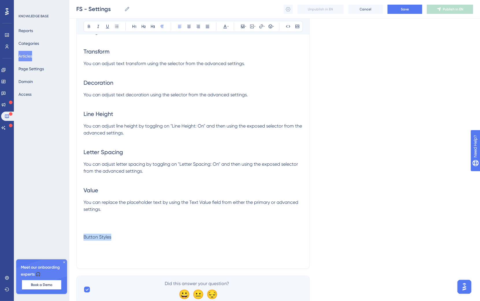
drag, startPoint x: 138, startPoint y: 243, endPoint x: 79, endPoint y: 241, distance: 58.9
click at [138, 29] on div at bounding box center [134, 26] width 8 height 8
drag, startPoint x: 89, startPoint y: 244, endPoint x: 70, endPoint y: 214, distance: 35.2
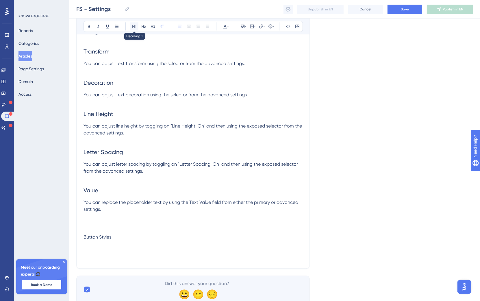
click at [137, 29] on button at bounding box center [134, 26] width 8 height 8
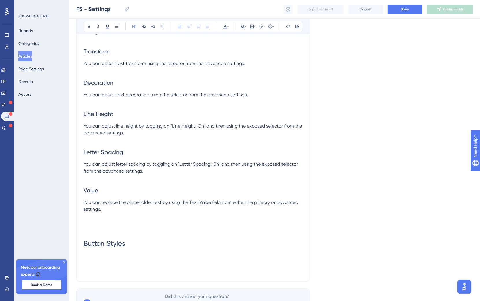
click at [105, 267] on p at bounding box center [192, 263] width 219 height 7
click at [89, 260] on p at bounding box center [192, 256] width 219 height 7
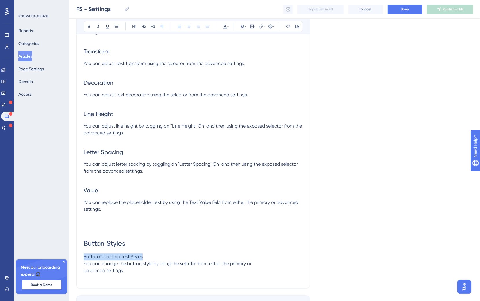
drag, startPoint x: 161, startPoint y: 265, endPoint x: 85, endPoint y: 216, distance: 90.3
click at [136, 27] on icon at bounding box center [134, 26] width 5 height 5
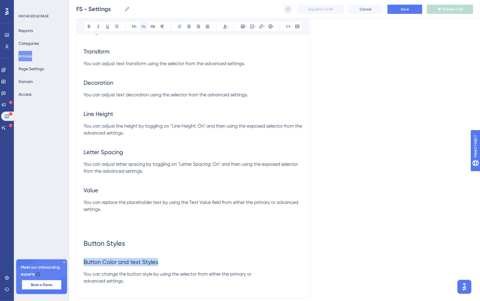
click at [142, 27] on icon at bounding box center [143, 26] width 4 height 3
click at [130, 265] on span "Button Color and test Styles" at bounding box center [120, 261] width 74 height 7
drag, startPoint x: 86, startPoint y: 286, endPoint x: 88, endPoint y: 289, distance: 3.5
click at [86, 283] on span "You can change the button style by using the selector from either the primary o…" at bounding box center [167, 277] width 168 height 12
click at [296, 277] on p "You can change the button style by using the selector from either the primary o…" at bounding box center [192, 273] width 219 height 7
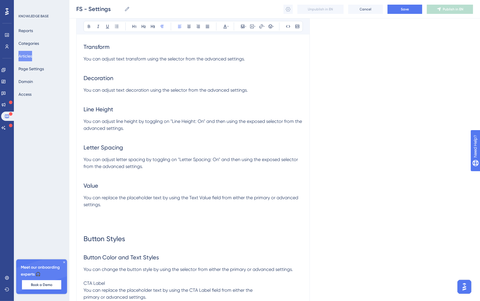
scroll to position [1197, 0]
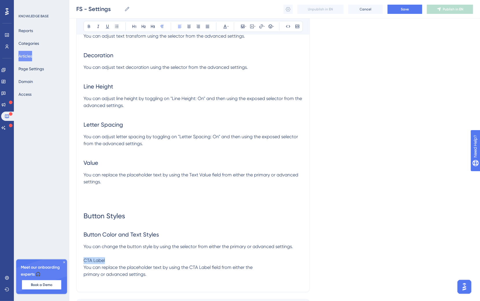
drag, startPoint x: 111, startPoint y: 266, endPoint x: 70, endPoint y: 267, distance: 41.6
click at [144, 24] on icon at bounding box center [143, 26] width 5 height 5
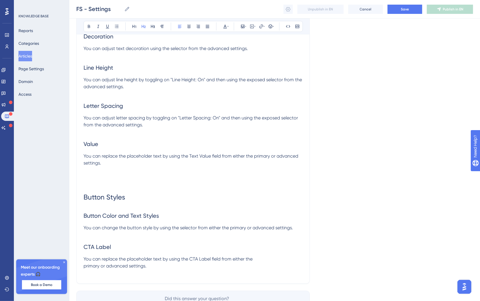
scroll to position [1226, 0]
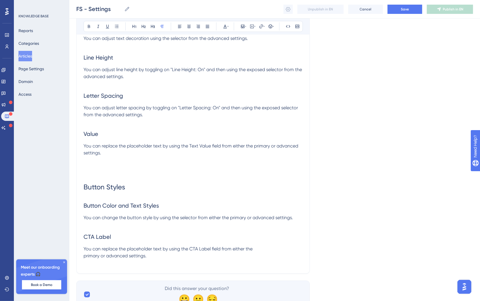
drag, startPoint x: 152, startPoint y: 265, endPoint x: 150, endPoint y: 260, distance: 5.8
click at [152, 266] on p at bounding box center [192, 262] width 219 height 7
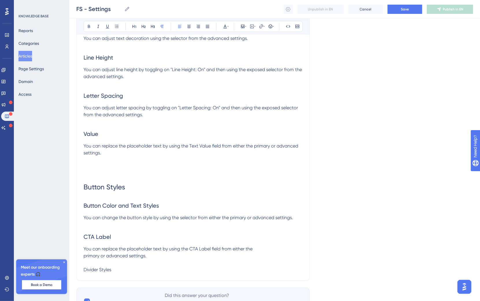
drag, startPoint x: 136, startPoint y: 284, endPoint x: 130, endPoint y: 282, distance: 5.7
click at [130, 273] on p "Divider Styles" at bounding box center [192, 269] width 219 height 7
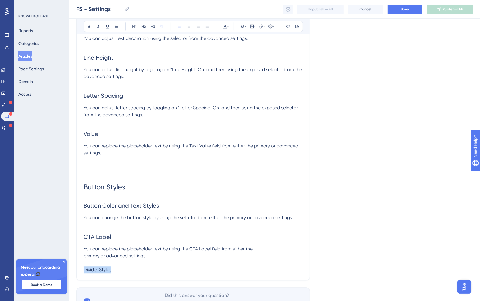
click at [130, 273] on p "Divider Styles" at bounding box center [192, 269] width 219 height 7
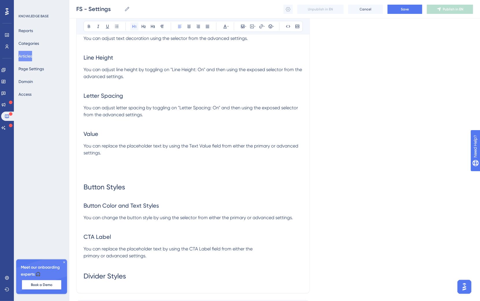
click at [134, 22] on button at bounding box center [134, 26] width 8 height 8
click at [96, 266] on p at bounding box center [192, 262] width 219 height 7
click at [141, 289] on h1 "Divider Styles" at bounding box center [192, 283] width 219 height 20
drag, startPoint x: 137, startPoint y: 287, endPoint x: 135, endPoint y: 297, distance: 9.5
click at [136, 290] on h1 "Divider Styles" at bounding box center [192, 283] width 219 height 20
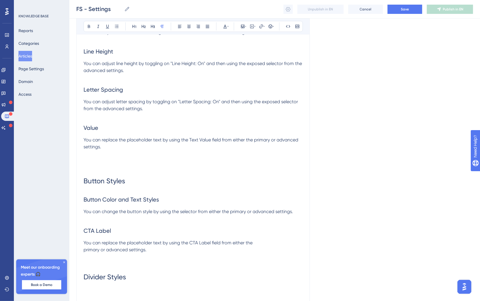
scroll to position [1259, 0]
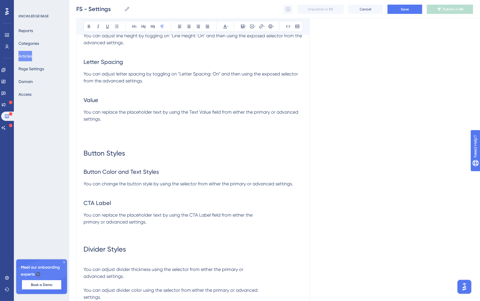
click at [92, 266] on p at bounding box center [192, 262] width 219 height 7
drag, startPoint x: 128, startPoint y: 268, endPoint x: 81, endPoint y: 271, distance: 47.5
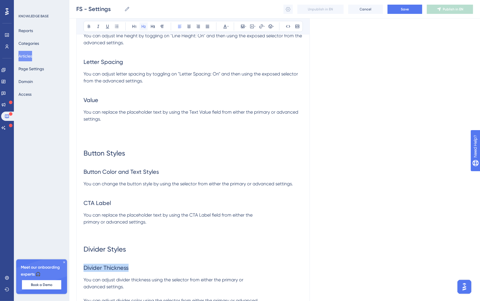
click at [143, 28] on icon at bounding box center [143, 26] width 5 height 5
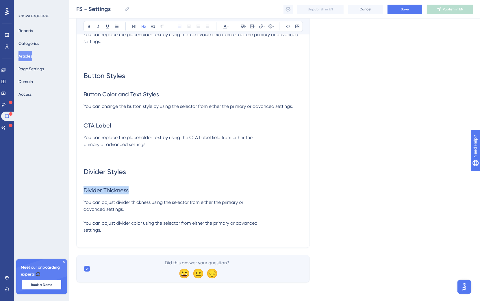
scroll to position [1343, 0]
click at [85, 222] on span "You can adjust divider thickness using the selector from either the primary or …" at bounding box center [170, 215] width 174 height 33
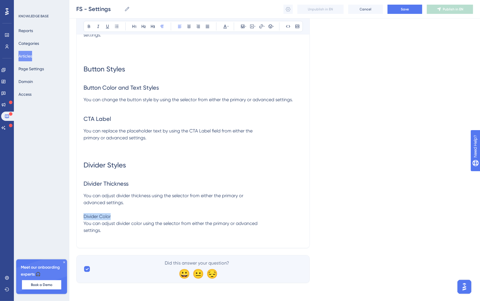
drag, startPoint x: 114, startPoint y: 224, endPoint x: 75, endPoint y: 223, distance: 39.3
click at [143, 26] on icon at bounding box center [143, 26] width 4 height 3
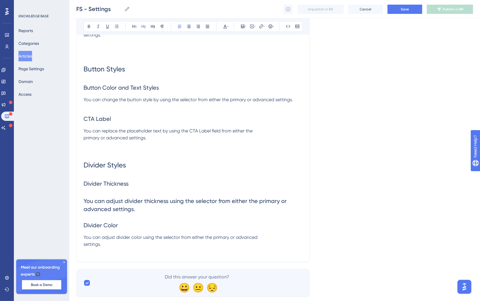
click at [145, 212] on h2 "You can adjust divider thickness using the selector from either the primary or …" at bounding box center [192, 213] width 219 height 42
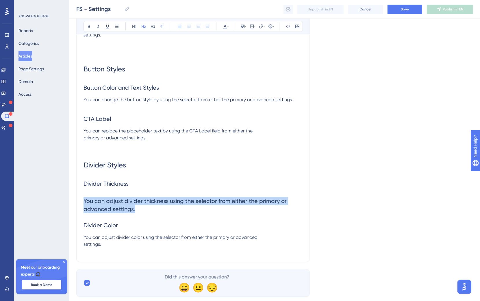
drag, startPoint x: 84, startPoint y: 202, endPoint x: 103, endPoint y: 161, distance: 45.2
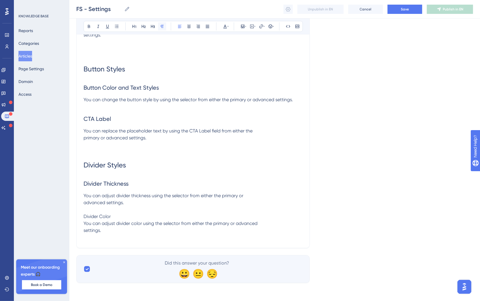
click at [160, 26] on icon at bounding box center [162, 26] width 5 height 5
click at [107, 227] on span "You can adjust divider color using the selector from either the primary or adva…" at bounding box center [170, 226] width 174 height 12
drag, startPoint x: 119, startPoint y: 222, endPoint x: 70, endPoint y: 223, distance: 48.8
copy span "Divider Color"
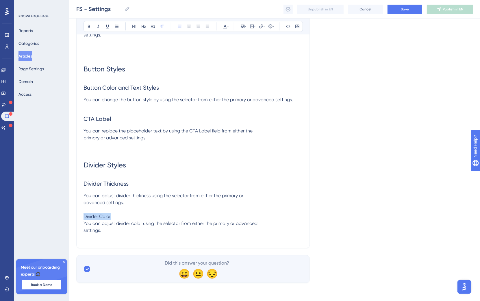
drag, startPoint x: 120, startPoint y: 228, endPoint x: 74, endPoint y: 231, distance: 46.0
click at [143, 24] on icon at bounding box center [143, 26] width 5 height 5
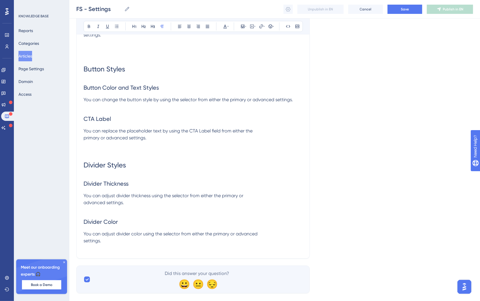
click at [115, 213] on p at bounding box center [192, 209] width 219 height 7
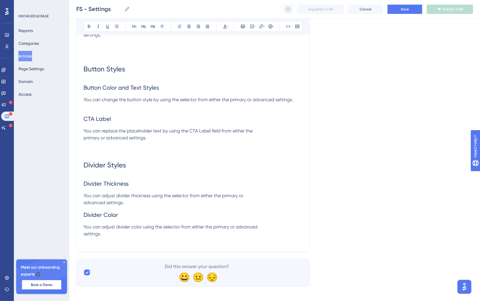
click at [142, 237] on p "You can adjust divider color using the selector from either the primary or adva…" at bounding box center [192, 230] width 219 height 14
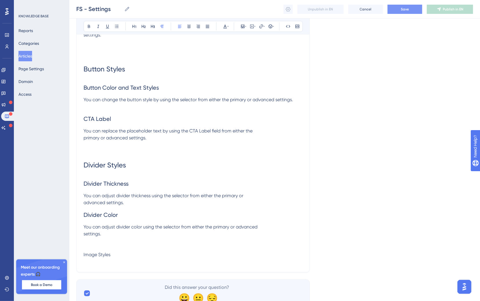
click at [405, 9] on span "Save" at bounding box center [404, 9] width 8 height 5
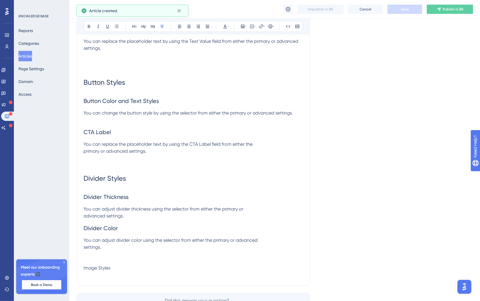
scroll to position [1375, 0]
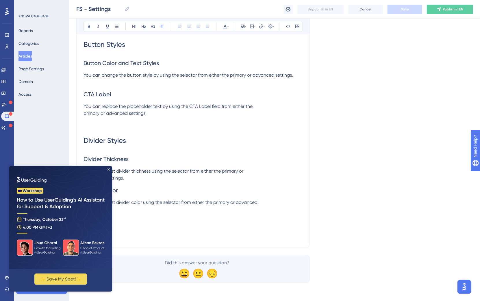
click at [132, 214] on p at bounding box center [192, 215] width 219 height 7
click at [110, 168] on img at bounding box center [60, 216] width 103 height 103
drag, startPoint x: 107, startPoint y: 168, endPoint x: 135, endPoint y: 334, distance: 168.9
click at [107, 168] on icon "Close Preview" at bounding box center [108, 169] width 2 height 2
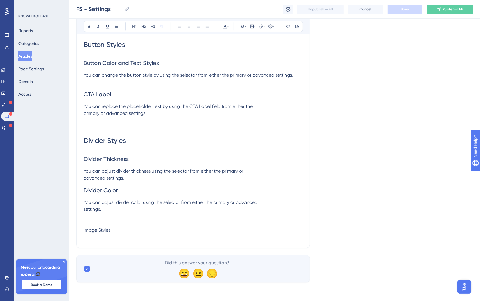
drag, startPoint x: 113, startPoint y: 234, endPoint x: 113, endPoint y: 231, distance: 3.2
click at [113, 234] on p at bounding box center [192, 236] width 219 height 7
click at [115, 230] on p "Image Styles" at bounding box center [192, 229] width 219 height 7
drag, startPoint x: 118, startPoint y: 228, endPoint x: 75, endPoint y: 231, distance: 42.2
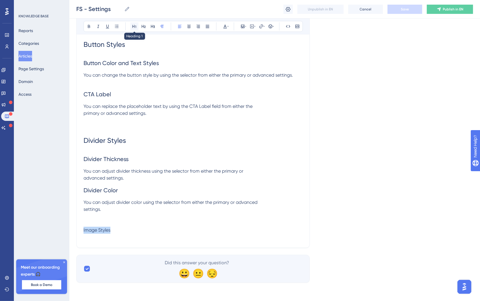
click at [132, 25] on icon at bounding box center [134, 26] width 5 height 5
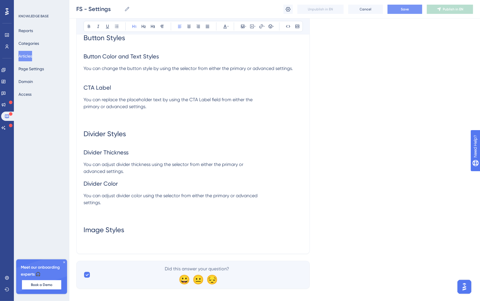
click at [147, 237] on h1 "Image Styles" at bounding box center [192, 230] width 219 height 20
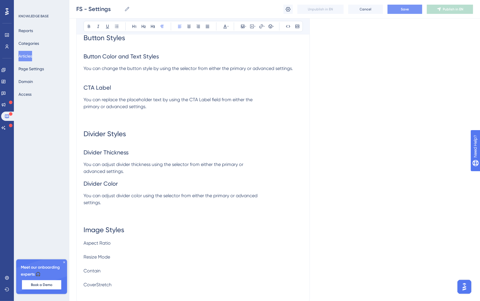
click at [96, 287] on span "CoverStretch" at bounding box center [97, 284] width 28 height 5
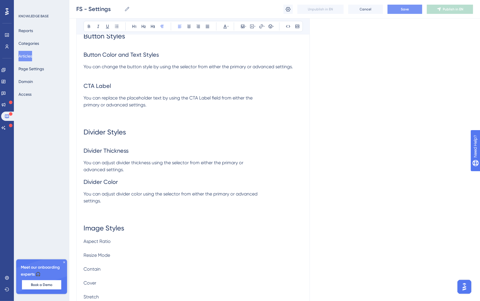
click at [115, 245] on p "Aspect Ratio" at bounding box center [192, 241] width 219 height 7
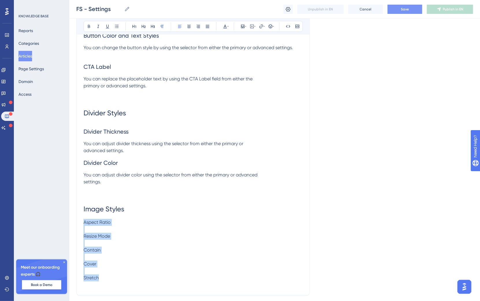
drag, startPoint x: 110, startPoint y: 287, endPoint x: 75, endPoint y: 230, distance: 66.7
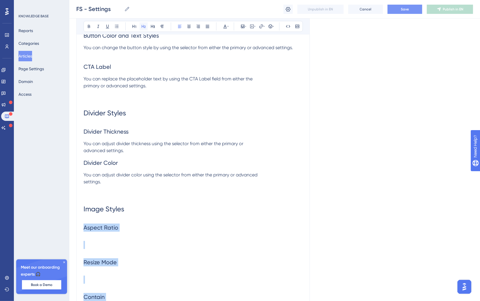
click at [140, 27] on button at bounding box center [143, 26] width 8 height 8
click at [105, 242] on h2 at bounding box center [192, 244] width 219 height 17
click at [99, 244] on h2 at bounding box center [192, 244] width 219 height 17
drag, startPoint x: 161, startPoint y: 25, endPoint x: 157, endPoint y: 46, distance: 21.7
click at [161, 25] on icon at bounding box center [162, 26] width 5 height 5
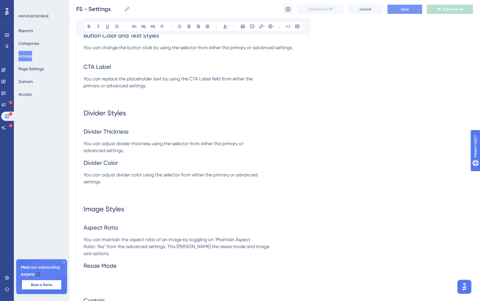
click at [83, 253] on span "You can maintain the aspect ratio of an image by toggling on "Maintain Aspect R…" at bounding box center [176, 245] width 186 height 19
click at [85, 256] on span "You can maintain the aspect ratio of an image by toggling on "Maintain Aspect R…" at bounding box center [188, 245] width 210 height 19
click at [97, 267] on h2 "Resize Mode" at bounding box center [192, 258] width 219 height 17
click at [95, 267] on h2 "Resize Mode" at bounding box center [192, 258] width 219 height 17
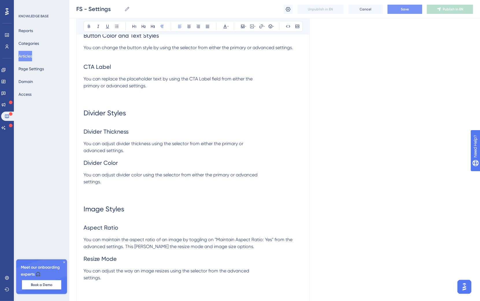
drag, startPoint x: 83, startPoint y: 284, endPoint x: 92, endPoint y: 288, distance: 10.6
click at [86, 280] on span "You can adjust the way an image resizes using the selector from the advanced se…" at bounding box center [165, 274] width 165 height 12
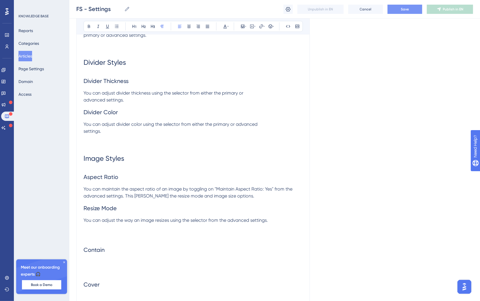
scroll to position [1522, 0]
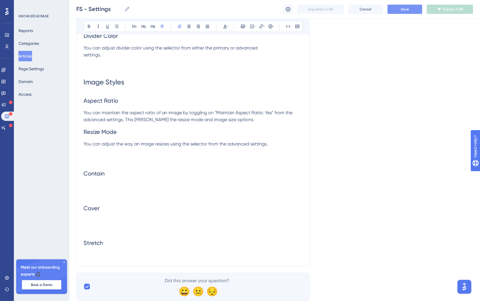
click at [96, 182] on h2 "Contain" at bounding box center [192, 173] width 219 height 17
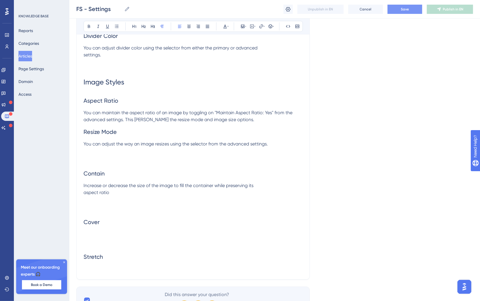
click at [85, 195] on span "Increase or decrease the size of the image to fill the container while preservi…" at bounding box center [168, 188] width 170 height 12
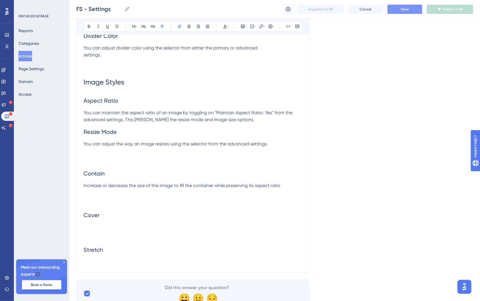
click at [94, 165] on h2 at bounding box center [192, 155] width 219 height 17
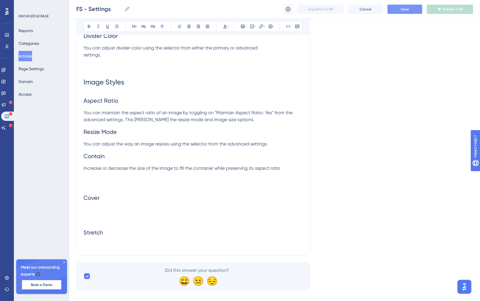
click at [94, 214] on h2 at bounding box center [192, 214] width 219 height 17
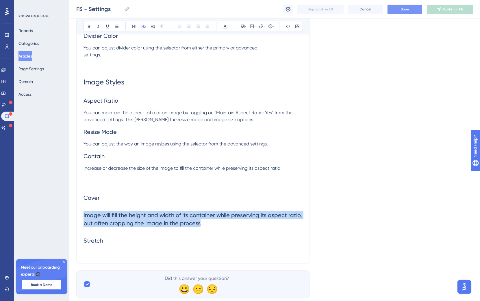
drag, startPoint x: 214, startPoint y: 231, endPoint x: 74, endPoint y: 222, distance: 140.0
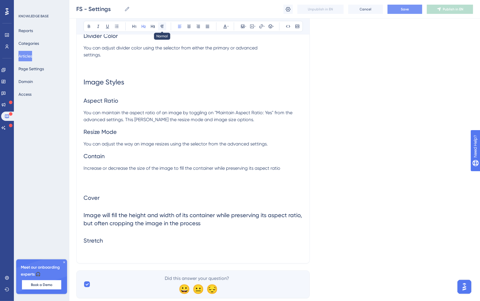
click at [163, 27] on icon at bounding box center [162, 26] width 5 height 5
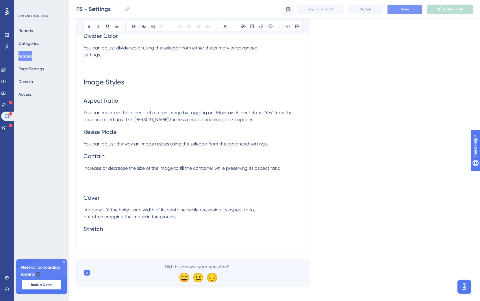
click at [89, 201] on span "Cover" at bounding box center [91, 197] width 16 height 7
click at [86, 201] on span "Cover" at bounding box center [91, 197] width 16 height 7
click at [85, 201] on span "Cover" at bounding box center [91, 197] width 16 height 7
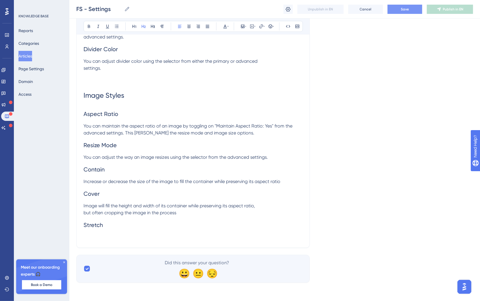
click at [107, 228] on h2 "Stretch" at bounding box center [192, 224] width 219 height 17
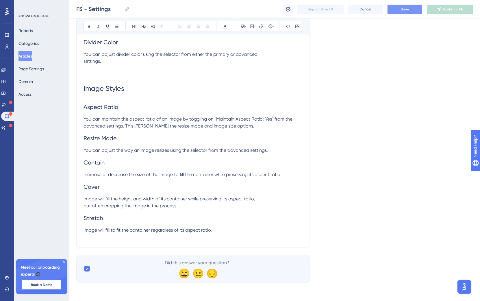
click at [84, 208] on span "Image will fill the height and width of its container while preserving its aspe…" at bounding box center [168, 202] width 171 height 12
click at [222, 240] on p at bounding box center [192, 236] width 219 height 7
click at [225, 233] on p "Image will fill to fit the container regardless of its aspect ratio." at bounding box center [192, 229] width 219 height 7
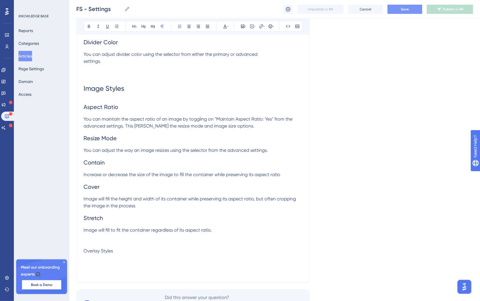
click at [120, 254] on p "Overlay Styles" at bounding box center [192, 250] width 219 height 7
click at [137, 26] on button at bounding box center [134, 26] width 8 height 8
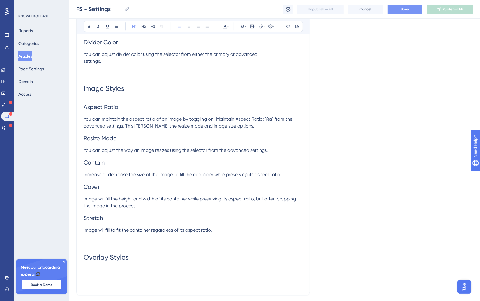
click at [125, 95] on h1 "Image Styles" at bounding box center [192, 89] width 219 height 20
click at [140, 262] on h1 "Overlay Styles" at bounding box center [192, 257] width 219 height 20
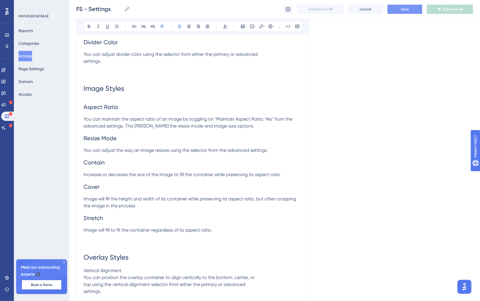
click at [84, 293] on span "You can position the overlay container to align vertically to the bottom, cente…" at bounding box center [168, 283] width 171 height 19
click at [84, 294] on span "You can position the overlay container to align vertically to the bottom, cente…" at bounding box center [191, 283] width 217 height 19
drag, startPoint x: 134, startPoint y: 277, endPoint x: 64, endPoint y: 275, distance: 69.9
click at [143, 28] on icon at bounding box center [143, 26] width 5 height 5
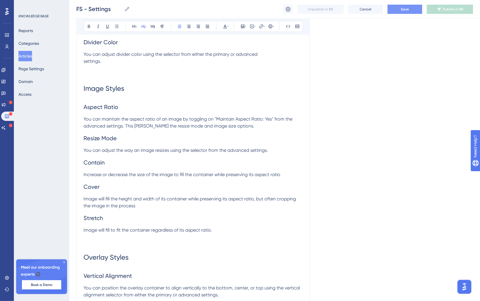
scroll to position [1590, 0]
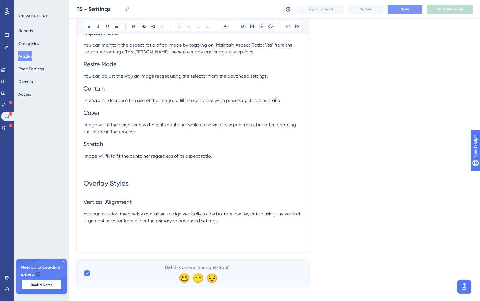
click at [225, 224] on p "You can position the overlay container to align vertically to the bottom, cente…" at bounding box center [192, 217] width 219 height 14
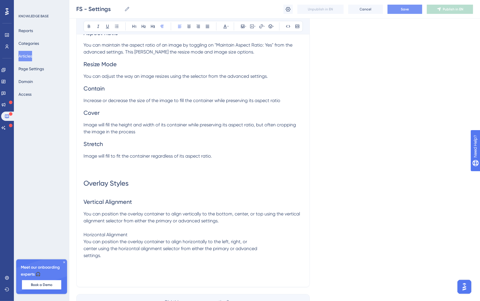
click at [85, 256] on span "You can position the overlay container to align horizontally to the left, right…" at bounding box center [170, 247] width 174 height 19
click at [84, 258] on span "You can position the overlay container to align horizontally to the left, right…" at bounding box center [183, 247] width 200 height 19
drag, startPoint x: 130, startPoint y: 240, endPoint x: 92, endPoint y: 170, distance: 79.6
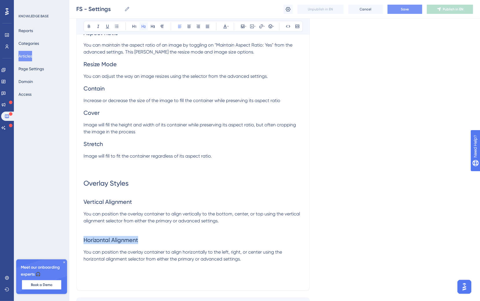
click at [143, 24] on icon at bounding box center [143, 26] width 5 height 5
click at [257, 269] on p at bounding box center [192, 265] width 219 height 7
click at [258, 262] on p "You can position the overlay container to align horizontally to the left, right…" at bounding box center [192, 255] width 219 height 14
click at [264, 262] on p "You can position the overlay container to align horizontally to the left, right…" at bounding box center [192, 255] width 219 height 14
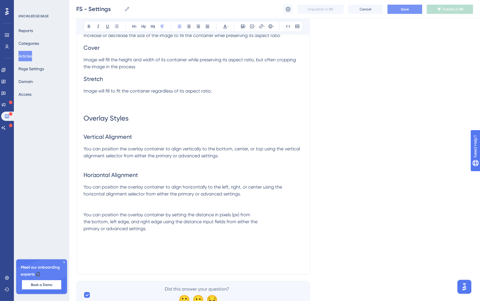
scroll to position [1680, 0]
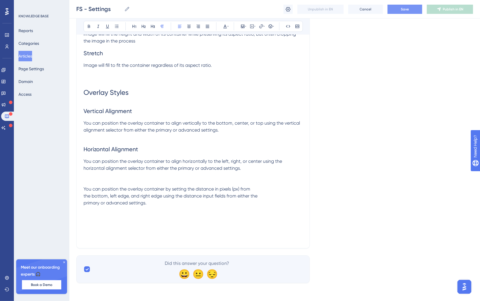
drag, startPoint x: 83, startPoint y: 202, endPoint x: 86, endPoint y: 203, distance: 3.4
drag, startPoint x: 85, startPoint y: 203, endPoint x: 94, endPoint y: 208, distance: 10.3
click at [85, 203] on span "You can position the overlay container by setting the distance in pixels (px) f…" at bounding box center [170, 195] width 174 height 19
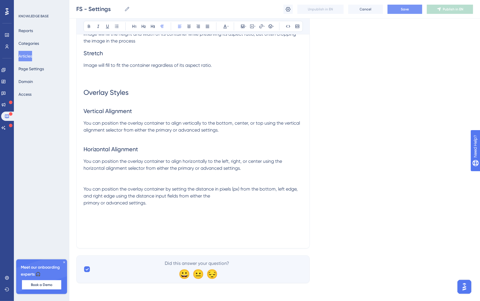
click at [83, 205] on span "You can position the overlay container by setting the distance in pixels (px) f…" at bounding box center [190, 195] width 215 height 19
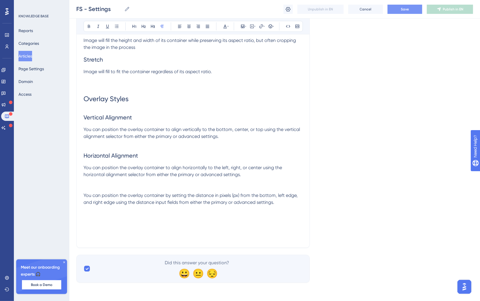
click at [100, 190] on p at bounding box center [192, 188] width 219 height 7
drag, startPoint x: 107, startPoint y: 189, endPoint x: 81, endPoint y: 190, distance: 26.6
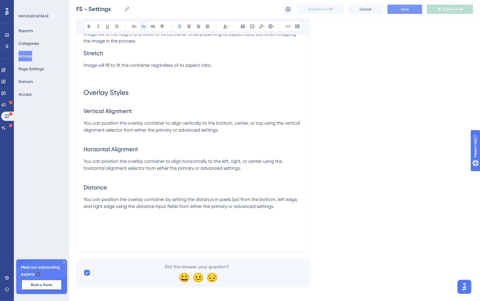
click at [143, 27] on icon at bounding box center [143, 26] width 5 height 5
drag, startPoint x: 137, startPoint y: 210, endPoint x: 233, endPoint y: 215, distance: 96.0
click at [137, 209] on span "You can position the overlay container by setting the distance in pixels (px) f…" at bounding box center [190, 202] width 215 height 12
click at [284, 217] on p at bounding box center [192, 213] width 219 height 7
click at [280, 216] on p at bounding box center [192, 213] width 219 height 7
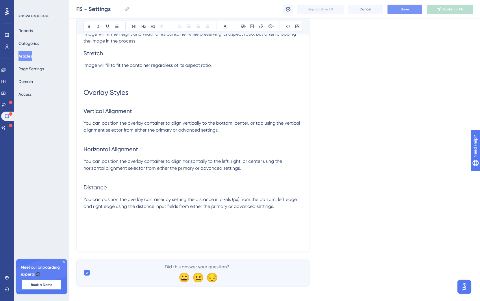
click at [280, 210] on p "You can position the overlay container by setting the distance in pixels (px) f…" at bounding box center [192, 203] width 219 height 14
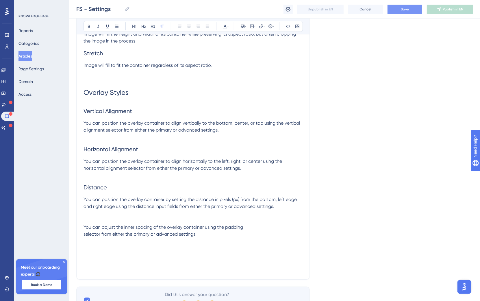
click at [90, 223] on p at bounding box center [192, 220] width 219 height 7
drag, startPoint x: 119, startPoint y: 227, endPoint x: 74, endPoint y: 229, distance: 45.4
drag, startPoint x: 140, startPoint y: 27, endPoint x: 139, endPoint y: 29, distance: 3.0
click at [140, 26] on button at bounding box center [143, 26] width 8 height 8
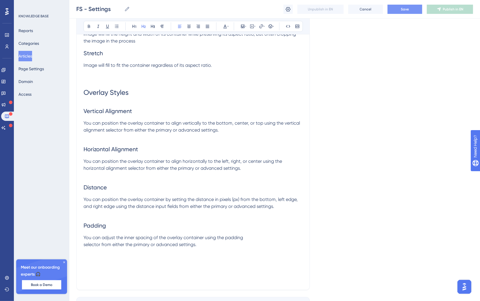
click at [218, 248] on p "You can adjust the inner spacing of the overlay container using the padding sel…" at bounding box center [192, 241] width 219 height 14
click at [261, 29] on button at bounding box center [261, 26] width 8 height 8
click at [232, 255] on p at bounding box center [192, 251] width 219 height 7
click at [199, 248] on p "You can adjust the inner spacing of the overlay container using the padding sel…" at bounding box center [192, 241] width 219 height 14
click at [467, 284] on img "Open AI Assistant Launcher" at bounding box center [463, 286] width 10 height 10
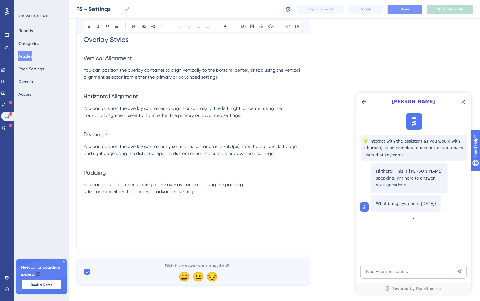
scroll to position [1743, 0]
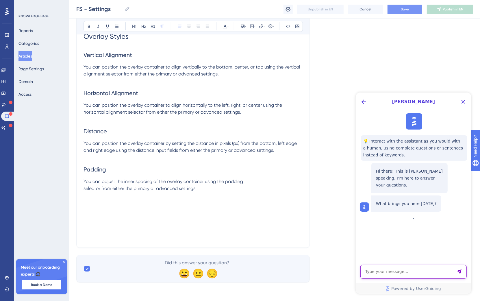
click at [410, 264] on textarea "AI Assistant Text Input" at bounding box center [413, 271] width 106 height 14
type textarea "is there a way to do anchor links within articles?"
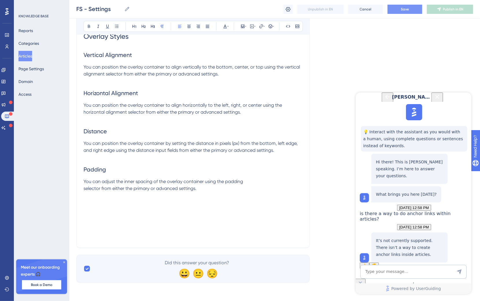
scroll to position [44, 0]
click at [99, 211] on p at bounding box center [192, 209] width 219 height 7
click at [94, 195] on p at bounding box center [192, 195] width 219 height 7
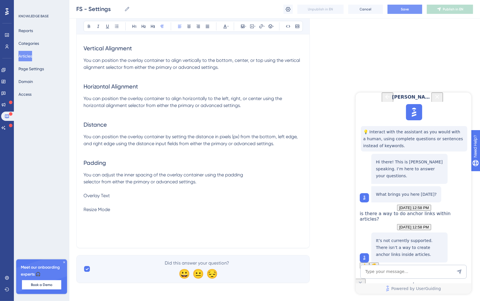
click at [85, 198] on span "Overlay Text" at bounding box center [96, 195] width 26 height 5
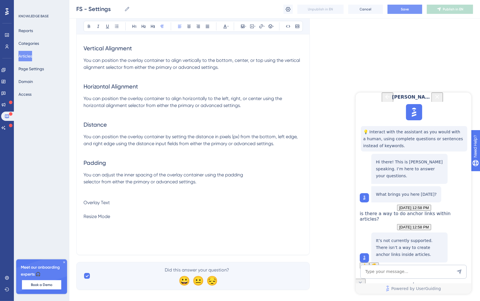
click at [85, 219] on span "Resize Mode" at bounding box center [96, 215] width 27 height 5
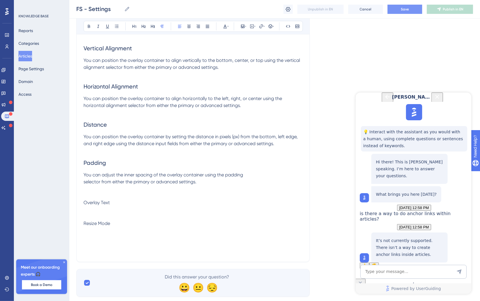
click at [113, 227] on p "Resize Mode" at bounding box center [192, 223] width 219 height 7
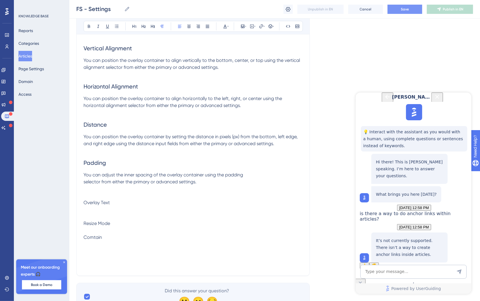
click at [119, 227] on p "Resize Mode" at bounding box center [192, 223] width 219 height 7
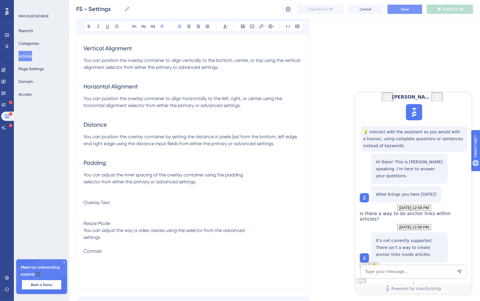
click at [83, 240] on span "You can adjust the way a video resizes using the selector from the advanced set…" at bounding box center [163, 233] width 161 height 12
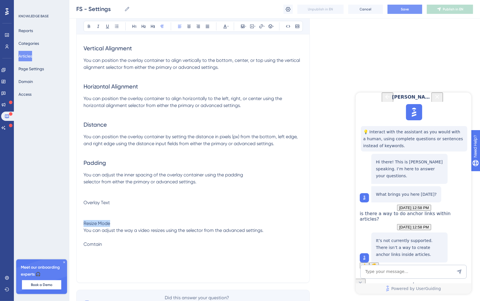
drag, startPoint x: 117, startPoint y: 228, endPoint x: 130, endPoint y: 57, distance: 170.8
click at [141, 27] on icon at bounding box center [143, 26] width 5 height 5
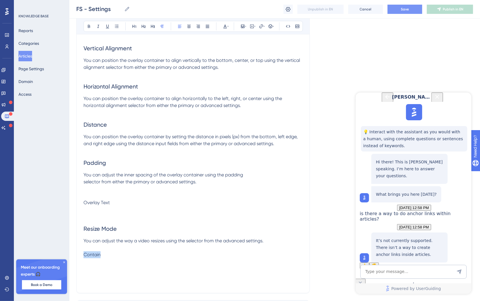
drag, startPoint x: 108, startPoint y: 261, endPoint x: 80, endPoint y: 263, distance: 28.0
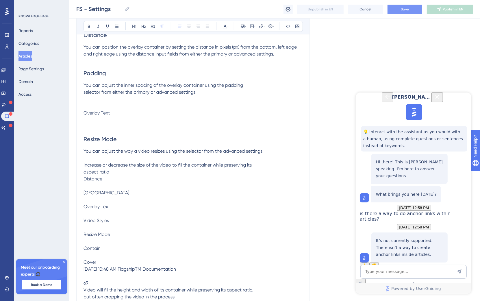
drag, startPoint x: 122, startPoint y: 247, endPoint x: 121, endPoint y: 256, distance: 8.5
click at [121, 249] on p "Increase or decrease the size of the video to fill the container while preservi…" at bounding box center [192, 230] width 219 height 139
drag, startPoint x: 91, startPoint y: 227, endPoint x: 78, endPoint y: 199, distance: 31.0
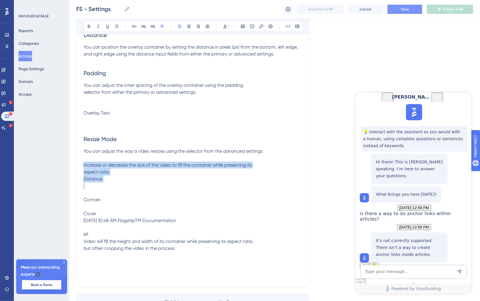
drag, startPoint x: 127, startPoint y: 196, endPoint x: 75, endPoint y: 172, distance: 57.6
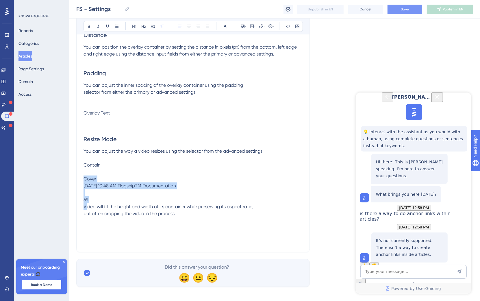
drag, startPoint x: 110, startPoint y: 213, endPoint x: 72, endPoint y: 184, distance: 47.9
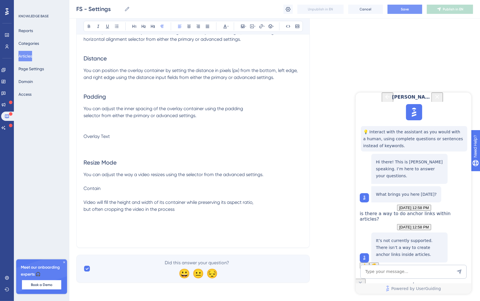
scroll to position [1816, 0]
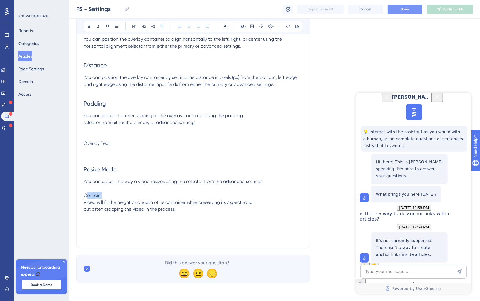
drag, startPoint x: 113, startPoint y: 193, endPoint x: 77, endPoint y: 193, distance: 36.4
drag, startPoint x: 125, startPoint y: 197, endPoint x: 79, endPoint y: 197, distance: 46.8
click at [144, 27] on icon at bounding box center [143, 26] width 5 height 5
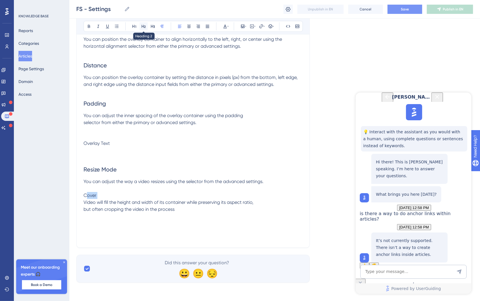
scroll to position [1830, 0]
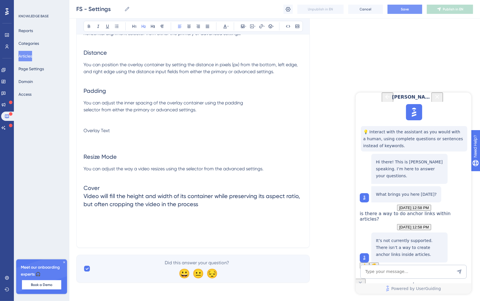
click at [174, 200] on h2 "Cover Video will fill the height and width of its container while preserving it…" at bounding box center [192, 195] width 219 height 33
drag, startPoint x: 164, startPoint y: 206, endPoint x: 75, endPoint y: 197, distance: 89.4
copy span "Video will fill the height and width of its container while preserving its aspe…"
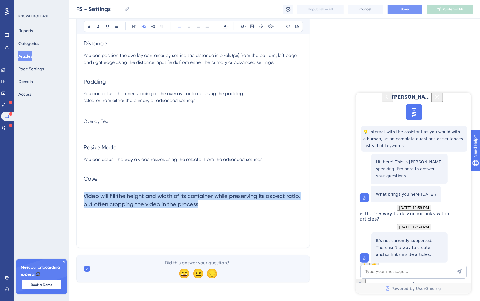
drag, startPoint x: 218, startPoint y: 214, endPoint x: 72, endPoint y: 206, distance: 146.0
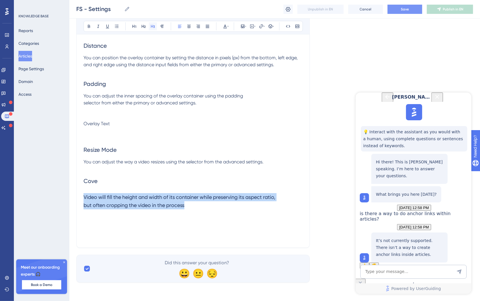
click at [153, 25] on icon at bounding box center [153, 26] width 4 height 3
click at [159, 25] on button at bounding box center [162, 26] width 8 height 8
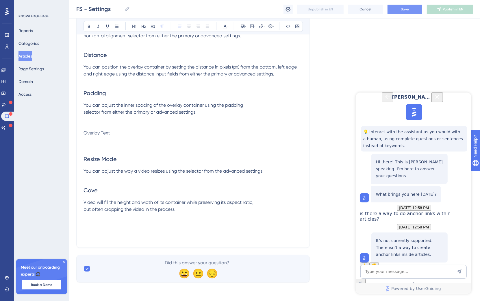
click at [106, 194] on h2 "Cove" at bounding box center [192, 189] width 219 height 17
click at [112, 181] on h2 "Cover" at bounding box center [192, 189] width 219 height 17
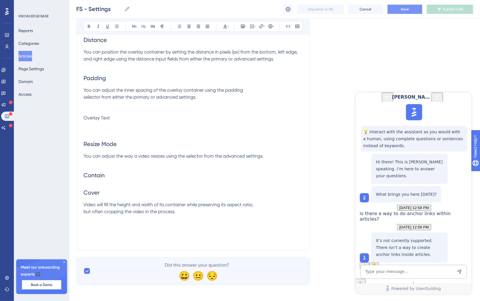
click at [94, 191] on h2 "Cover" at bounding box center [192, 192] width 219 height 17
click at [92, 184] on h2 "Contain" at bounding box center [192, 174] width 219 height 17
click at [93, 184] on h2 "Contain" at bounding box center [192, 174] width 219 height 17
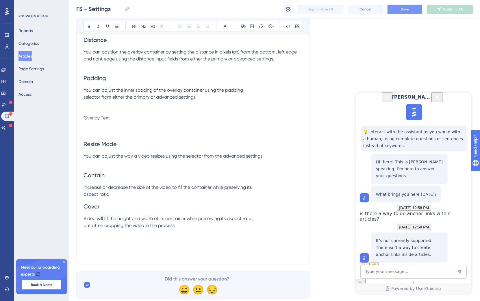
click at [85, 197] on span "Increase or decrease the size of the video to fill the container while preservi…" at bounding box center [167, 190] width 168 height 12
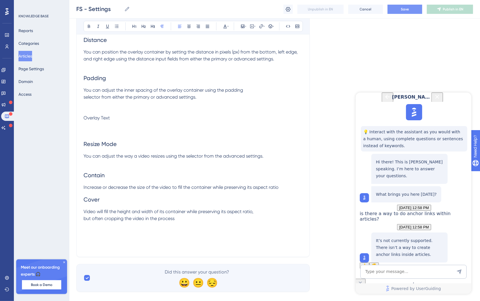
drag, startPoint x: 82, startPoint y: 133, endPoint x: 82, endPoint y: 138, distance: 5.2
drag, startPoint x: 86, startPoint y: 149, endPoint x: 88, endPoint y: 151, distance: 3.3
click at [87, 147] on span "Resize Mode" at bounding box center [99, 143] width 33 height 7
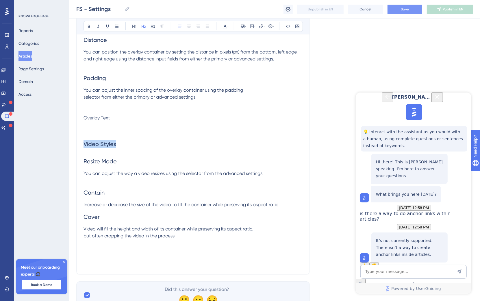
drag, startPoint x: 134, startPoint y: 152, endPoint x: 74, endPoint y: 152, distance: 60.3
click at [132, 25] on icon at bounding box center [134, 26] width 5 height 5
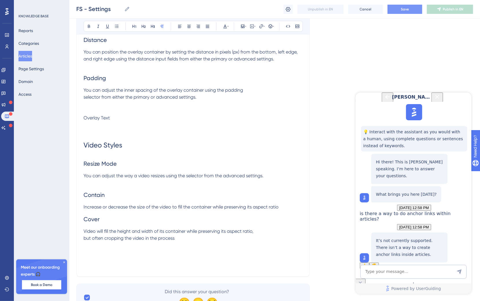
click at [107, 128] on p at bounding box center [192, 124] width 219 height 7
drag, startPoint x: 110, startPoint y: 123, endPoint x: 64, endPoint y: 125, distance: 45.4
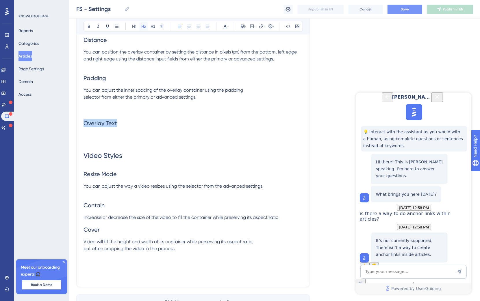
click at [141, 29] on button at bounding box center [143, 26] width 8 height 8
click at [125, 129] on h2 "Overlay Text" at bounding box center [192, 122] width 219 height 17
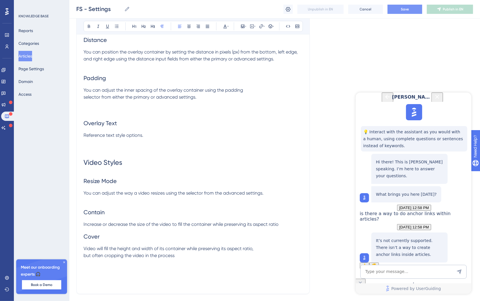
click at [88, 114] on p at bounding box center [192, 110] width 219 height 7
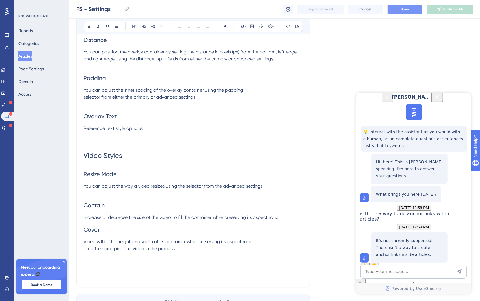
click at [191, 252] on p "Video will fill the height and width of its container while preserving its aspe…" at bounding box center [192, 245] width 219 height 14
click at [93, 265] on span "Vide Fixed Height" at bounding box center [101, 261] width 36 height 5
drag, startPoint x: 131, startPoint y: 277, endPoint x: 82, endPoint y: 277, distance: 49.7
click at [145, 27] on icon at bounding box center [143, 26] width 4 height 3
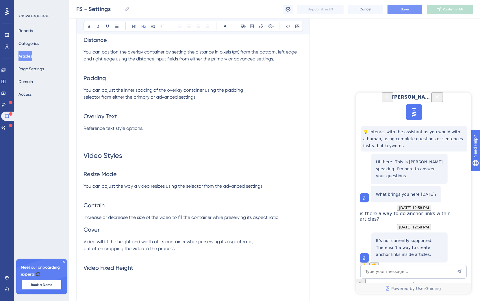
click at [155, 276] on h2 "Video Fixed Height" at bounding box center [192, 267] width 219 height 17
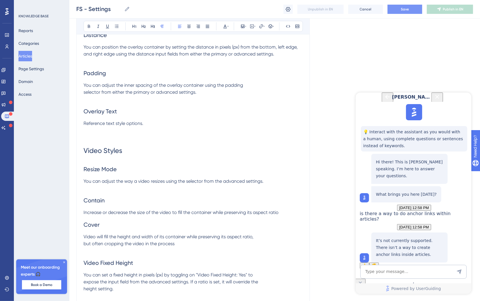
scroll to position [1887, 0]
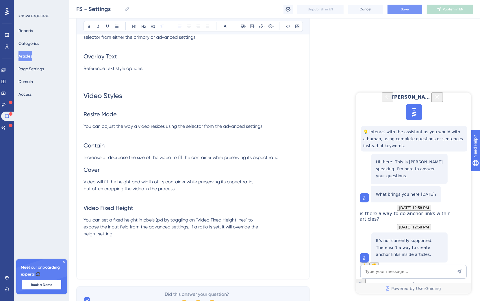
drag, startPoint x: 85, startPoint y: 202, endPoint x: 90, endPoint y: 206, distance: 6.0
click at [85, 191] on span "but often cropping the video in the process" at bounding box center [128, 188] width 91 height 5
click at [83, 236] on span "You can set a fixed height in pixels (px) by toggling on "Video Fixed Height: Y…" at bounding box center [170, 226] width 174 height 19
click at [84, 236] on span "You can set a fixed height in pixels (px) by toggling on "Video Fixed Height: Y…" at bounding box center [191, 226] width 217 height 19
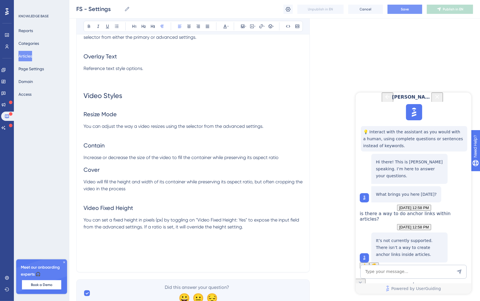
click at [283, 230] on p "You can set a fixed height in pixels (px) by toggling on "Video Fixed Height: Y…" at bounding box center [192, 223] width 219 height 14
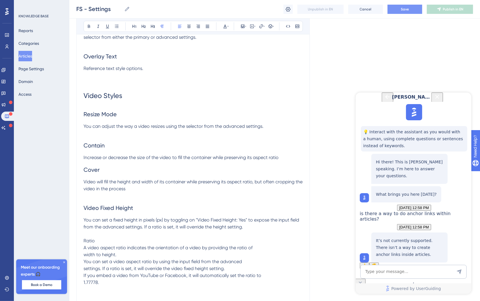
click at [84, 270] on span "A video aspect ratio indicates the orientation of a video by providing the rati…" at bounding box center [172, 265] width 178 height 40
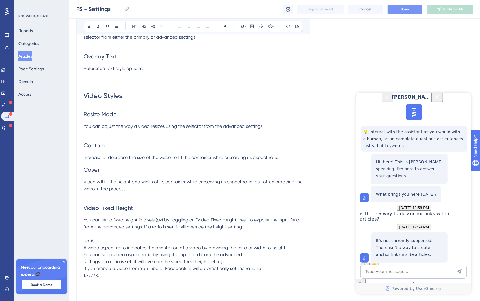
click at [89, 273] on p "A video aspect ratio indicates the orientation of a video by providing the rati…" at bounding box center [192, 261] width 219 height 35
click at [85, 272] on span "A video aspect ratio indicates the orientation of a video by providing the rati…" at bounding box center [184, 261] width 203 height 33
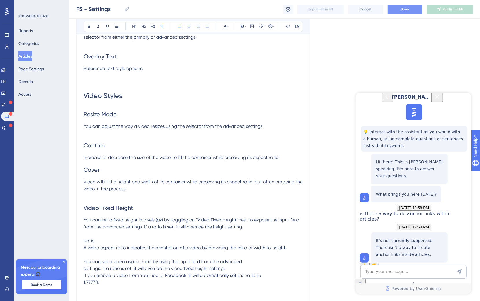
click at [85, 284] on span "You can set a video aspect ratio by using the input field from the advanced set…" at bounding box center [172, 271] width 178 height 26
click at [85, 285] on span "You can set a video aspect ratio by using the input field from the advanced set…" at bounding box center [189, 271] width 213 height 26
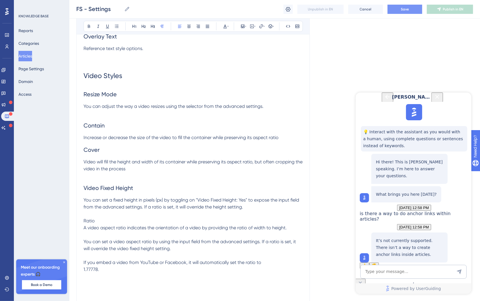
scroll to position [1910, 0]
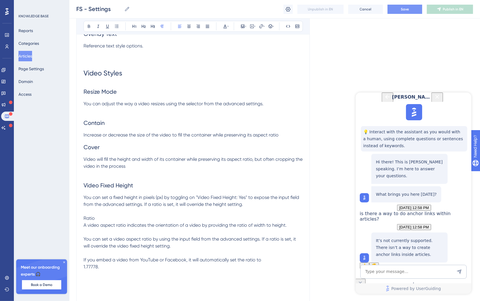
click at [139, 194] on h2 "Video Fixed Height" at bounding box center [192, 184] width 219 height 17
drag, startPoint x: 94, startPoint y: 234, endPoint x: 78, endPoint y: 233, distance: 16.5
click at [141, 28] on icon at bounding box center [143, 26] width 5 height 5
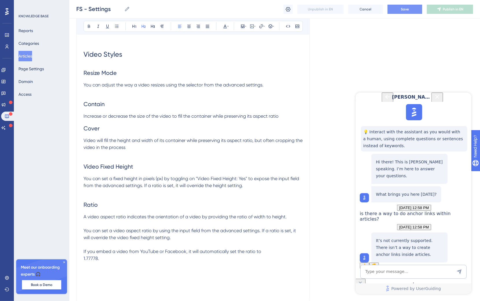
scroll to position [1929, 0]
click at [116, 261] on p "If you embed a video from YouTube or Facebook, it will automatically set the ra…" at bounding box center [192, 254] width 219 height 14
click at [131, 275] on p "Fullscreen Video" at bounding box center [192, 271] width 219 height 7
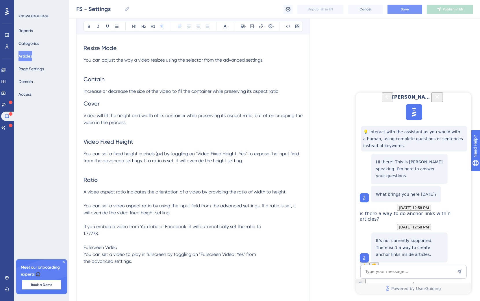
scroll to position [1955, 0]
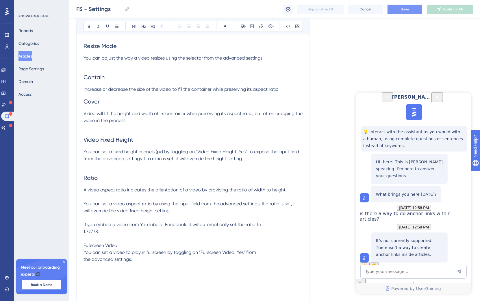
click at [83, 262] on span "You can set a video to play in fullscreen by toggling on "Fullscreen Video: Yes…" at bounding box center [169, 255] width 172 height 12
drag, startPoint x: 136, startPoint y: 260, endPoint x: 73, endPoint y: 260, distance: 62.7
click at [146, 27] on button at bounding box center [143, 26] width 8 height 8
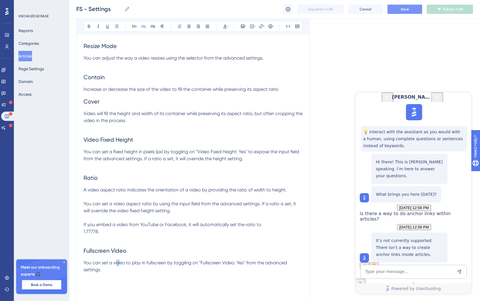
click at [118, 272] on span "You can set a video to play in fullscreen by toggling on "Fullscreen Video: Yes…" at bounding box center [185, 266] width 204 height 12
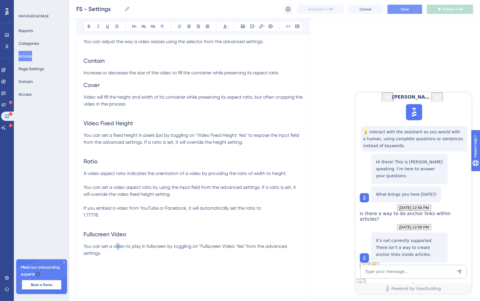
scroll to position [1975, 0]
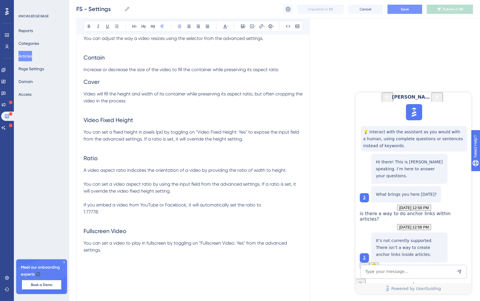
click at [117, 260] on p at bounding box center [192, 256] width 219 height 7
drag, startPoint x: 119, startPoint y: 279, endPoint x: 76, endPoint y: 279, distance: 42.7
click at [142, 28] on icon at bounding box center [143, 26] width 5 height 5
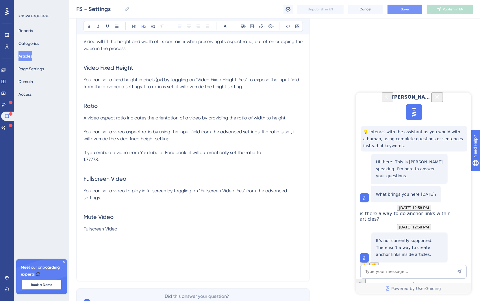
scroll to position [2028, 0]
drag, startPoint x: 128, startPoint y: 242, endPoint x: 80, endPoint y: 243, distance: 48.2
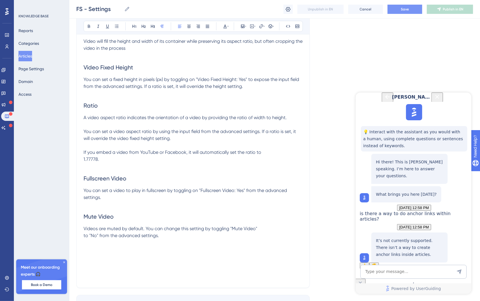
click at [140, 239] on p "Videos are muted by default. You can change this setting by toggling "Mute Vide…" at bounding box center [192, 232] width 219 height 14
click at [184, 246] on p at bounding box center [192, 242] width 219 height 7
click at [182, 239] on p "Videos are muted by default. You can change this setting by toggling "Mute Vide…" at bounding box center [192, 232] width 219 height 14
drag, startPoint x: 89, startPoint y: 266, endPoint x: 67, endPoint y: 264, distance: 22.1
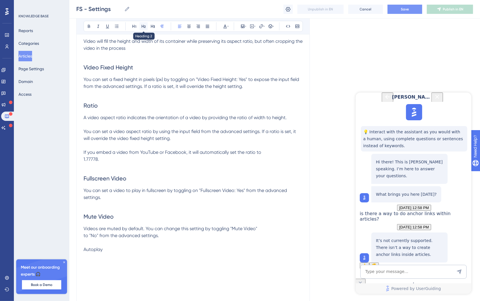
click at [144, 26] on icon at bounding box center [143, 26] width 4 height 3
click at [124, 263] on h2 "Autoplay" at bounding box center [192, 254] width 219 height 17
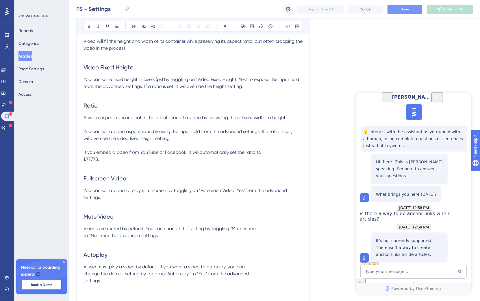
click at [85, 283] on span "A user must play a video by default. If you want a video to autoplay, you can c…" at bounding box center [165, 273] width 165 height 19
click at [85, 283] on span "A user must play a video by default. If you want a video to autoplay, you can c…" at bounding box center [192, 273] width 219 height 19
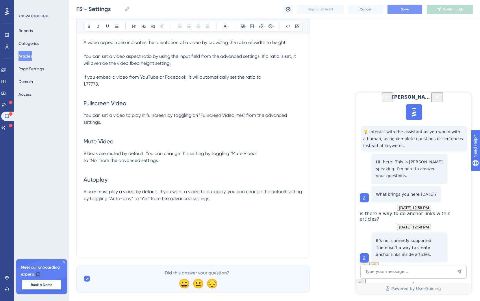
click at [223, 202] on p "A user must play a video by default. If you want a video to autoplay, you can c…" at bounding box center [192, 195] width 219 height 14
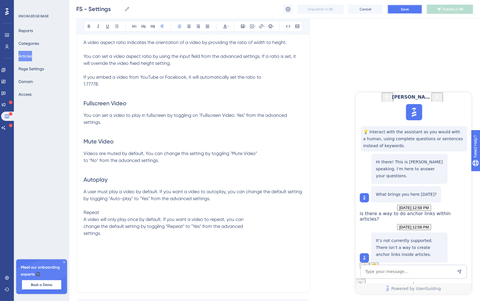
click at [399, 11] on button "Save" at bounding box center [404, 9] width 35 height 9
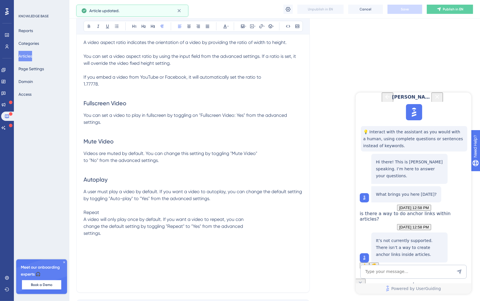
click at [116, 231] on span "A video will only play once by default. If you want a video to repeat, you can …" at bounding box center [163, 225] width 160 height 19
drag, startPoint x: 116, startPoint y: 226, endPoint x: 73, endPoint y: 225, distance: 42.7
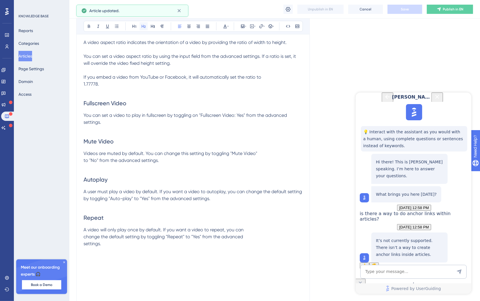
click at [145, 27] on icon at bounding box center [143, 26] width 5 height 5
drag, startPoint x: 88, startPoint y: 247, endPoint x: 81, endPoint y: 250, distance: 7.5
click at [88, 247] on p "A video will only play once by default. If you want a video to repeat, you can …" at bounding box center [192, 236] width 219 height 21
click at [84, 246] on span "A video will only play once by default. If you want a video to repeat, you can …" at bounding box center [163, 236] width 160 height 19
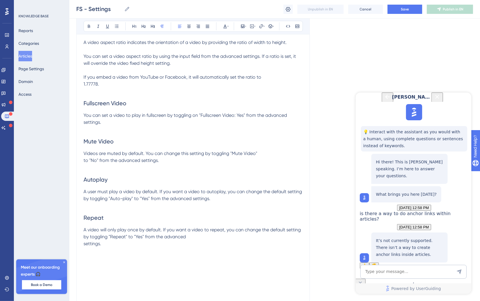
click at [85, 254] on p at bounding box center [192, 250] width 219 height 7
click at [85, 246] on span "A video will only play once by default. If you want a video to repeat, you can …" at bounding box center [192, 236] width 218 height 19
click at [412, 9] on button "Save" at bounding box center [404, 9] width 35 height 9
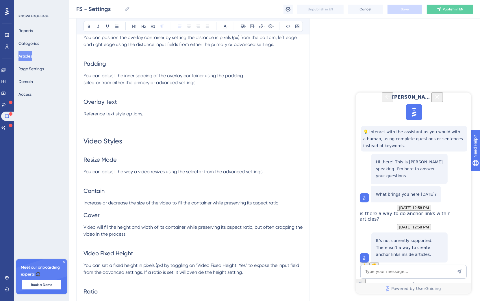
scroll to position [2066, 0]
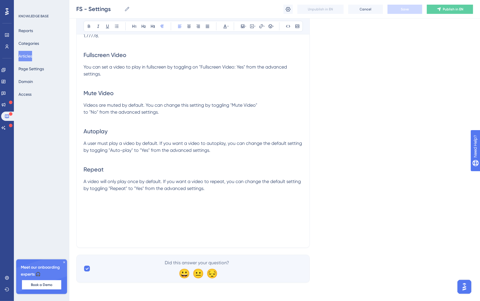
click at [234, 188] on span "A video will only play once by default. If you want a video to repeat, you can …" at bounding box center [192, 184] width 218 height 12
click at [234, 199] on p at bounding box center [192, 195] width 219 height 7
drag, startPoint x: 134, startPoint y: 203, endPoint x: 74, endPoint y: 202, distance: 59.5
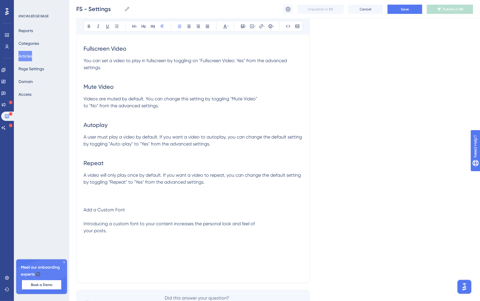
drag, startPoint x: 94, startPoint y: 223, endPoint x: 60, endPoint y: 223, distance: 33.8
drag, startPoint x: 137, startPoint y: 223, endPoint x: 37, endPoint y: 219, distance: 100.3
click at [124, 234] on p "Introducing a custom font to your content increases the personal look and feel …" at bounding box center [192, 227] width 219 height 14
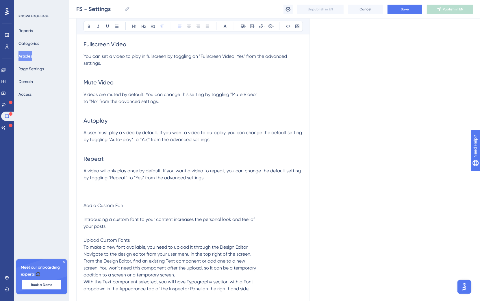
scroll to position [2175, 0]
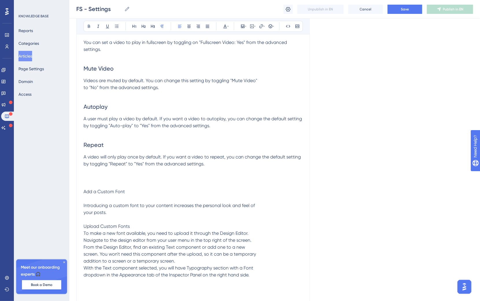
click at [85, 255] on span "To make a new font available, you need to upload it through the Design Editor. …" at bounding box center [169, 253] width 172 height 47
click at [85, 261] on span "To make a new font available, you need to upload it through the Design Editor. …" at bounding box center [190, 253] width 215 height 47
drag, startPoint x: 83, startPoint y: 268, endPoint x: 93, endPoint y: 268, distance: 9.2
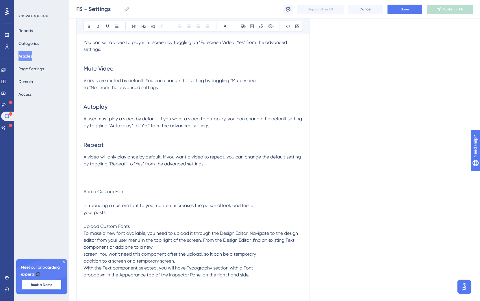
click at [84, 268] on span "To make a new font available, you need to upload it through the Design Editor. …" at bounding box center [190, 253] width 215 height 47
click at [83, 273] on span "To make a new font available, you need to upload it through the Design Editor. …" at bounding box center [191, 253] width 216 height 47
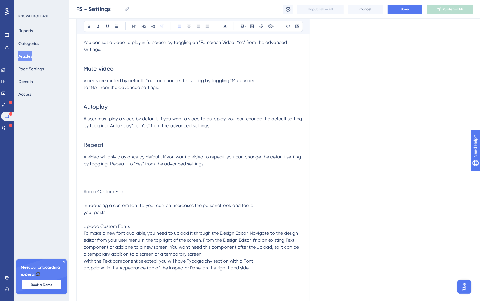
click at [202, 254] on span "To make a new font available, you need to upload it through the Design Editor. …" at bounding box center [191, 250] width 216 height 40
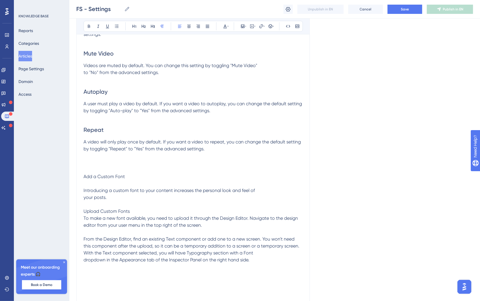
scroll to position [2195, 0]
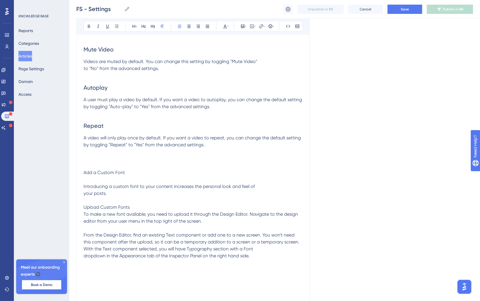
click at [298, 257] on span "From the Design Editor, find an existing Text component or add one to a new scr…" at bounding box center [191, 245] width 216 height 26
click at [300, 257] on p "From the Design Editor, find an existing Text component or add one to a new scr…" at bounding box center [192, 245] width 219 height 28
click at [86, 258] on span "With the Text component selected, you will have Typography section with a Font …" at bounding box center [167, 252] width 169 height 12
drag, startPoint x: 144, startPoint y: 189, endPoint x: 65, endPoint y: 185, distance: 79.8
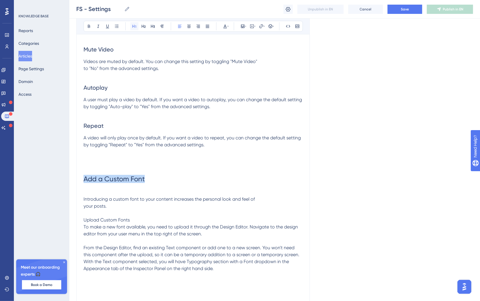
click at [134, 27] on icon at bounding box center [134, 26] width 5 height 5
click at [117, 189] on h1 "Add a Custom Font" at bounding box center [192, 179] width 219 height 20
click at [89, 195] on p at bounding box center [192, 192] width 219 height 7
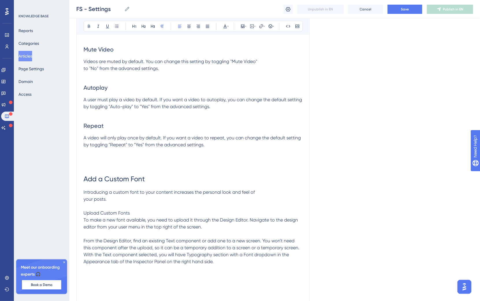
drag, startPoint x: 85, startPoint y: 213, endPoint x: 144, endPoint y: 208, distance: 58.6
click at [85, 202] on span "Introducing a custom font to your content increases the personal look and feel …" at bounding box center [168, 195] width 171 height 12
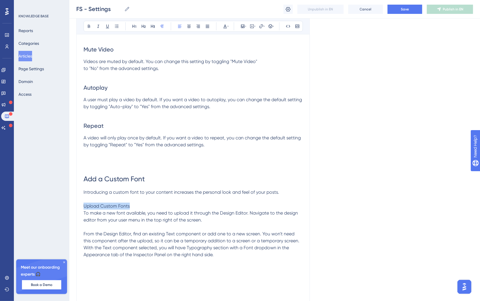
drag, startPoint x: 157, startPoint y: 221, endPoint x: 71, endPoint y: 221, distance: 86.3
click at [143, 26] on icon at bounding box center [143, 26] width 5 height 5
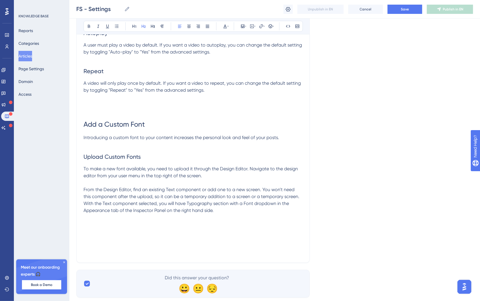
scroll to position [2279, 0]
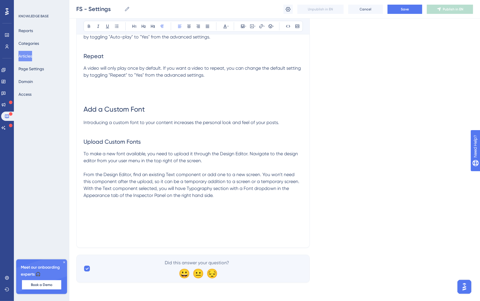
click at [221, 199] on p "With the Text component selected, you will have Typography section with a Font …" at bounding box center [192, 192] width 219 height 14
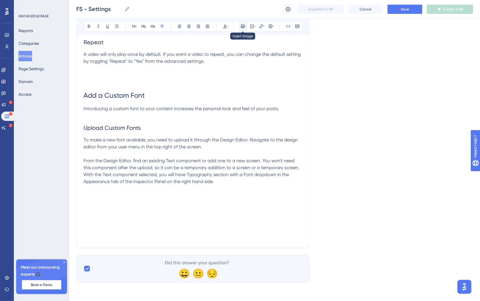
click at [243, 26] on icon at bounding box center [242, 26] width 3 height 3
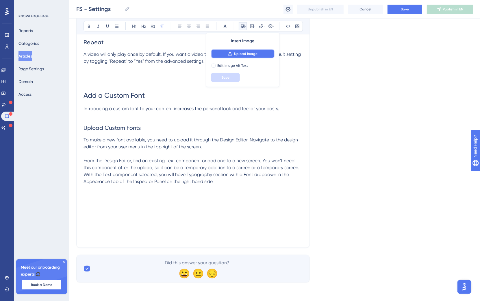
click at [238, 53] on span "Upload Image" at bounding box center [245, 53] width 23 height 5
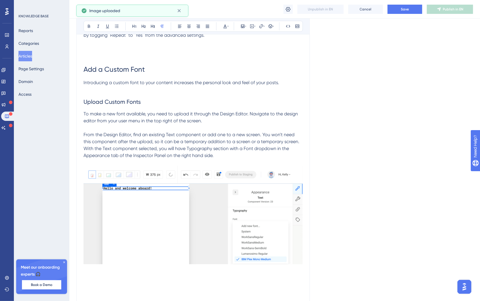
scroll to position [2363, 0]
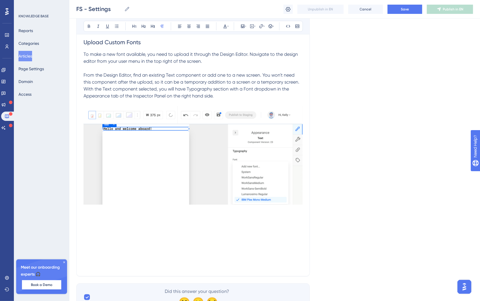
click at [222, 99] on p "With the Text component selected, you will have Typography section with a Font …" at bounding box center [192, 92] width 219 height 14
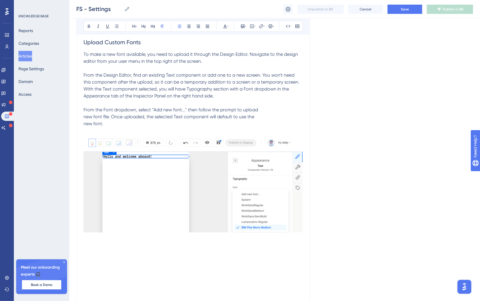
click at [85, 126] on span "From the Font dropdown, select "Add new font..." then follow the prompt to uplo…" at bounding box center [170, 116] width 174 height 19
click at [85, 126] on span "From the Font dropdown, select "Add new font..." then follow the prompt to uplo…" at bounding box center [191, 116] width 216 height 19
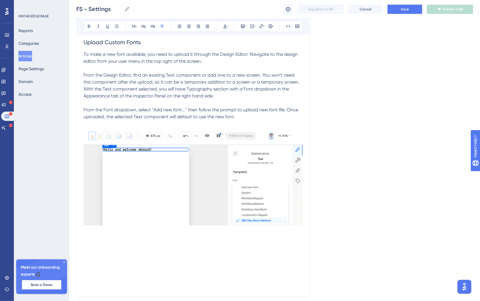
click at [131, 255] on p at bounding box center [192, 251] width 219 height 7
click at [99, 248] on p at bounding box center [192, 244] width 219 height 7
click at [85, 261] on span "Once a font is uploaded in the Design Editor, the new font is available across …" at bounding box center [166, 255] width 166 height 12
click at [90, 248] on p at bounding box center [192, 244] width 219 height 7
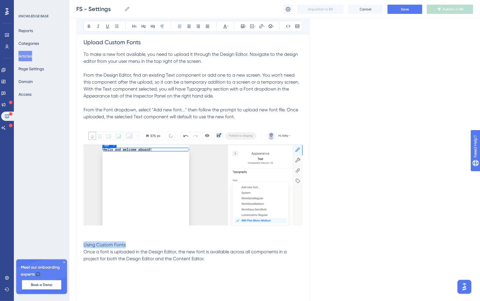
drag, startPoint x: 125, startPoint y: 266, endPoint x: 77, endPoint y: 267, distance: 48.5
click at [141, 29] on button at bounding box center [143, 26] width 8 height 8
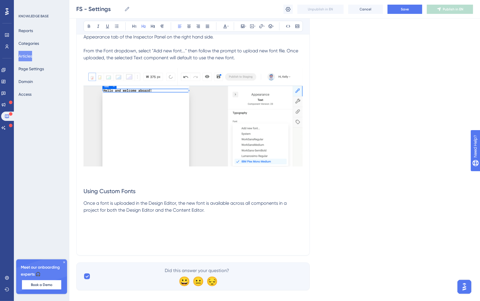
scroll to position [2452, 0]
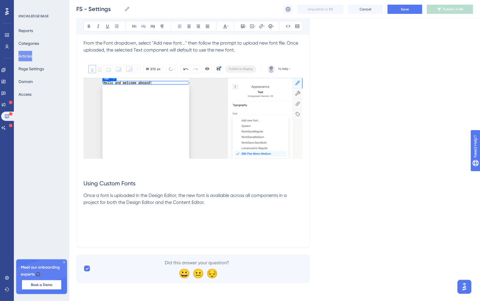
click at [211, 202] on p "Once a font is uploaded in the Design Editor, the new font is available across …" at bounding box center [192, 199] width 219 height 14
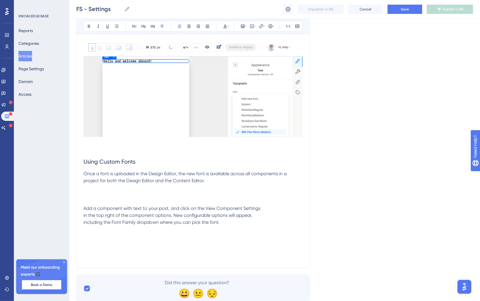
click at [86, 225] on span "Add a component with text to your post, and click on the View Component Setting…" at bounding box center [171, 214] width 177 height 19
click at [84, 225] on span "Add a component with text to your post, and click on the View Component Setting…" at bounding box center [190, 214] width 215 height 19
click at [94, 205] on p at bounding box center [192, 201] width 219 height 7
drag, startPoint x: 170, startPoint y: 223, endPoint x: 72, endPoint y: 226, distance: 97.9
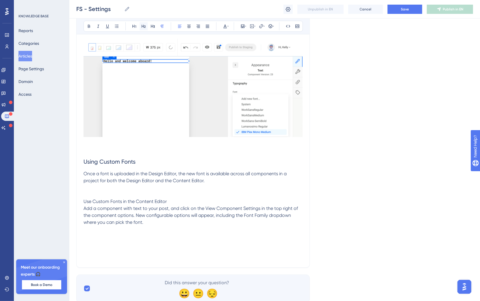
click at [144, 28] on icon at bounding box center [143, 26] width 5 height 5
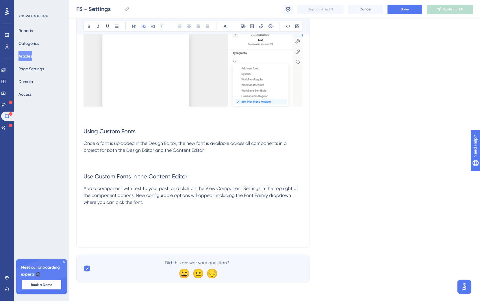
scroll to position [2504, 0]
click at [169, 204] on p "Add a component with text to your post, and click on the View Component Setting…" at bounding box center [192, 195] width 219 height 21
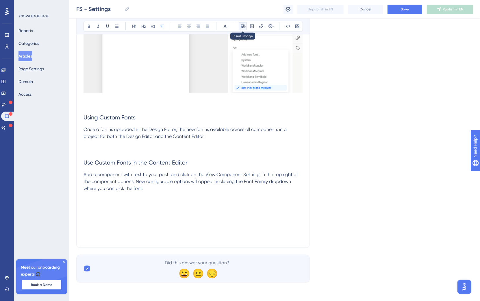
click at [242, 27] on icon at bounding box center [242, 26] width 5 height 5
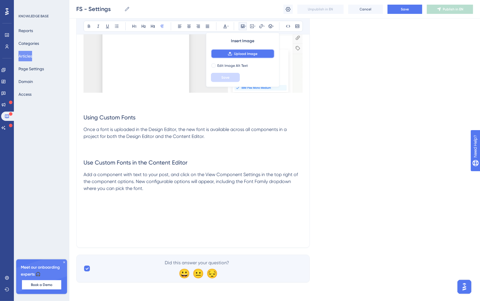
click at [245, 55] on span "Upload Image" at bounding box center [245, 53] width 23 height 5
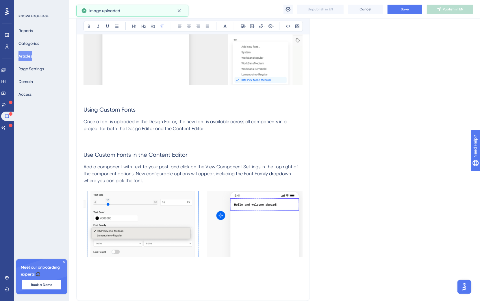
scroll to position [2579, 0]
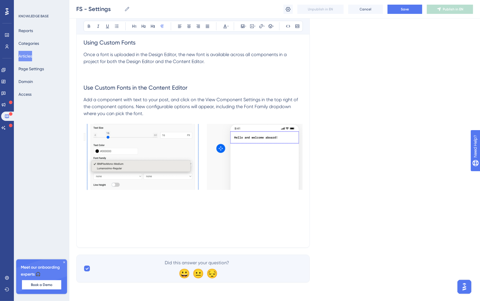
click at [124, 219] on p at bounding box center [192, 215] width 219 height 7
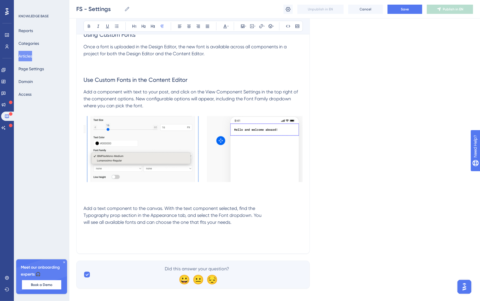
click at [97, 198] on p at bounding box center [192, 194] width 219 height 7
drag, startPoint x: 183, startPoint y: 215, endPoint x: 34, endPoint y: 216, distance: 149.0
drag, startPoint x: 144, startPoint y: 26, endPoint x: 137, endPoint y: 51, distance: 25.1
click at [144, 27] on icon at bounding box center [143, 26] width 5 height 5
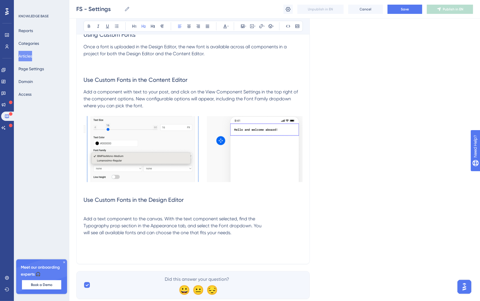
click at [98, 215] on p at bounding box center [192, 211] width 219 height 7
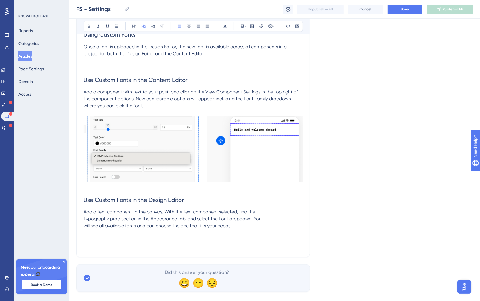
click at [86, 228] on span "Add a text component to the canvas. With the text component selected, find the …" at bounding box center [172, 218] width 178 height 19
click at [84, 228] on span "Add a text component to the canvas. With the text component selected, find the …" at bounding box center [188, 218] width 210 height 19
click at [187, 243] on p at bounding box center [192, 239] width 219 height 7
click at [178, 229] on p "Add a text component to the canvas. With the text component selected, find the …" at bounding box center [192, 218] width 219 height 21
click at [194, 229] on p "Add a text component to the canvas. With the text component selected, find the …" at bounding box center [192, 218] width 219 height 21
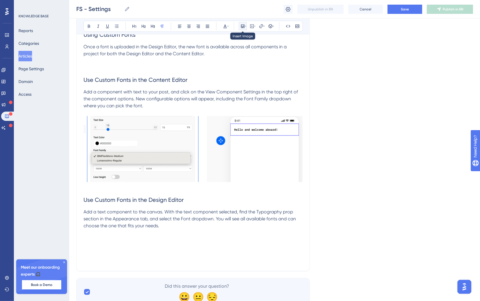
click at [245, 28] on icon at bounding box center [245, 26] width 1 height 5
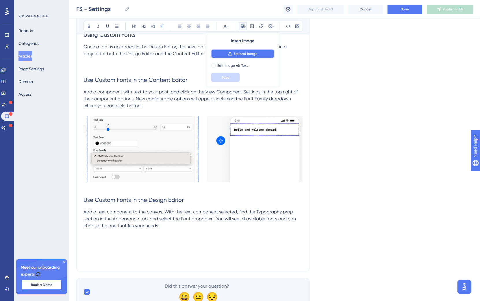
click at [260, 55] on button "Upload Image" at bounding box center [243, 53] width 64 height 9
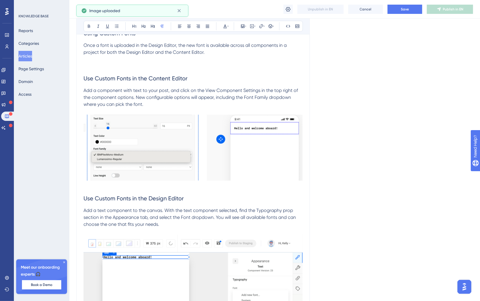
scroll to position [2682, 0]
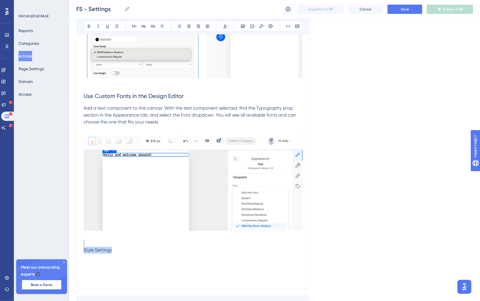
drag, startPoint x: 135, startPoint y: 269, endPoint x: 78, endPoint y: 266, distance: 56.4
click at [137, 27] on button at bounding box center [134, 26] width 8 height 8
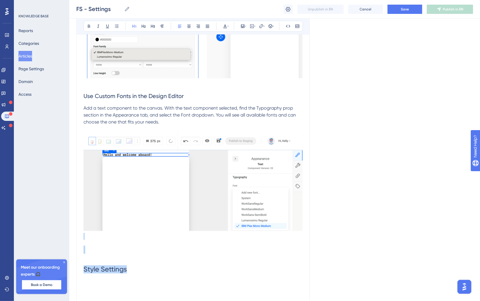
click at [130, 259] on h1 at bounding box center [192, 250] width 219 height 20
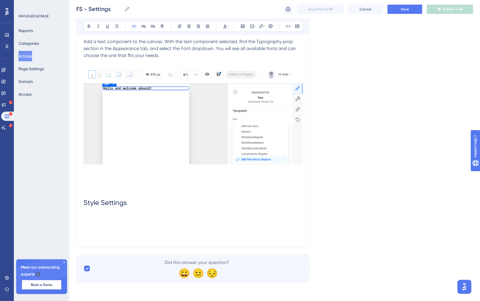
scroll to position [2770, 0]
click at [141, 220] on p at bounding box center [192, 222] width 219 height 7
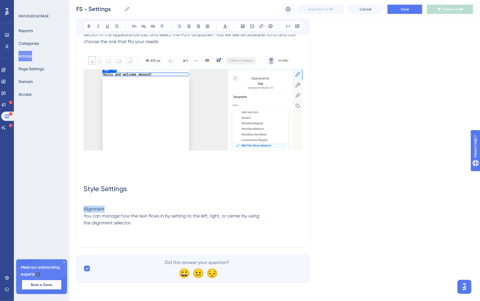
drag, startPoint x: 115, startPoint y: 225, endPoint x: 73, endPoint y: 226, distance: 41.9
drag, startPoint x: 144, startPoint y: 28, endPoint x: 126, endPoint y: 72, distance: 47.0
click at [144, 28] on icon at bounding box center [143, 26] width 5 height 5
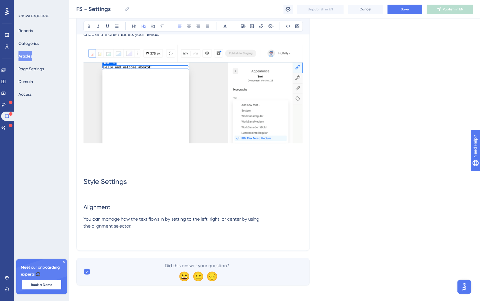
click at [85, 229] on span "You can manage how the text flows in by setting to the left, right, or center b…" at bounding box center [171, 222] width 176 height 12
click at [109, 236] on p at bounding box center [192, 233] width 219 height 7
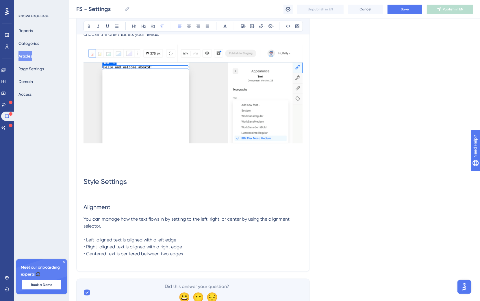
drag, startPoint x: 208, startPoint y: 270, endPoint x: 203, endPoint y: 273, distance: 6.2
click at [203, 257] on p "• Left-aligned text is aligned with a left edge • Right-aligned text is aligned…" at bounding box center [192, 246] width 219 height 21
click at [189, 257] on p "• Left-aligned text is aligned with a left edge • Right-aligned text is aligned…" at bounding box center [192, 246] width 219 height 21
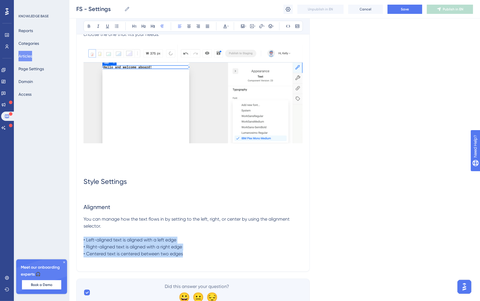
drag, startPoint x: 163, startPoint y: 272, endPoint x: 65, endPoint y: 259, distance: 99.3
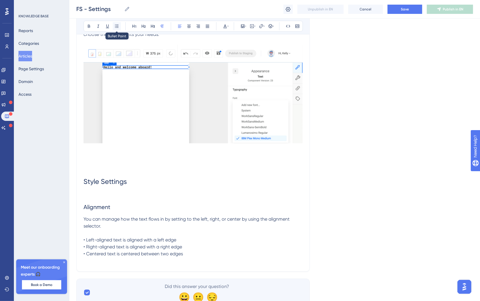
click at [113, 26] on button at bounding box center [117, 26] width 8 height 8
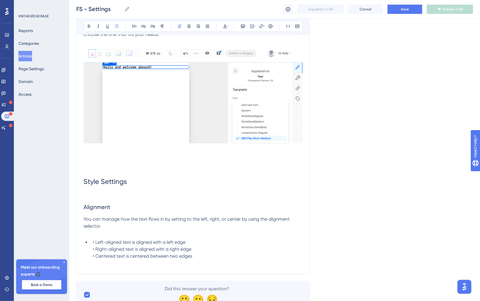
click at [96, 259] on span "• Left-aligned text is aligned with a left edge • Right-aligned text is aligned…" at bounding box center [142, 248] width 99 height 19
click at [95, 259] on span "• Left-aligned text is aligned with a left edge • Right-aligned text is aligned…" at bounding box center [142, 248] width 99 height 19
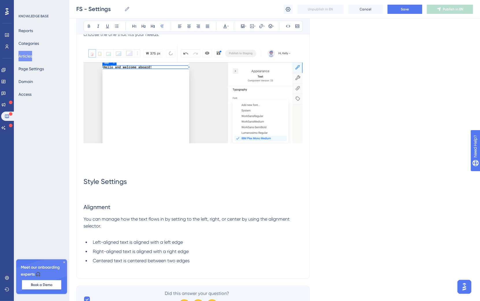
click at [146, 236] on p at bounding box center [192, 233] width 219 height 7
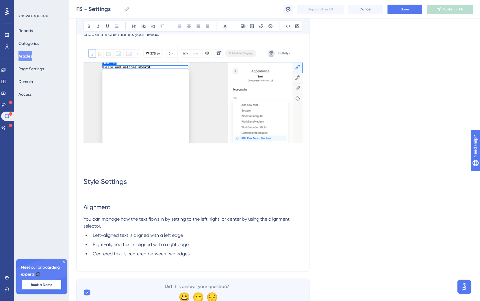
click at [215, 257] on li "Centered text is centered between two edges" at bounding box center [196, 253] width 212 height 7
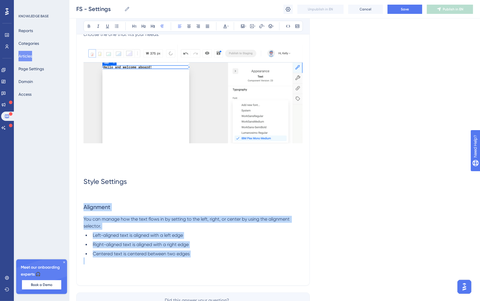
drag, startPoint x: 206, startPoint y: 280, endPoint x: 65, endPoint y: 230, distance: 150.0
copy div "Alignment You can manage how the text flows in by setting to the left, right, o…"
click at [208, 257] on ul "Left-aligned text is aligned with a left edge Right-aligned text is aligned wit…" at bounding box center [192, 244] width 219 height 25
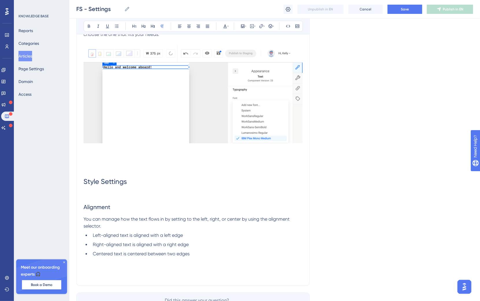
click at [204, 264] on p at bounding box center [192, 260] width 219 height 7
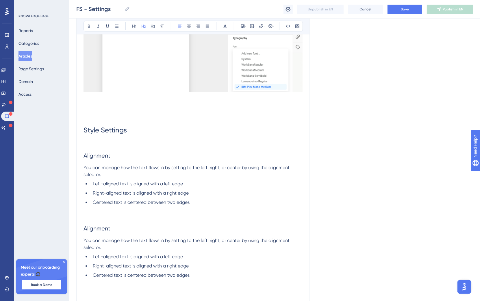
click at [85, 232] on span "Alignment" at bounding box center [96, 228] width 27 height 7
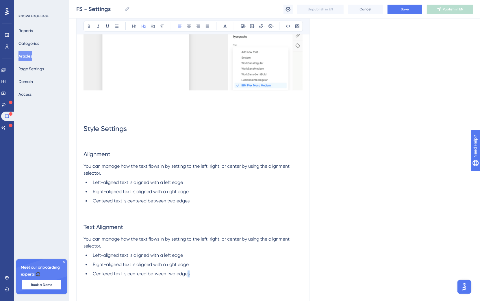
scroll to position [2824, 0]
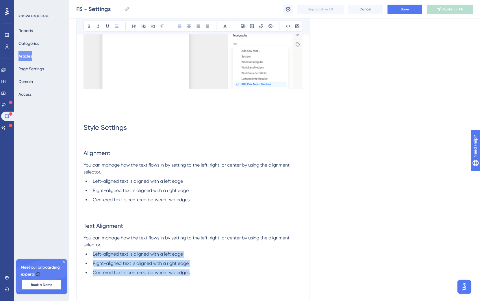
drag, startPoint x: 124, startPoint y: 288, endPoint x: 90, endPoint y: 279, distance: 35.6
click at [90, 276] on ul "Left-aligned text is aligned with a left edge Right-aligned text is aligned wit…" at bounding box center [192, 263] width 219 height 25
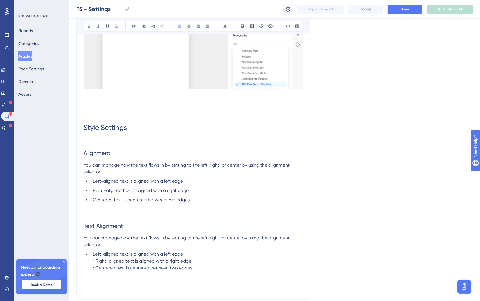
click at [96, 271] on span "Left-aligned text is aligned with a left edge • Right-aligned text is aligned w…" at bounding box center [142, 260] width 99 height 19
click at [97, 273] on span "Right-aligned text is aligned with a right edge • Centered text is centered bet…" at bounding box center [142, 266] width 99 height 12
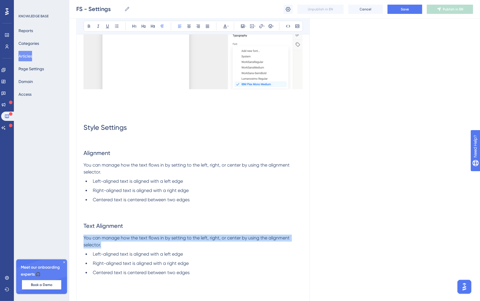
drag, startPoint x: 93, startPoint y: 264, endPoint x: 68, endPoint y: 258, distance: 25.7
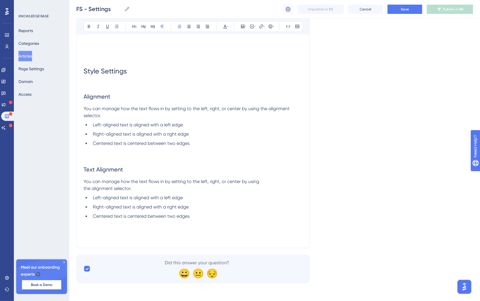
scroll to position [2902, 0]
click at [201, 216] on li "Centered text is centered between two edges" at bounding box center [196, 215] width 212 height 7
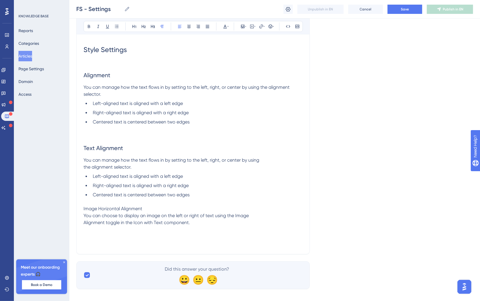
click at [85, 225] on span "You can choose to display an image on the left or right of text using the Image…" at bounding box center [165, 218] width 165 height 12
drag, startPoint x: 143, startPoint y: 230, endPoint x: 74, endPoint y: 227, distance: 69.0
click at [142, 24] on icon at bounding box center [143, 26] width 5 height 5
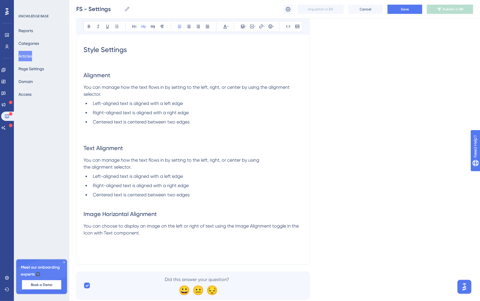
click at [177, 243] on p at bounding box center [192, 239] width 219 height 7
click at [243, 26] on icon at bounding box center [242, 26] width 3 height 3
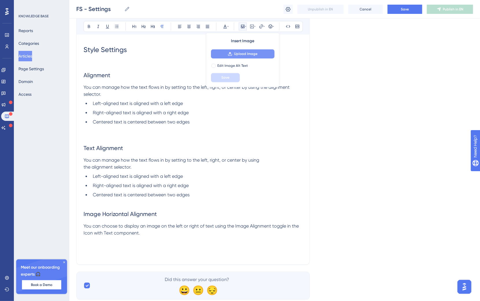
click at [256, 54] on span "Upload Image" at bounding box center [245, 53] width 23 height 5
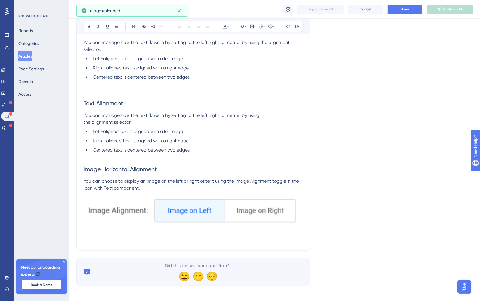
scroll to position [2965, 0]
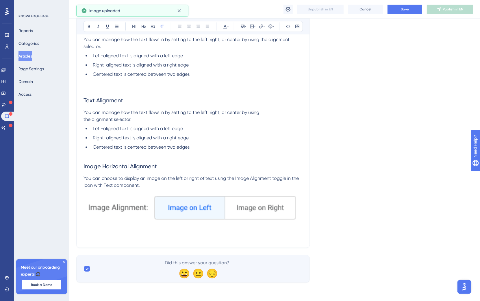
click at [262, 209] on img at bounding box center [192, 207] width 219 height 36
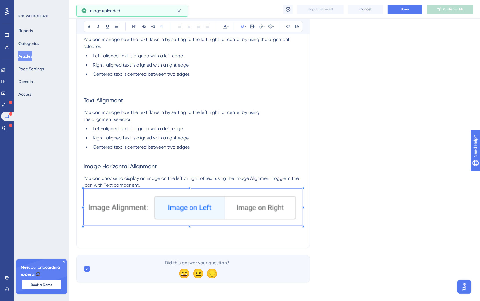
drag, startPoint x: 303, startPoint y: 194, endPoint x: 165, endPoint y: 207, distance: 138.0
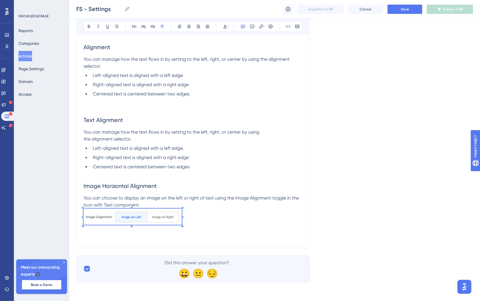
scroll to position [2950, 0]
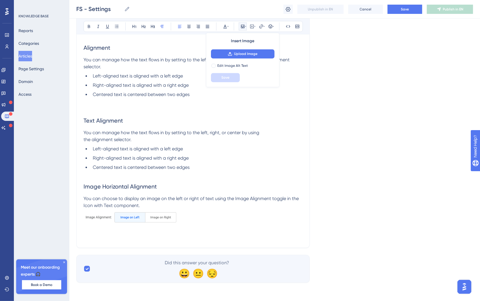
click at [170, 203] on p "You can choose to display an image on the left or right of text using the Image…" at bounding box center [192, 202] width 219 height 14
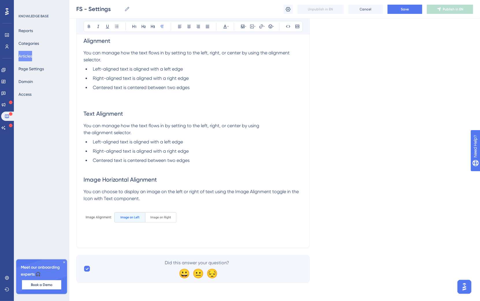
click at [174, 224] on img at bounding box center [131, 217] width 96 height 16
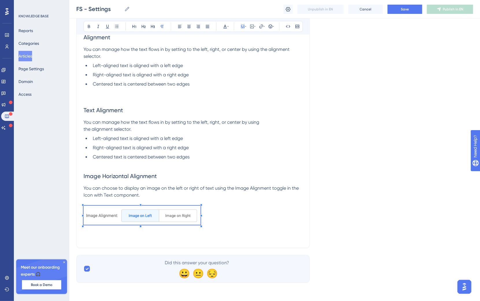
click at [235, 221] on p at bounding box center [192, 215] width 219 height 21
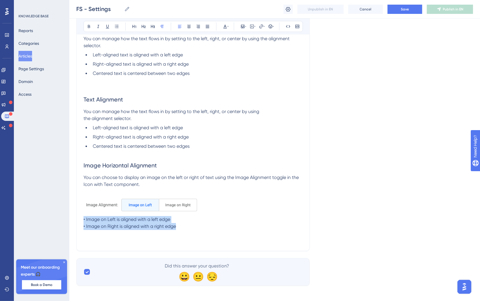
drag, startPoint x: 205, startPoint y: 249, endPoint x: 72, endPoint y: 233, distance: 134.7
click at [118, 26] on icon at bounding box center [116, 26] width 3 height 3
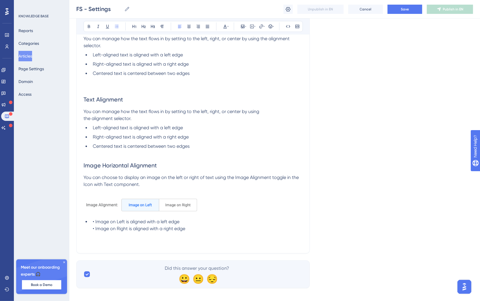
click at [94, 231] on span "• Image on Left is aligned with a left edge • Image on Right is aligned with a …" at bounding box center [139, 225] width 92 height 12
click at [117, 29] on button at bounding box center [117, 26] width 8 height 8
drag, startPoint x: 125, startPoint y: 251, endPoint x: 91, endPoint y: 193, distance: 67.1
click at [94, 233] on span "Image on Right is aligned with a right edge" at bounding box center [138, 230] width 90 height 5
drag, startPoint x: 127, startPoint y: 252, endPoint x: 90, endPoint y: 251, distance: 37.0
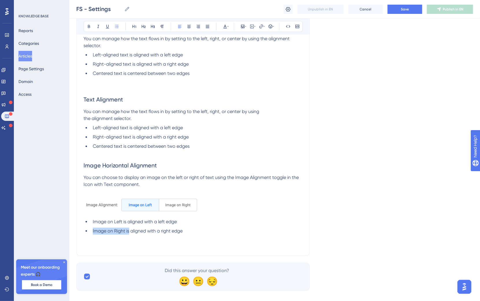
click at [90, 234] on li "Image on Right is aligned with a right edge" at bounding box center [196, 230] width 212 height 7
click at [127, 233] on span "Image on Right is aligned with a right edge" at bounding box center [138, 230] width 90 height 5
drag, startPoint x: 126, startPoint y: 252, endPoint x: 90, endPoint y: 251, distance: 37.0
click at [90, 234] on ul "Image on Left is aligned with a left edge Image on Right is aligned with a righ…" at bounding box center [192, 226] width 219 height 16
click at [90, 30] on button at bounding box center [89, 26] width 8 height 8
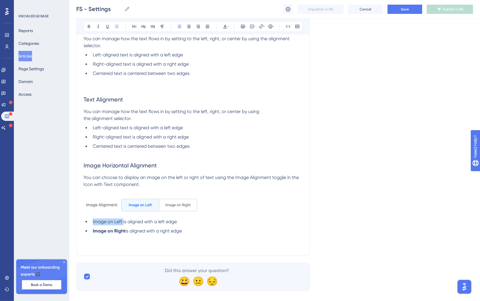
drag, startPoint x: 123, startPoint y: 242, endPoint x: 75, endPoint y: 240, distance: 48.5
click at [90, 29] on button at bounding box center [89, 26] width 8 height 8
click at [184, 234] on ul "Image on Left is aligned with a left edge Image on Right is aligned with a righ…" at bounding box center [192, 226] width 219 height 16
click at [198, 234] on li "Image on Right is aligned with a right edge" at bounding box center [196, 230] width 212 height 7
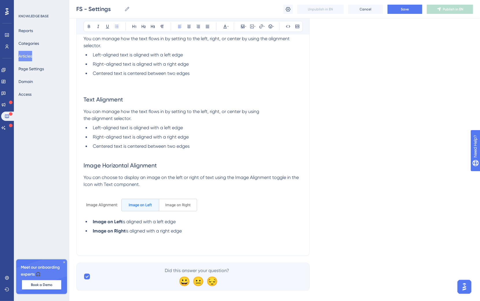
click at [127, 174] on h2 "Image Horizontal Alignment" at bounding box center [192, 164] width 219 height 17
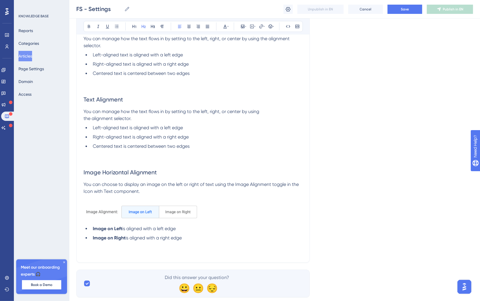
click at [197, 241] on li "Image on Right is aligned with a right edge" at bounding box center [196, 237] width 212 height 7
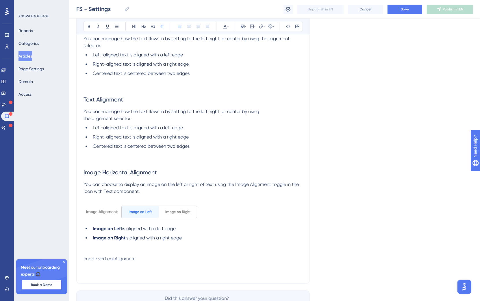
drag, startPoint x: 163, startPoint y: 279, endPoint x: 87, endPoint y: 276, distance: 75.1
click at [87, 262] on p "Image vertical Alignment" at bounding box center [192, 258] width 219 height 7
click at [102, 261] on span "Image vertical Alignment" at bounding box center [109, 258] width 52 height 5
drag, startPoint x: 143, startPoint y: 279, endPoint x: 47, endPoint y: 268, distance: 96.5
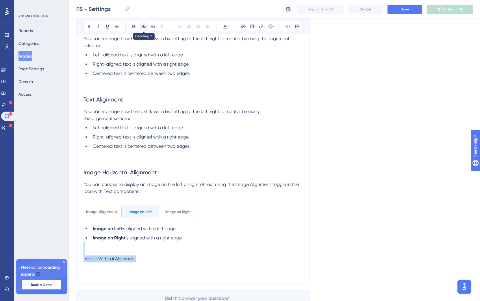
click at [145, 27] on icon at bounding box center [143, 26] width 5 height 5
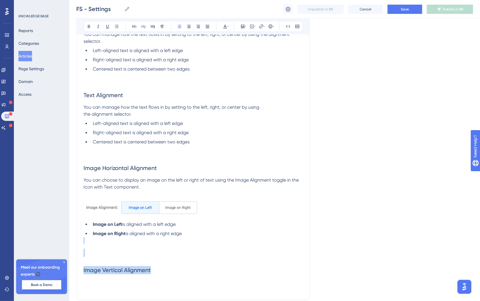
scroll to position [3028, 0]
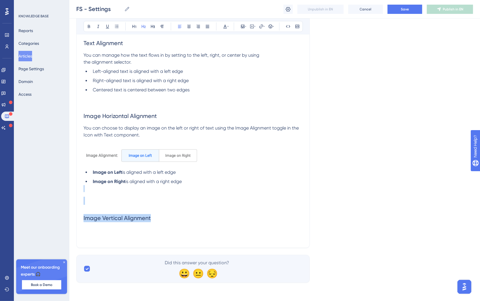
click at [98, 204] on h2 at bounding box center [192, 200] width 219 height 17
click at [159, 217] on h2 "Image Vertical Alignment" at bounding box center [192, 217] width 219 height 17
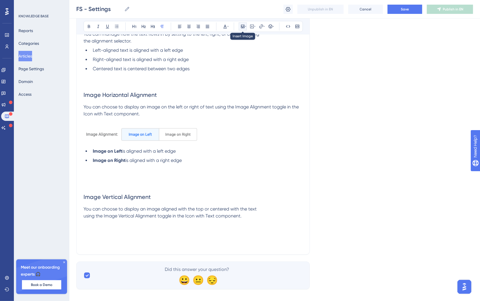
click at [245, 27] on icon at bounding box center [245, 26] width 1 height 5
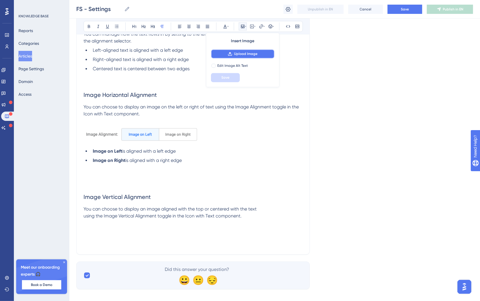
click at [259, 56] on button "Upload Image" at bounding box center [243, 53] width 64 height 9
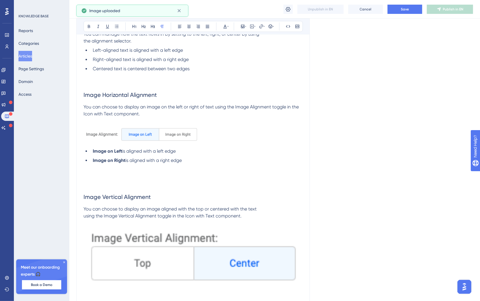
click at [219, 252] on img at bounding box center [192, 257] width 219 height 63
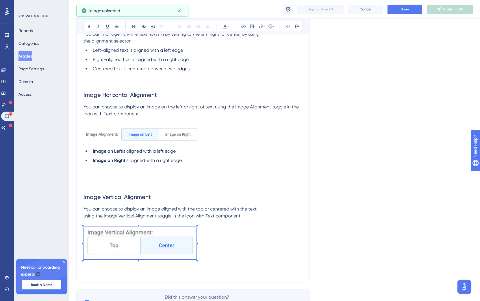
click at [196, 254] on span at bounding box center [139, 243] width 113 height 34
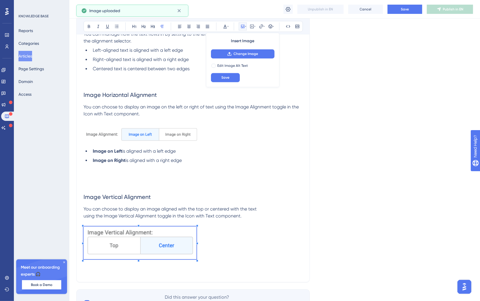
click at [236, 260] on p at bounding box center [192, 243] width 219 height 34
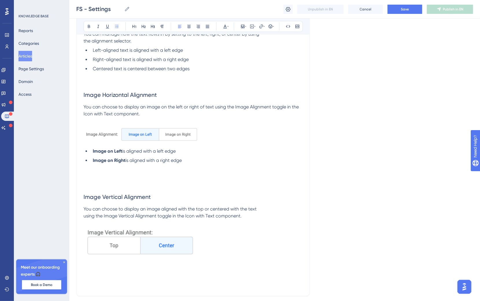
drag, startPoint x: 210, startPoint y: 181, endPoint x: 70, endPoint y: 181, distance: 139.5
copy ul "Image on Left is aligned with a left edge Image on Right is aligned with a righ…"
click at [104, 268] on p at bounding box center [192, 264] width 219 height 7
drag, startPoint x: 122, startPoint y: 286, endPoint x: 90, endPoint y: 288, distance: 32.1
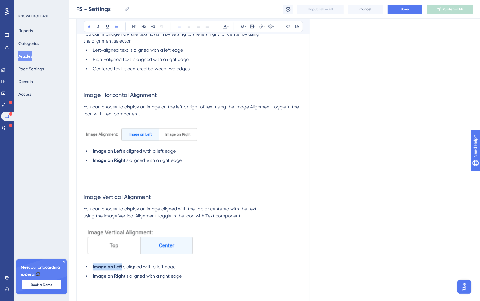
click at [90, 270] on li "Image on Left is aligned with a left edge" at bounding box center [196, 266] width 212 height 7
click at [141, 269] on span "is aligned with a left edge" at bounding box center [127, 266] width 53 height 5
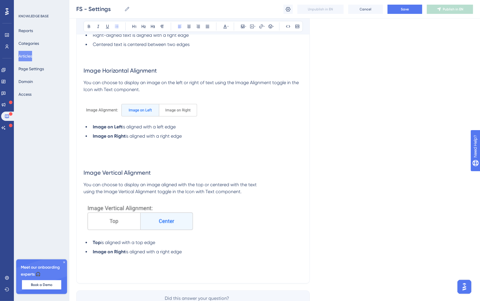
scroll to position [3050, 0]
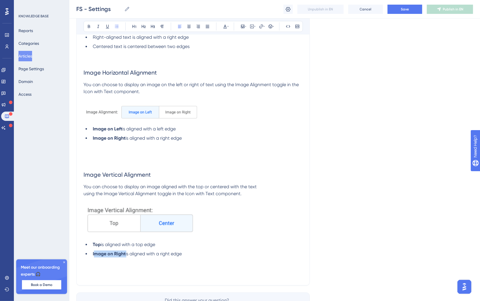
drag, startPoint x: 123, startPoint y: 276, endPoint x: 94, endPoint y: 276, distance: 29.2
click at [94, 257] on li "Image on Right is aligned with a right edge" at bounding box center [196, 253] width 212 height 7
drag, startPoint x: 108, startPoint y: 273, endPoint x: 93, endPoint y: 271, distance: 15.7
click at [93, 257] on li "C enter is aligned with a right edge" at bounding box center [196, 253] width 212 height 7
click at [88, 27] on icon at bounding box center [89, 26] width 2 height 3
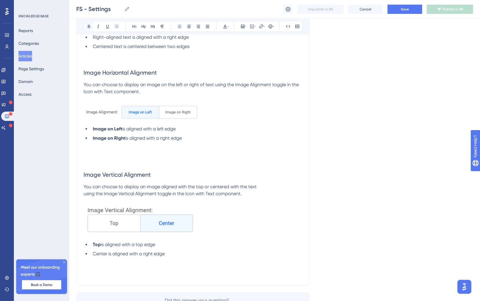
click at [88, 27] on icon at bounding box center [89, 26] width 2 height 3
click at [141, 256] on span "is aligned with a right edge" at bounding box center [135, 253] width 56 height 5
drag, startPoint x: 132, startPoint y: 275, endPoint x: 184, endPoint y: 277, distance: 52.6
click at [95, 256] on strong "Center" at bounding box center [100, 253] width 15 height 5
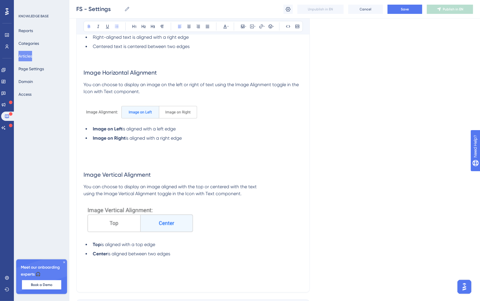
click at [190, 257] on li "Center is aligned between two edges" at bounding box center [196, 253] width 212 height 7
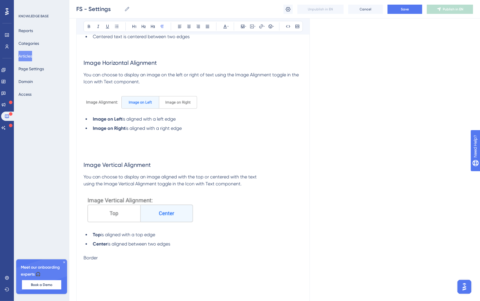
scroll to position [3064, 0]
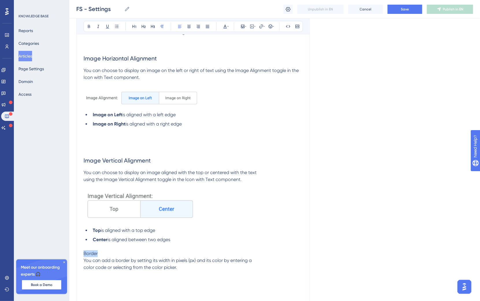
drag, startPoint x: 114, startPoint y: 275, endPoint x: 71, endPoint y: 274, distance: 42.5
click at [90, 25] on icon at bounding box center [89, 26] width 5 height 5
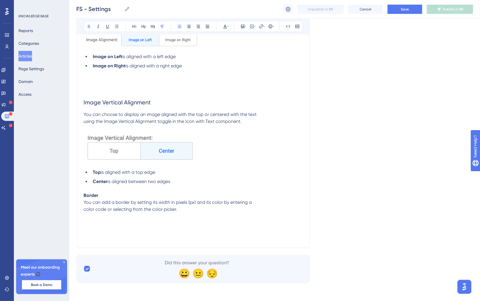
scroll to position [3143, 0]
click at [85, 211] on span "You can add a border by setting its width in pixels (px) and its color by enter…" at bounding box center [167, 205] width 168 height 12
drag, startPoint x: 70, startPoint y: 194, endPoint x: 56, endPoint y: 164, distance: 33.5
click at [86, 23] on button at bounding box center [89, 26] width 8 height 8
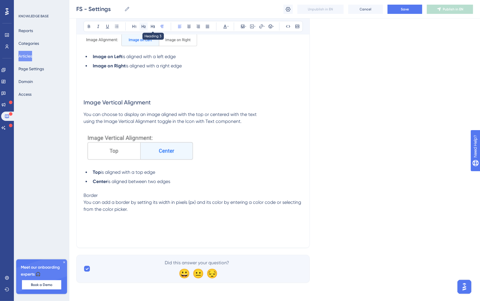
click at [143, 25] on icon at bounding box center [143, 26] width 4 height 3
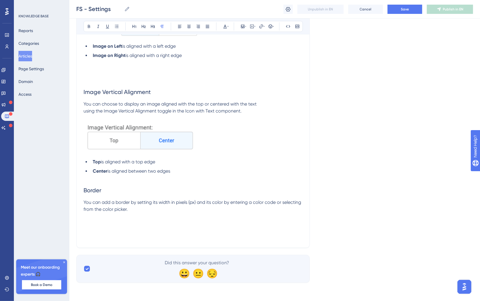
click at [109, 181] on p at bounding box center [192, 177] width 219 height 7
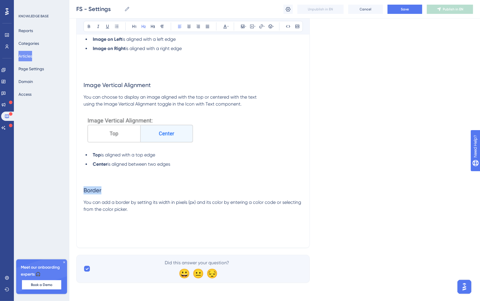
drag, startPoint x: 124, startPoint y: 207, endPoint x: 37, endPoint y: 204, distance: 87.3
click at [182, 212] on p "You can add a border by setting its width in pixels (px) and its color by enter…" at bounding box center [192, 206] width 219 height 14
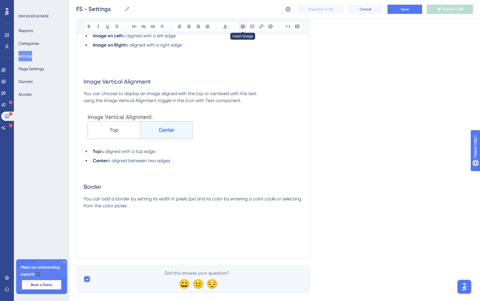
click at [243, 25] on icon at bounding box center [242, 26] width 5 height 5
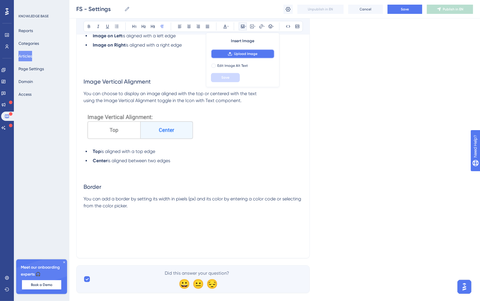
click at [254, 52] on span "Upload Image" at bounding box center [245, 53] width 23 height 5
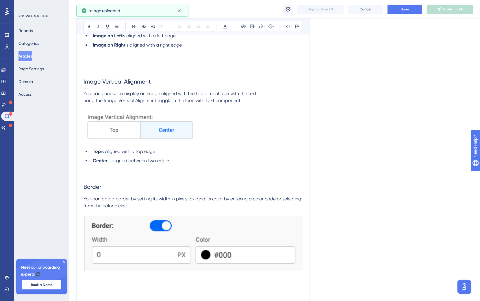
click at [231, 255] on img at bounding box center [192, 243] width 219 height 55
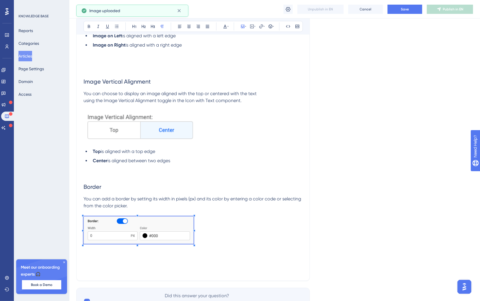
click at [193, 238] on p at bounding box center [192, 230] width 219 height 29
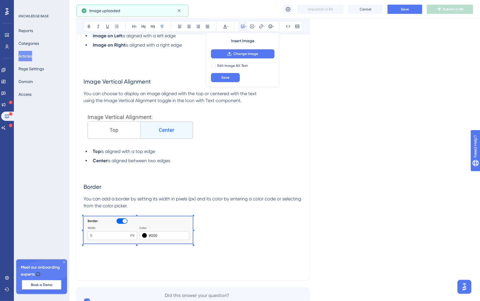
click at [230, 245] on p at bounding box center [192, 230] width 219 height 29
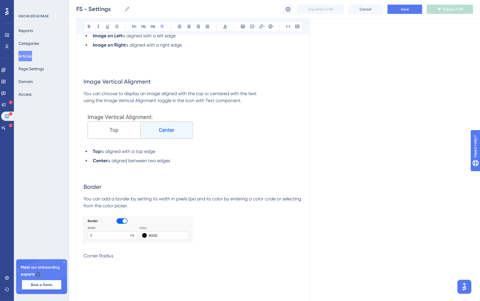
click at [126, 259] on p "Corner Radius" at bounding box center [192, 255] width 219 height 7
click at [114, 266] on p at bounding box center [192, 262] width 219 height 7
drag, startPoint x: 121, startPoint y: 277, endPoint x: 83, endPoint y: 277, distance: 37.5
click at [83, 259] on p "Corner Radius" at bounding box center [192, 255] width 219 height 7
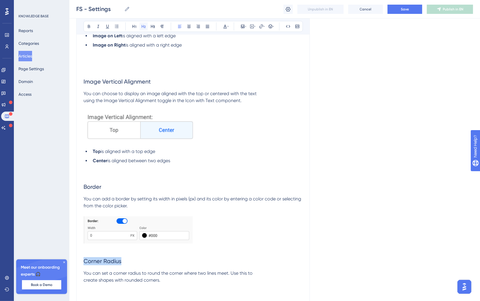
click at [142, 27] on icon at bounding box center [143, 26] width 4 height 3
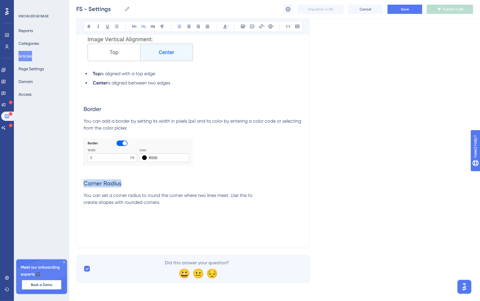
scroll to position [3241, 0]
click at [180, 200] on p "You can set a corner radius to round the corner where two lines meet. Use this …" at bounding box center [192, 199] width 219 height 14
click at [85, 202] on span "You can set a corner radius to round the corner where two lines meet. Use this …" at bounding box center [167, 198] width 169 height 12
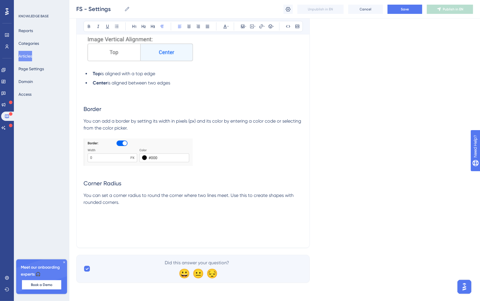
click at [159, 204] on p "You can set a corner radius to round the corner where two lines meet. Use this …" at bounding box center [192, 199] width 219 height 14
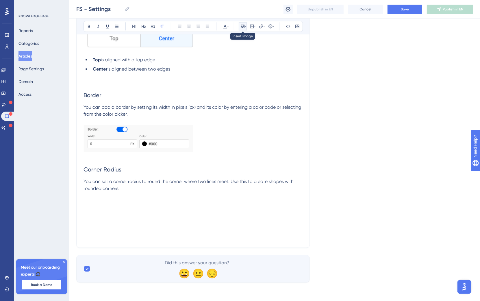
click at [242, 28] on icon at bounding box center [242, 26] width 3 height 3
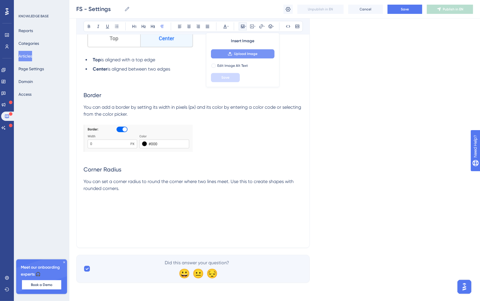
click at [244, 51] on button "Upload Image" at bounding box center [243, 53] width 64 height 9
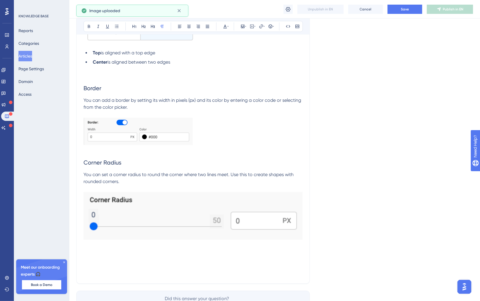
click at [163, 220] on img at bounding box center [192, 216] width 219 height 48
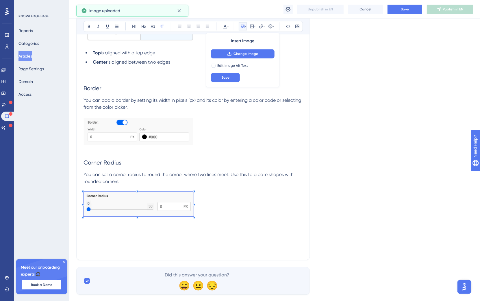
click at [208, 185] on p "You can set a corner radius to round the corner where two lines meet. Use this …" at bounding box center [192, 178] width 219 height 14
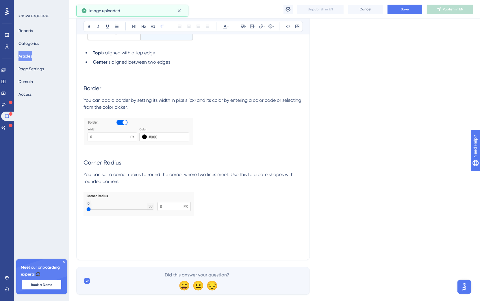
click at [210, 218] on p at bounding box center [192, 205] width 219 height 26
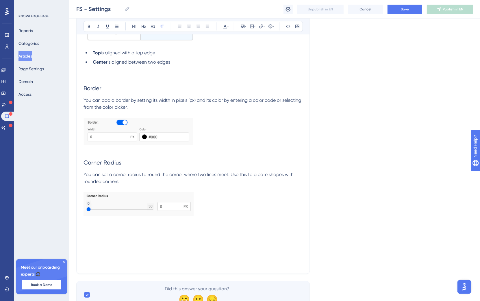
click at [142, 185] on p "You can set a corner radius to round the corner where two lines meet. Use this …" at bounding box center [192, 178] width 219 height 14
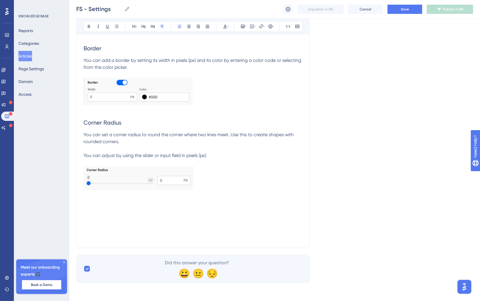
scroll to position [3271, 0]
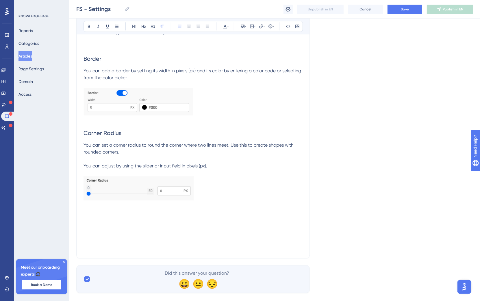
click at [223, 200] on p at bounding box center [192, 189] width 219 height 26
click at [217, 202] on p at bounding box center [192, 189] width 219 height 26
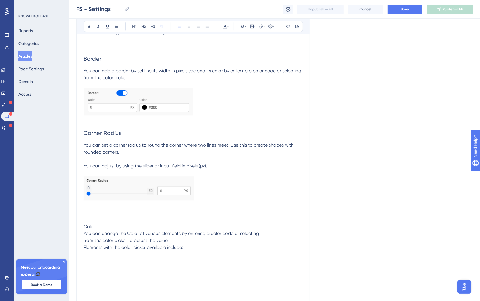
click at [84, 250] on span "You can change the Color of various elements by entering a color code or select…" at bounding box center [170, 239] width 175 height 19
click at [86, 243] on span "You can change the Color of various elements by entering a color code or select…" at bounding box center [170, 236] width 175 height 12
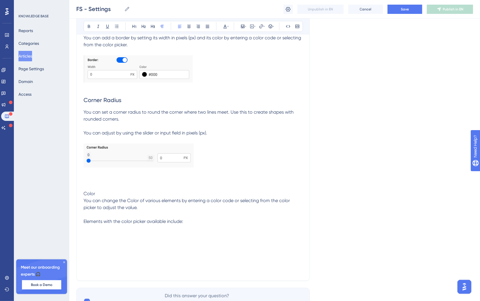
scroll to position [3330, 0]
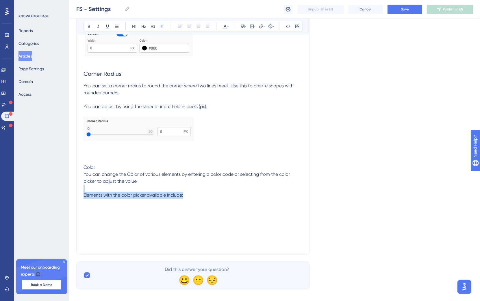
click at [199, 198] on p "Elements with the color picker available include:" at bounding box center [192, 194] width 219 height 7
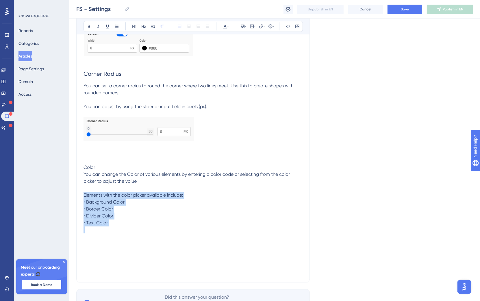
drag, startPoint x: 144, startPoint y: 250, endPoint x: 53, endPoint y: 215, distance: 97.9
drag, startPoint x: 119, startPoint y: 244, endPoint x: 58, endPoint y: 224, distance: 64.6
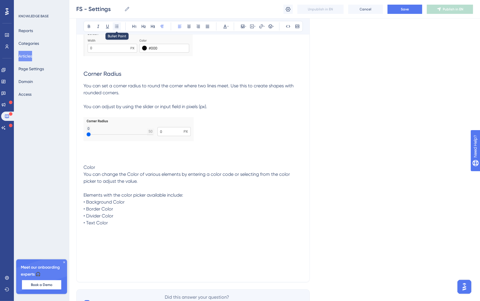
click at [118, 23] on button at bounding box center [117, 26] width 8 height 8
click at [94, 224] on span "• Background Color • Border Color • Divider Color • Text Color" at bounding box center [113, 214] width 41 height 26
click at [95, 224] on span "• Background Color • Border Color • Divider Color • Text Color" at bounding box center [113, 214] width 41 height 26
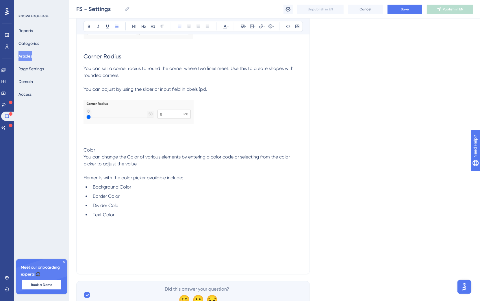
scroll to position [3352, 0]
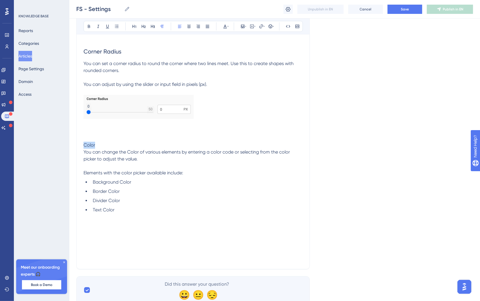
drag, startPoint x: 116, startPoint y: 168, endPoint x: 66, endPoint y: 152, distance: 52.4
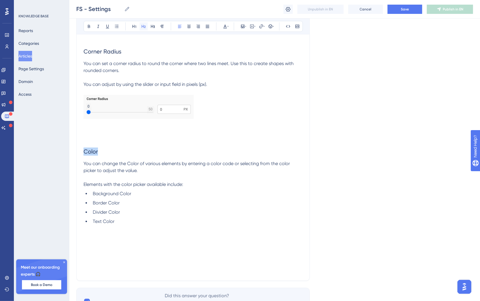
click at [143, 28] on icon at bounding box center [143, 26] width 5 height 5
click at [149, 225] on ul "Background Color Border Color Divider Color Text Color" at bounding box center [192, 207] width 219 height 35
click at [136, 252] on p "Background Color" at bounding box center [192, 248] width 219 height 7
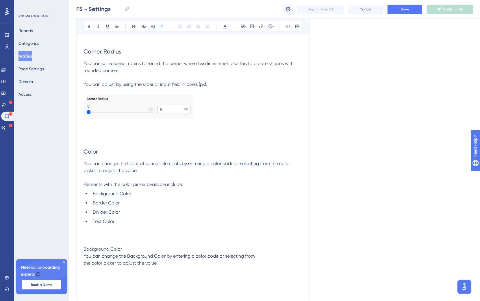
drag, startPoint x: 145, startPoint y: 270, endPoint x: 61, endPoint y: 273, distance: 83.8
drag, startPoint x: 145, startPoint y: 269, endPoint x: 74, endPoint y: 267, distance: 71.1
click at [142, 28] on icon at bounding box center [143, 26] width 5 height 5
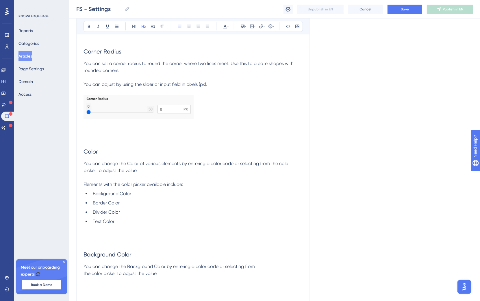
click at [113, 276] on span "You can change the Background Color by entering a color code or selecting from …" at bounding box center [168, 269] width 171 height 12
click at [84, 276] on span "You can change the Background Color by entering a color code or selecting from …" at bounding box center [168, 269] width 171 height 12
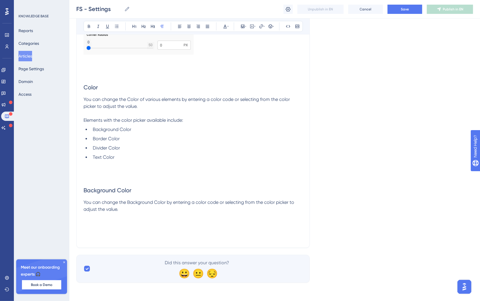
click at [176, 215] on p at bounding box center [192, 215] width 219 height 7
click at [177, 210] on p "You can change the Background Color by entering a color code or selecting from …" at bounding box center [192, 206] width 219 height 14
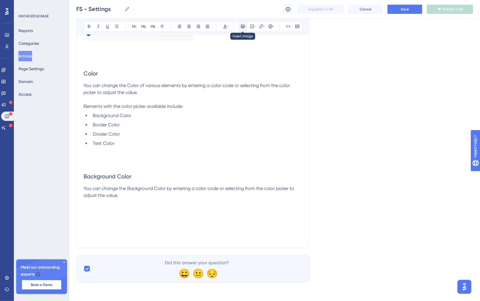
click at [242, 26] on icon at bounding box center [242, 26] width 3 height 3
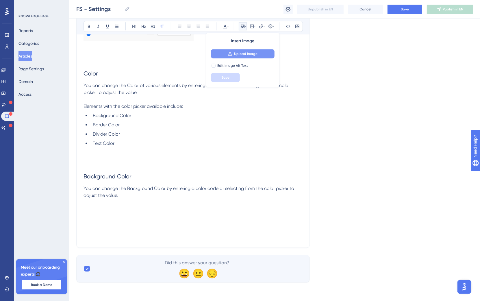
click at [243, 54] on span "Upload Image" at bounding box center [245, 53] width 23 height 5
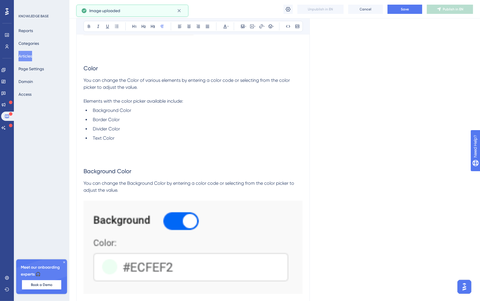
click at [194, 234] on img at bounding box center [192, 246] width 219 height 93
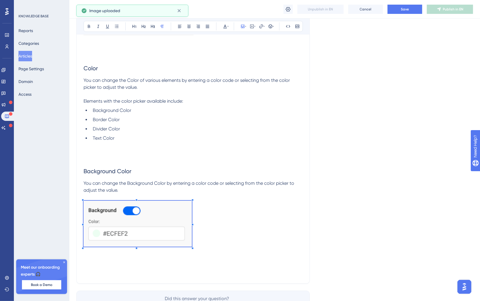
click at [191, 229] on p at bounding box center [192, 224] width 219 height 48
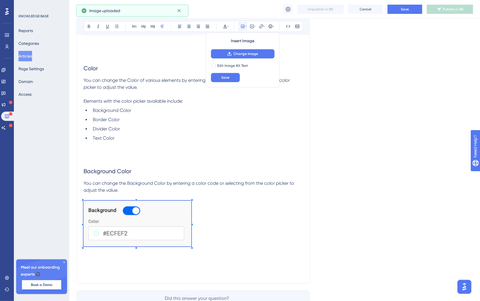
click at [234, 248] on p at bounding box center [192, 224] width 219 height 48
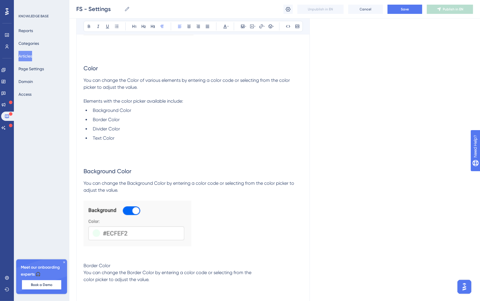
click at [84, 282] on span "You can change the Border Color by entering a color code or selecting from the …" at bounding box center [167, 275] width 168 height 12
drag, startPoint x: 136, startPoint y: 287, endPoint x: 63, endPoint y: 289, distance: 73.4
click at [139, 26] on button at bounding box center [143, 26] width 8 height 8
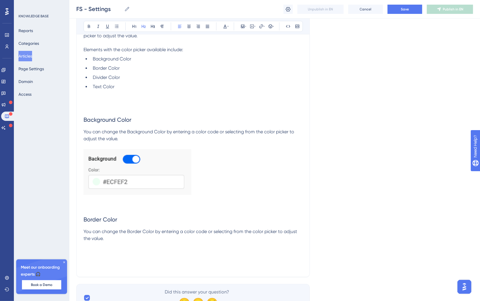
scroll to position [3536, 0]
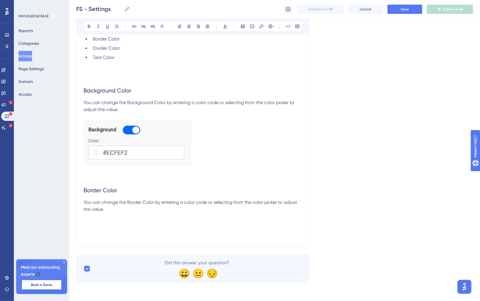
click at [132, 213] on p at bounding box center [192, 215] width 219 height 7
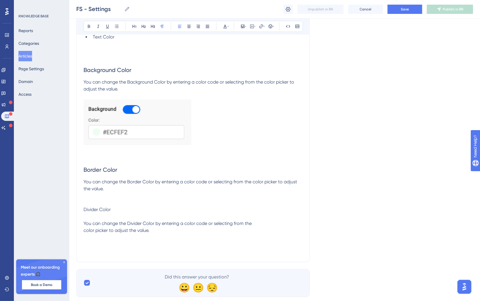
drag, startPoint x: 85, startPoint y: 253, endPoint x: 111, endPoint y: 244, distance: 27.0
click at [85, 233] on span "Divider Color You can change the Divider Color by entering a color code or sele…" at bounding box center [167, 219] width 168 height 26
drag, startPoint x: 165, startPoint y: 225, endPoint x: 70, endPoint y: 222, distance: 95.3
click at [118, 230] on p "Divider Color You can change the Divider Color by entering a color code or sele…" at bounding box center [192, 220] width 219 height 28
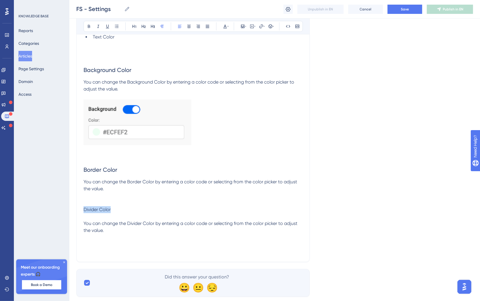
drag, startPoint x: 125, startPoint y: 230, endPoint x: 60, endPoint y: 230, distance: 65.5
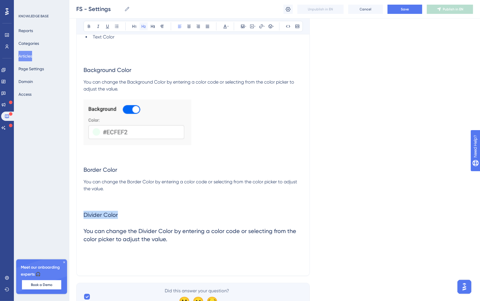
click at [144, 29] on button at bounding box center [143, 26] width 8 height 8
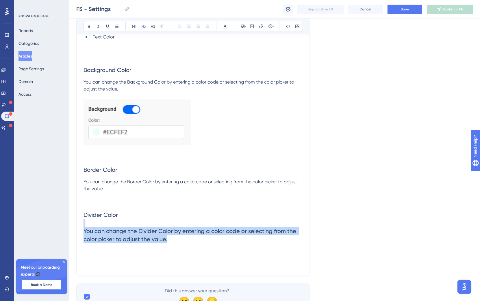
drag, startPoint x: 190, startPoint y: 266, endPoint x: 68, endPoint y: 246, distance: 124.3
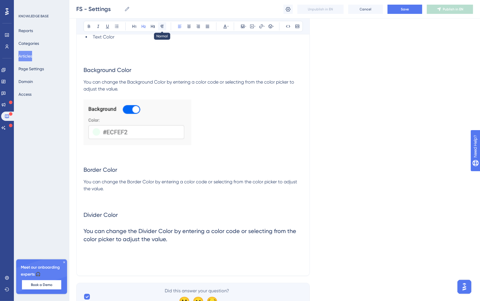
click at [165, 28] on button at bounding box center [162, 26] width 8 height 8
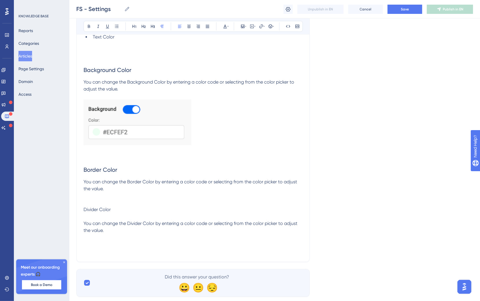
click at [103, 233] on p "Divider Color You can change the Divider Color by entering a color code or sele…" at bounding box center [192, 220] width 219 height 28
drag, startPoint x: 102, startPoint y: 230, endPoint x: 70, endPoint y: 228, distance: 32.1
click at [143, 29] on button at bounding box center [143, 26] width 8 height 8
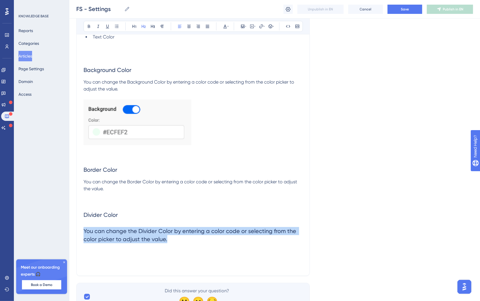
drag, startPoint x: 199, startPoint y: 260, endPoint x: 73, endPoint y: 253, distance: 125.8
copy span "You can change the Divider Color by entering a color code or selecting from the…"
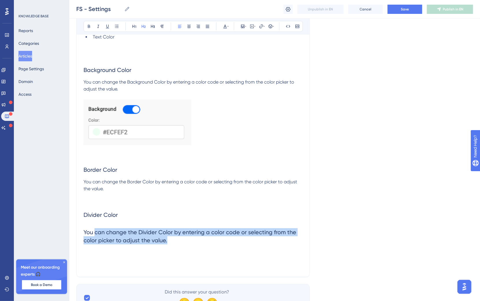
drag, startPoint x: 179, startPoint y: 264, endPoint x: 93, endPoint y: 237, distance: 90.2
click at [94, 249] on h2 "You can change the Divider Color by entering a color code or selecting from the…" at bounding box center [192, 235] width 219 height 25
click at [175, 249] on h2 "You can change the Divider Color by entering a color code or selecting from the…" at bounding box center [192, 235] width 219 height 25
drag, startPoint x: 157, startPoint y: 257, endPoint x: 102, endPoint y: 176, distance: 98.3
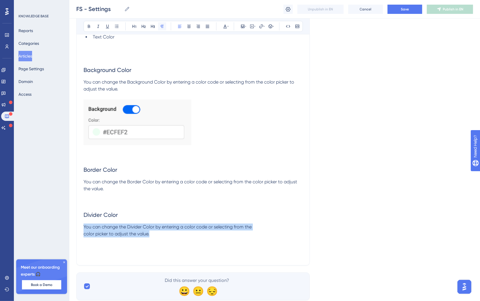
click at [162, 25] on icon at bounding box center [162, 26] width 5 height 5
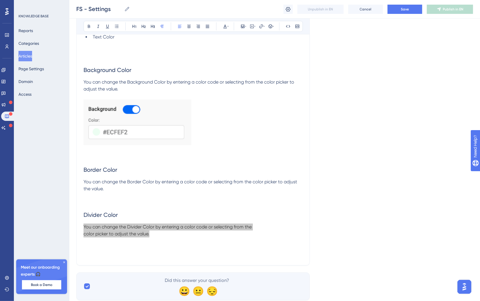
scroll to position [3538, 0]
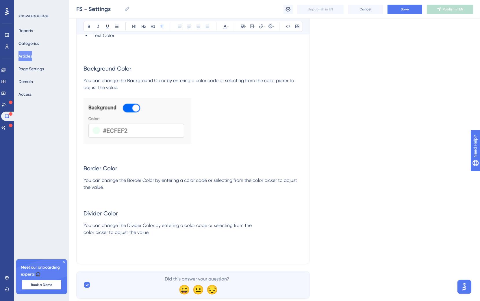
click at [200, 243] on p at bounding box center [192, 239] width 219 height 7
click at [84, 235] on span "You can change the Divider Color by entering a color code or selecting from the…" at bounding box center [167, 228] width 168 height 12
click at [139, 236] on p "You can change the Divider Color by entering a color code or selecting from the…" at bounding box center [192, 229] width 219 height 14
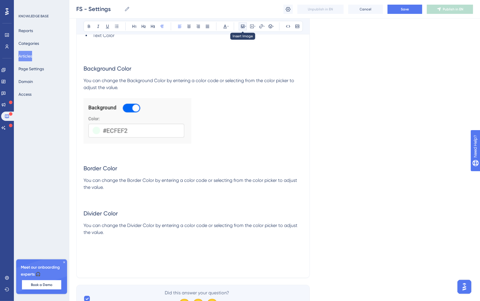
click at [245, 28] on icon at bounding box center [245, 26] width 1 height 5
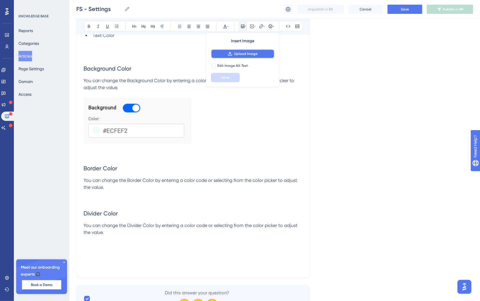
click at [250, 49] on button "Upload Image" at bounding box center [243, 53] width 64 height 9
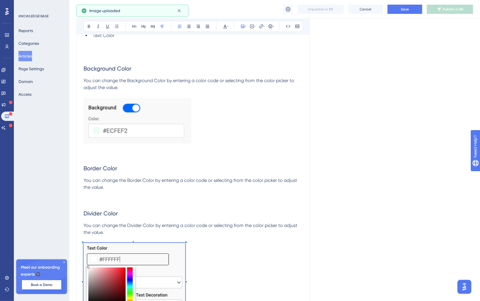
click at [185, 270] on p at bounding box center [192, 281] width 219 height 77
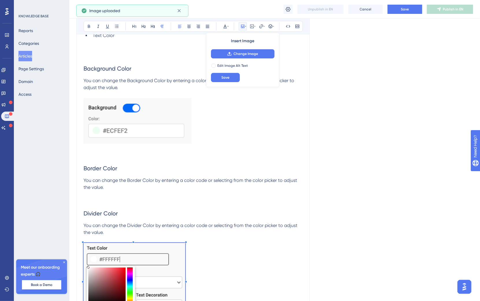
click at [132, 236] on p "You can change the Divider Color by entering a color code or selecting from the…" at bounding box center [192, 229] width 219 height 14
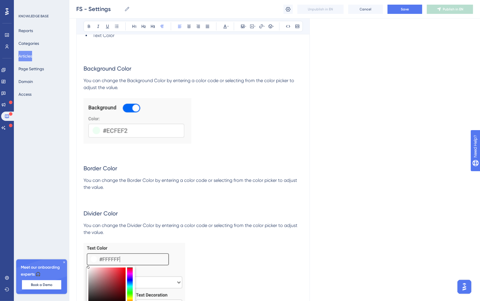
scroll to position [3639, 0]
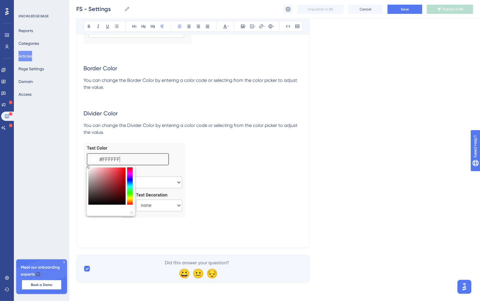
click at [223, 219] on p at bounding box center [192, 181] width 219 height 77
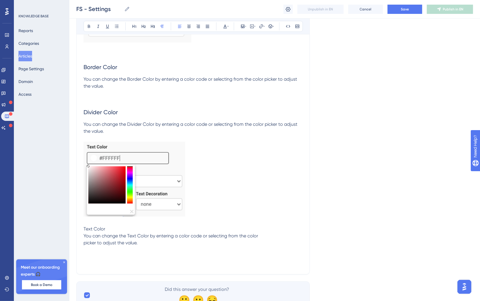
click at [83, 245] on span "You can change the Text Color by entering a color code or selecting from the co…" at bounding box center [170, 239] width 174 height 12
drag, startPoint x: 120, startPoint y: 243, endPoint x: 85, endPoint y: 242, distance: 35.0
click at [145, 28] on icon at bounding box center [143, 26] width 4 height 3
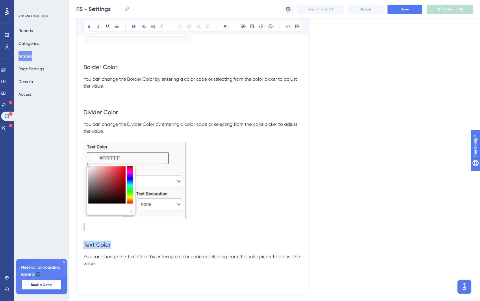
click at [123, 218] on div at bounding box center [134, 179] width 102 height 77
click at [119, 236] on h2 at bounding box center [192, 226] width 219 height 17
click at [149, 194] on img at bounding box center [134, 178] width 102 height 75
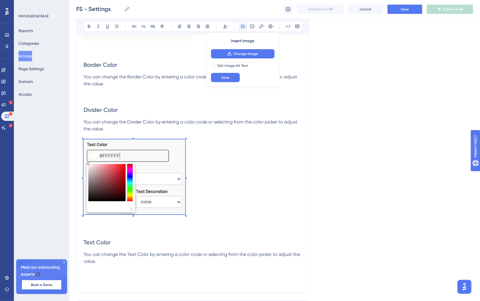
scroll to position [3704, 0]
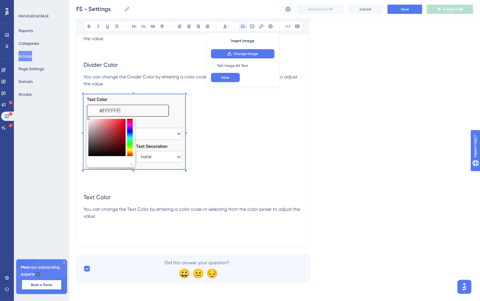
click at [118, 226] on p at bounding box center [192, 222] width 219 height 7
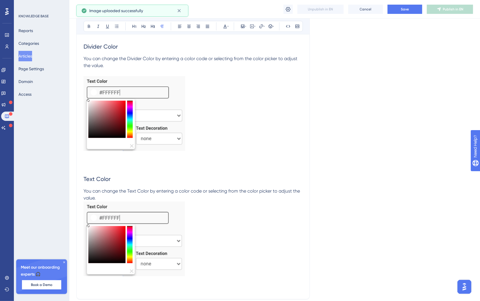
click at [135, 140] on img at bounding box center [134, 113] width 102 height 75
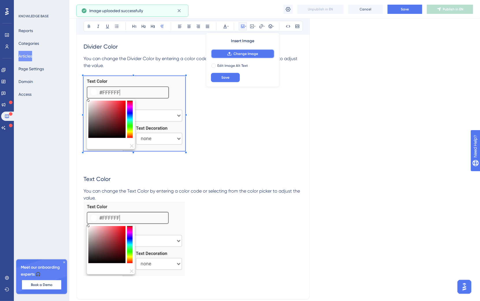
click at [241, 56] on span "Change Image" at bounding box center [245, 53] width 25 height 5
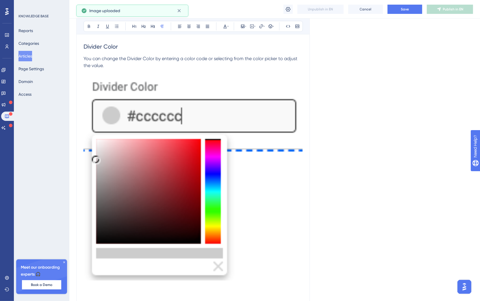
click at [274, 180] on img at bounding box center [192, 178] width 219 height 204
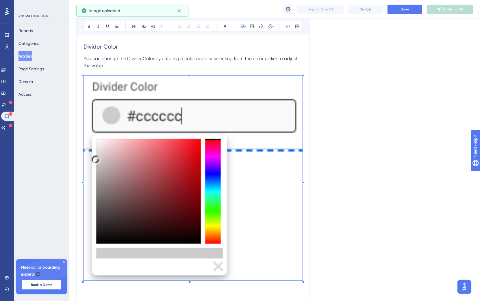
drag, startPoint x: 303, startPoint y: 97, endPoint x: 238, endPoint y: 107, distance: 66.1
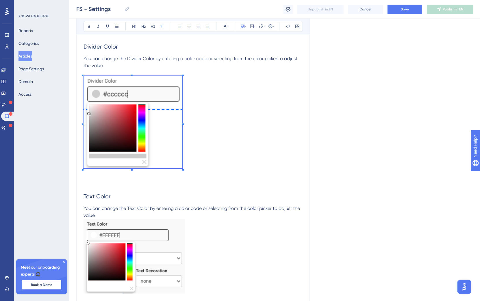
click at [182, 122] on p at bounding box center [192, 123] width 219 height 94
click at [237, 161] on p at bounding box center [192, 123] width 219 height 94
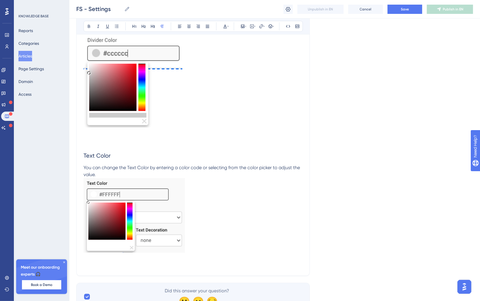
scroll to position [3743, 0]
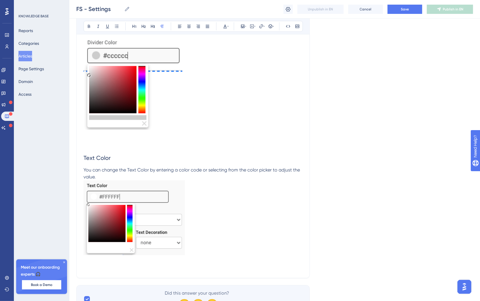
click at [196, 242] on p at bounding box center [192, 218] width 219 height 77
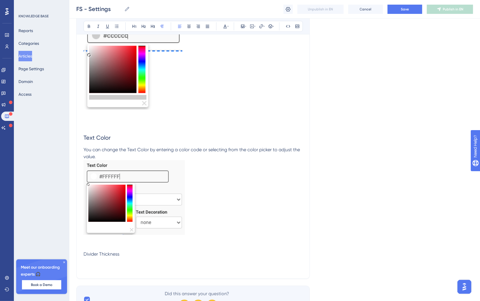
scroll to position [3768, 0]
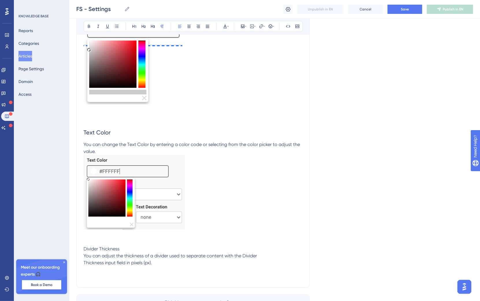
click at [85, 265] on span "You can adjust the thickness of a divider used to separate content with the Div…" at bounding box center [169, 259] width 173 height 12
drag, startPoint x: 135, startPoint y: 268, endPoint x: 76, endPoint y: 266, distance: 59.5
click at [145, 26] on icon at bounding box center [143, 26] width 4 height 3
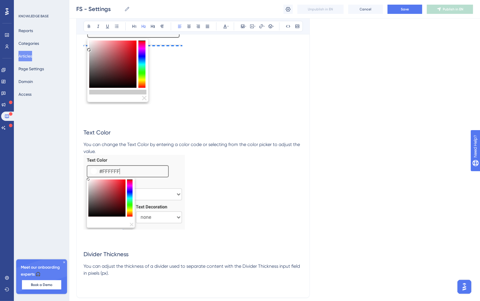
click at [168, 262] on h2 "Divider Thickness" at bounding box center [192, 253] width 219 height 17
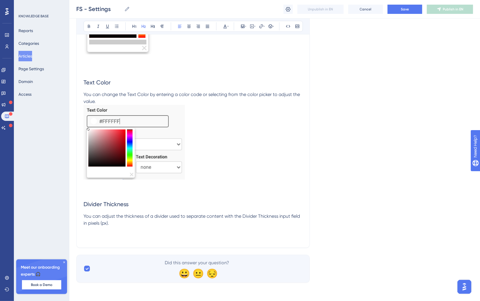
click at [126, 227] on p at bounding box center [192, 229] width 219 height 7
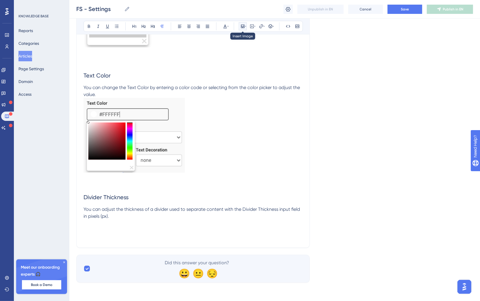
click at [244, 27] on icon at bounding box center [242, 26] width 5 height 5
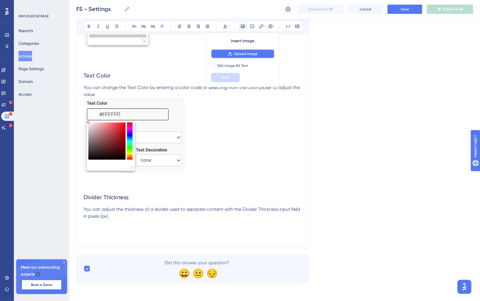
click at [252, 52] on span "Upload Image" at bounding box center [245, 53] width 23 height 5
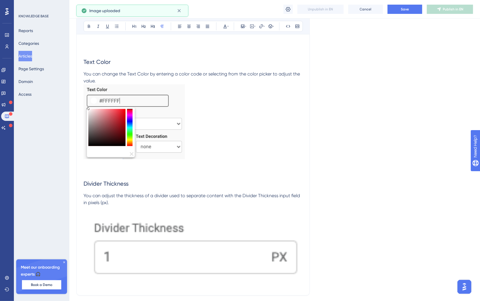
click at [208, 259] on img at bounding box center [192, 246] width 219 height 66
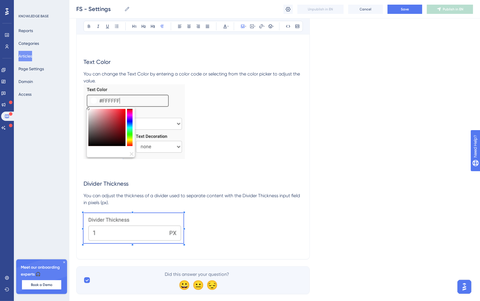
click at [184, 236] on p at bounding box center [192, 229] width 219 height 32
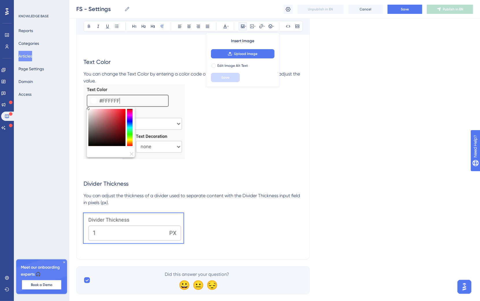
click at [208, 245] on p at bounding box center [192, 229] width 219 height 32
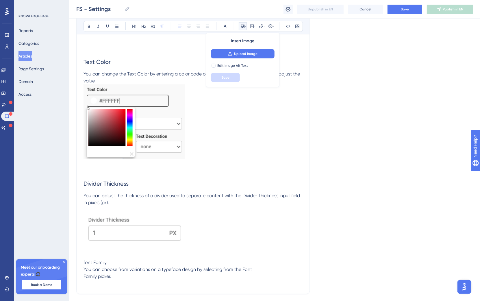
click at [85, 279] on span "You can choose from variations on a typeface design by selecting from the Font …" at bounding box center [167, 272] width 168 height 12
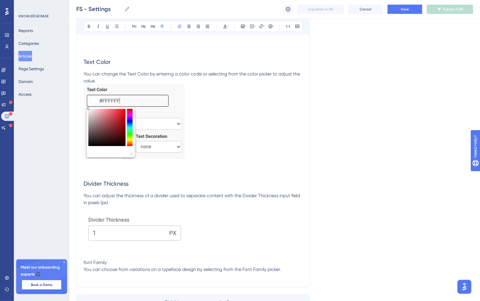
drag, startPoint x: 116, startPoint y: 283, endPoint x: 101, endPoint y: 211, distance: 73.7
click at [139, 26] on button at bounding box center [143, 26] width 8 height 8
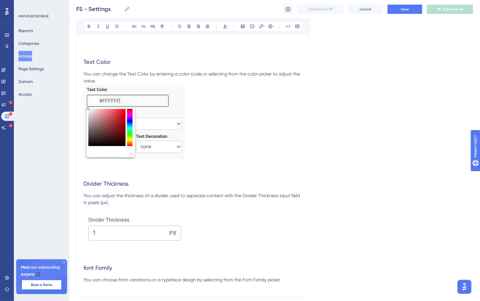
click at [85, 271] on span "font Family" at bounding box center [97, 267] width 29 height 7
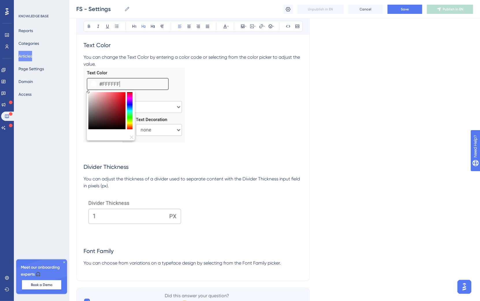
scroll to position [3908, 0]
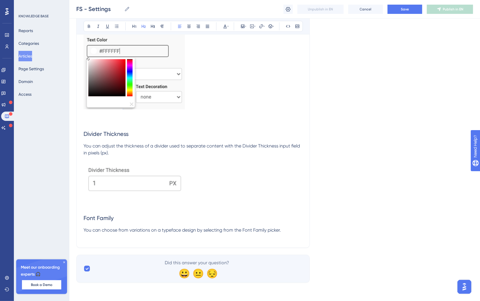
click at [295, 229] on p "You can choose from variations on a typeface design by selecting from the Font …" at bounding box center [192, 229] width 219 height 7
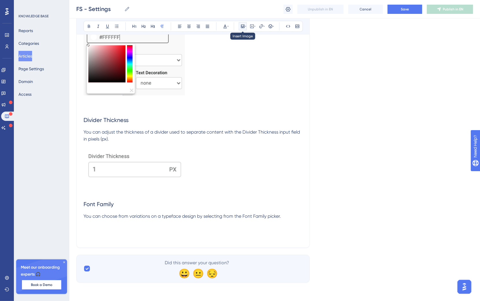
click at [242, 25] on icon at bounding box center [242, 26] width 5 height 5
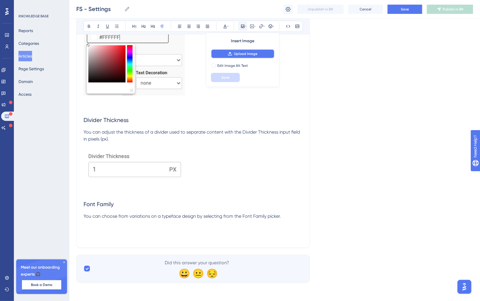
click at [240, 58] on button "Upload Image" at bounding box center [243, 53] width 64 height 9
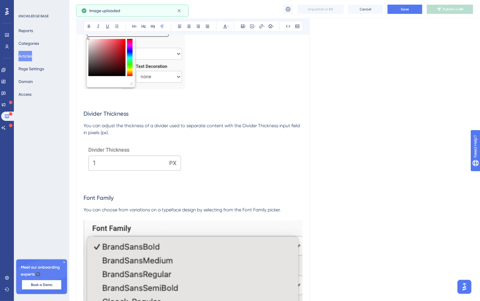
click at [196, 262] on img at bounding box center [192, 267] width 219 height 94
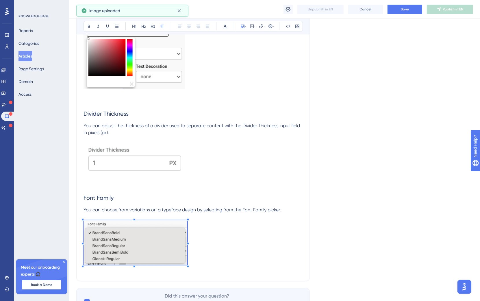
click at [187, 250] on span at bounding box center [135, 243] width 104 height 46
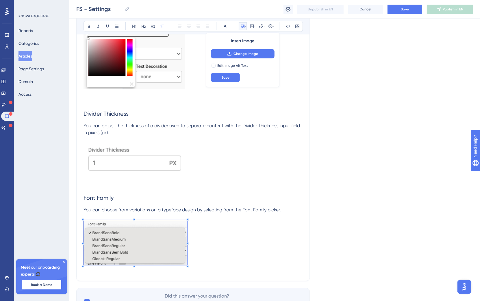
click at [232, 252] on p at bounding box center [192, 243] width 219 height 46
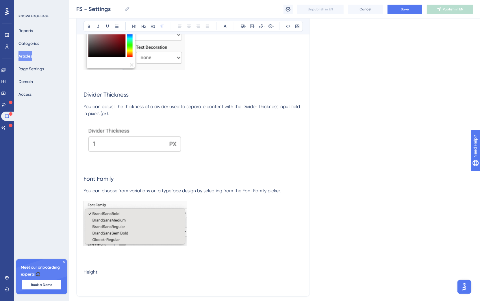
scroll to position [3942, 0]
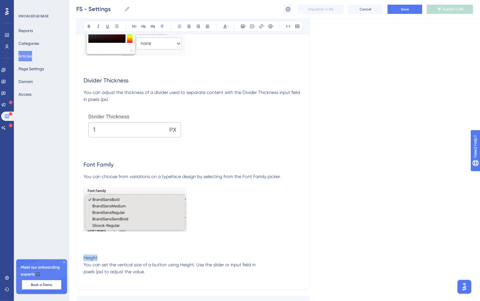
drag, startPoint x: 115, startPoint y: 276, endPoint x: 67, endPoint y: 277, distance: 48.2
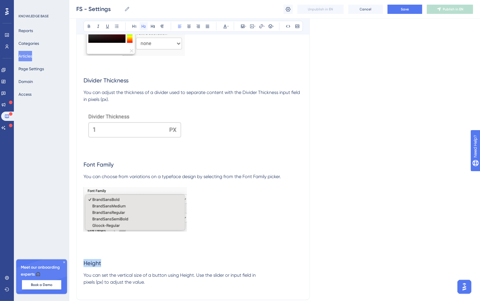
click at [142, 28] on icon at bounding box center [143, 26] width 5 height 5
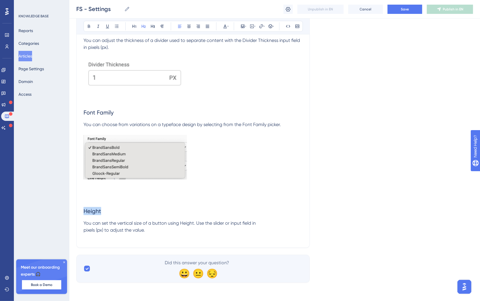
scroll to position [4013, 0]
click at [84, 230] on span "You can set the vertical size of a button using Height. Use the slider or input…" at bounding box center [169, 226] width 172 height 12
click at [129, 227] on p "You can set the vertical size of a button using Height. Use the slider or input…" at bounding box center [192, 226] width 219 height 14
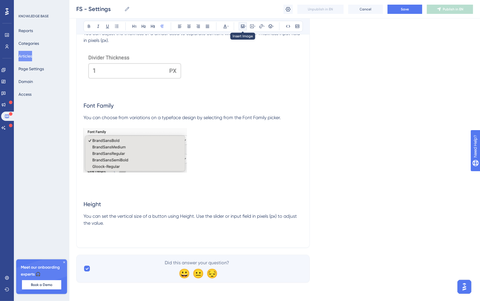
click at [242, 26] on icon at bounding box center [242, 26] width 5 height 5
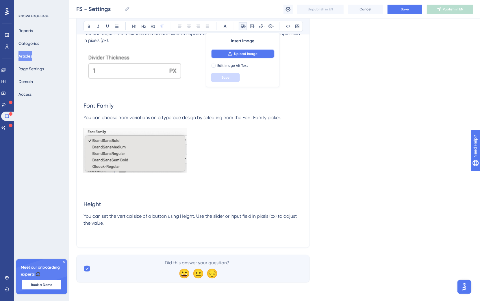
click at [243, 51] on button "Upload Image" at bounding box center [243, 53] width 64 height 9
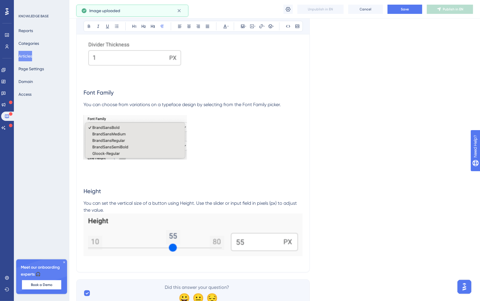
click at [211, 247] on img at bounding box center [192, 234] width 219 height 43
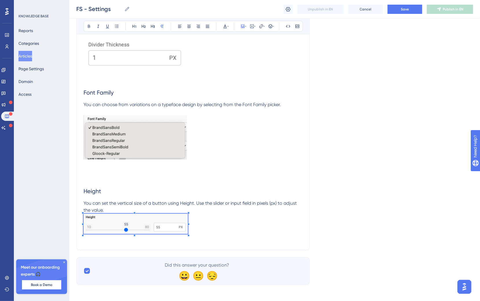
click at [189, 233] on p at bounding box center [192, 224] width 219 height 22
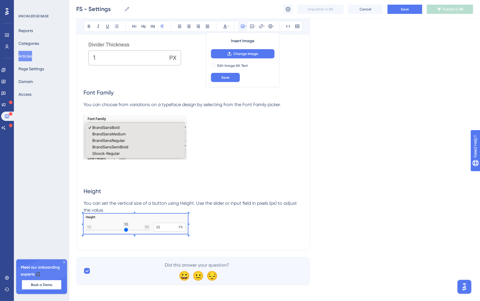
click at [135, 213] on p "You can set the vertical size of a button using Height. Use the slider or input…" at bounding box center [192, 207] width 219 height 14
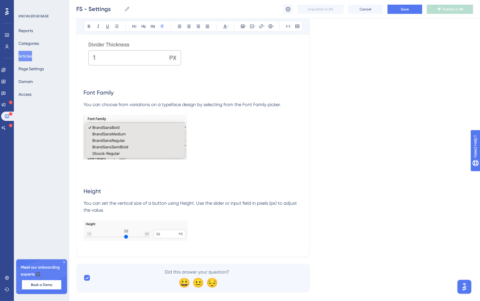
click at [225, 243] on p at bounding box center [192, 231] width 219 height 22
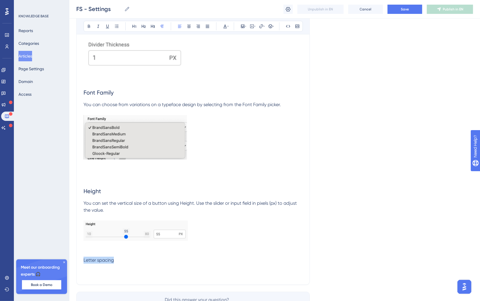
drag, startPoint x: 118, startPoint y: 277, endPoint x: 96, endPoint y: 210, distance: 71.0
click at [144, 25] on icon at bounding box center [143, 26] width 5 height 5
click at [137, 274] on h2 "Letter spacing" at bounding box center [192, 264] width 219 height 17
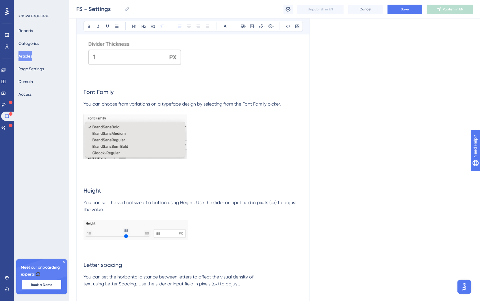
scroll to position [4095, 0]
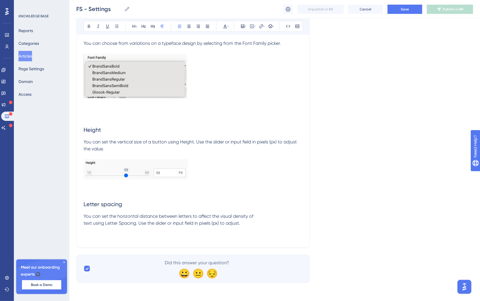
click at [85, 223] on span "You can set the horizontal distance between letters to affect the visual densit…" at bounding box center [168, 219] width 170 height 12
click at [225, 227] on p at bounding box center [192, 229] width 219 height 7
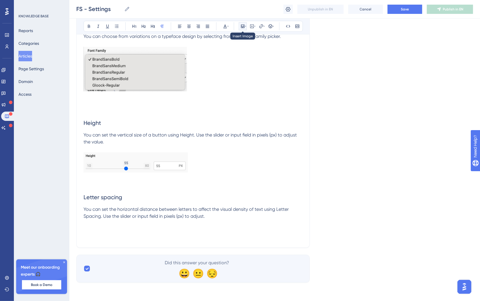
click at [243, 25] on icon at bounding box center [242, 26] width 3 height 3
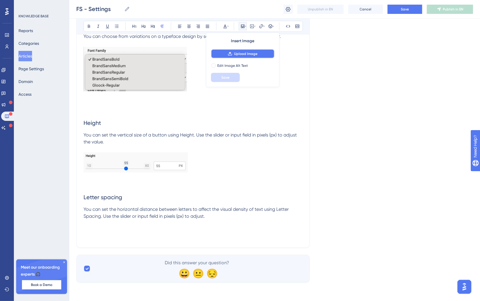
click at [238, 53] on span "Upload Image" at bounding box center [245, 53] width 23 height 5
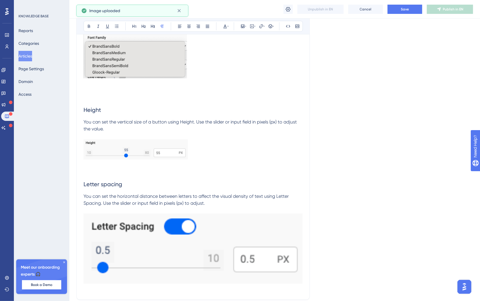
click at [247, 251] on img at bounding box center [192, 248] width 219 height 70
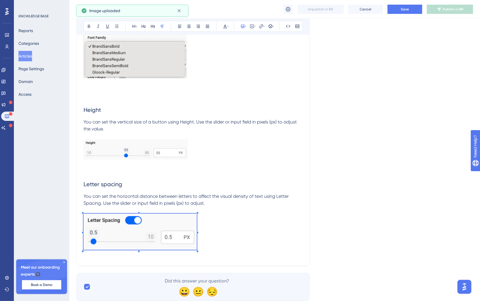
click at [196, 238] on span at bounding box center [139, 232] width 113 height 38
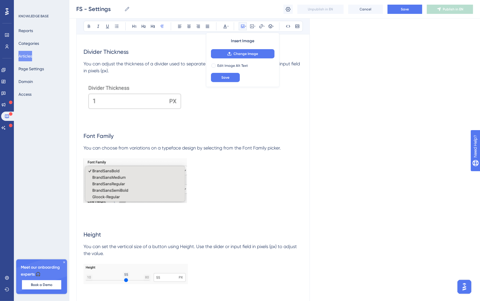
scroll to position [4132, 0]
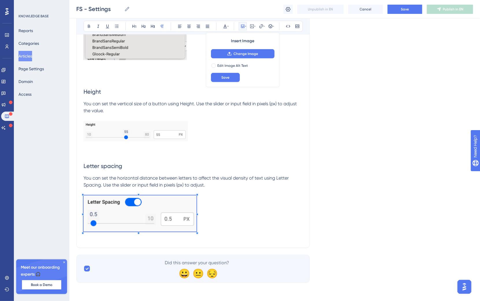
click at [223, 203] on p at bounding box center [192, 214] width 219 height 38
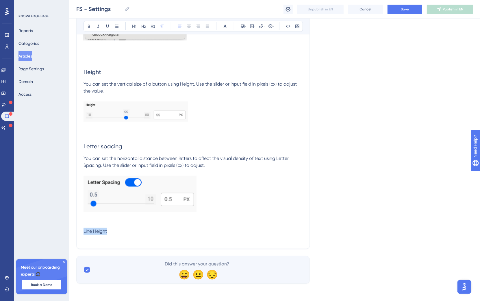
drag, startPoint x: 116, startPoint y: 248, endPoint x: 80, endPoint y: 217, distance: 47.1
click at [143, 29] on button at bounding box center [143, 26] width 8 height 8
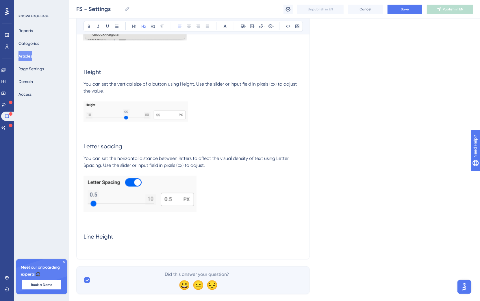
click at [140, 245] on h2 "Line Height" at bounding box center [192, 236] width 219 height 17
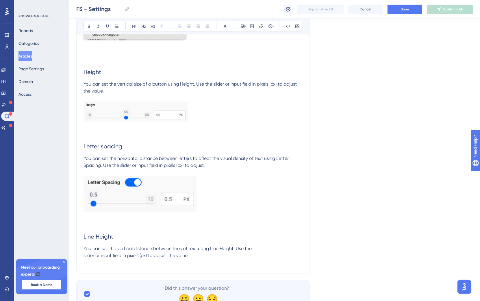
drag, startPoint x: 80, startPoint y: 271, endPoint x: 83, endPoint y: 274, distance: 4.1
click at [83, 258] on span "You can set the vertical distance between lines of text using Line Height. Use …" at bounding box center [167, 251] width 168 height 12
click at [163, 259] on p "You can set the vertical distance between lines of text using Line Height. Use …" at bounding box center [192, 252] width 219 height 14
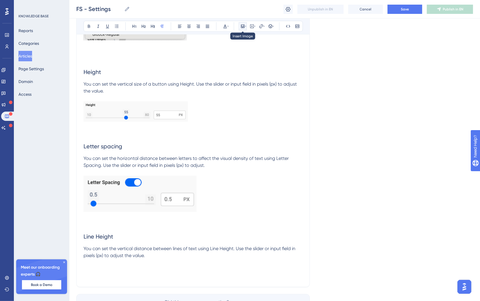
click at [242, 24] on icon at bounding box center [242, 26] width 5 height 5
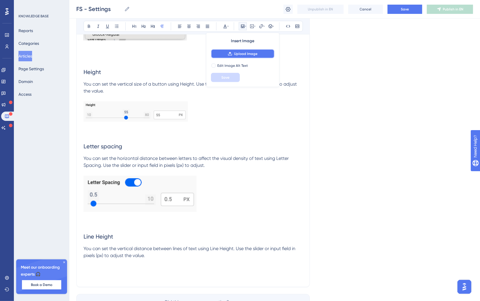
click at [249, 51] on button "Upload Image" at bounding box center [243, 53] width 64 height 9
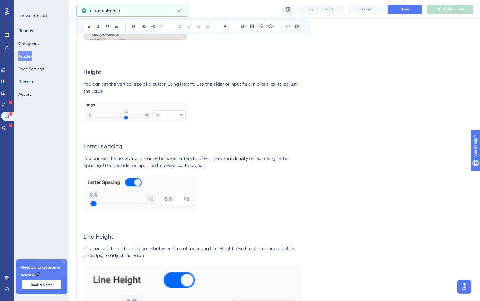
scroll to position [4248, 0]
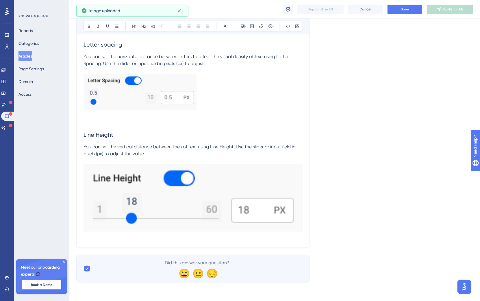
click at [261, 210] on img at bounding box center [192, 198] width 219 height 68
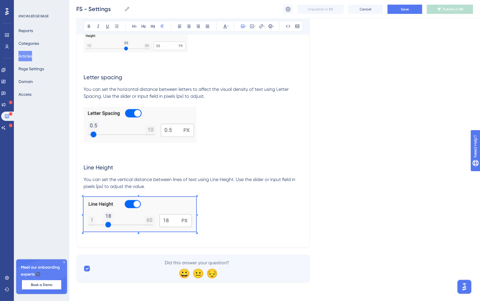
scroll to position [4220, 0]
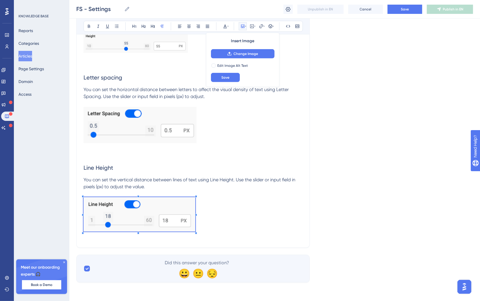
click at [222, 214] on p at bounding box center [192, 215] width 219 height 36
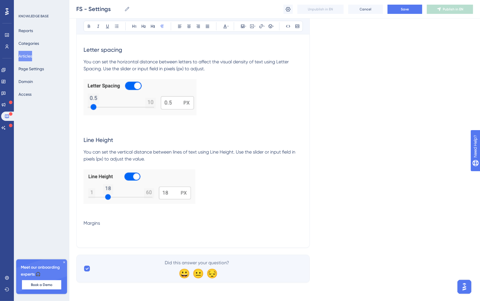
scroll to position [4248, 0]
drag, startPoint x: 131, startPoint y: 219, endPoint x: 61, endPoint y: 222, distance: 69.6
click at [120, 225] on p "Margins" at bounding box center [192, 222] width 219 height 7
drag, startPoint x: 91, startPoint y: 223, endPoint x: 63, endPoint y: 223, distance: 28.0
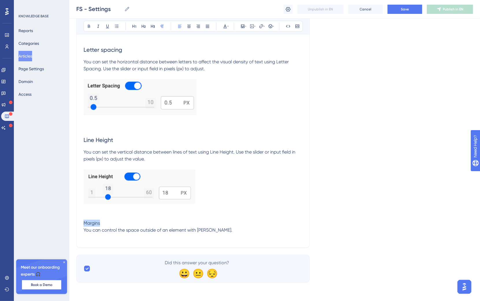
click at [140, 28] on button at bounding box center [143, 26] width 8 height 8
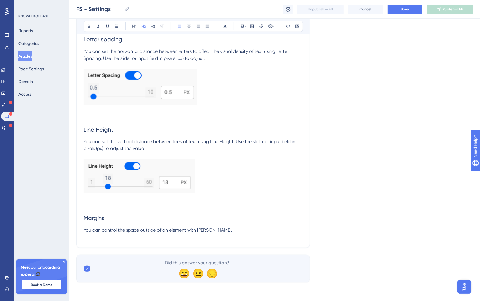
click at [231, 226] on h2 "Margins" at bounding box center [192, 217] width 219 height 17
click at [226, 233] on p "You can control the space outside of an element with Margins." at bounding box center [192, 229] width 219 height 7
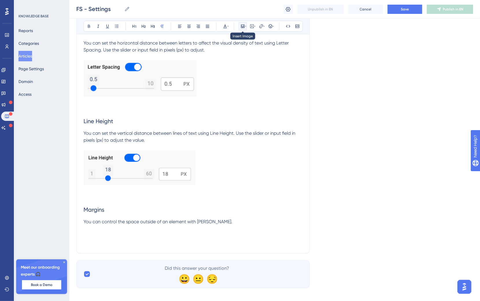
click at [244, 23] on button at bounding box center [242, 26] width 8 height 8
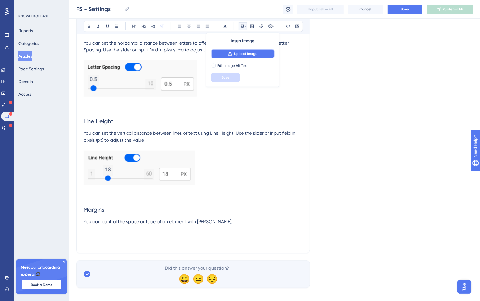
click at [259, 53] on button "Upload Image" at bounding box center [243, 53] width 64 height 9
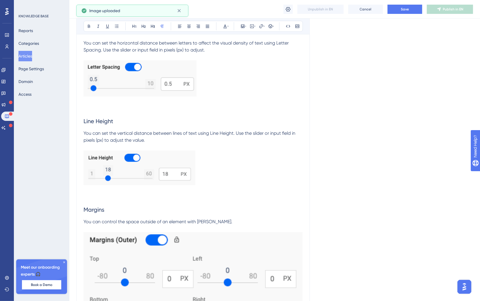
click at [238, 269] on img at bounding box center [192, 282] width 219 height 100
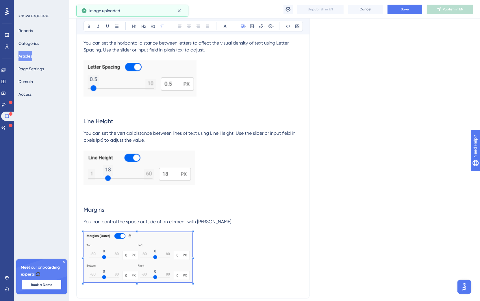
click at [192, 232] on div at bounding box center [193, 231] width 2 height 2
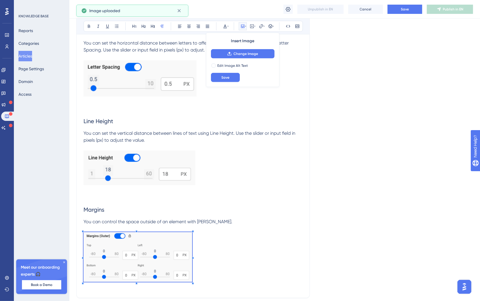
click at [234, 218] on h2 "Margins" at bounding box center [192, 209] width 219 height 17
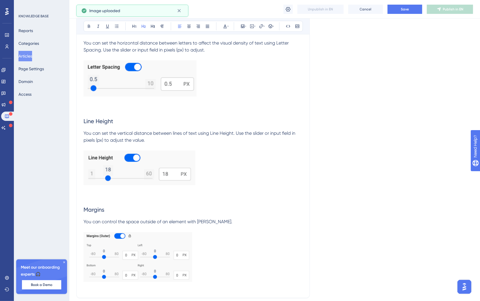
scroll to position [4317, 0]
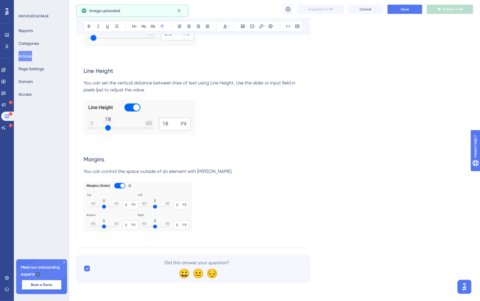
click at [224, 214] on p at bounding box center [192, 208] width 219 height 52
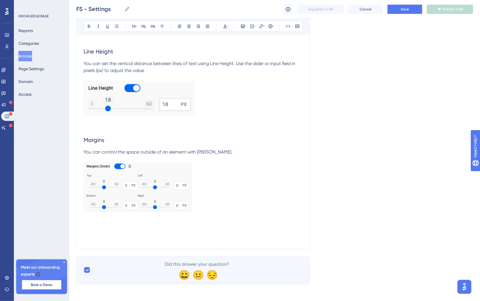
click at [229, 162] on p at bounding box center [192, 158] width 219 height 7
click at [230, 155] on p "You can control the space outside of an element with Margins." at bounding box center [192, 151] width 219 height 7
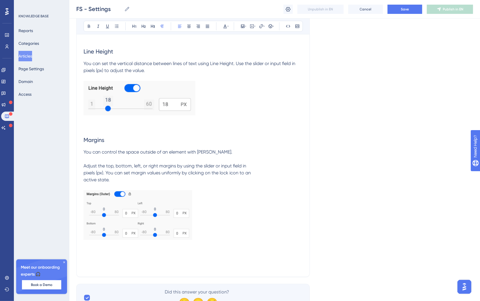
click at [87, 182] on span "Adjust the top, bottom, left, or right margins by using the slider or input fie…" at bounding box center [166, 172] width 167 height 19
click at [83, 182] on span "Adjust the top, bottom, left, or right margins by using the slider or input fie…" at bounding box center [188, 172] width 211 height 19
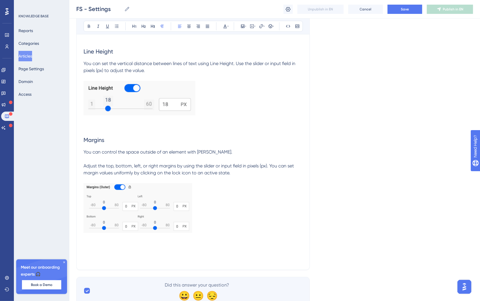
click at [216, 235] on p at bounding box center [192, 209] width 219 height 52
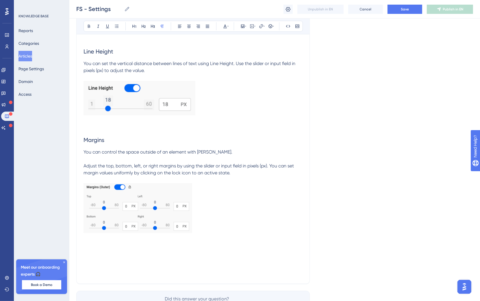
click at [111, 269] on p at bounding box center [192, 265] width 219 height 7
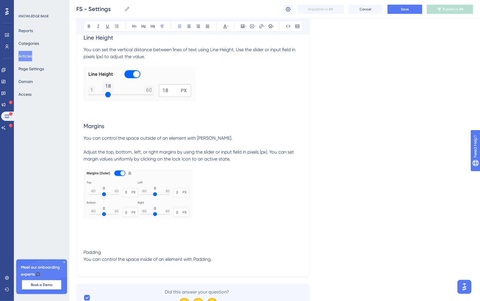
scroll to position [4334, 0]
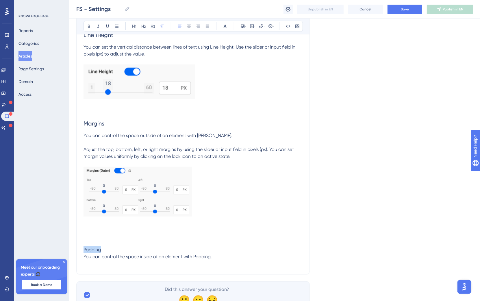
drag, startPoint x: 136, startPoint y: 269, endPoint x: 67, endPoint y: 270, distance: 69.0
click at [146, 28] on button at bounding box center [143, 26] width 8 height 8
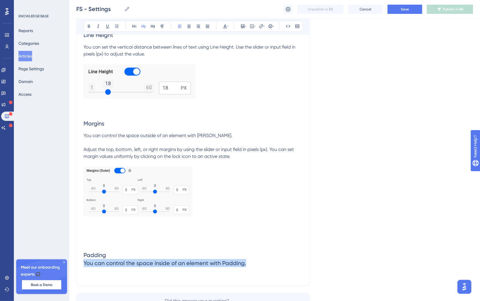
drag, startPoint x: 260, startPoint y: 282, endPoint x: 82, endPoint y: 284, distance: 178.2
copy span "You can control the space inside of an element with Padding."
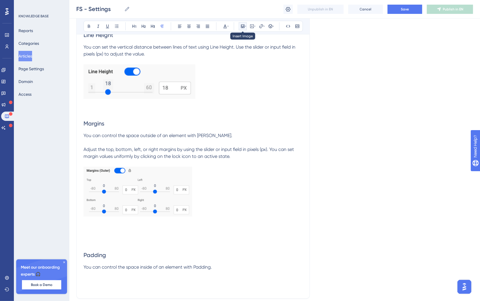
click at [245, 26] on icon at bounding box center [245, 26] width 1 height 5
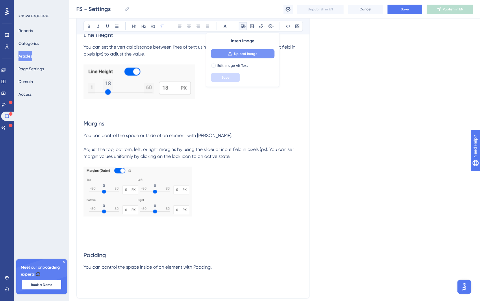
click at [249, 54] on span "Upload Image" at bounding box center [245, 53] width 23 height 5
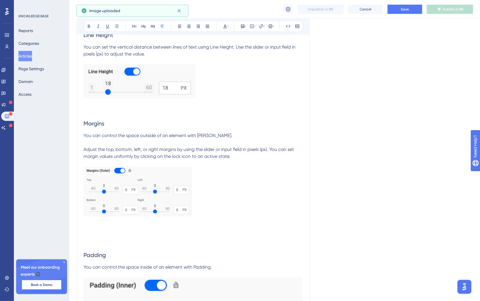
scroll to position [4434, 0]
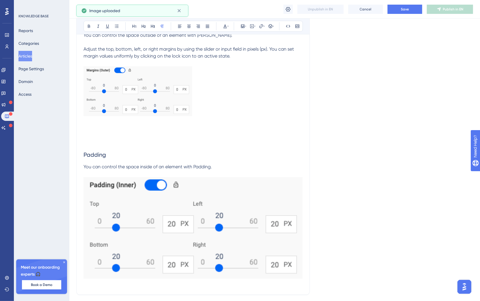
click at [268, 221] on img at bounding box center [192, 227] width 219 height 101
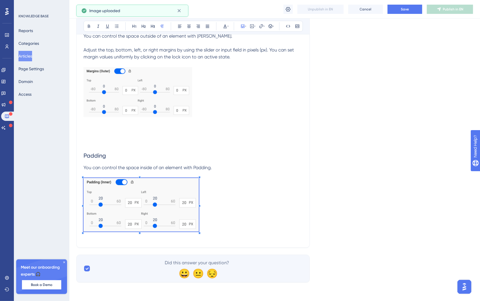
click at [192, 205] on p at bounding box center [192, 205] width 219 height 55
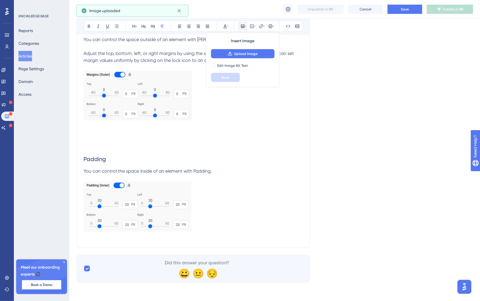
click at [217, 224] on p at bounding box center [192, 207] width 219 height 52
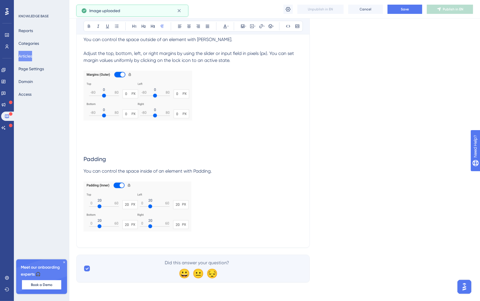
click at [141, 143] on p at bounding box center [192, 139] width 219 height 7
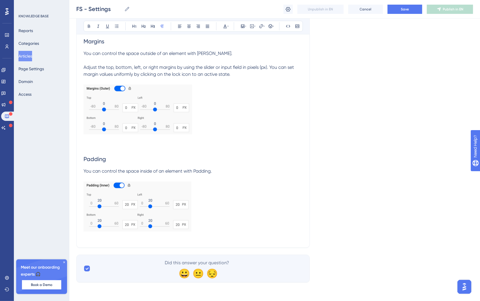
click at [226, 223] on p at bounding box center [192, 207] width 219 height 52
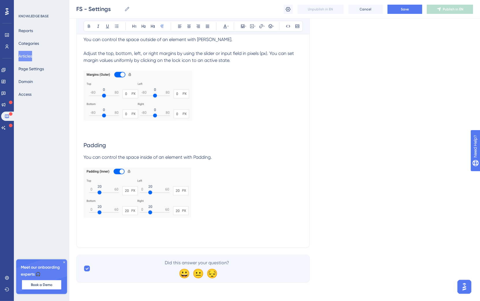
click at [226, 161] on p "You can control the space inside of an element with Padding." at bounding box center [192, 157] width 219 height 7
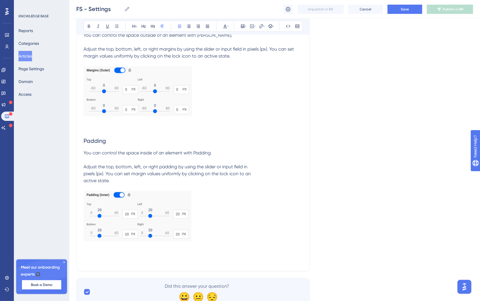
click at [85, 183] on span "Adjust the top, bottom, left, or right padding by using the slider or input fie…" at bounding box center [166, 173] width 167 height 19
click at [85, 183] on span "Adjust the top, bottom, left, or right padding by using the slider or input fie…" at bounding box center [189, 173] width 212 height 19
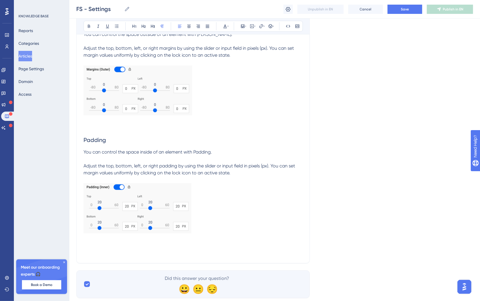
scroll to position [4435, 0]
click at [232, 234] on p at bounding box center [192, 208] width 219 height 52
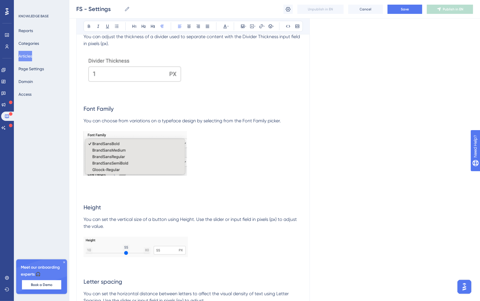
scroll to position [4490, 0]
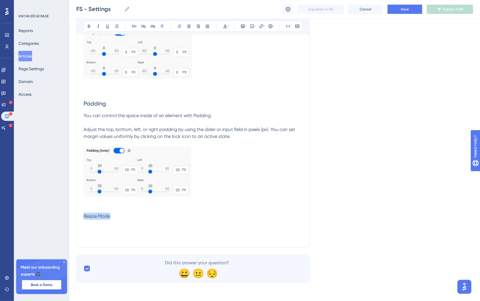
drag, startPoint x: 118, startPoint y: 218, endPoint x: 86, endPoint y: 163, distance: 63.5
click at [140, 28] on button at bounding box center [143, 26] width 8 height 8
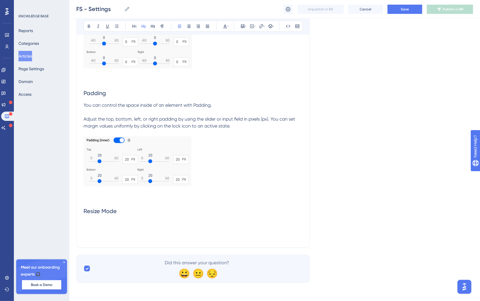
click at [146, 219] on h2 "Resize Mode" at bounding box center [192, 210] width 219 height 17
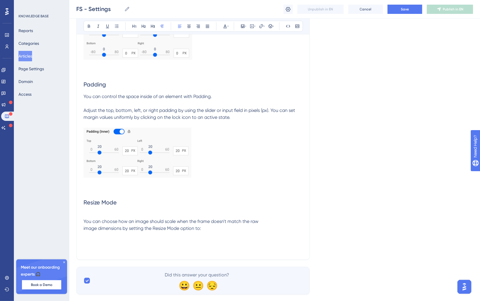
click at [84, 231] on span "You can choose how an image should scale when the frame doesn't match the raw i…" at bounding box center [170, 224] width 175 height 12
click at [408, 12] on button "Save" at bounding box center [404, 9] width 35 height 9
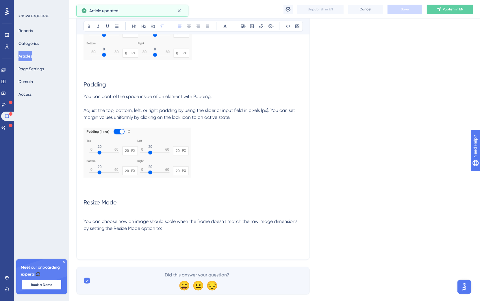
click at [124, 218] on p at bounding box center [192, 214] width 219 height 7
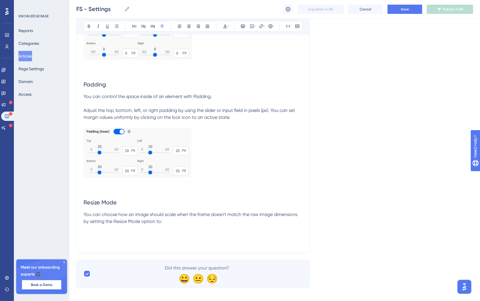
click at [193, 232] on p at bounding box center [192, 228] width 219 height 7
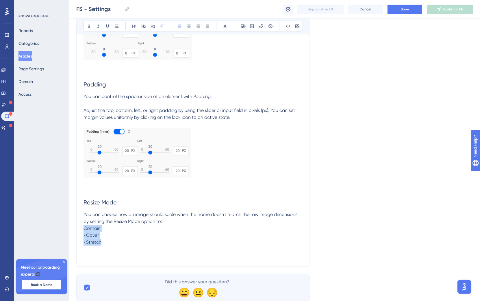
drag, startPoint x: 105, startPoint y: 260, endPoint x: 80, endPoint y: 249, distance: 27.5
click at [119, 27] on icon at bounding box center [116, 26] width 5 height 5
click at [96, 247] on span "Contain • Cover • Stretch" at bounding box center [102, 237] width 18 height 19
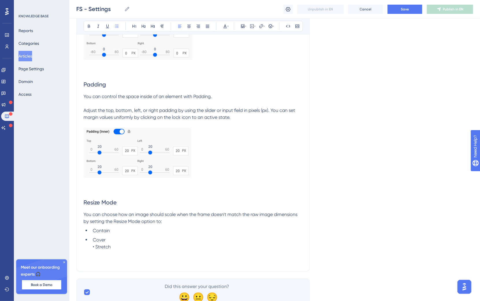
click at [96, 249] on span "Cover • Stretch" at bounding box center [102, 243] width 18 height 12
click at [131, 252] on li "Stretch" at bounding box center [196, 248] width 212 height 7
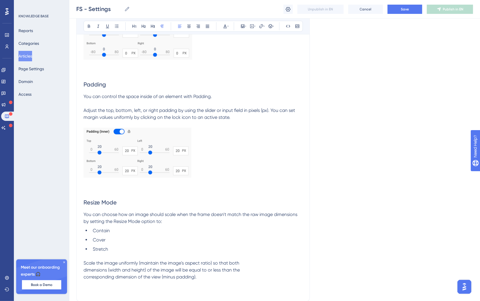
click at [85, 279] on span "Scale the image uniformly (maintain the image's aspect ratio) so that both dime…" at bounding box center [161, 269] width 156 height 19
click at [85, 279] on span "Scale the image uniformly (maintain the image's aspect ratio) so that both dime…" at bounding box center [185, 269] width 205 height 19
drag, startPoint x: 112, startPoint y: 281, endPoint x: 70, endPoint y: 250, distance: 52.3
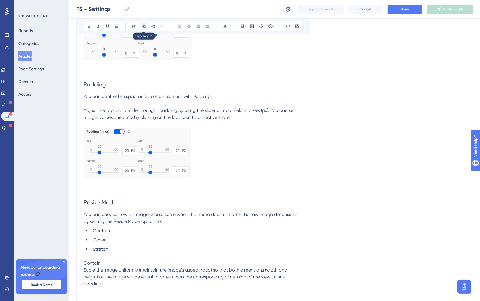
click at [143, 26] on icon at bounding box center [143, 26] width 5 height 5
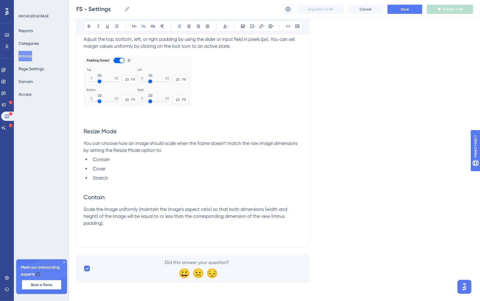
scroll to position [4581, 0]
click at [172, 222] on p "Scale the image uniformly (maintain the image's aspect ratio) so that both dime…" at bounding box center [192, 216] width 219 height 21
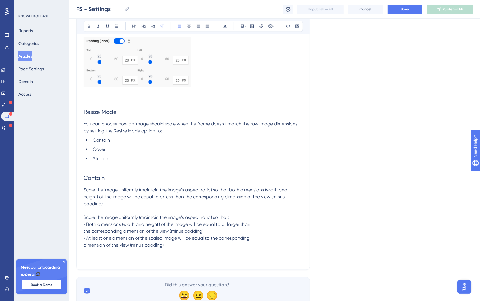
click at [86, 242] on span "Scale the image uniformly (maintain the image's aspect ratio) so that: • Both d…" at bounding box center [166, 231] width 167 height 33
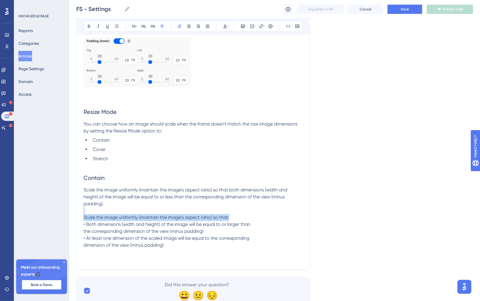
drag, startPoint x: 258, startPoint y: 238, endPoint x: 91, endPoint y: 234, distance: 167.5
click at [91, 234] on p "Scale the image uniformly (maintain the image's aspect ratio) so that: • Both d…" at bounding box center [192, 231] width 219 height 35
copy span "le the image uniformly (maintain the image's aspect ratio) so that:"
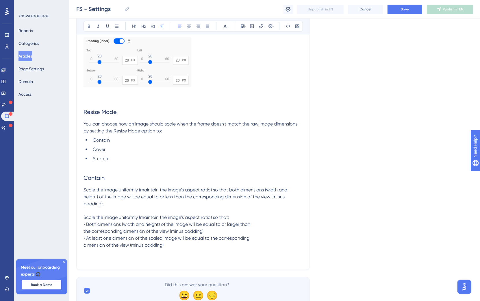
click at [192, 239] on span "Scale the image uniformly (maintain the image's aspect ratio) so that: • Both d…" at bounding box center [166, 231] width 167 height 33
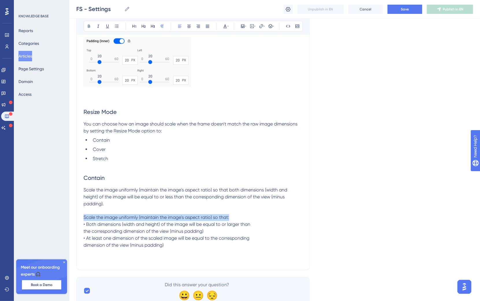
drag, startPoint x: 240, startPoint y: 238, endPoint x: 67, endPoint y: 240, distance: 172.7
copy span "Scale the image uniformly (maintain the image's aspect ratio) so that:"
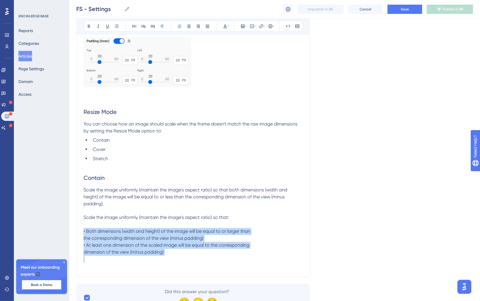
drag, startPoint x: 181, startPoint y: 284, endPoint x: 64, endPoint y: 253, distance: 120.9
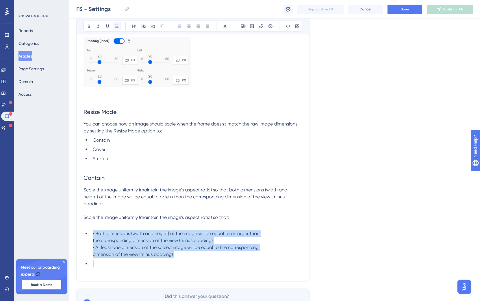
click at [116, 27] on icon at bounding box center [116, 26] width 5 height 5
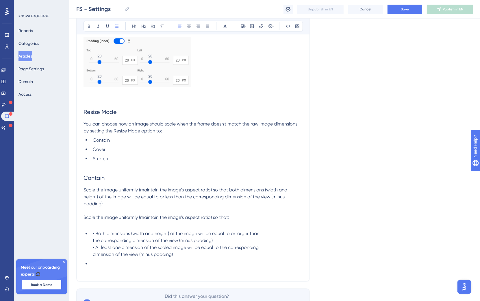
click at [96, 257] on span "• Both dimensions (width and height) of the image will be equal to or larger th…" at bounding box center [176, 244] width 167 height 26
click at [98, 257] on span "Both dimensions (width and height) of the image will be equal to or larger than…" at bounding box center [176, 244] width 166 height 26
click at [97, 257] on span "Both dimensions (width and height) of the image will be equal to or larger than…" at bounding box center [176, 244] width 166 height 26
click at [96, 257] on span "Both dimensions (width and height) of the image will be equal to or larger than…" at bounding box center [176, 244] width 166 height 26
click at [120, 269] on li at bounding box center [196, 265] width 212 height 7
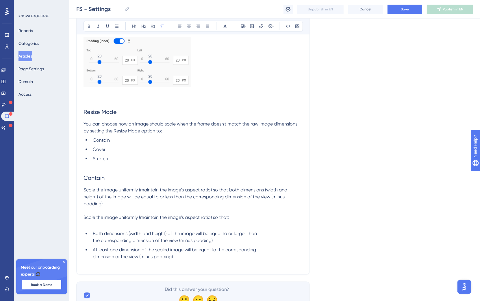
click at [198, 228] on p at bounding box center [192, 224] width 219 height 7
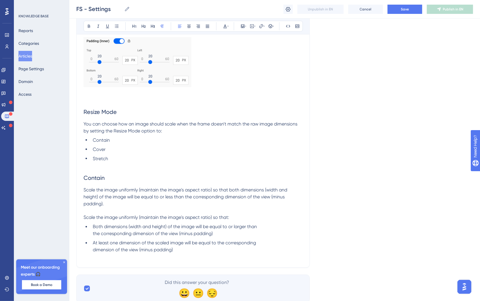
click at [126, 207] on p "Scale the image uniformly (maintain the image's aspect ratio) so that both dime…" at bounding box center [192, 196] width 219 height 21
click at [85, 220] on span "Scale the image uniformly (maintain the image's aspect ratio) so that:" at bounding box center [156, 217] width 146 height 5
click at [84, 220] on span "Scale the image uniformly (maintain the image's aspect ratio) so that:" at bounding box center [156, 217] width 146 height 5
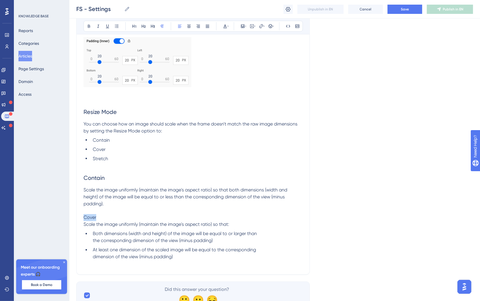
drag, startPoint x: 111, startPoint y: 238, endPoint x: 78, endPoint y: 155, distance: 89.0
click at [143, 25] on icon at bounding box center [143, 26] width 5 height 5
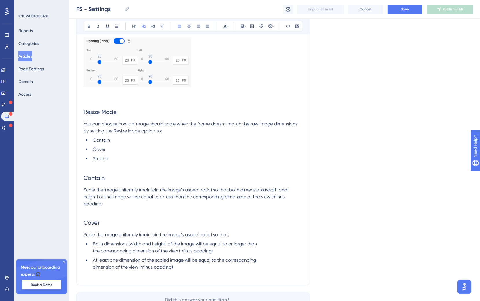
click at [221, 231] on h2 "Cover" at bounding box center [192, 222] width 219 height 17
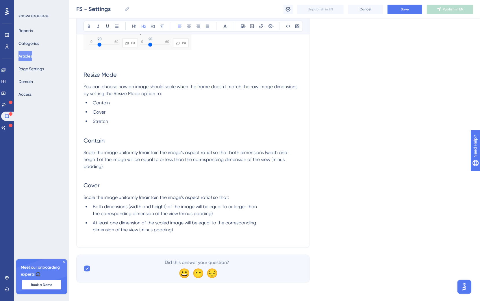
scroll to position [4637, 0]
click at [189, 231] on li "At least one dimension of the scaled image will be equal to the corresponding d…" at bounding box center [196, 226] width 212 height 14
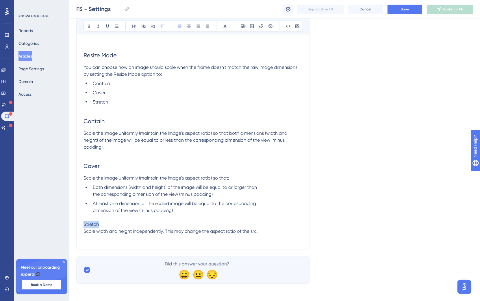
drag, startPoint x: 118, startPoint y: 243, endPoint x: 72, endPoint y: 243, distance: 45.6
click at [141, 26] on icon at bounding box center [143, 26] width 5 height 5
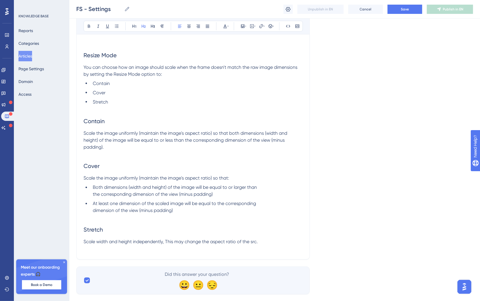
click at [279, 245] on p "Scale width and height independently, This may change the aspect ratio of the s…" at bounding box center [192, 241] width 219 height 7
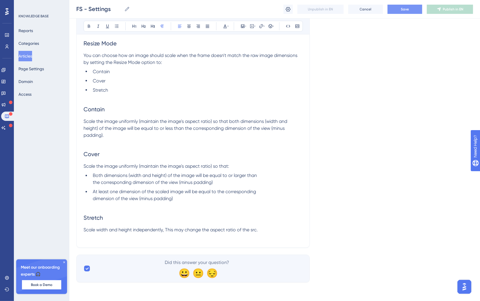
scroll to position [4664, 0]
click at [394, 7] on button "Save" at bounding box center [404, 9] width 35 height 9
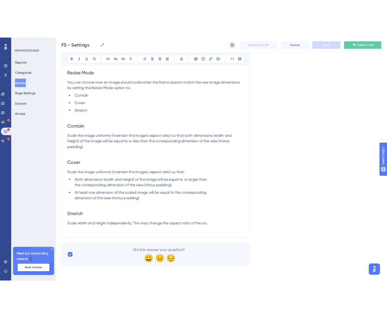
scroll to position [4651, 0]
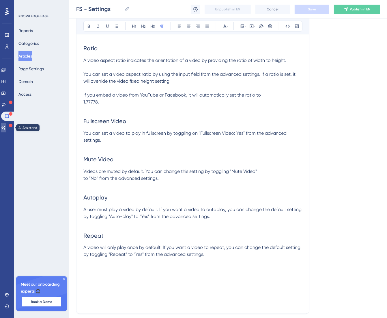
click at [5, 127] on icon at bounding box center [3, 128] width 4 height 4
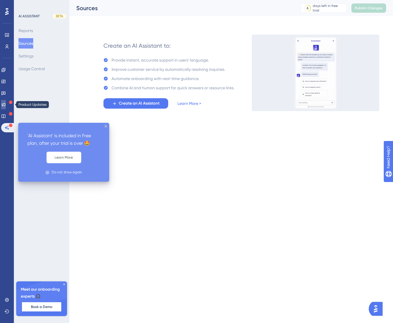
click at [6, 100] on link at bounding box center [3, 104] width 5 height 9
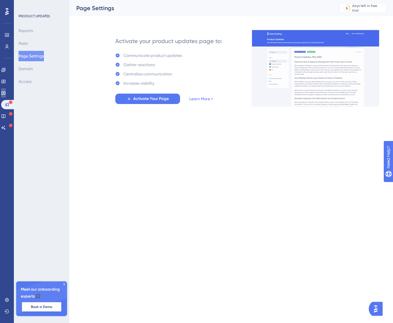
click at [6, 91] on icon at bounding box center [3, 93] width 5 height 5
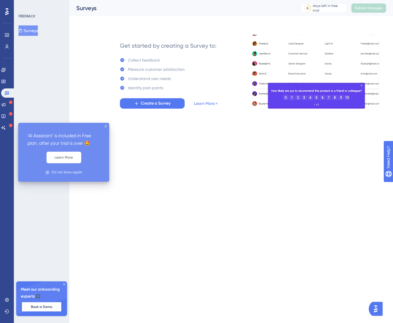
click at [10, 124] on icon at bounding box center [10, 125] width 3 height 3
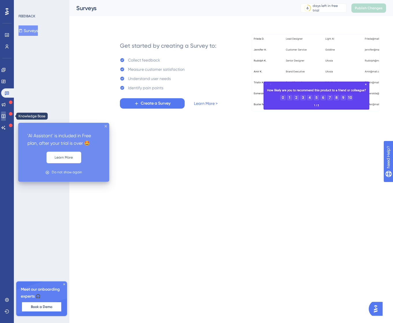
click at [6, 120] on link at bounding box center [3, 115] width 5 height 9
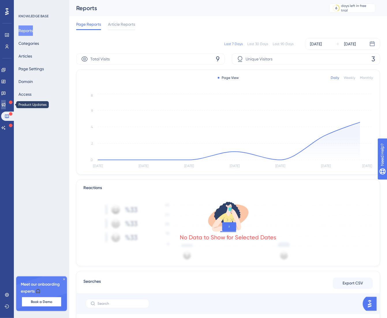
click at [6, 106] on icon at bounding box center [3, 104] width 5 height 5
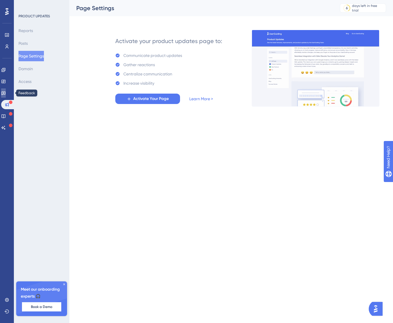
click at [6, 94] on link at bounding box center [3, 92] width 5 height 9
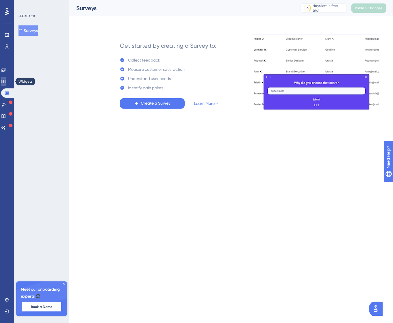
click at [6, 83] on link at bounding box center [3, 81] width 5 height 9
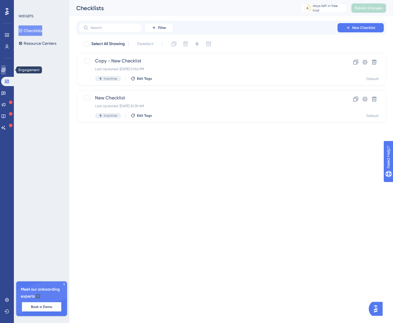
click at [2, 69] on link at bounding box center [3, 69] width 5 height 9
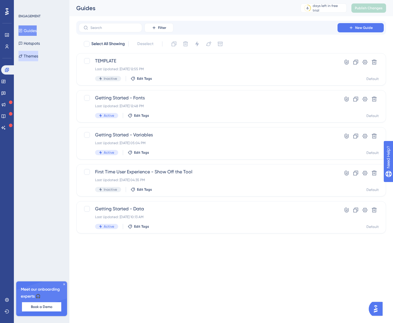
click at [38, 59] on button "Themes" at bounding box center [28, 56] width 20 height 10
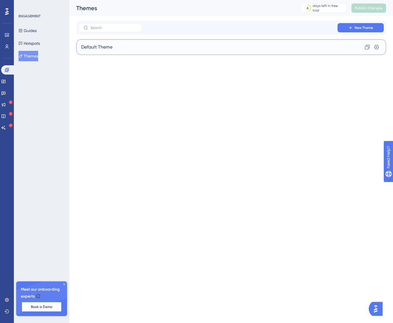
click at [164, 48] on div "Default Theme Clone Settings" at bounding box center [231, 47] width 310 height 16
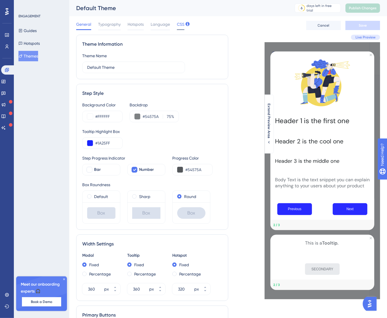
click at [180, 23] on span "CSS" at bounding box center [181, 24] width 8 height 7
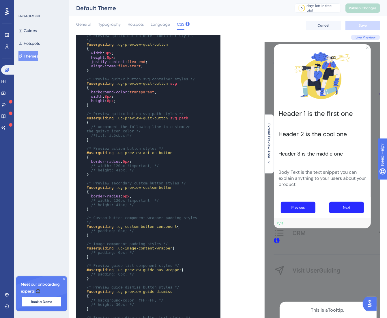
scroll to position [552, 0]
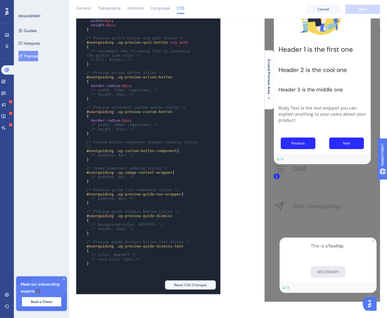
scroll to position [65, 0]
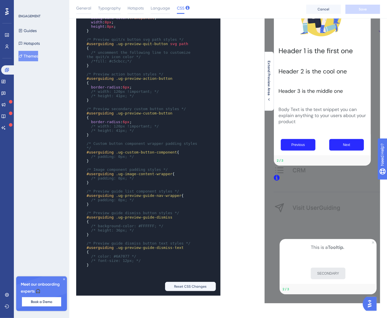
click at [128, 197] on span ".ug-preview-guide-nav-wrapper" at bounding box center [149, 195] width 66 height 4
click at [145, 197] on span ".ug-preview-guide-nav-wrapper" at bounding box center [149, 195] width 66 height 4
click at [139, 223] on pre "{" at bounding box center [142, 221] width 115 height 4
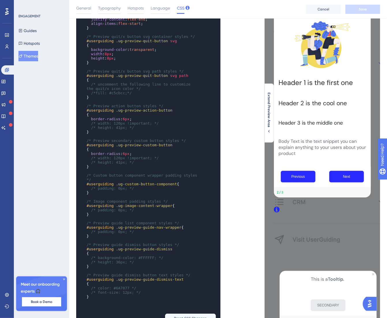
scroll to position [63, 0]
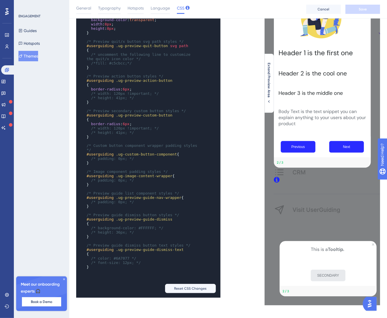
click at [243, 187] on div "Live Preview Extend Preview Area" at bounding box center [304, 139] width 152 height 331
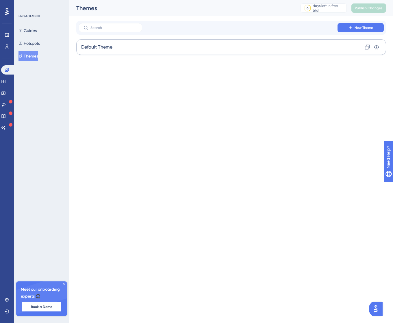
drag, startPoint x: 135, startPoint y: 87, endPoint x: 126, endPoint y: 52, distance: 35.9
click at [134, 0] on html "Performance Users Engagement Widgets Feedback Product Updates Knowledge Base AI…" at bounding box center [196, 0] width 393 height 0
click at [126, 51] on div "Default Theme Clone Settings" at bounding box center [231, 47] width 310 height 16
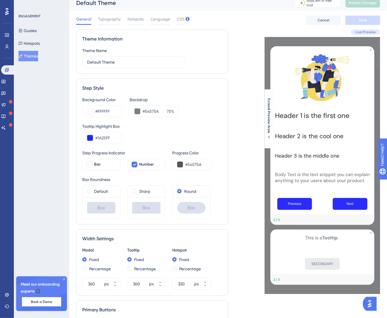
scroll to position [19, 0]
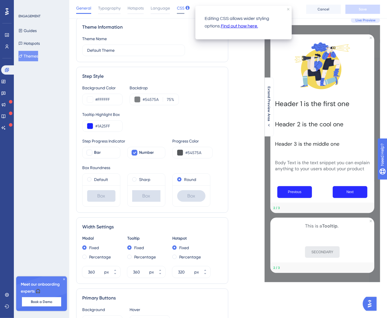
click at [179, 10] on span "CSS" at bounding box center [181, 8] width 8 height 7
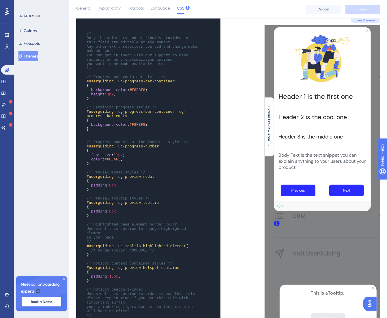
scroll to position [552, 0]
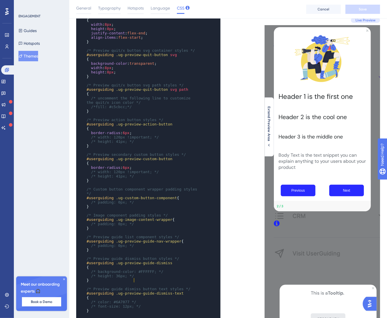
click at [163, 277] on pre "/* height: 36px; */" at bounding box center [142, 275] width 115 height 4
type textarea "/* Preview guide dismiss button styles */ #userguiding .ug-preview-guide-dismis…"
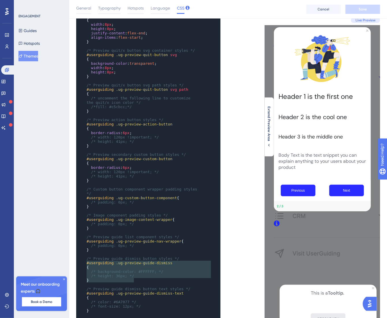
drag, startPoint x: 148, startPoint y: 280, endPoint x: 81, endPoint y: 262, distance: 69.7
click at [144, 278] on pre "/* height: 36px; */" at bounding box center [142, 275] width 115 height 4
type textarea "/* Preview guide dismiss button styles */ #userguiding .ug-preview-guide-dismis…"
drag, startPoint x: 121, startPoint y: 275, endPoint x: 81, endPoint y: 263, distance: 41.1
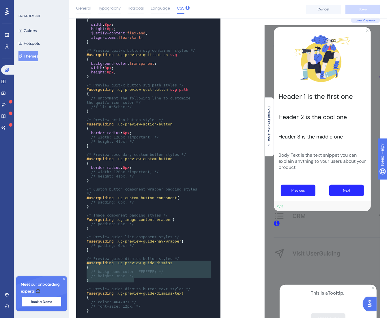
paste textarea "Code editor"
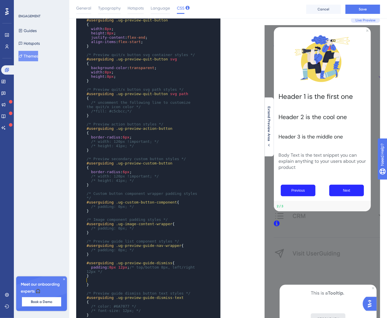
click at [105, 282] on pre "}" at bounding box center [142, 284] width 115 height 4
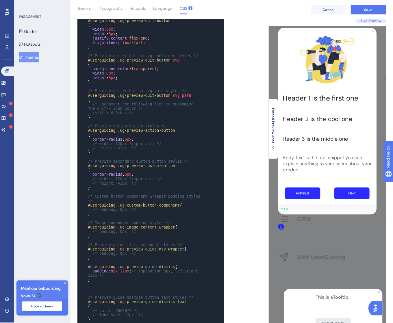
scroll to position [548, 0]
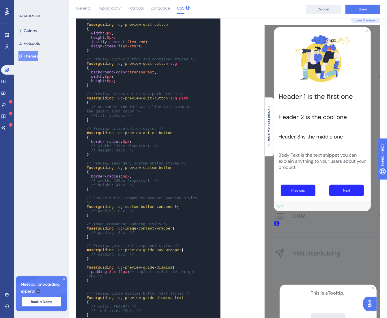
click at [324, 11] on span "Cancel" at bounding box center [324, 9] width 12 height 5
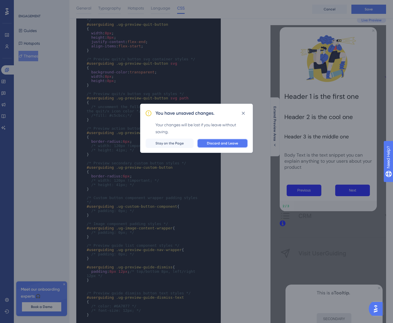
click at [236, 142] on span "Discard and Leave" at bounding box center [222, 143] width 31 height 5
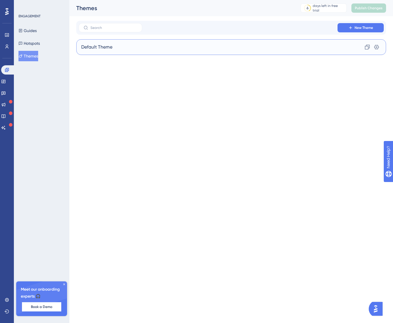
click at [115, 47] on div "Default Theme Clone Settings" at bounding box center [231, 47] width 310 height 16
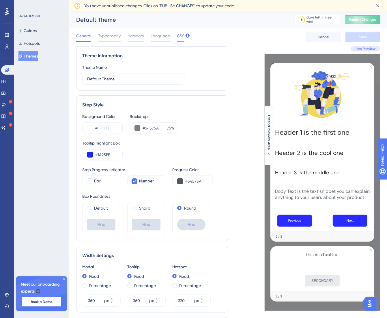
click at [182, 37] on span "CSS" at bounding box center [181, 35] width 8 height 7
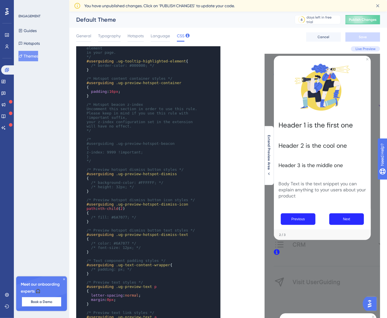
scroll to position [482, 0]
